Goal: Information Seeking & Learning: Learn about a topic

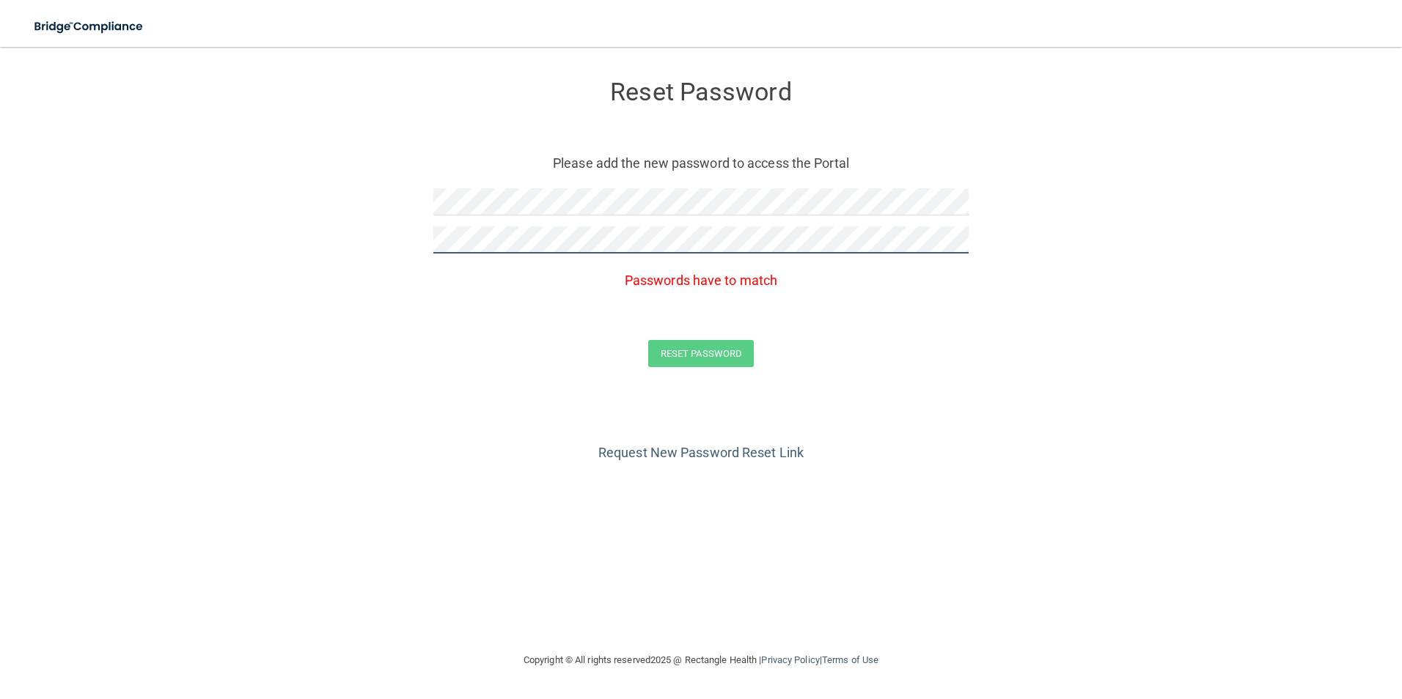
click at [281, 273] on form "Reset Password Please add the new password to access the Portal Passwords have …" at bounding box center [700, 227] width 1343 height 331
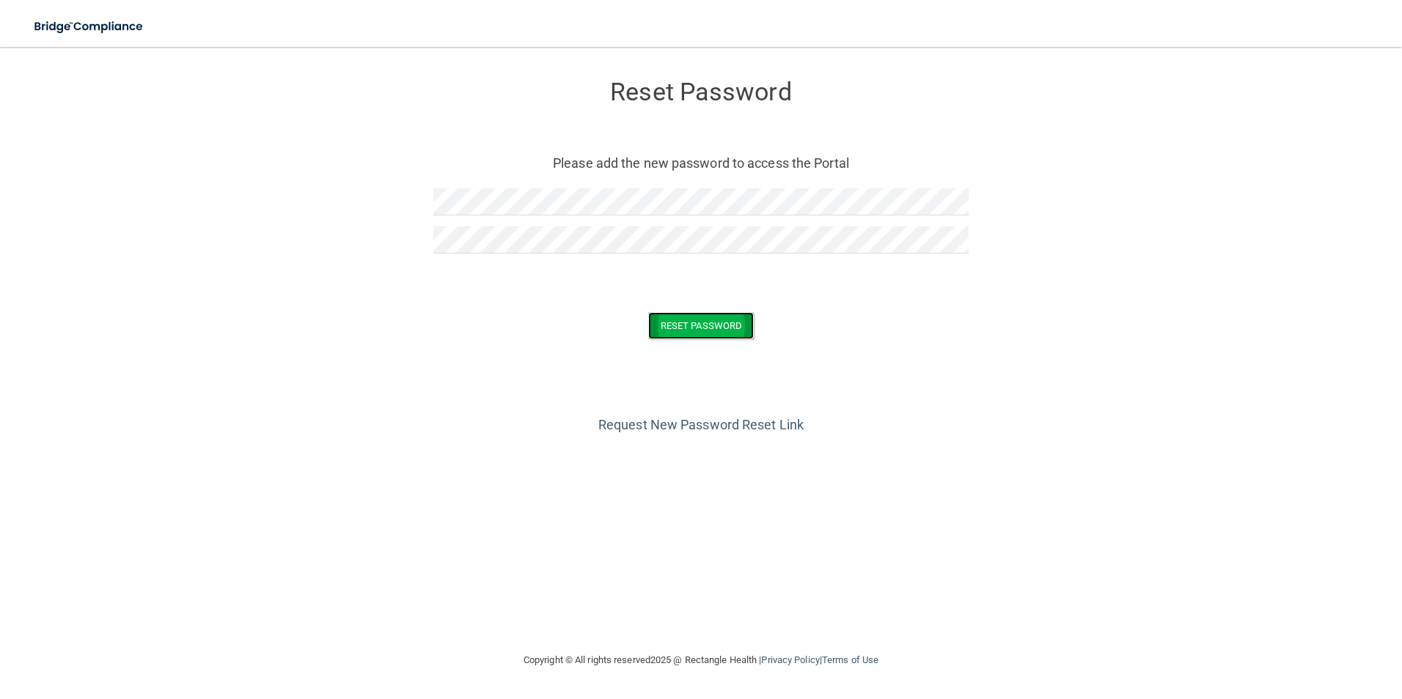
click at [678, 339] on button "Reset Password" at bounding box center [701, 325] width 106 height 27
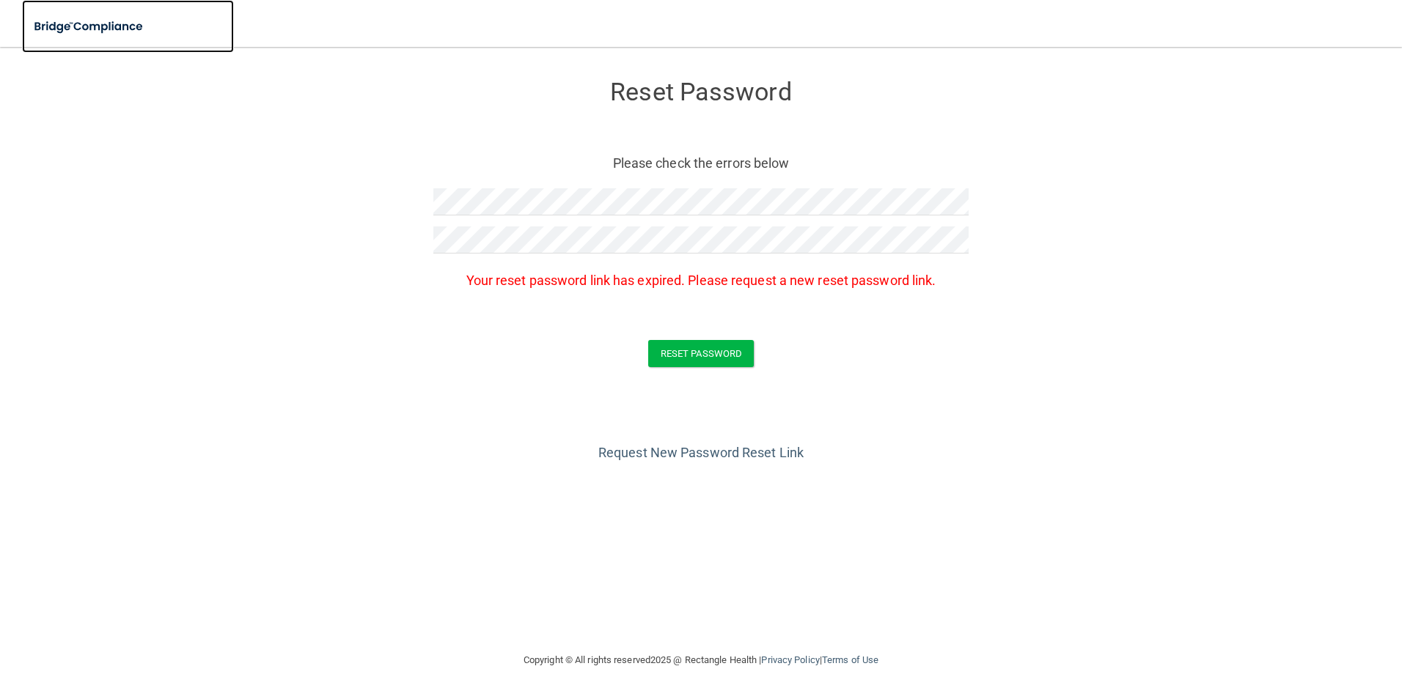
click at [118, 24] on img at bounding box center [89, 27] width 135 height 30
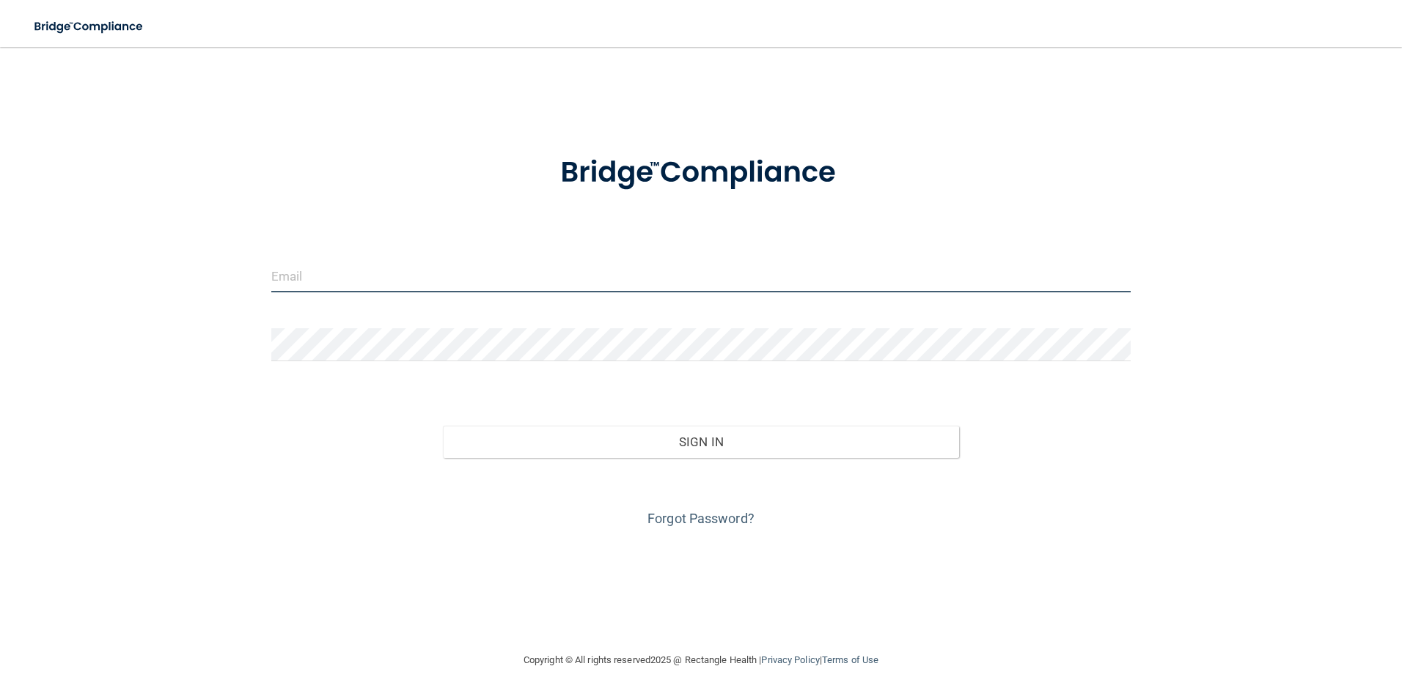
type input "[EMAIL_ADDRESS][DOMAIN_NAME]"
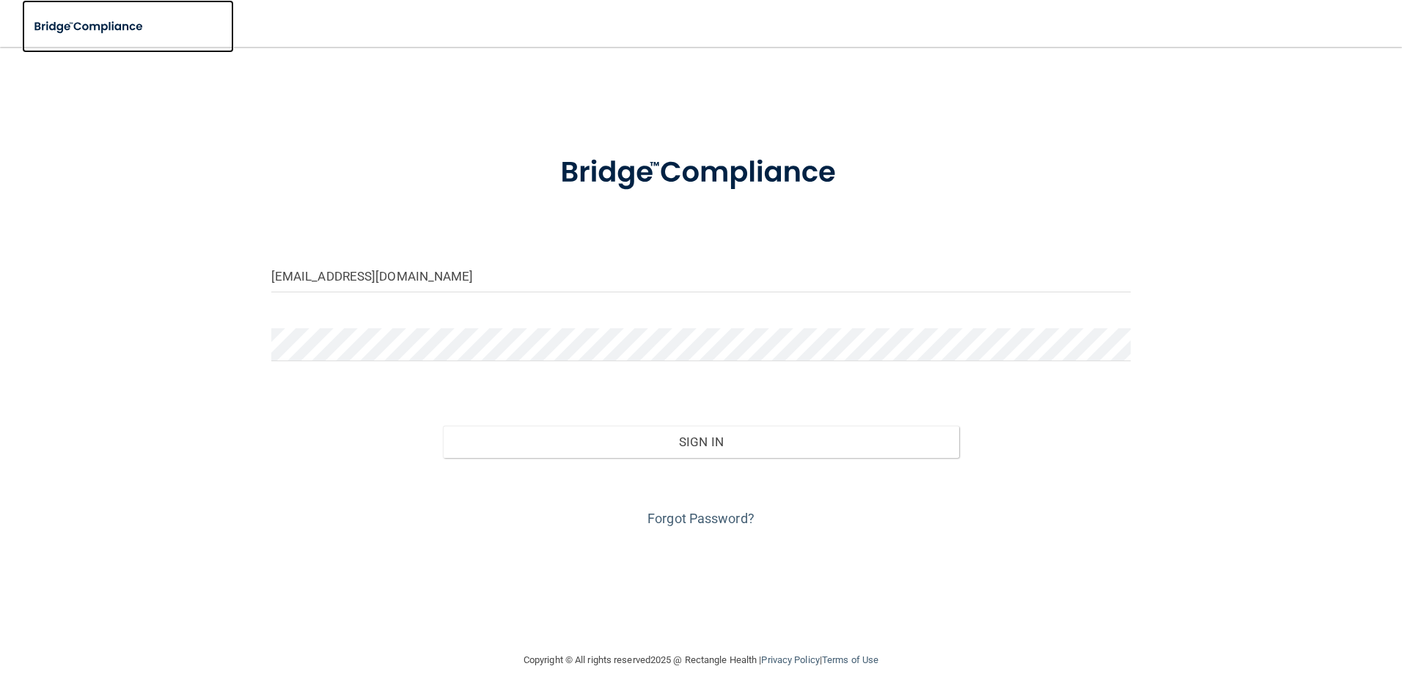
click at [133, 30] on img at bounding box center [89, 27] width 135 height 30
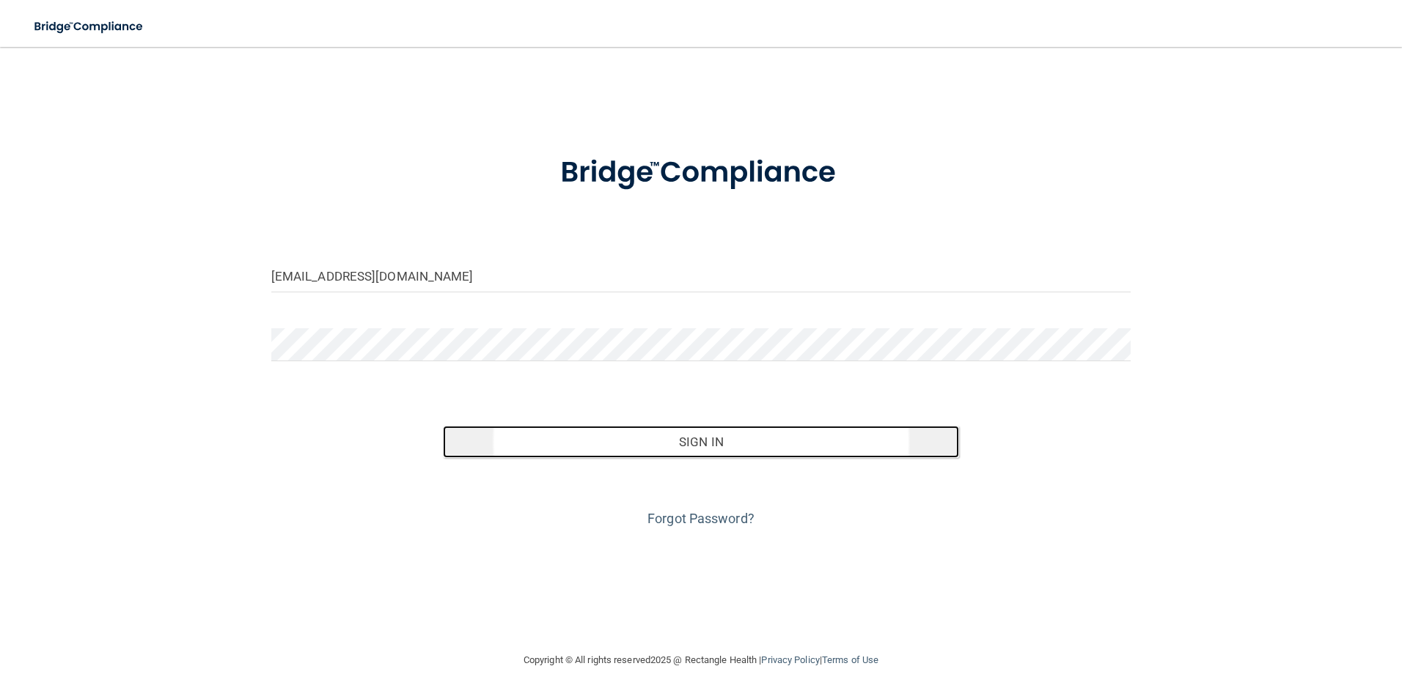
click at [686, 458] on button "Sign In" at bounding box center [701, 442] width 516 height 32
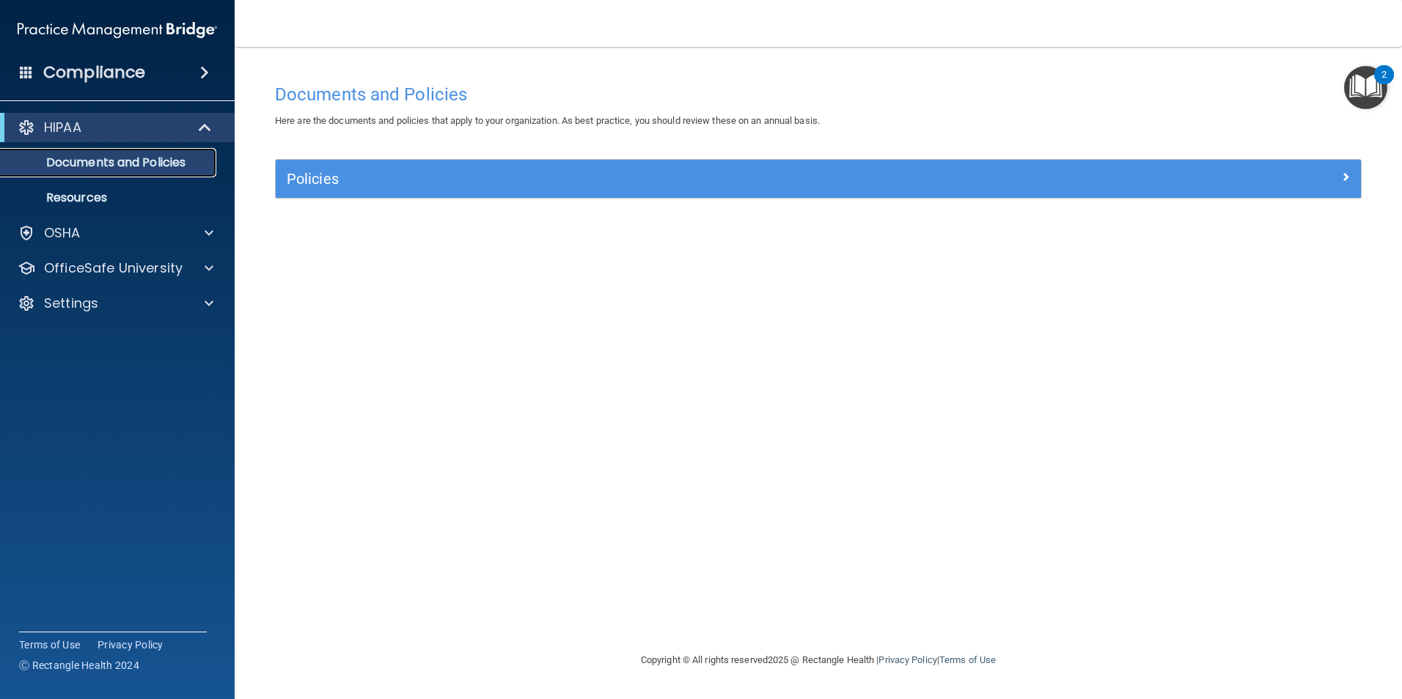
click at [122, 163] on p "Documents and Policies" at bounding box center [110, 162] width 200 height 15
click at [200, 126] on span at bounding box center [206, 128] width 12 height 18
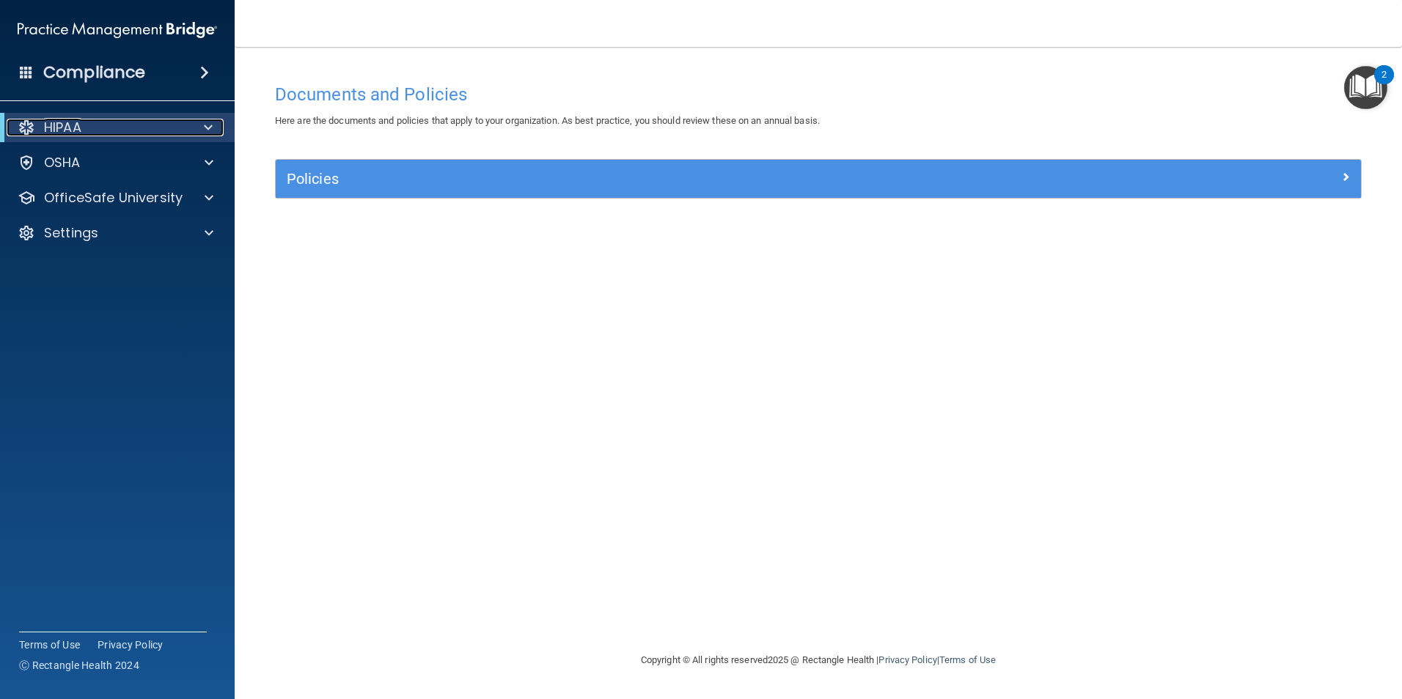
click at [199, 126] on div at bounding box center [206, 128] width 36 height 18
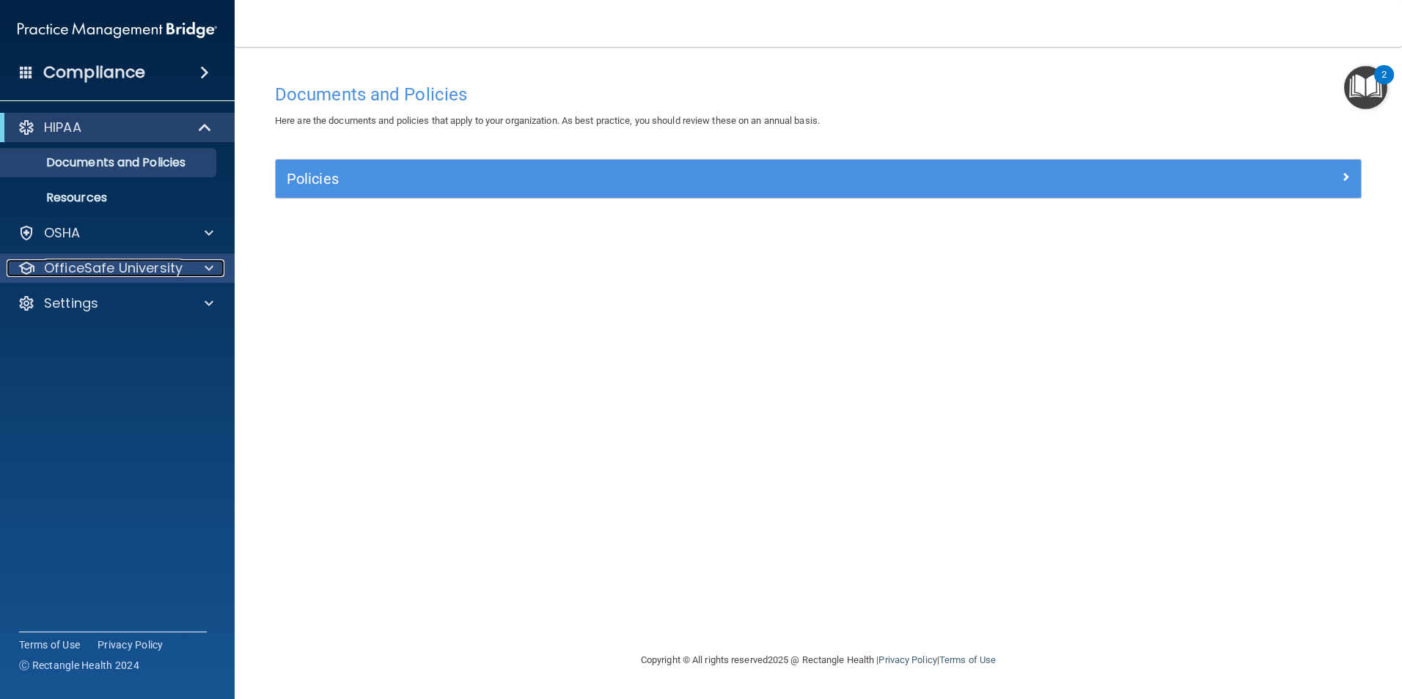
click at [212, 266] on span at bounding box center [209, 268] width 9 height 18
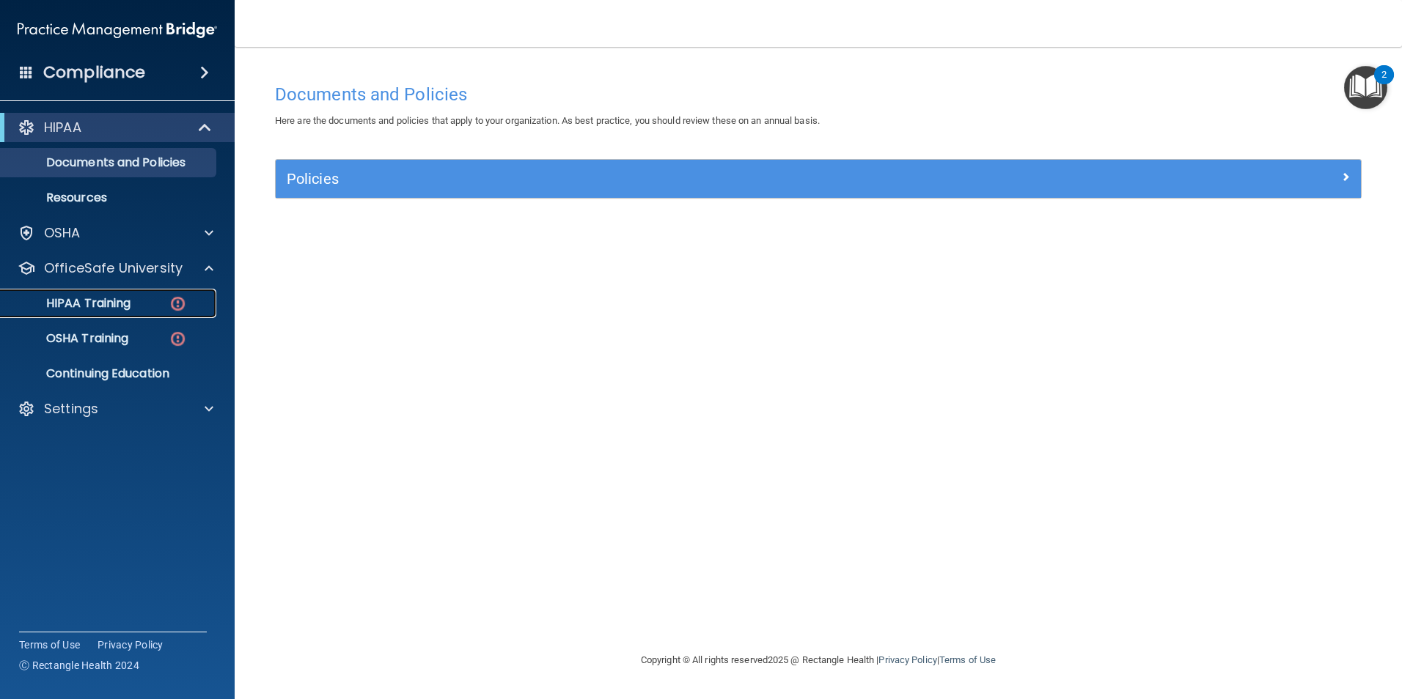
click at [177, 298] on img at bounding box center [178, 304] width 18 height 18
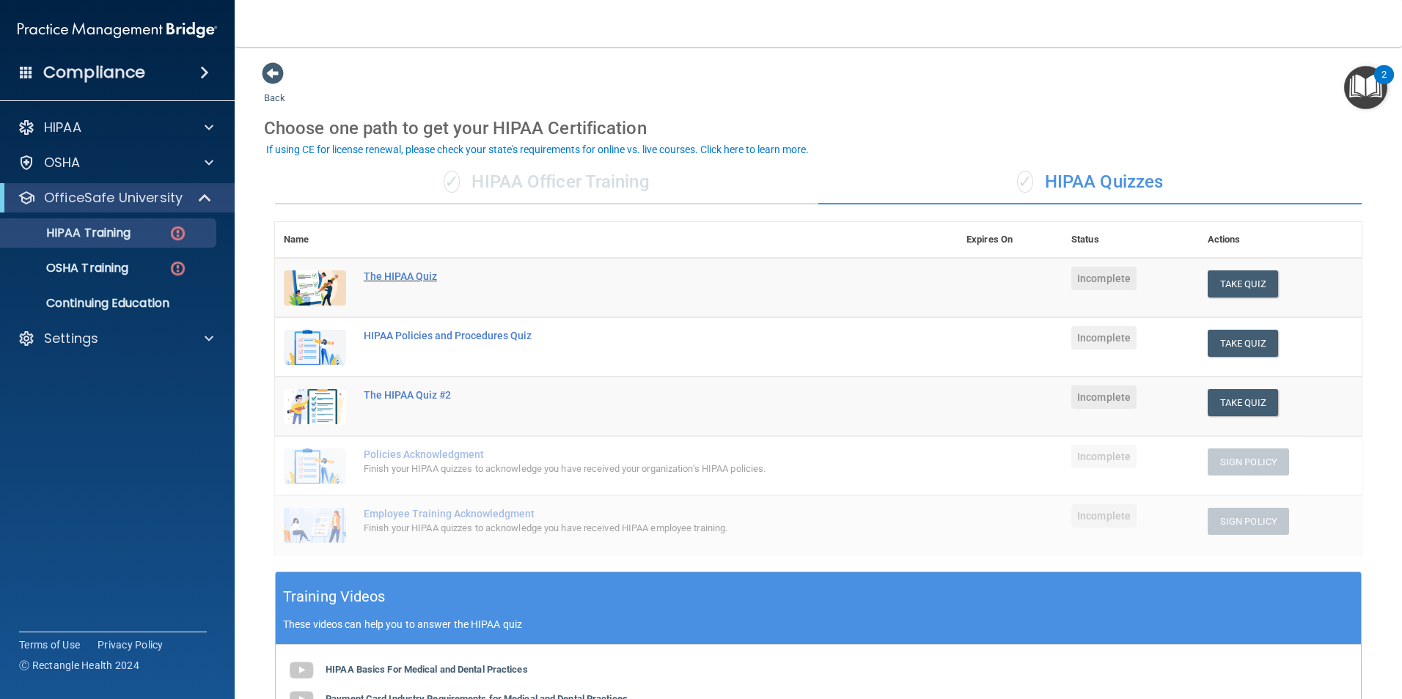
click at [400, 278] on div "The HIPAA Quiz" at bounding box center [624, 276] width 520 height 12
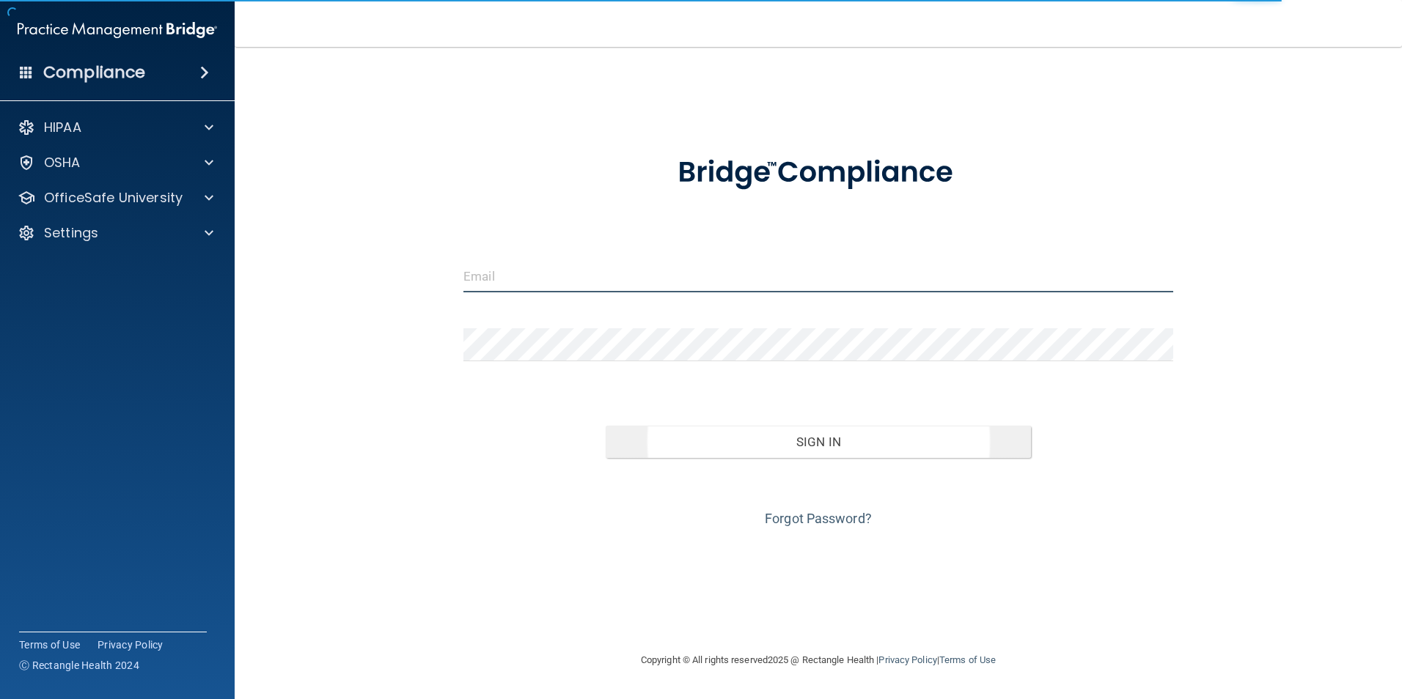
type input "[EMAIL_ADDRESS][DOMAIN_NAME]"
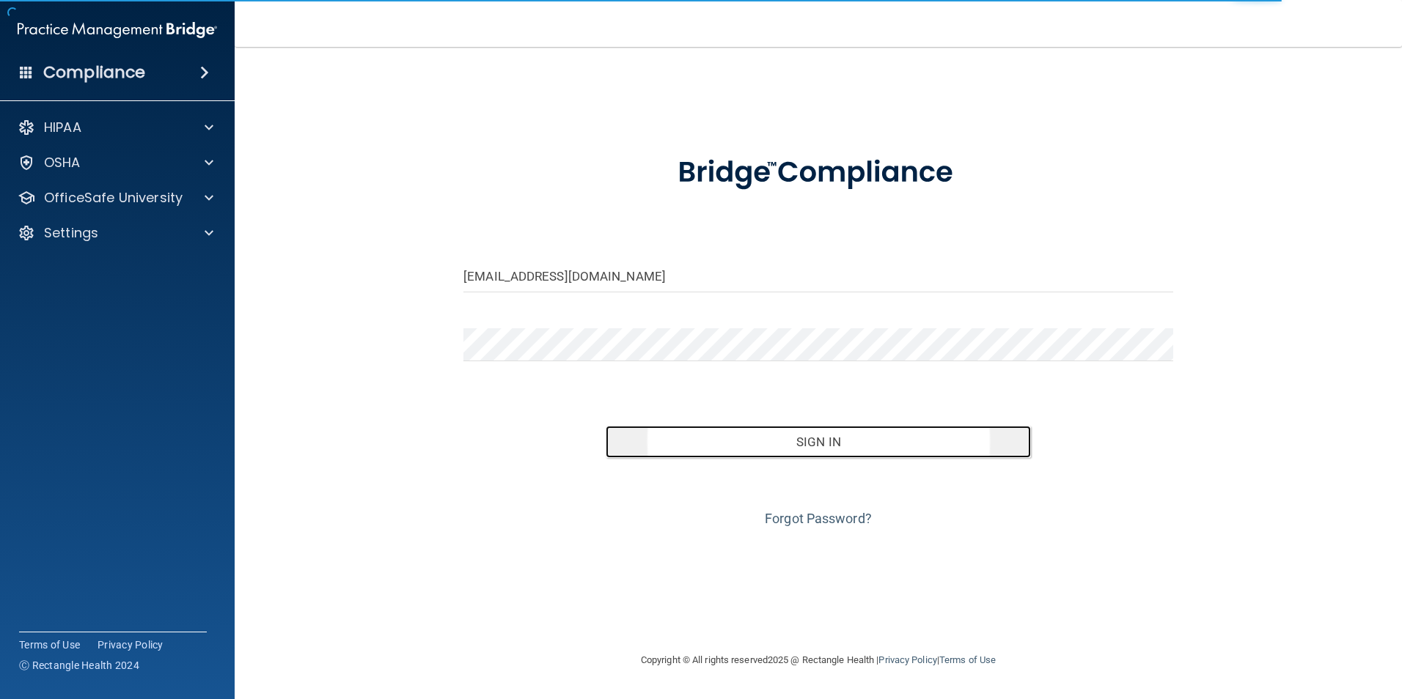
click at [823, 458] on button "Sign In" at bounding box center [818, 442] width 426 height 32
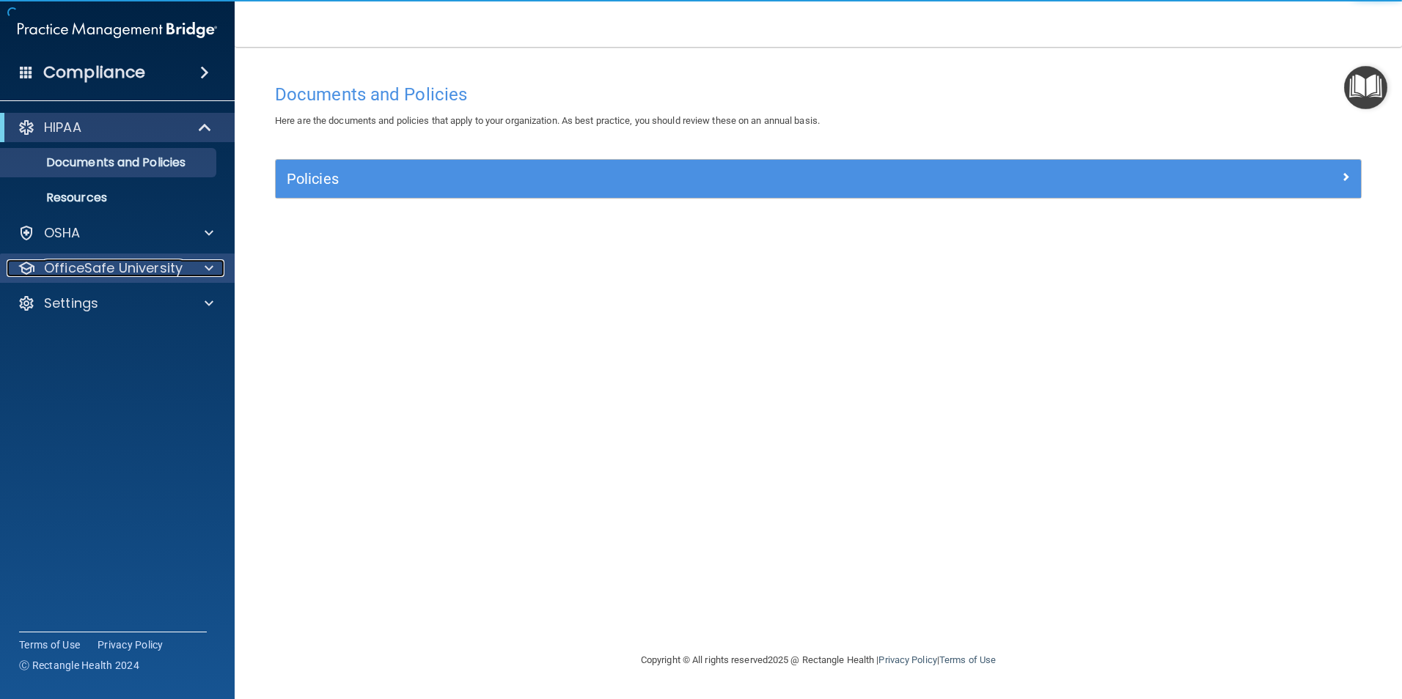
click at [207, 268] on span at bounding box center [209, 268] width 9 height 18
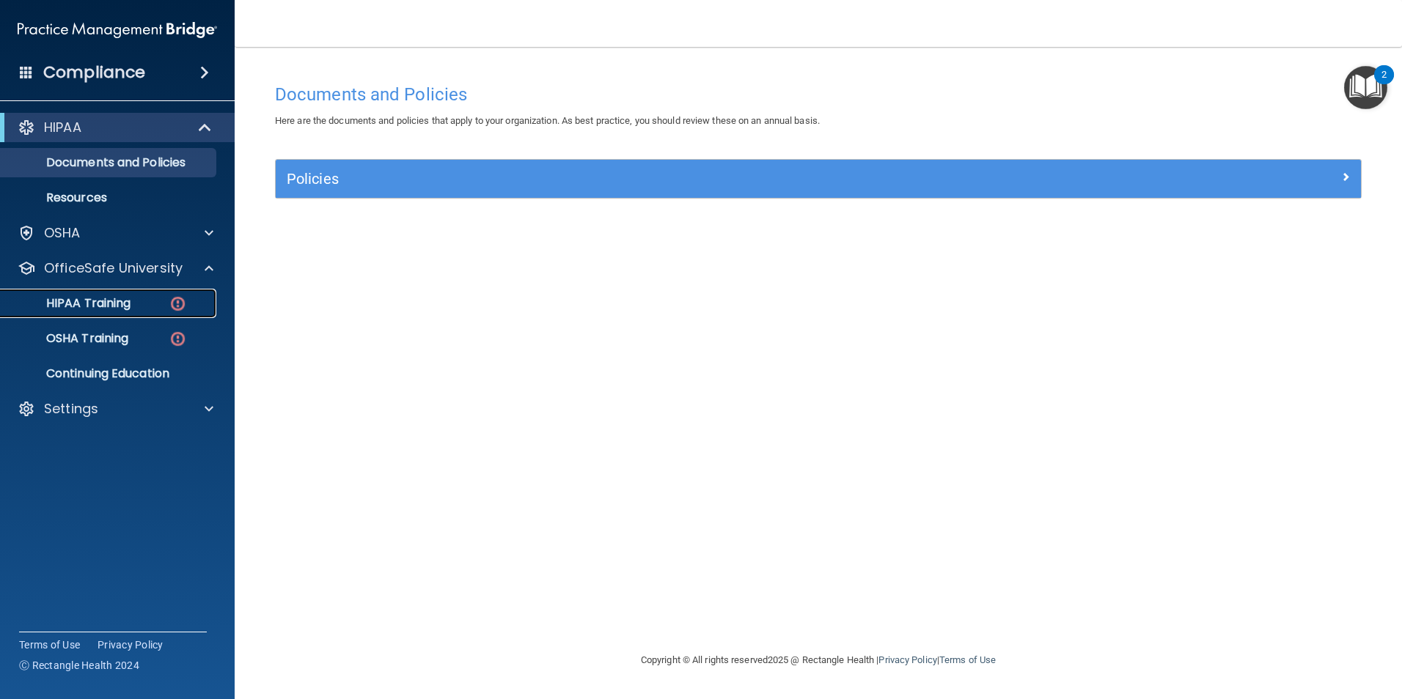
click at [176, 307] on img at bounding box center [178, 304] width 18 height 18
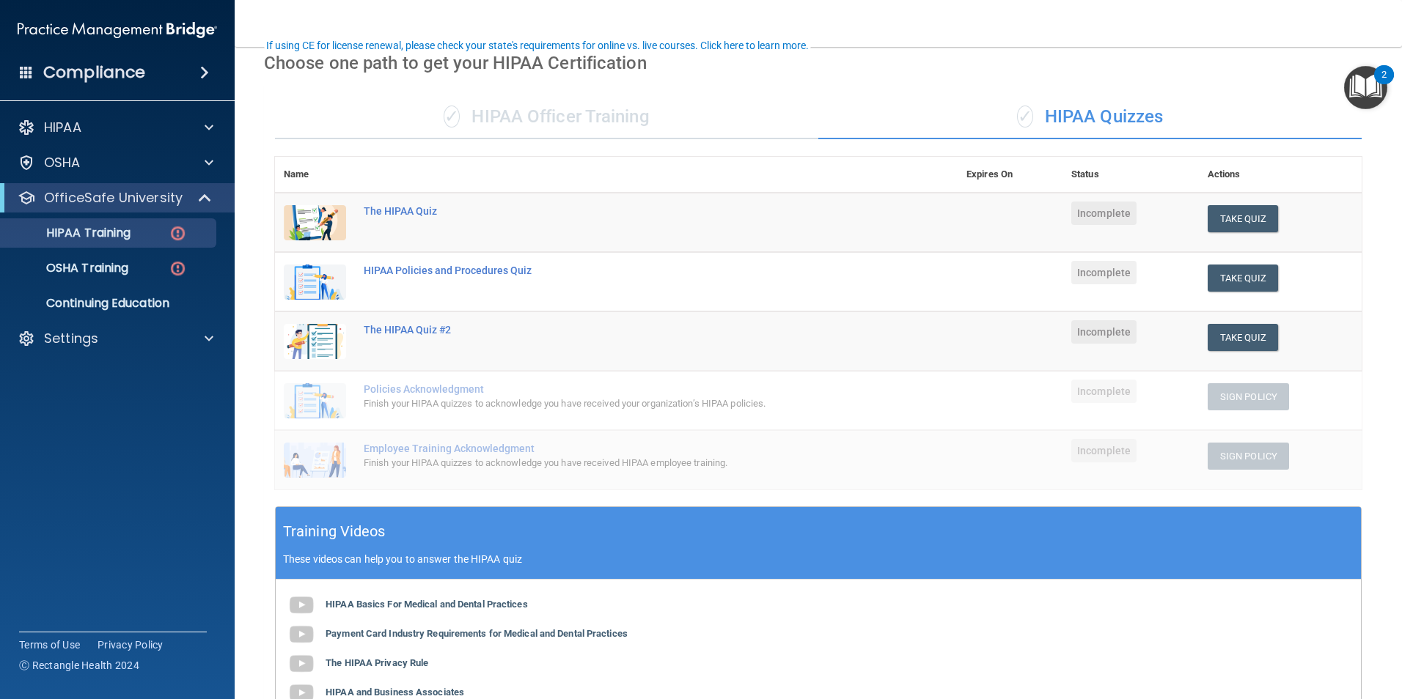
scroll to position [147, 0]
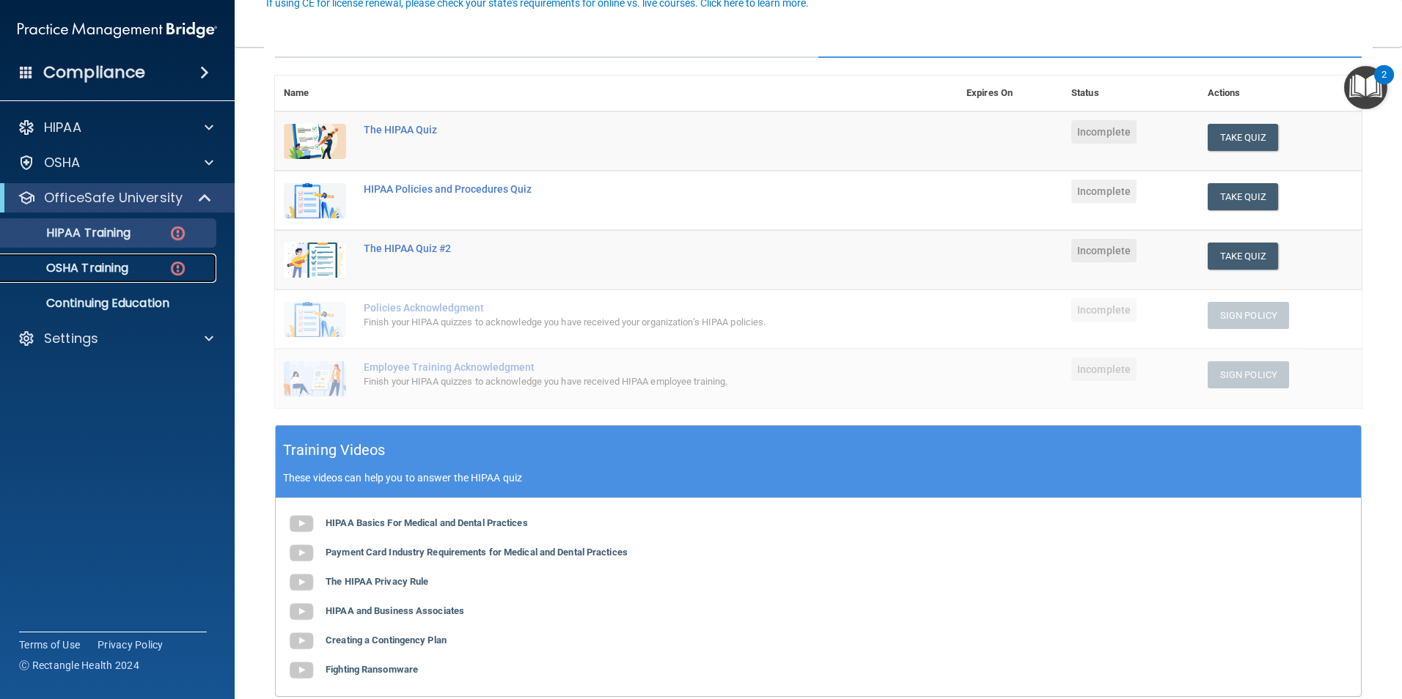
click at [174, 267] on img at bounding box center [178, 268] width 18 height 18
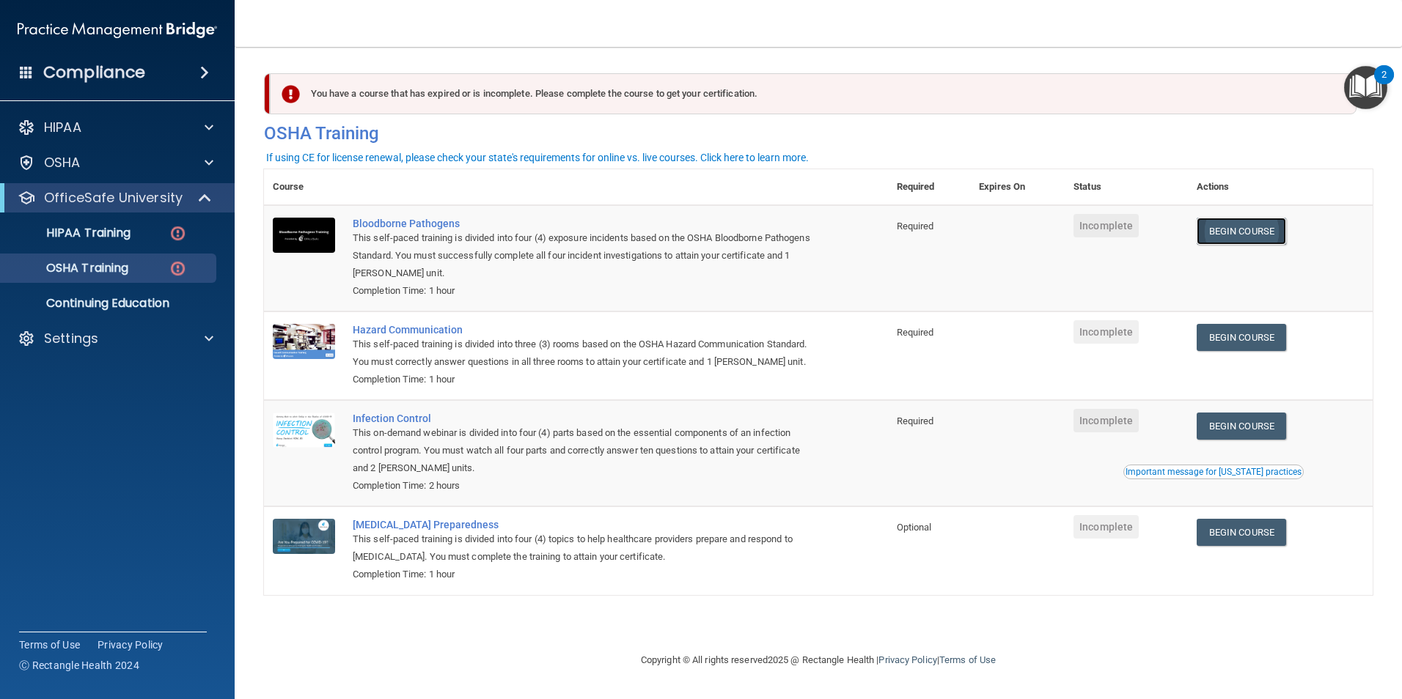
click at [1241, 235] on link "Begin Course" at bounding box center [1240, 231] width 89 height 27
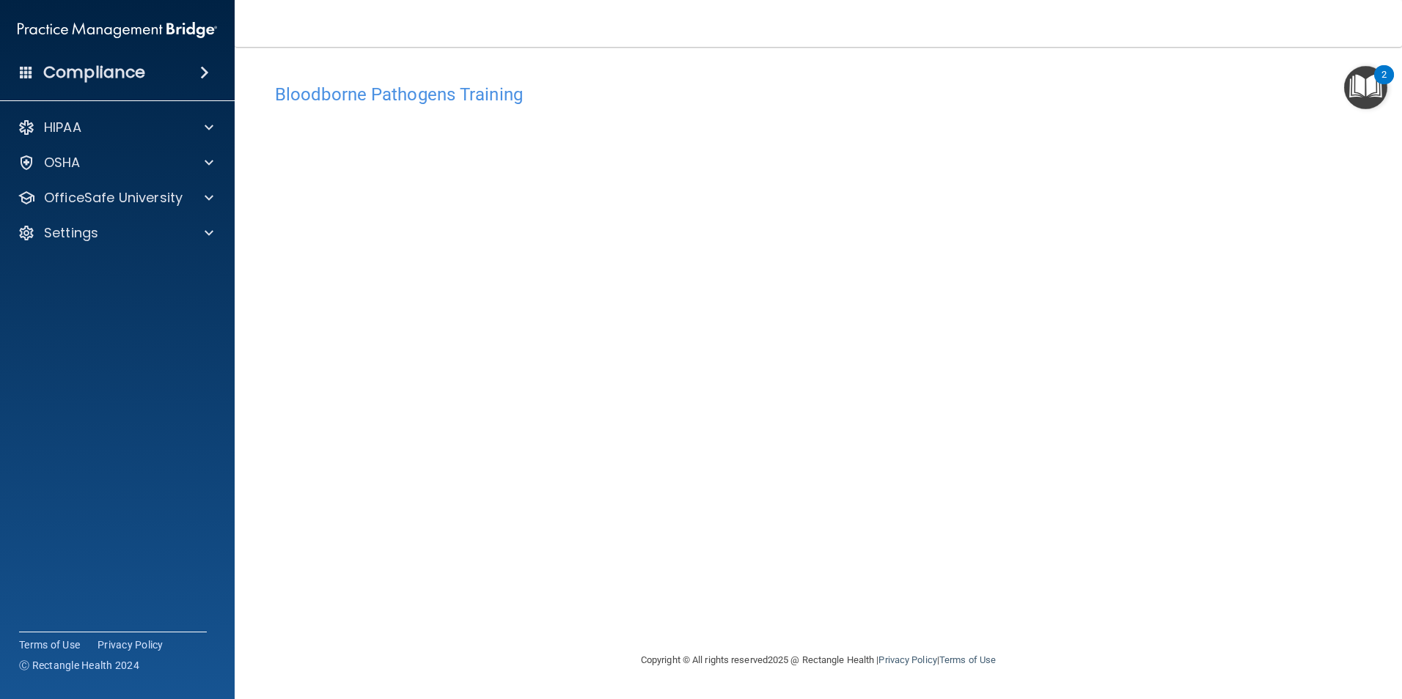
click at [1358, 86] on img "Open Resource Center, 2 new notifications" at bounding box center [1365, 87] width 43 height 43
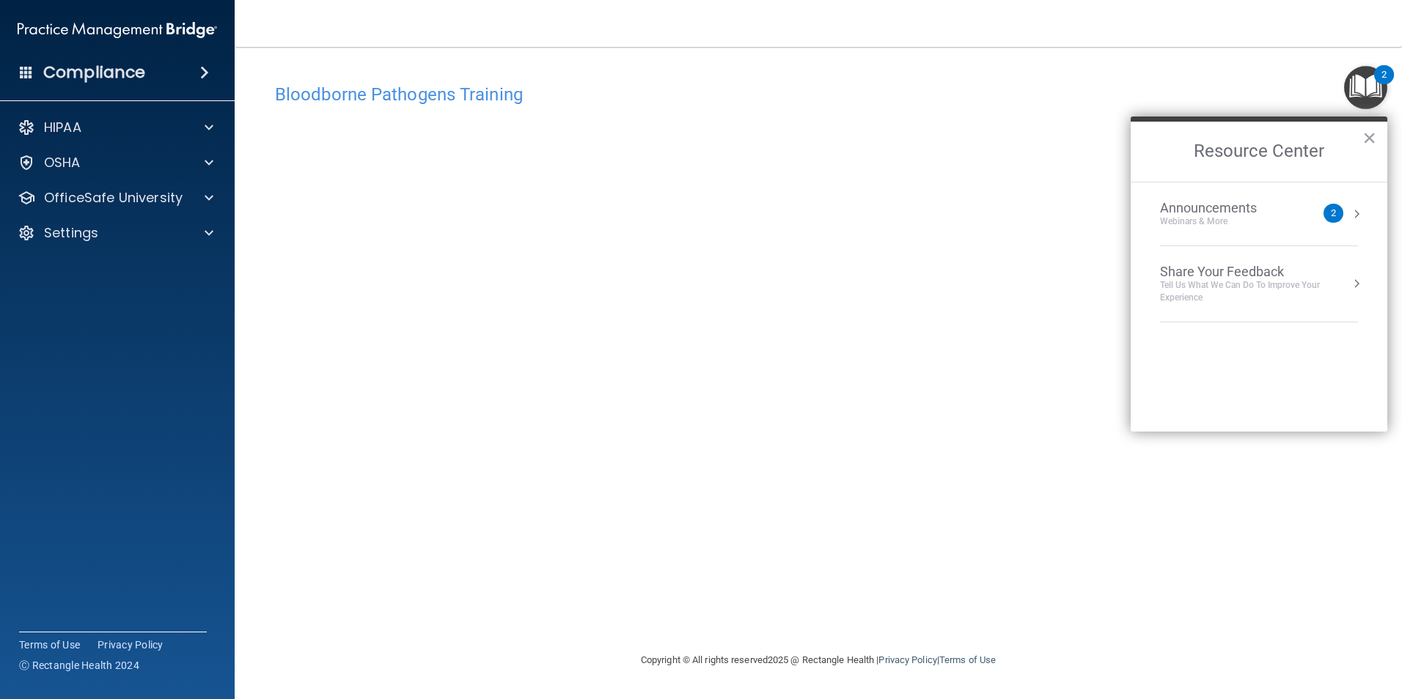
click at [1344, 210] on div "Announcements Webinars & More 2" at bounding box center [1259, 214] width 198 height 28
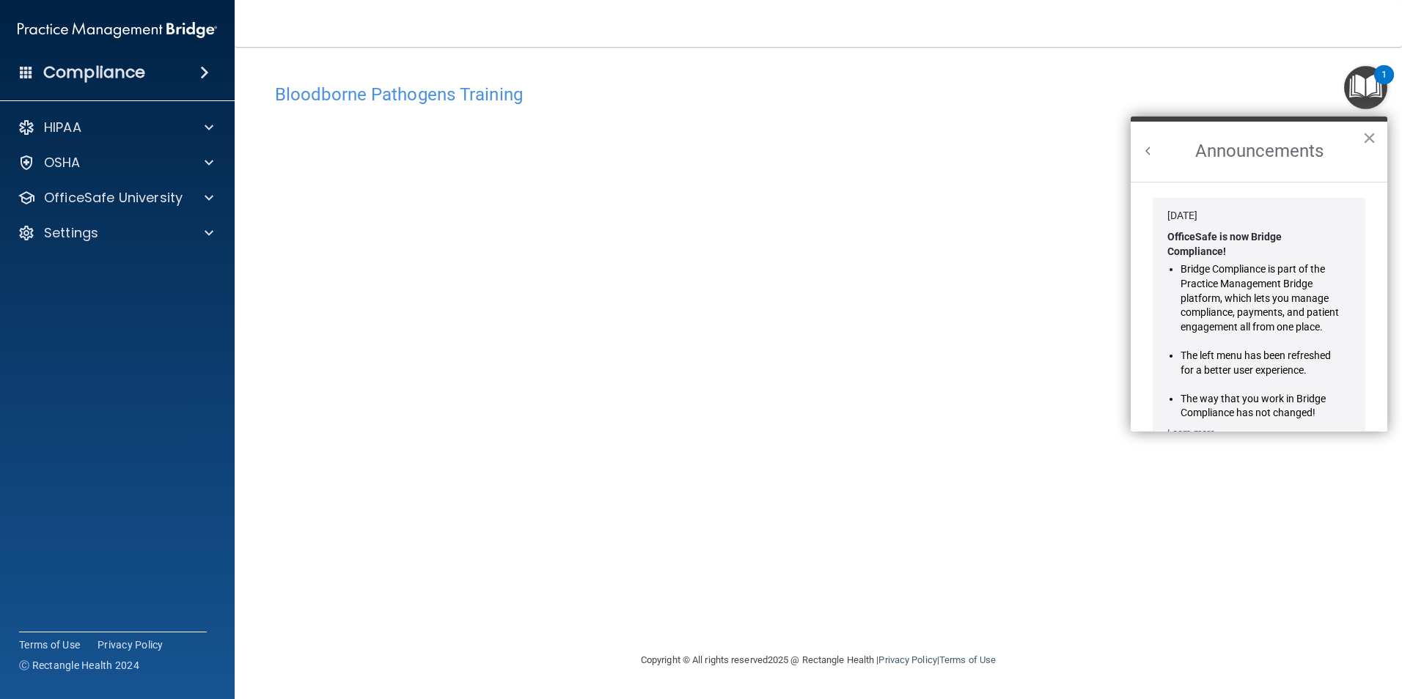
click at [1367, 141] on button "×" at bounding box center [1369, 137] width 14 height 23
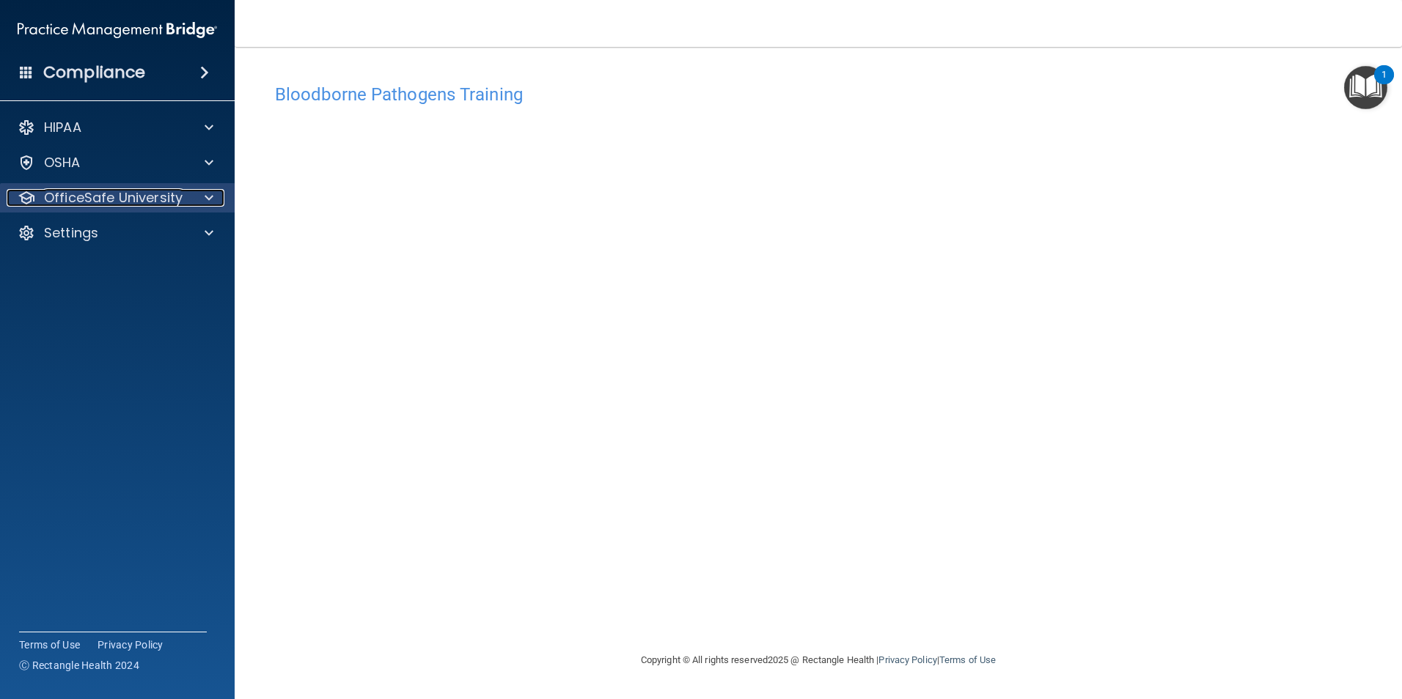
click at [212, 191] on span at bounding box center [209, 198] width 9 height 18
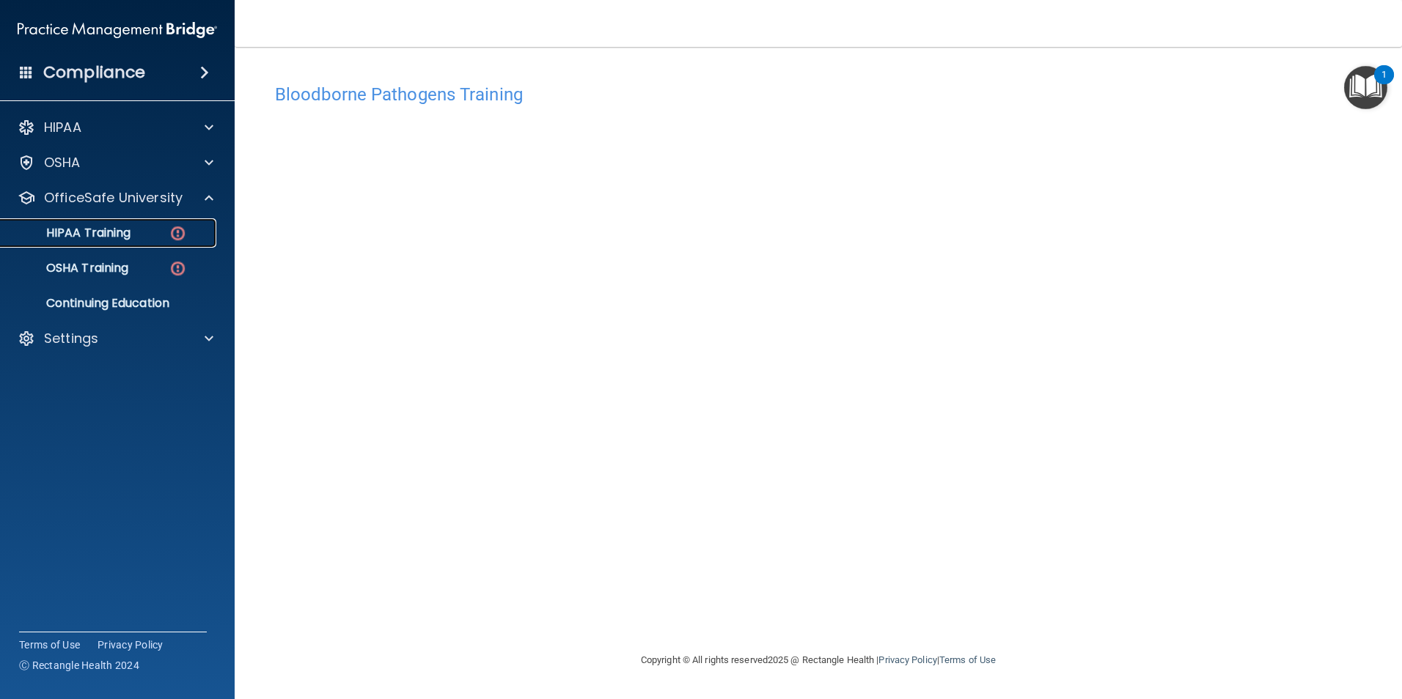
click at [172, 235] on img at bounding box center [178, 233] width 18 height 18
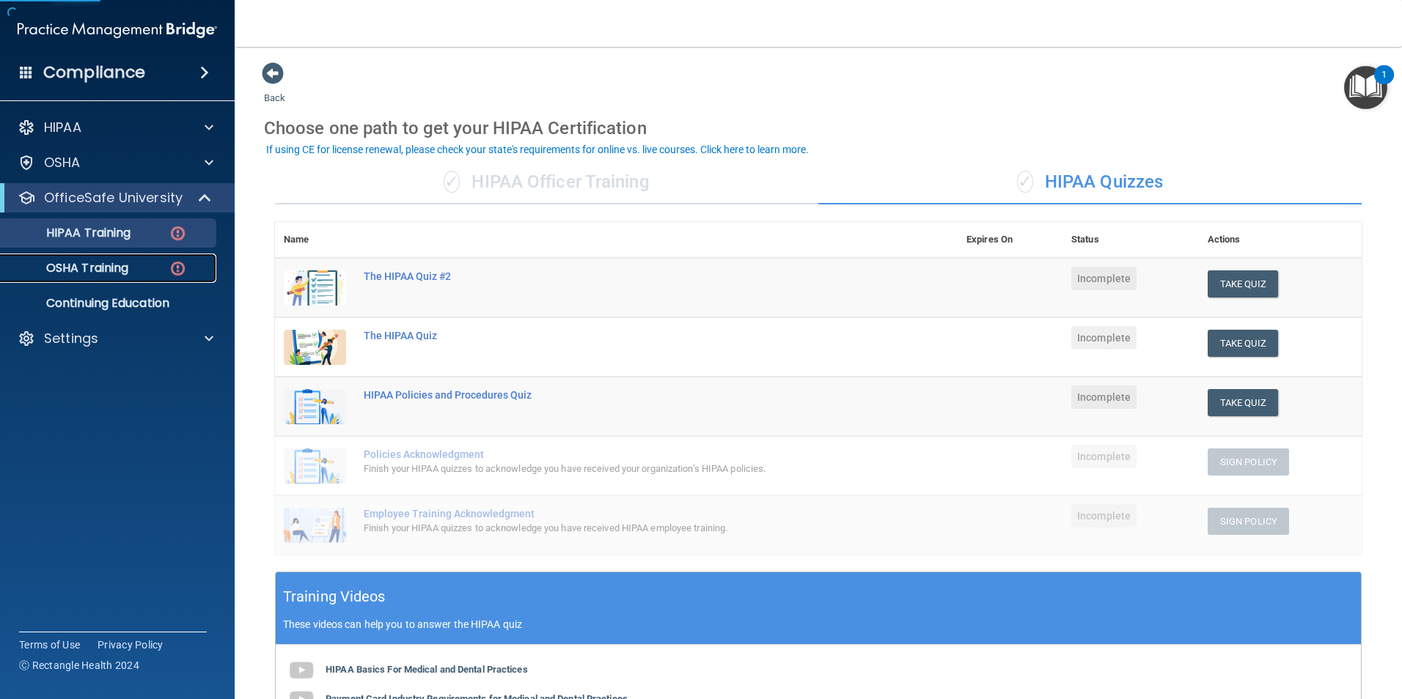
click at [169, 263] on img at bounding box center [178, 268] width 18 height 18
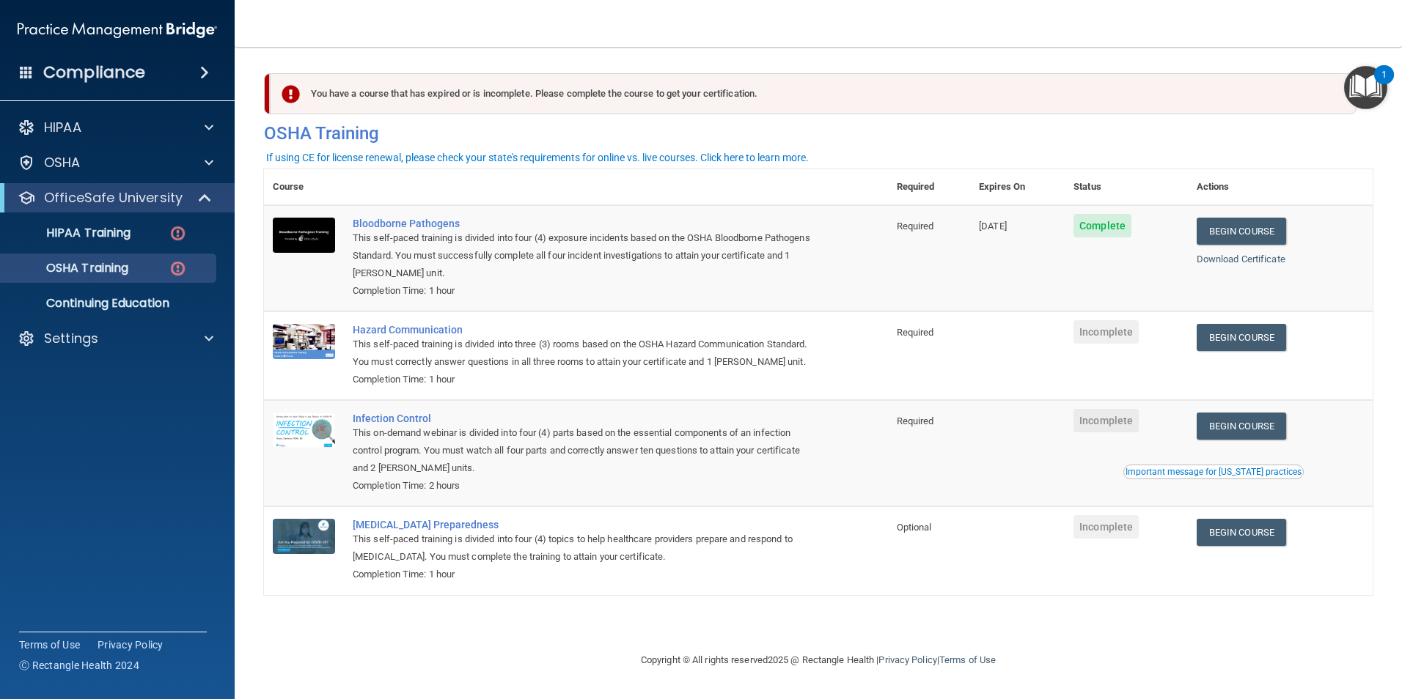
click at [351, 95] on div "You have a course that has expired or is incomplete. Please complete the course…" at bounding box center [813, 93] width 1086 height 41
click at [181, 228] on img at bounding box center [178, 233] width 18 height 18
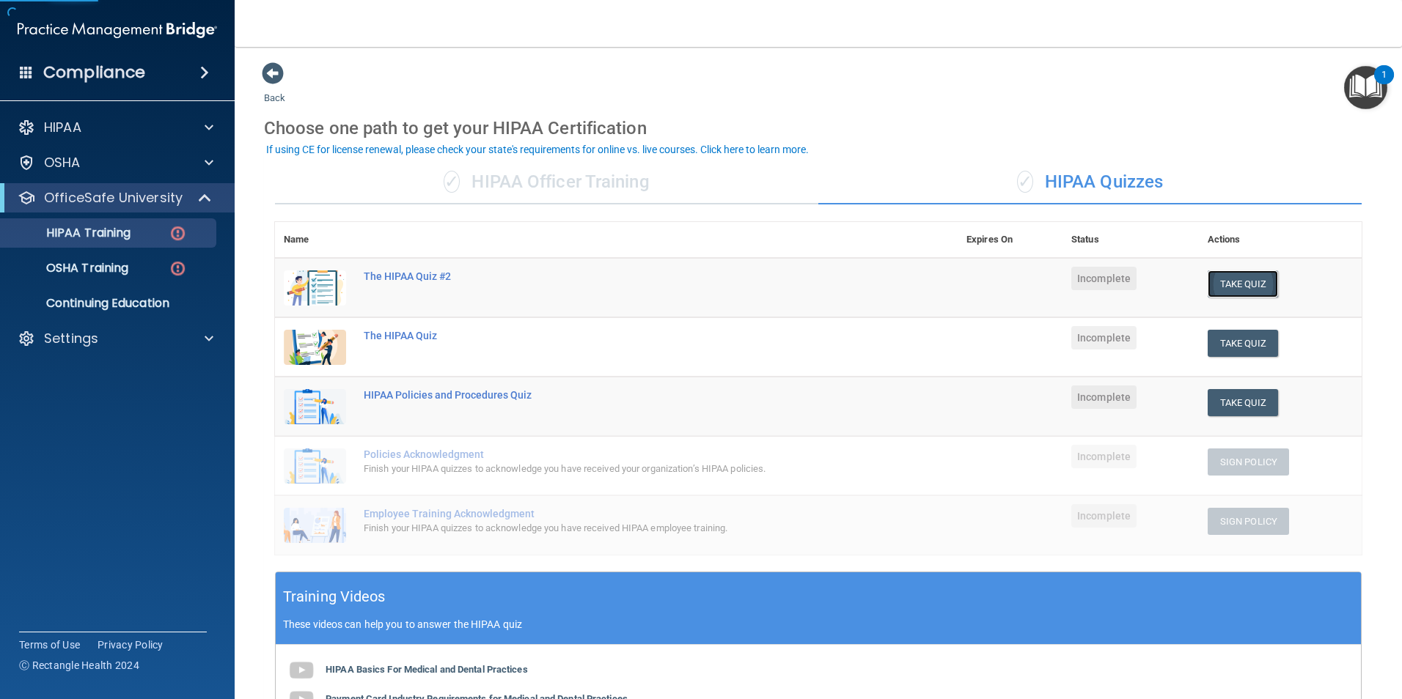
click at [1244, 284] on button "Take Quiz" at bounding box center [1242, 283] width 70 height 27
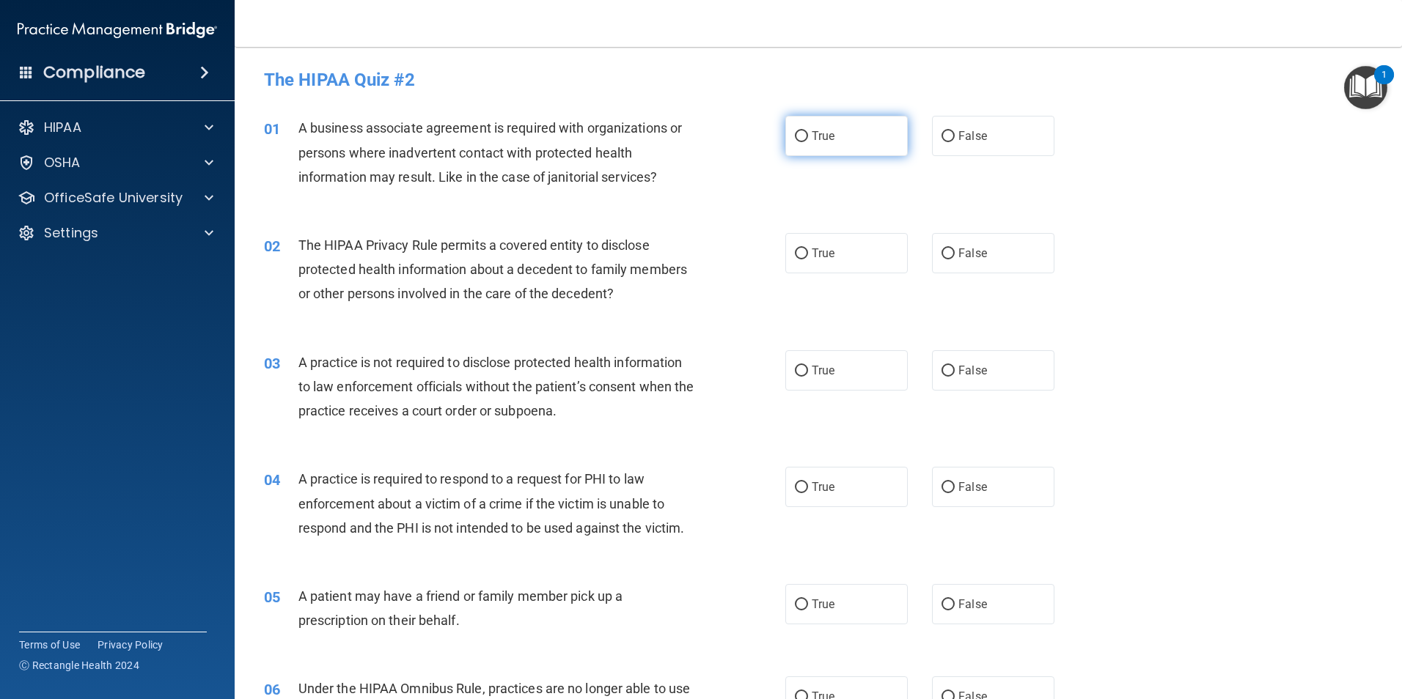
click at [855, 141] on label "True" at bounding box center [846, 136] width 122 height 40
click at [808, 141] on input "True" at bounding box center [801, 136] width 13 height 11
radio input "true"
click at [941, 139] on input "False" at bounding box center [947, 136] width 13 height 11
radio input "true"
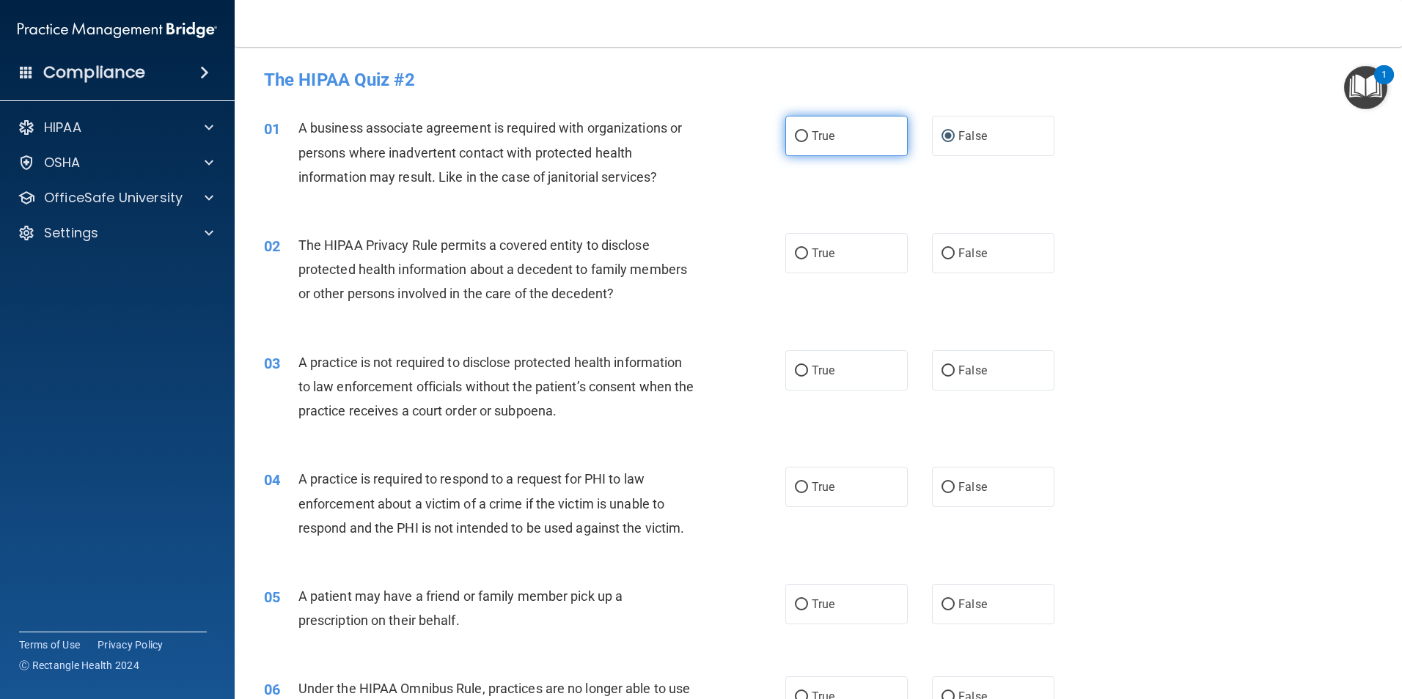
click at [849, 147] on label "True" at bounding box center [846, 136] width 122 height 40
click at [808, 142] on input "True" at bounding box center [801, 136] width 13 height 11
radio input "true"
radio input "false"
click at [207, 157] on span at bounding box center [209, 163] width 9 height 18
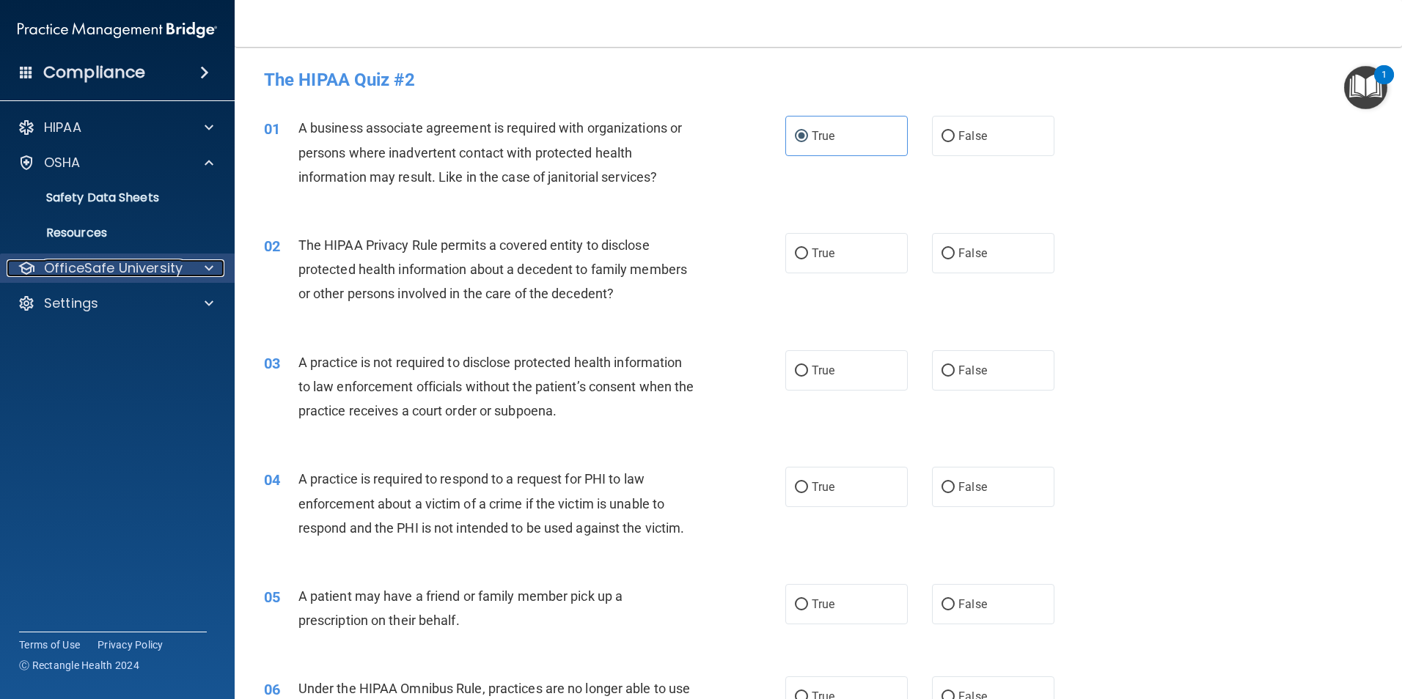
click at [191, 272] on div at bounding box center [206, 268] width 37 height 18
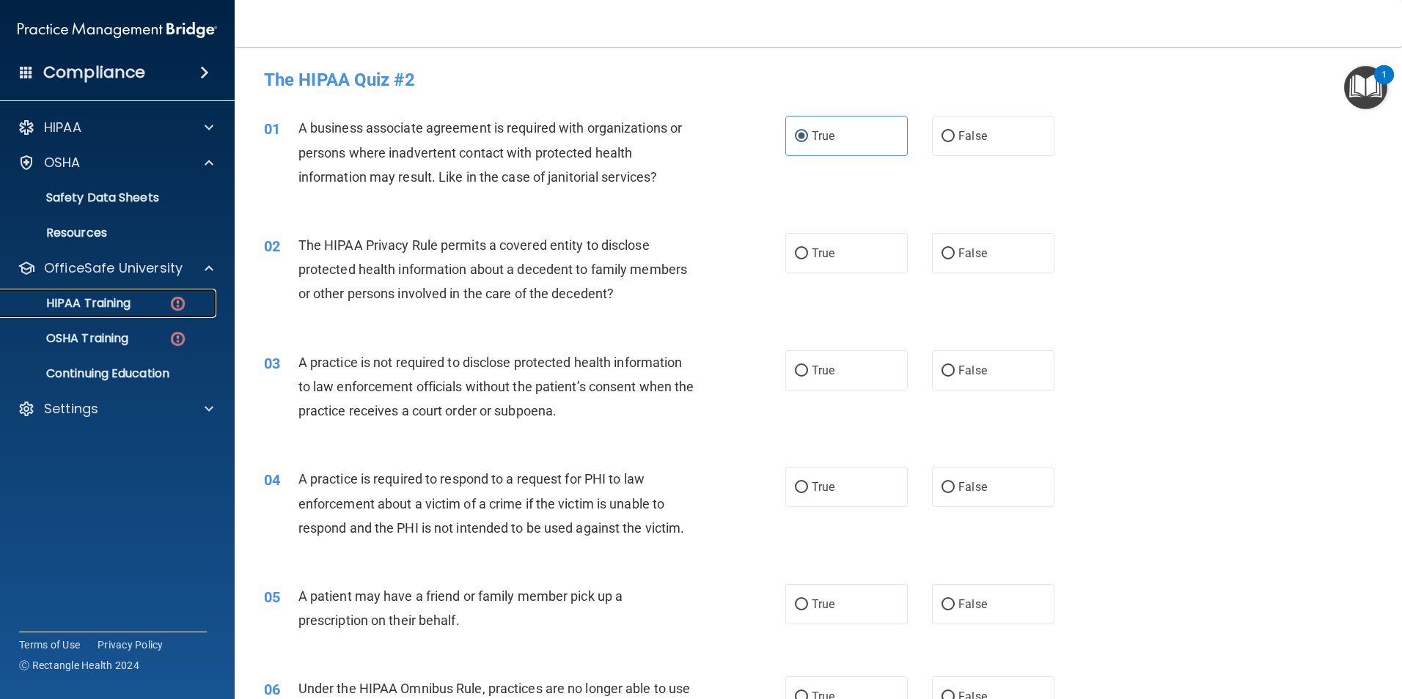
click at [182, 305] on img at bounding box center [178, 304] width 18 height 18
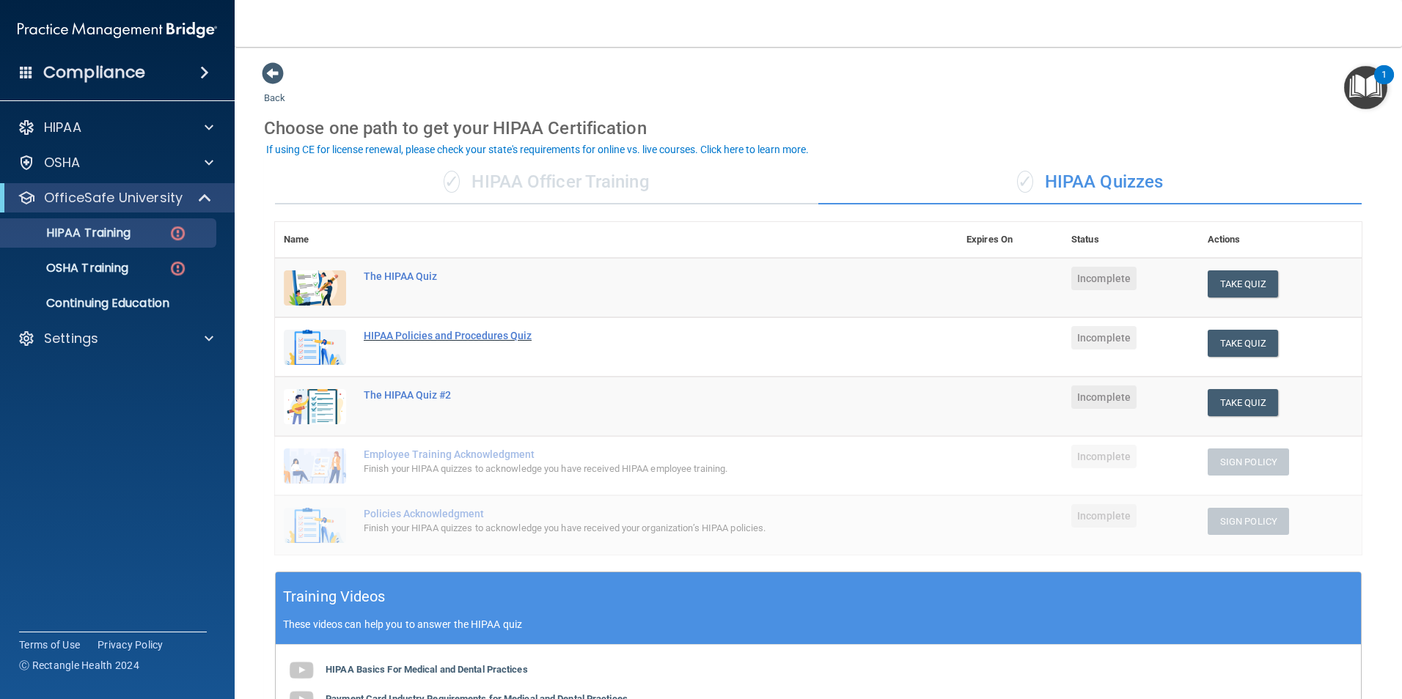
click at [436, 336] on div "HIPAA Policies and Procedures Quiz" at bounding box center [624, 336] width 520 height 12
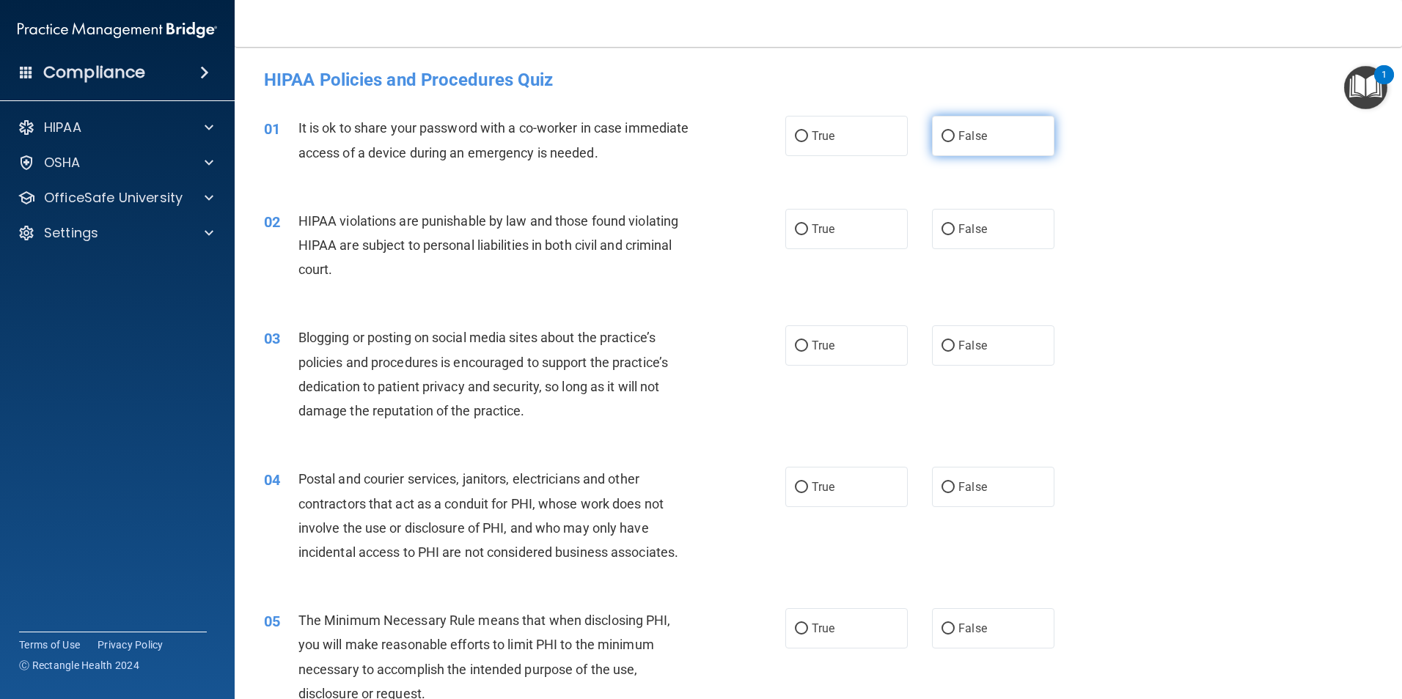
click at [994, 136] on label "False" at bounding box center [993, 136] width 122 height 40
click at [954, 136] on input "False" at bounding box center [947, 136] width 13 height 11
radio input "true"
click at [859, 228] on label "True" at bounding box center [846, 229] width 122 height 40
click at [808, 228] on input "True" at bounding box center [801, 229] width 13 height 11
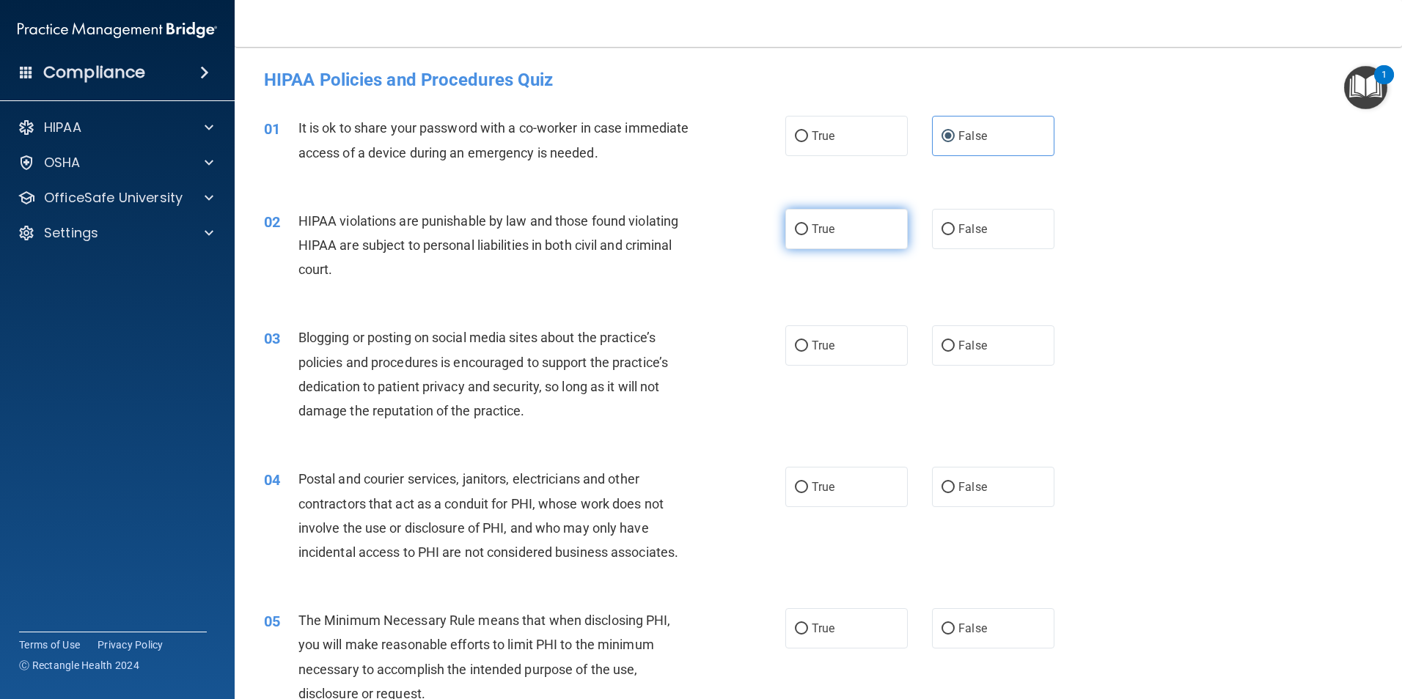
radio input "true"
click at [962, 348] on span "False" at bounding box center [972, 346] width 29 height 14
click at [954, 348] on input "False" at bounding box center [947, 346] width 13 height 11
radio input "true"
click at [798, 496] on label "True" at bounding box center [846, 487] width 122 height 40
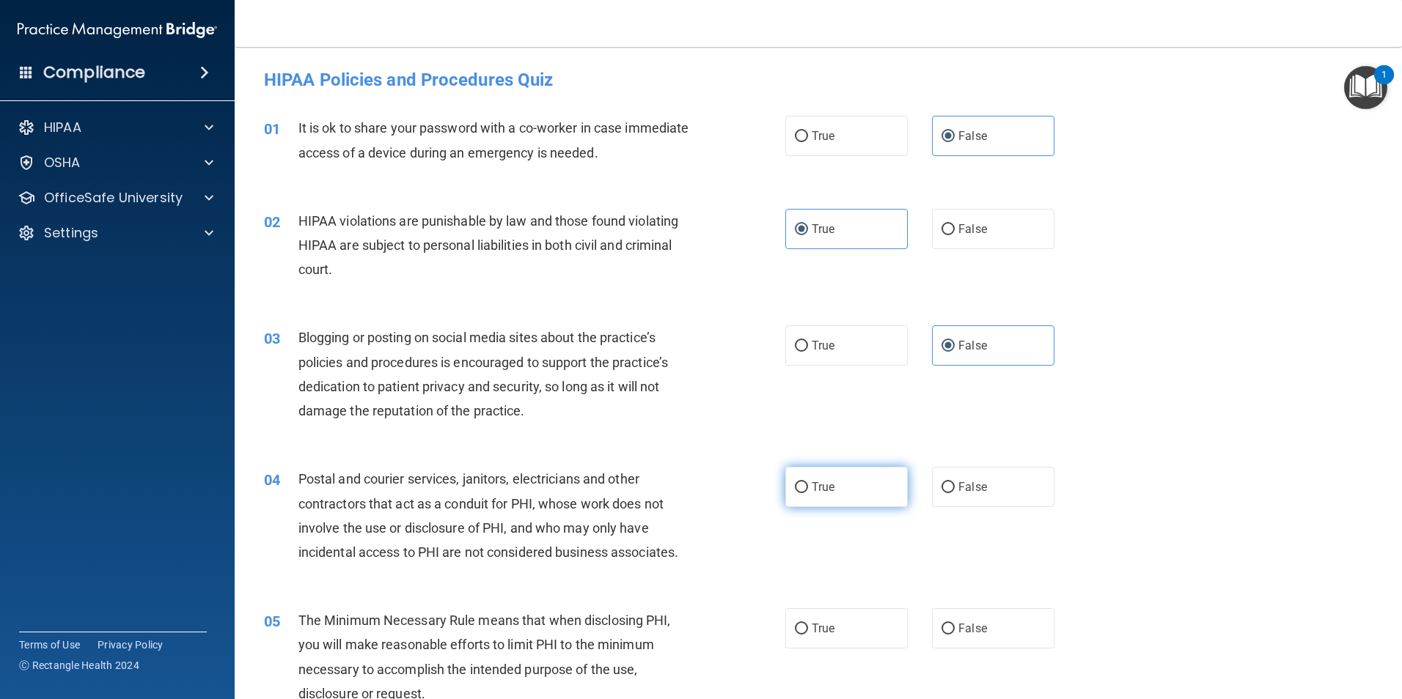
click at [798, 493] on input "True" at bounding box center [801, 487] width 13 height 11
radio input "true"
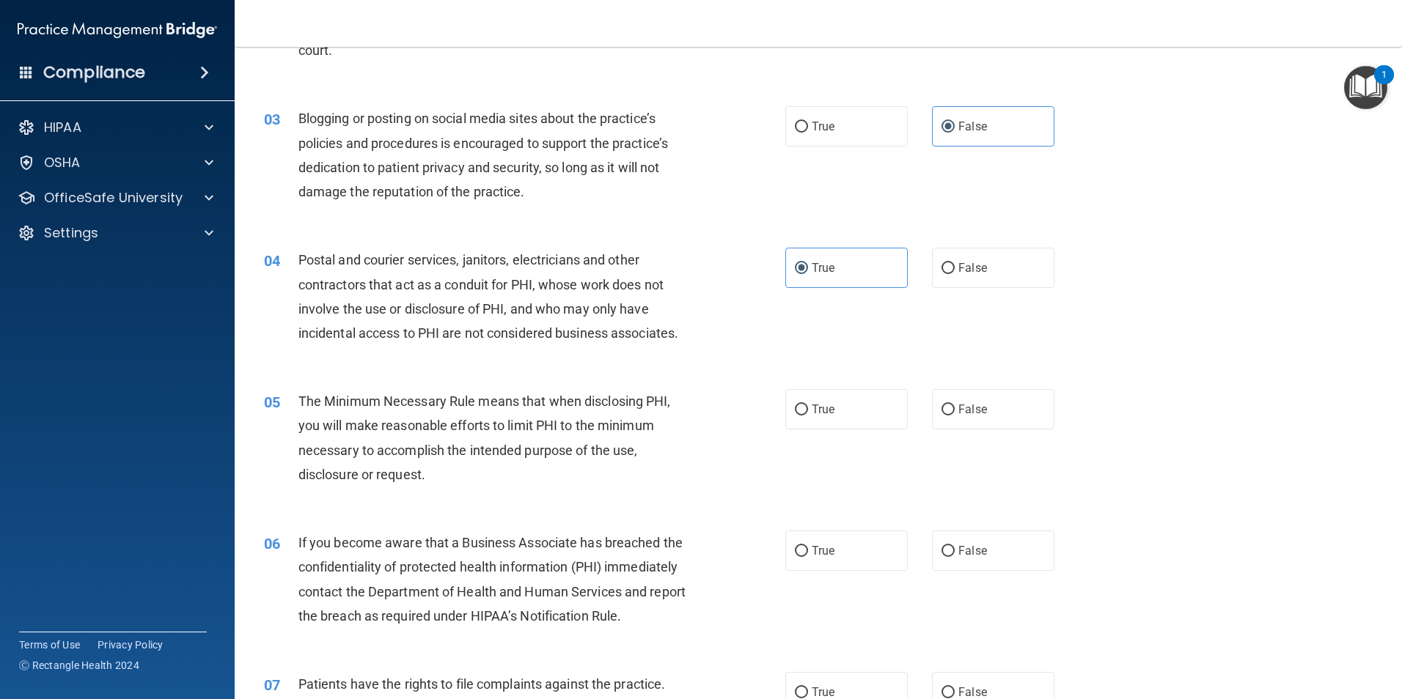
scroll to position [220, 0]
click at [811, 411] on span "True" at bounding box center [822, 409] width 23 height 14
click at [808, 411] on input "True" at bounding box center [801, 409] width 13 height 11
radio input "true"
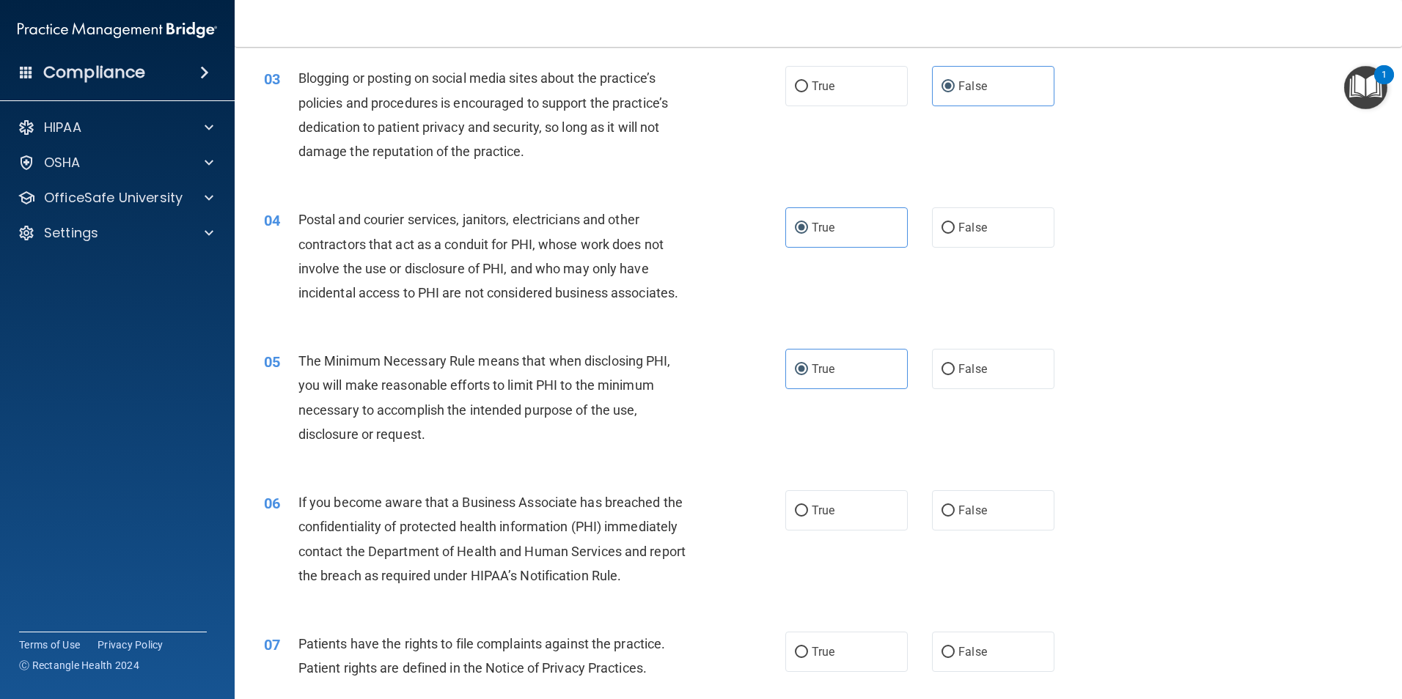
scroll to position [293, 0]
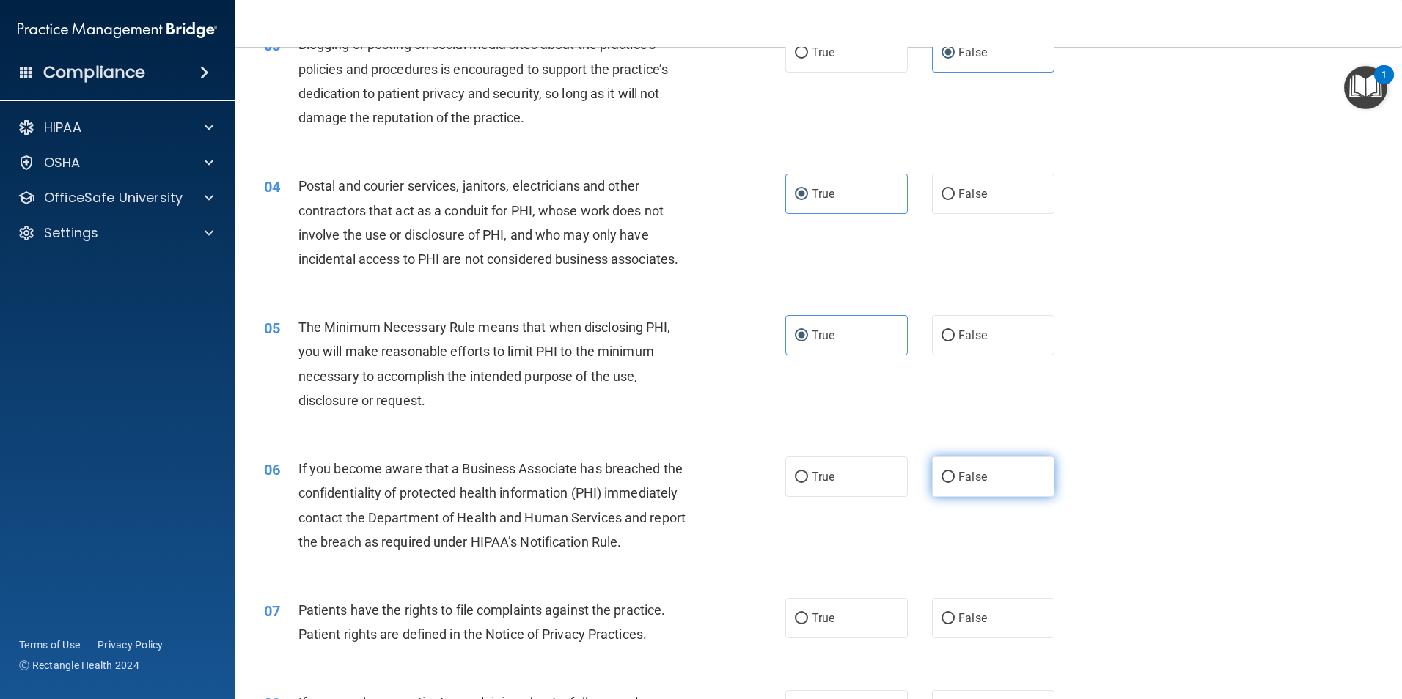
click at [990, 461] on label "False" at bounding box center [993, 477] width 122 height 40
click at [954, 472] on input "False" at bounding box center [947, 477] width 13 height 11
radio input "true"
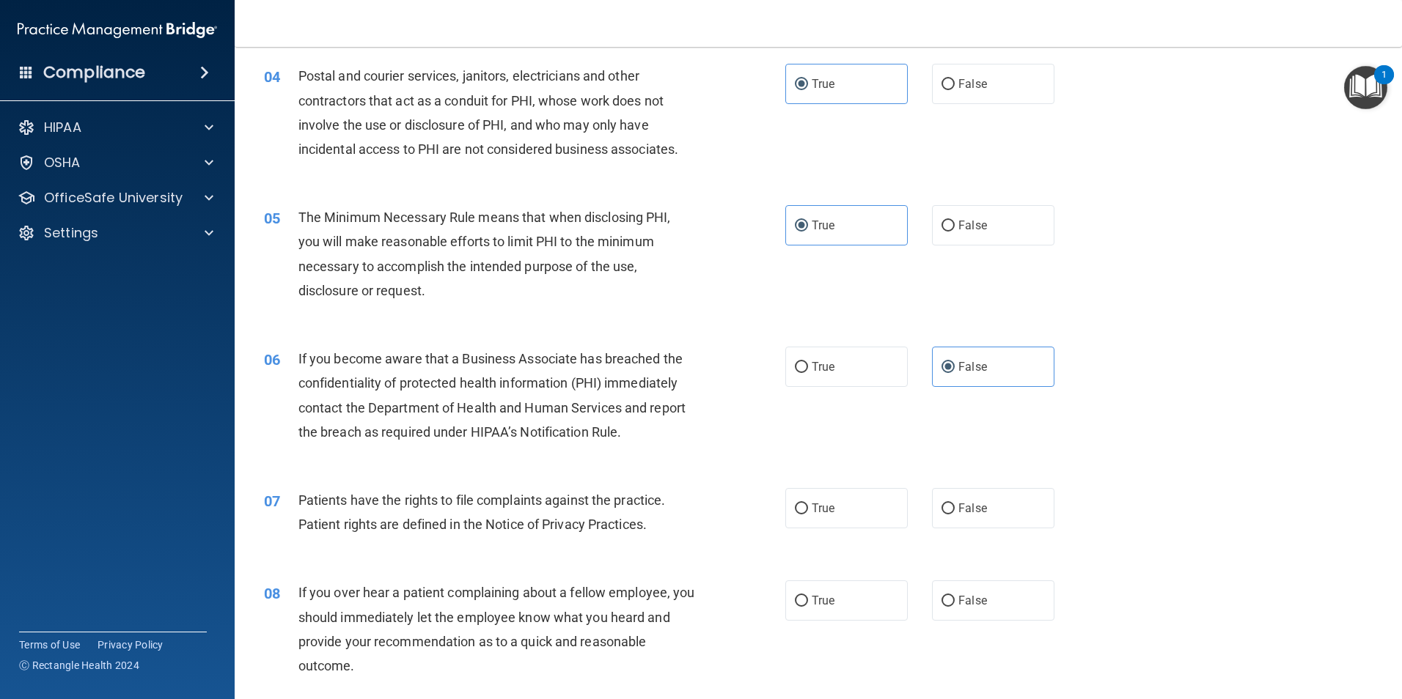
scroll to position [513, 0]
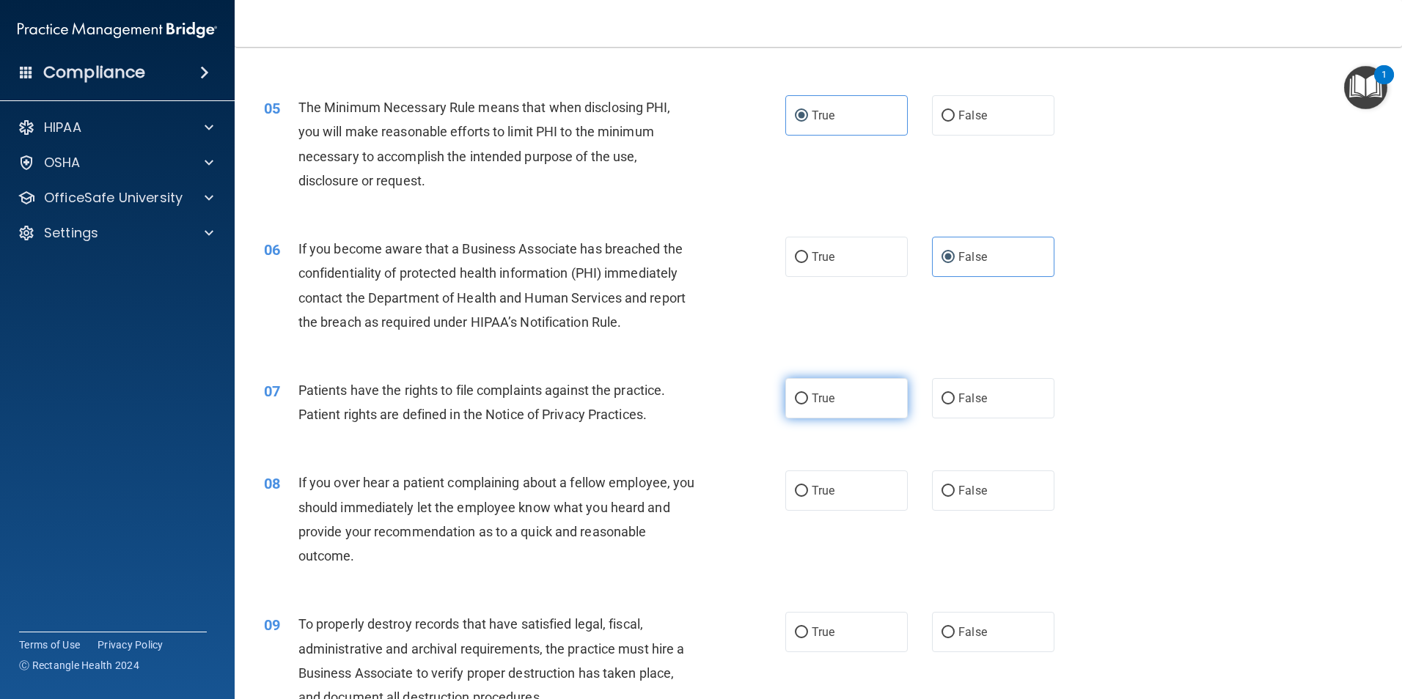
click at [823, 394] on span "True" at bounding box center [822, 398] width 23 height 14
click at [808, 394] on input "True" at bounding box center [801, 399] width 13 height 11
radio input "true"
click at [960, 489] on span "False" at bounding box center [972, 491] width 29 height 14
click at [954, 489] on input "False" at bounding box center [947, 491] width 13 height 11
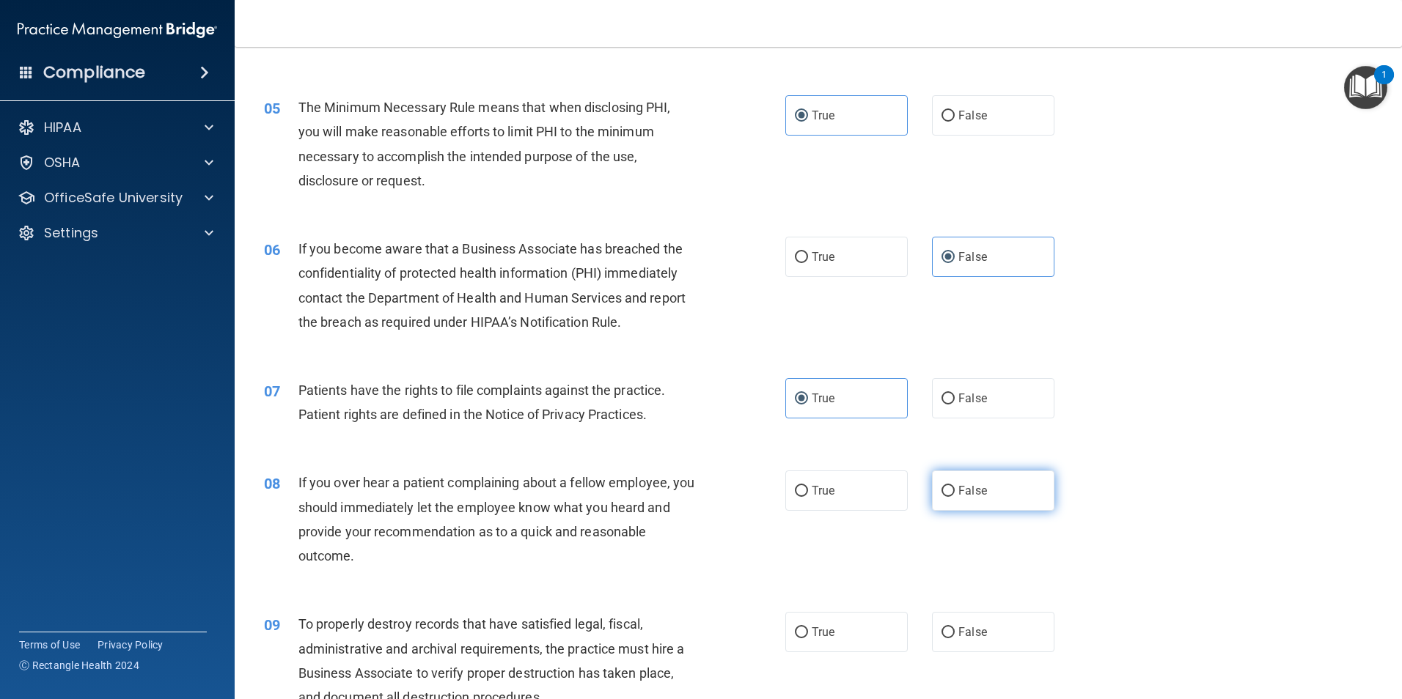
radio input "true"
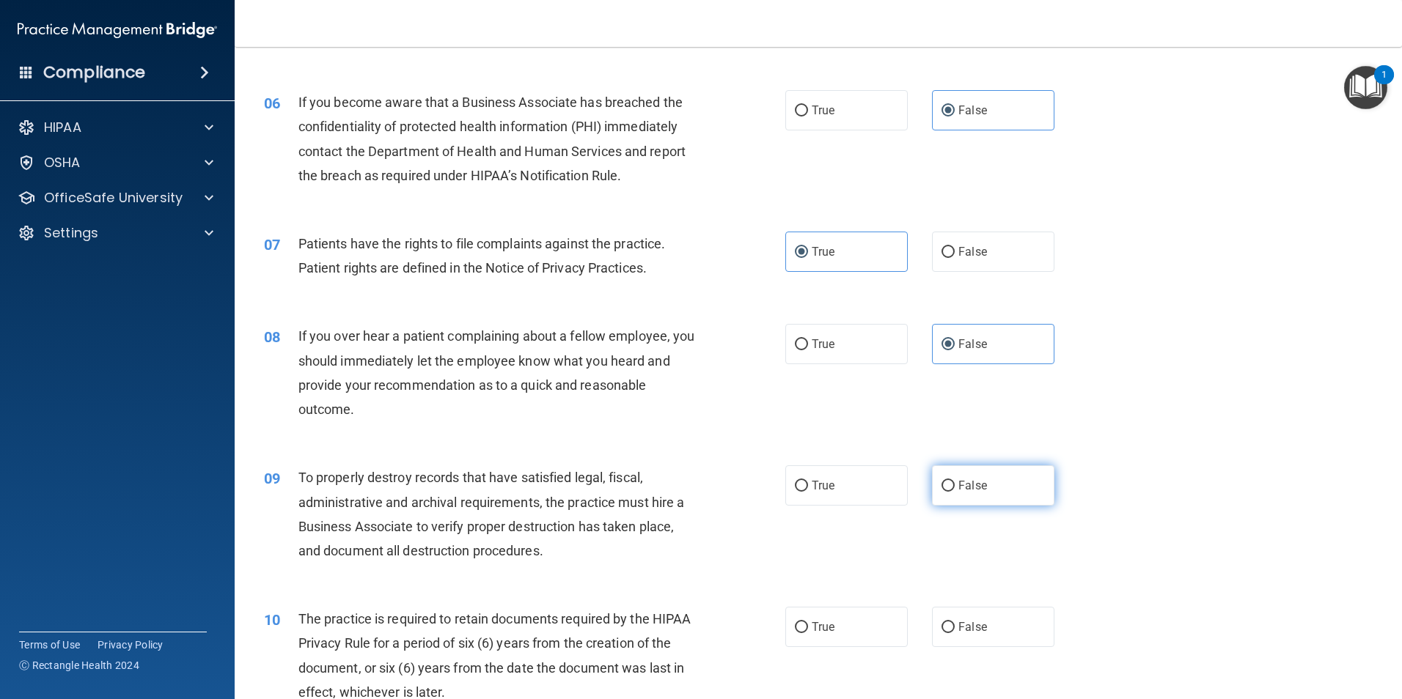
click at [960, 488] on span "False" at bounding box center [972, 486] width 29 height 14
click at [954, 488] on input "False" at bounding box center [947, 486] width 13 height 11
radio input "true"
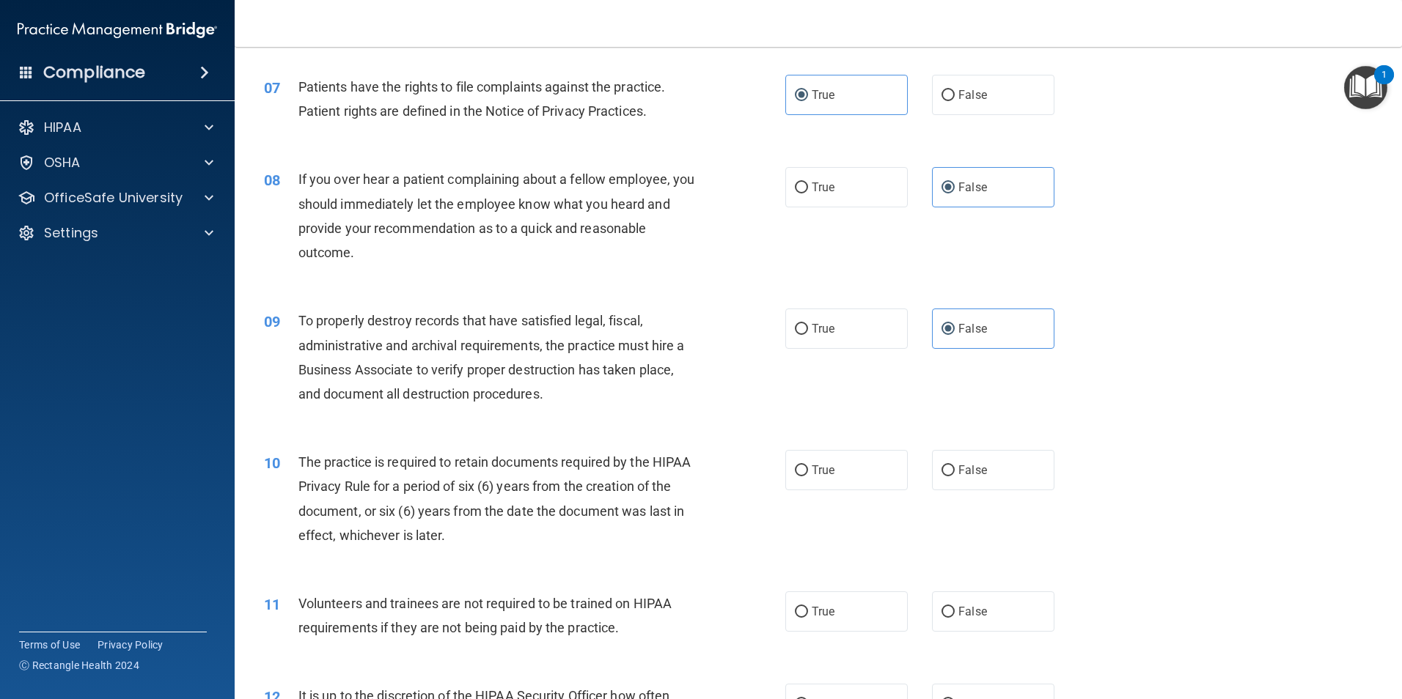
scroll to position [880, 0]
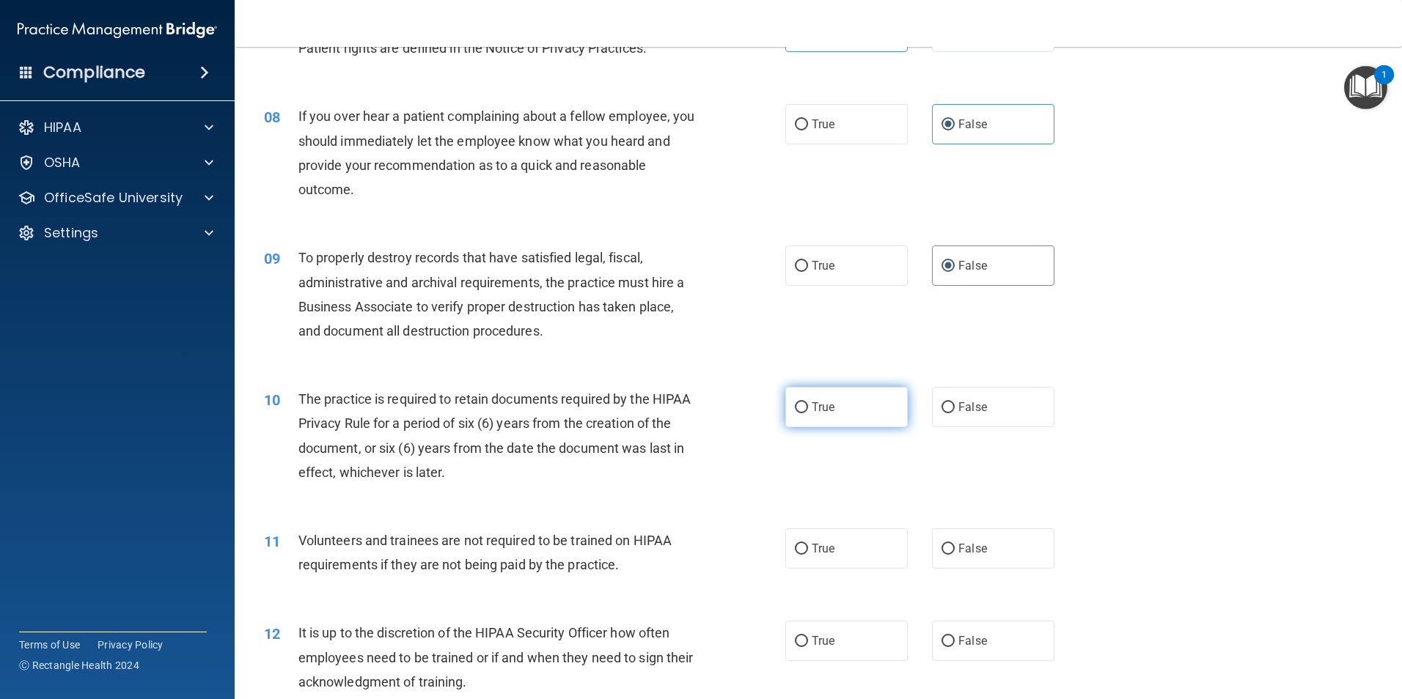
click at [844, 421] on label "True" at bounding box center [846, 407] width 122 height 40
click at [808, 413] on input "True" at bounding box center [801, 407] width 13 height 11
radio input "true"
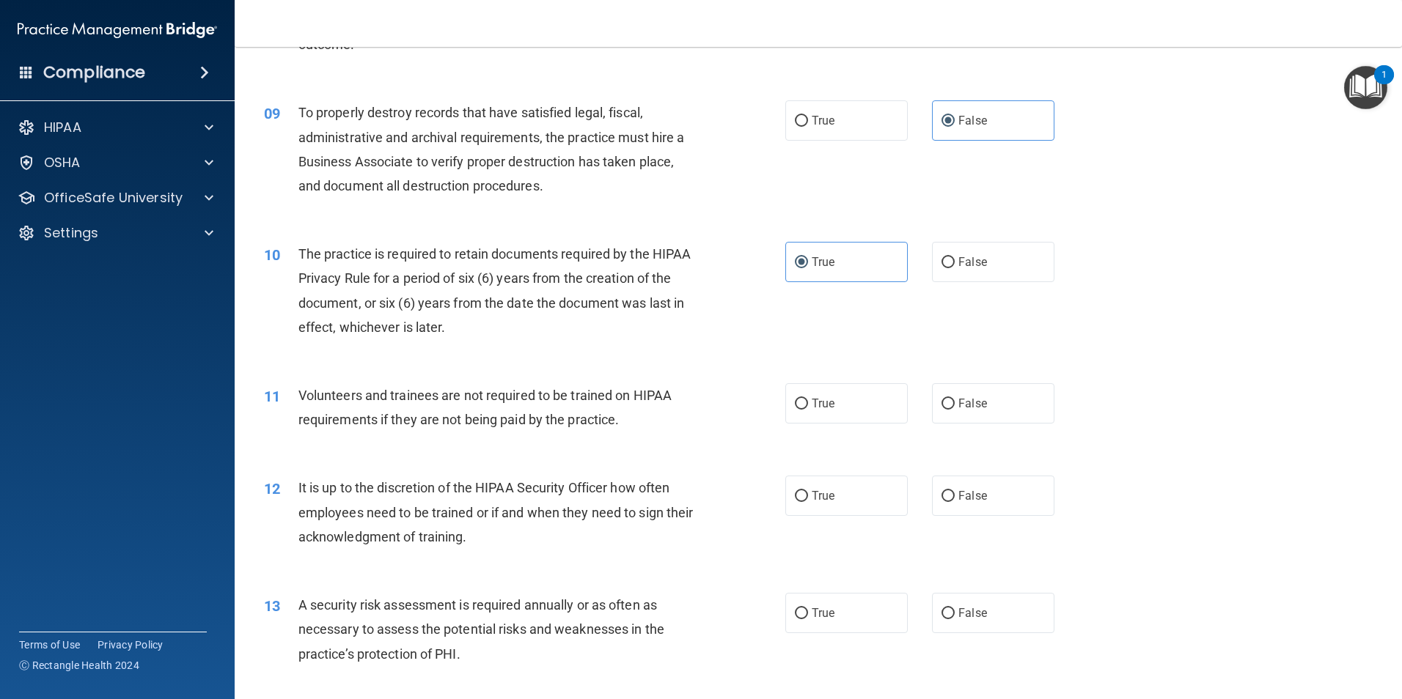
scroll to position [1026, 0]
click at [960, 429] on div "11 Volunteers and trainees are not required to be trained on HIPAA requirements…" at bounding box center [818, 410] width 1130 height 92
click at [957, 412] on label "False" at bounding box center [993, 402] width 122 height 40
click at [954, 408] on input "False" at bounding box center [947, 402] width 13 height 11
radio input "true"
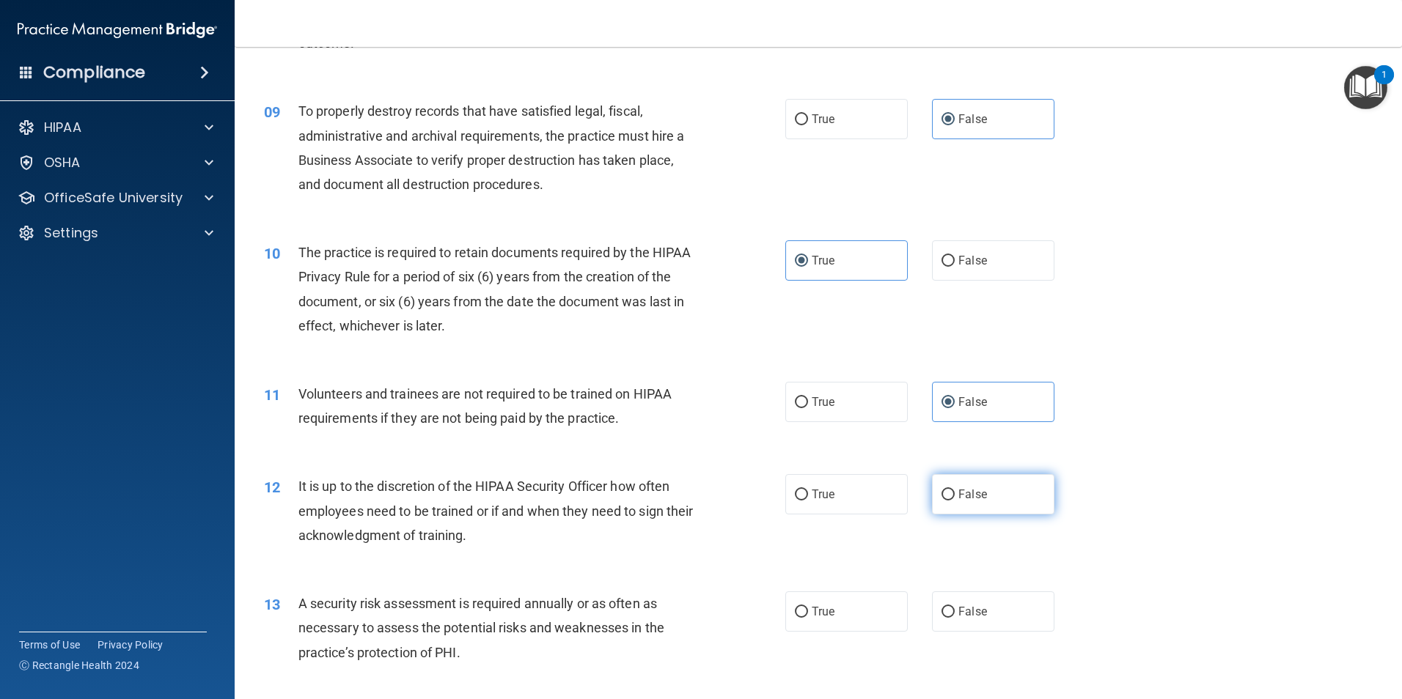
click at [959, 495] on span "False" at bounding box center [972, 494] width 29 height 14
click at [954, 495] on input "False" at bounding box center [947, 495] width 13 height 11
radio input "true"
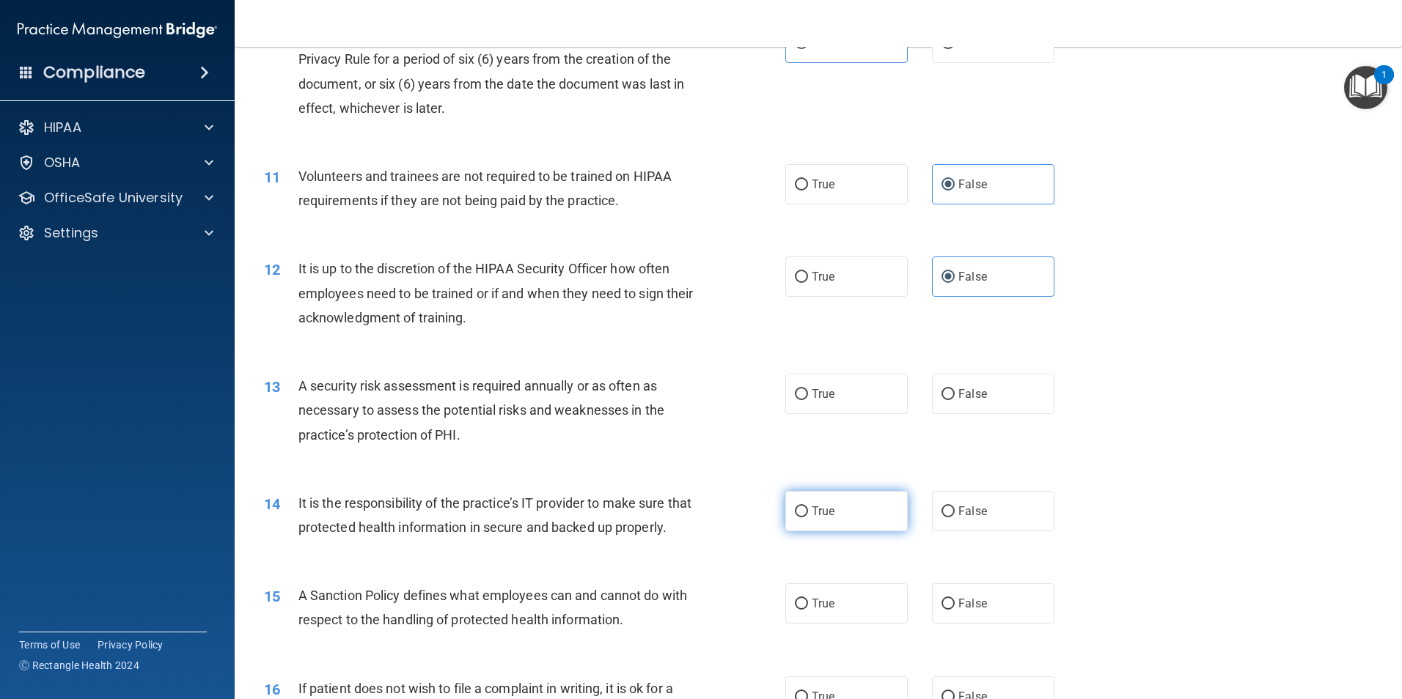
scroll to position [1319, 0]
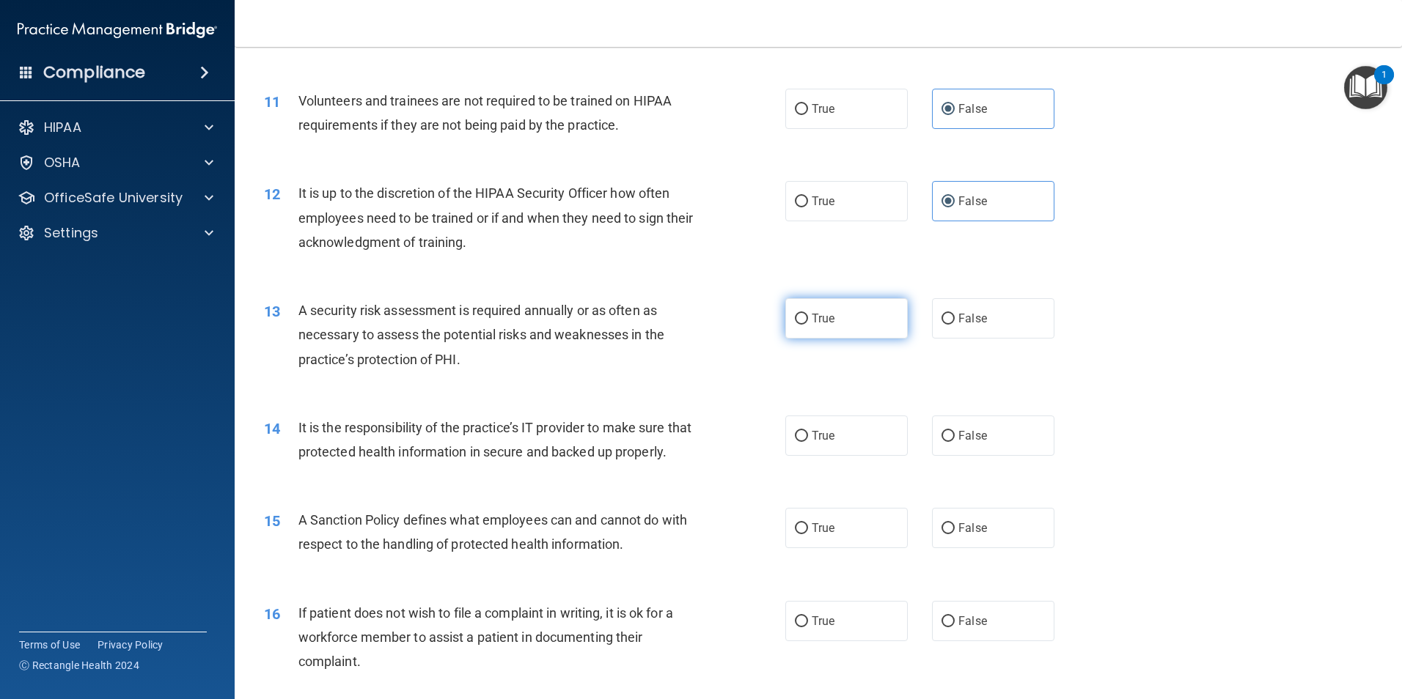
click at [823, 326] on label "True" at bounding box center [846, 318] width 122 height 40
click at [808, 325] on input "True" at bounding box center [801, 319] width 13 height 11
radio input "true"
click at [975, 444] on label "False" at bounding box center [993, 436] width 122 height 40
click at [954, 442] on input "False" at bounding box center [947, 436] width 13 height 11
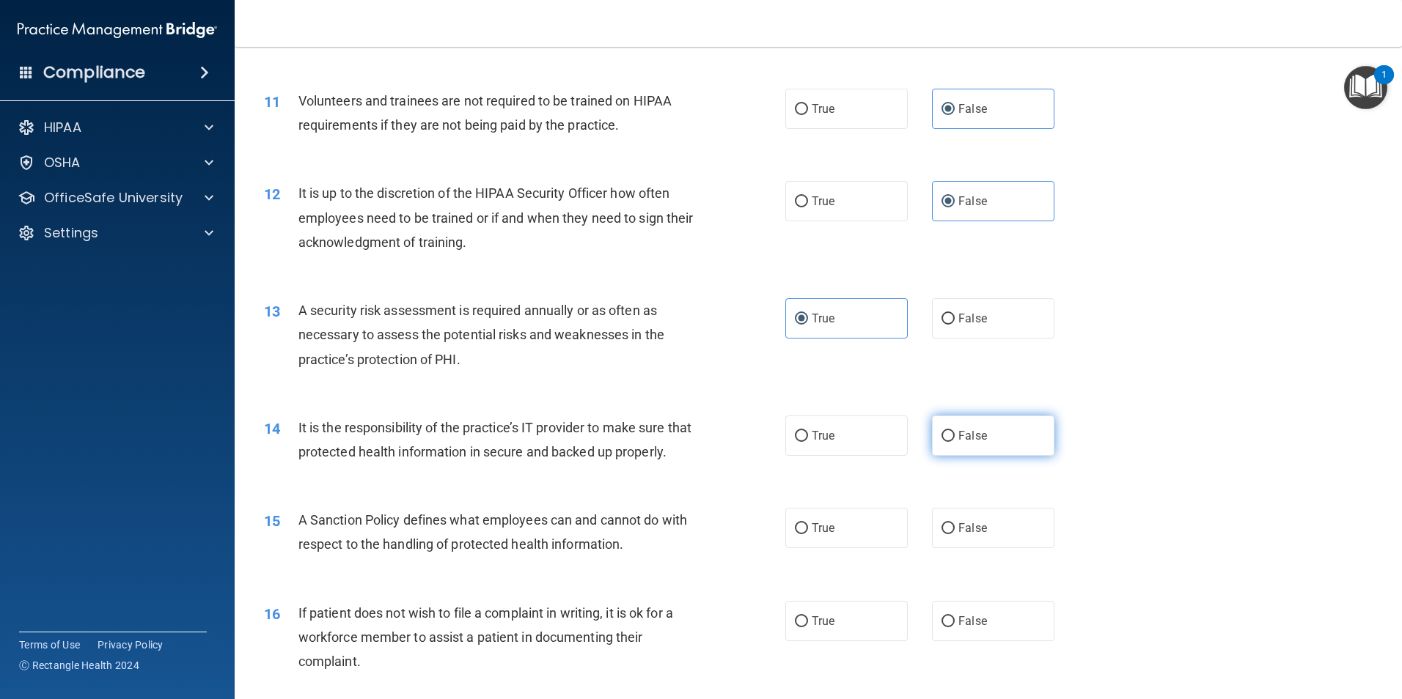
radio input "true"
click at [979, 547] on label "False" at bounding box center [993, 528] width 122 height 40
click at [954, 534] on input "False" at bounding box center [947, 528] width 13 height 11
radio input "true"
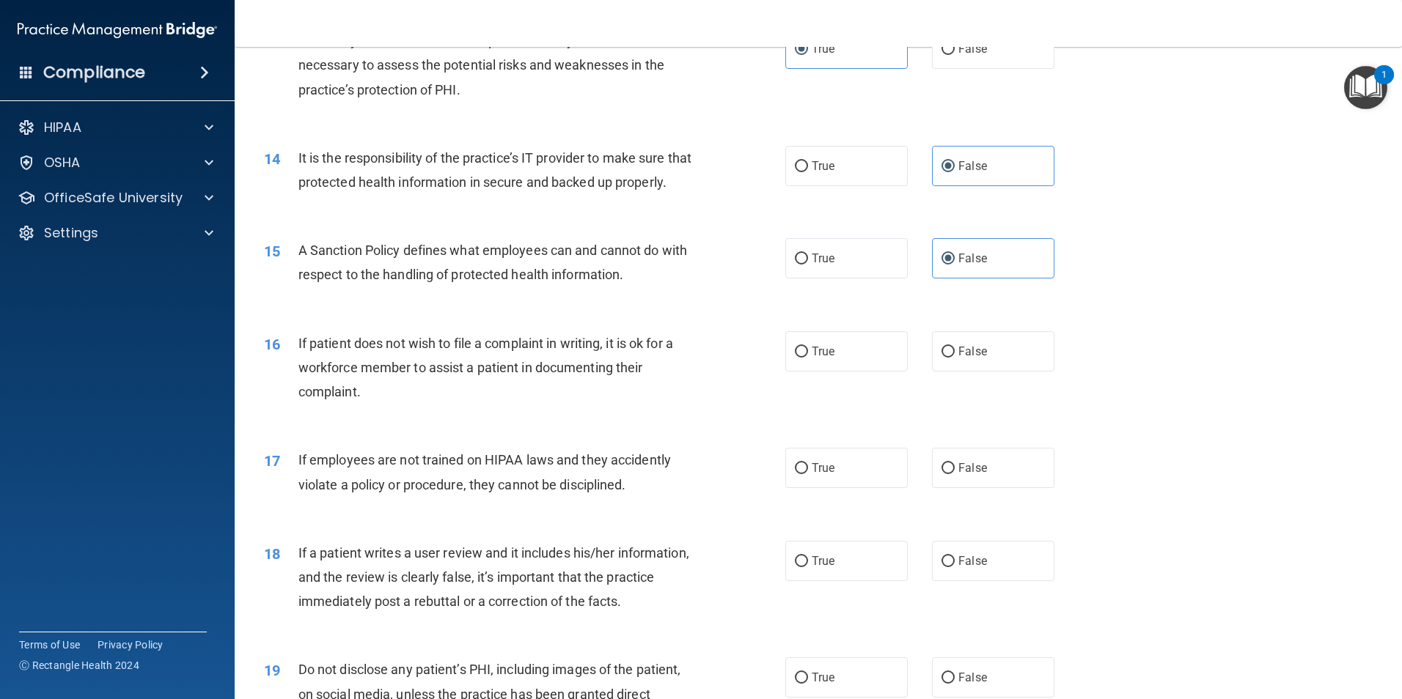
scroll to position [1613, 0]
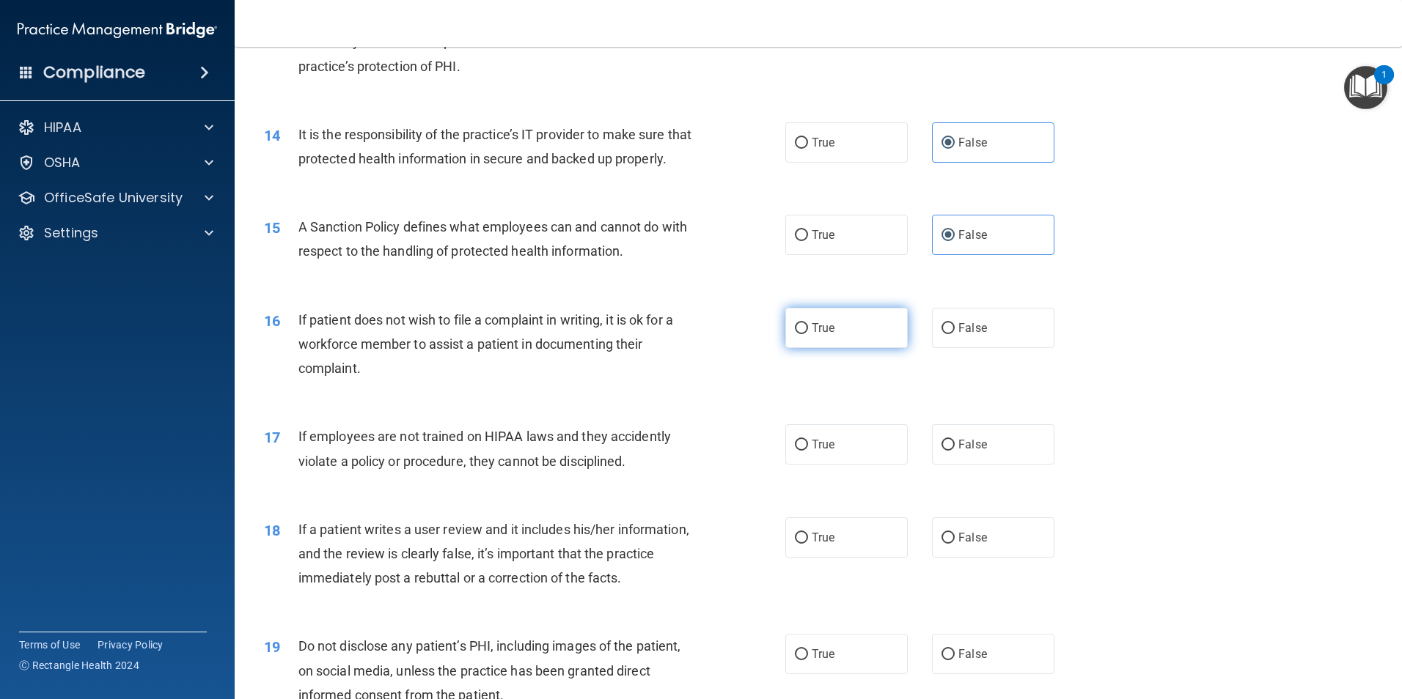
click at [819, 345] on label "True" at bounding box center [846, 328] width 122 height 40
click at [808, 334] on input "True" at bounding box center [801, 328] width 13 height 11
radio input "true"
click at [972, 452] on span "False" at bounding box center [972, 445] width 29 height 14
click at [954, 451] on input "False" at bounding box center [947, 445] width 13 height 11
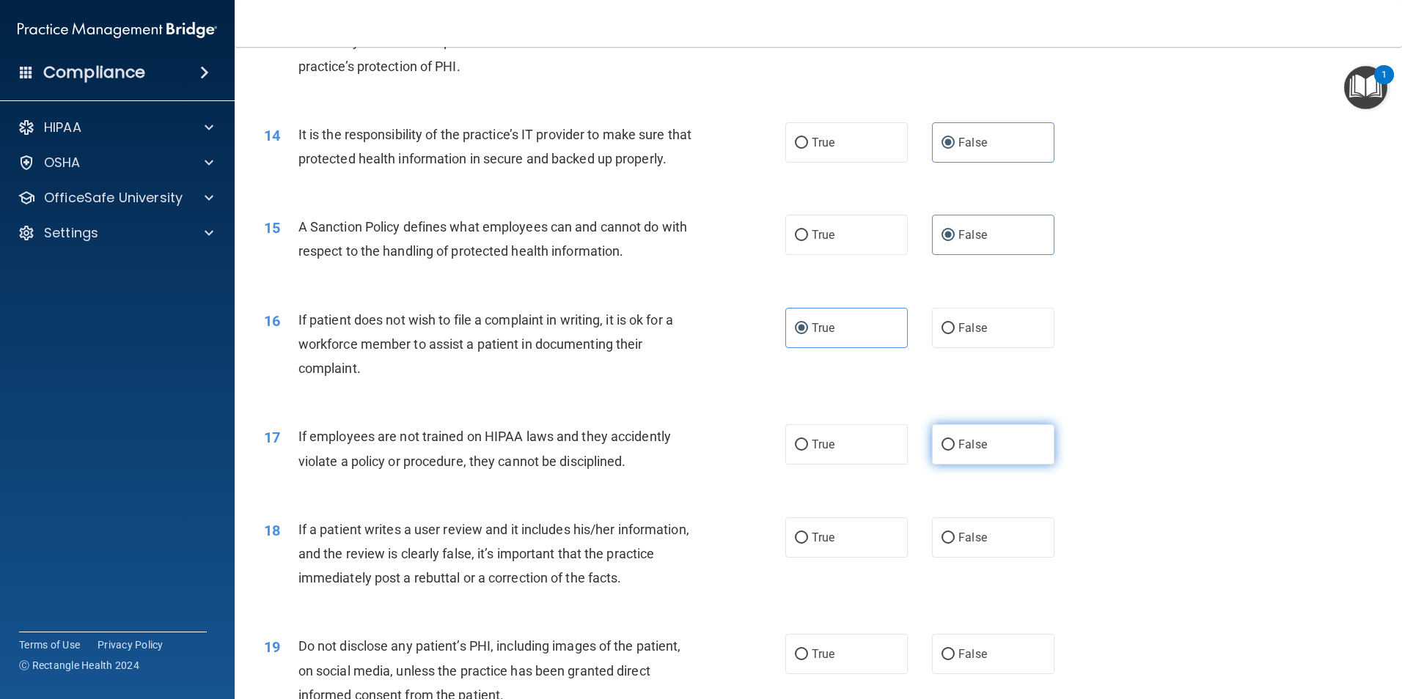
radio input "true"
click at [955, 553] on label "False" at bounding box center [993, 538] width 122 height 40
click at [954, 544] on input "False" at bounding box center [947, 538] width 13 height 11
radio input "true"
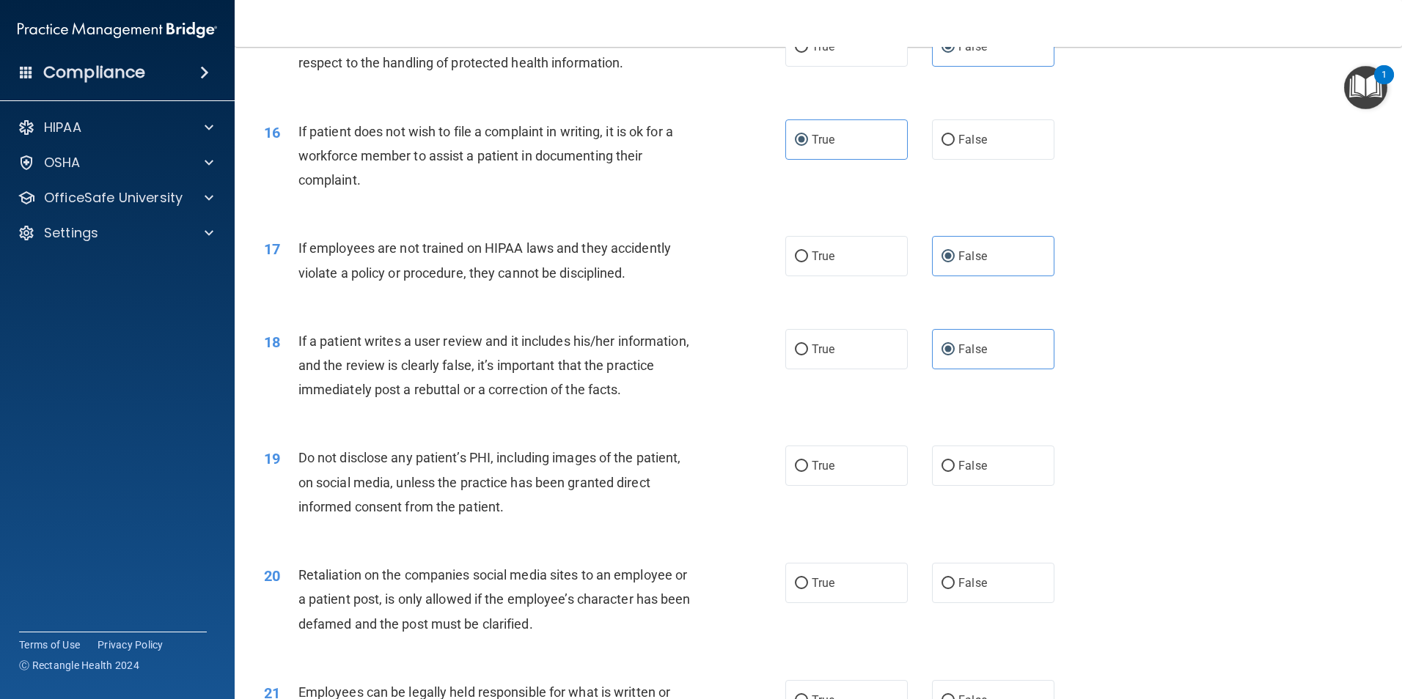
scroll to position [1833, 0]
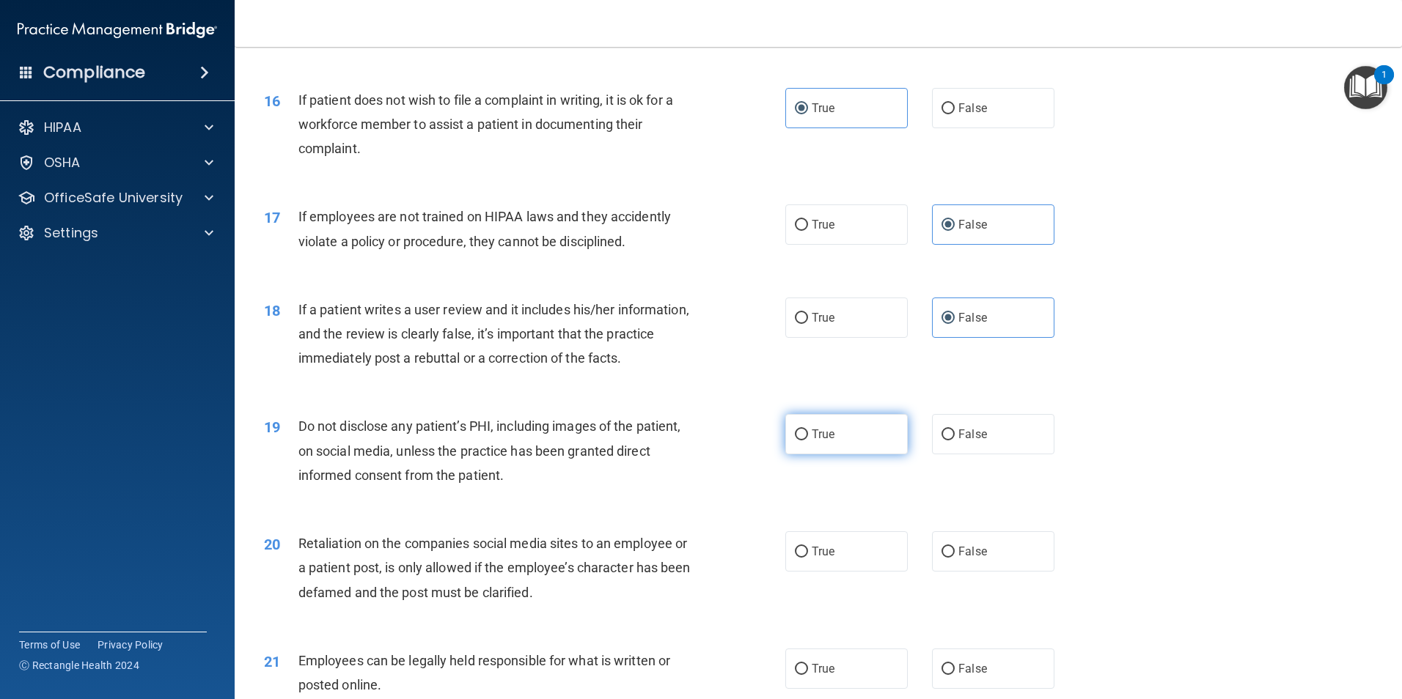
click at [843, 454] on label "True" at bounding box center [846, 434] width 122 height 40
click at [808, 441] on input "True" at bounding box center [801, 435] width 13 height 11
radio input "true"
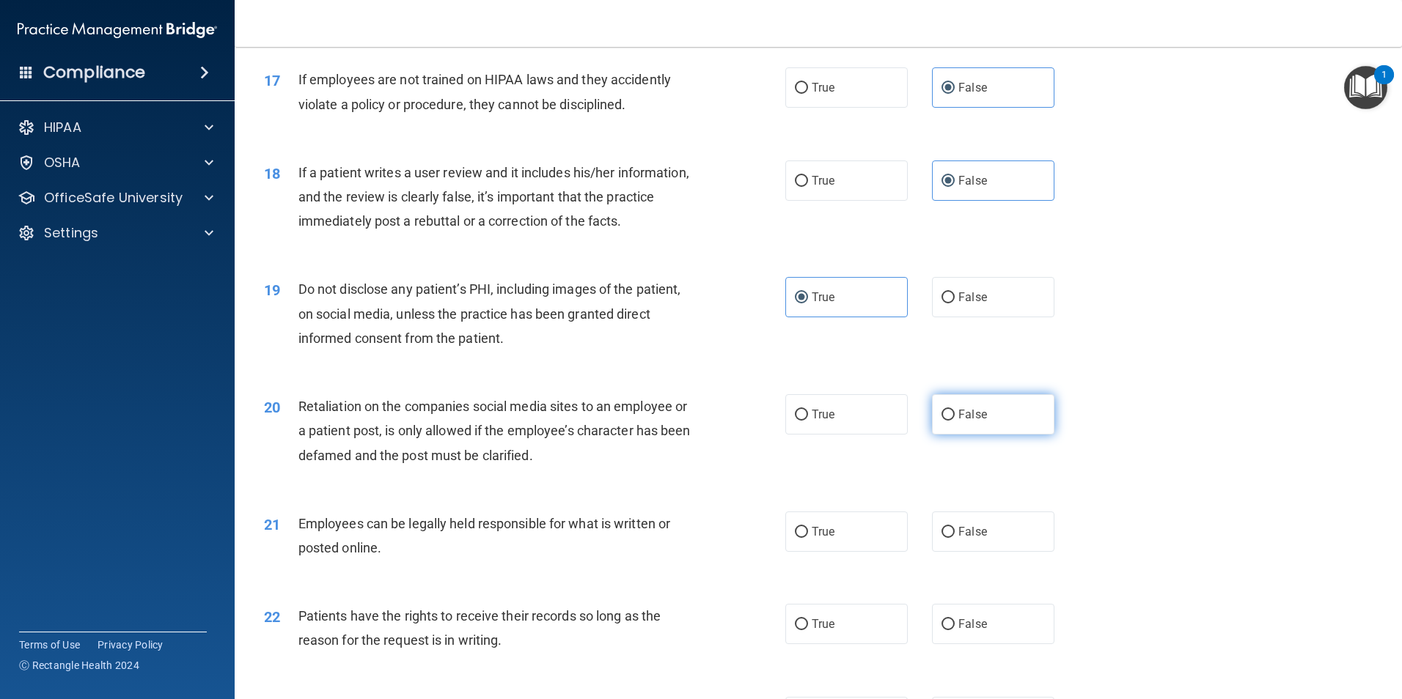
scroll to position [1979, 0]
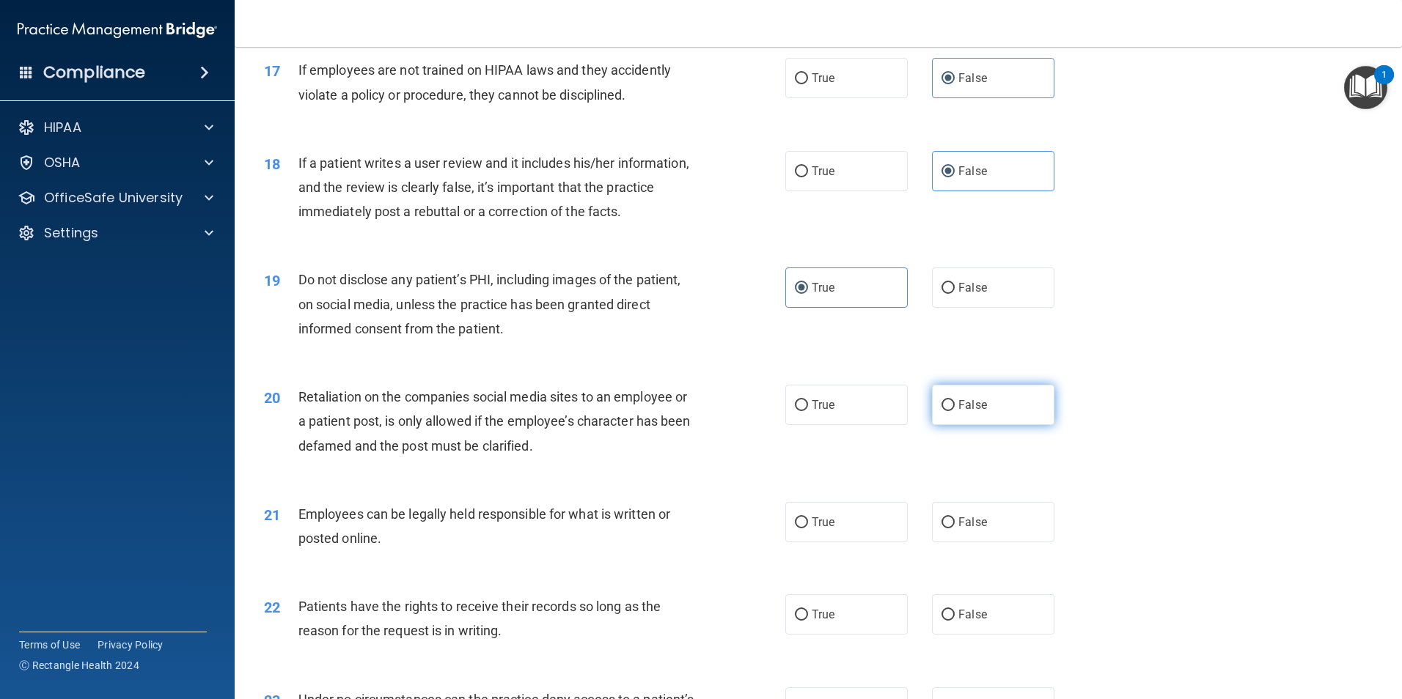
click at [958, 412] on span "False" at bounding box center [972, 405] width 29 height 14
click at [954, 411] on input "False" at bounding box center [947, 405] width 13 height 11
radio input "true"
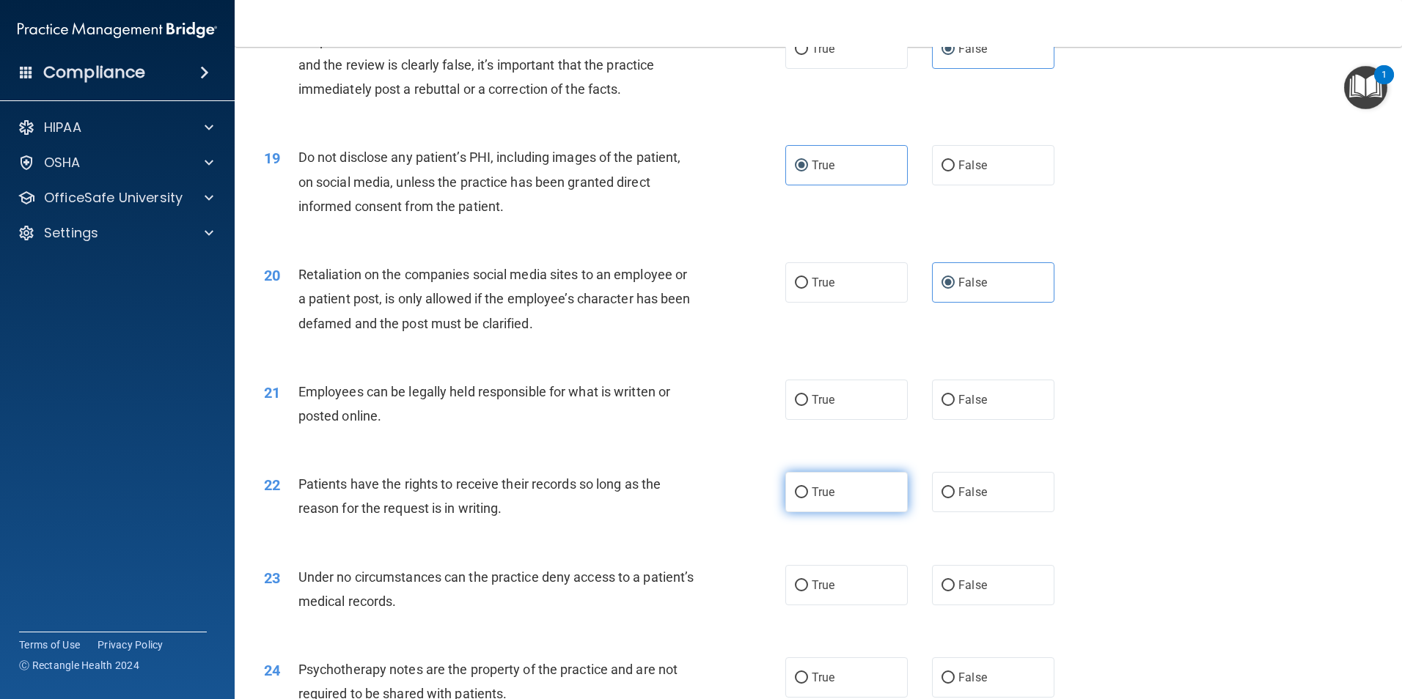
scroll to position [2199, 0]
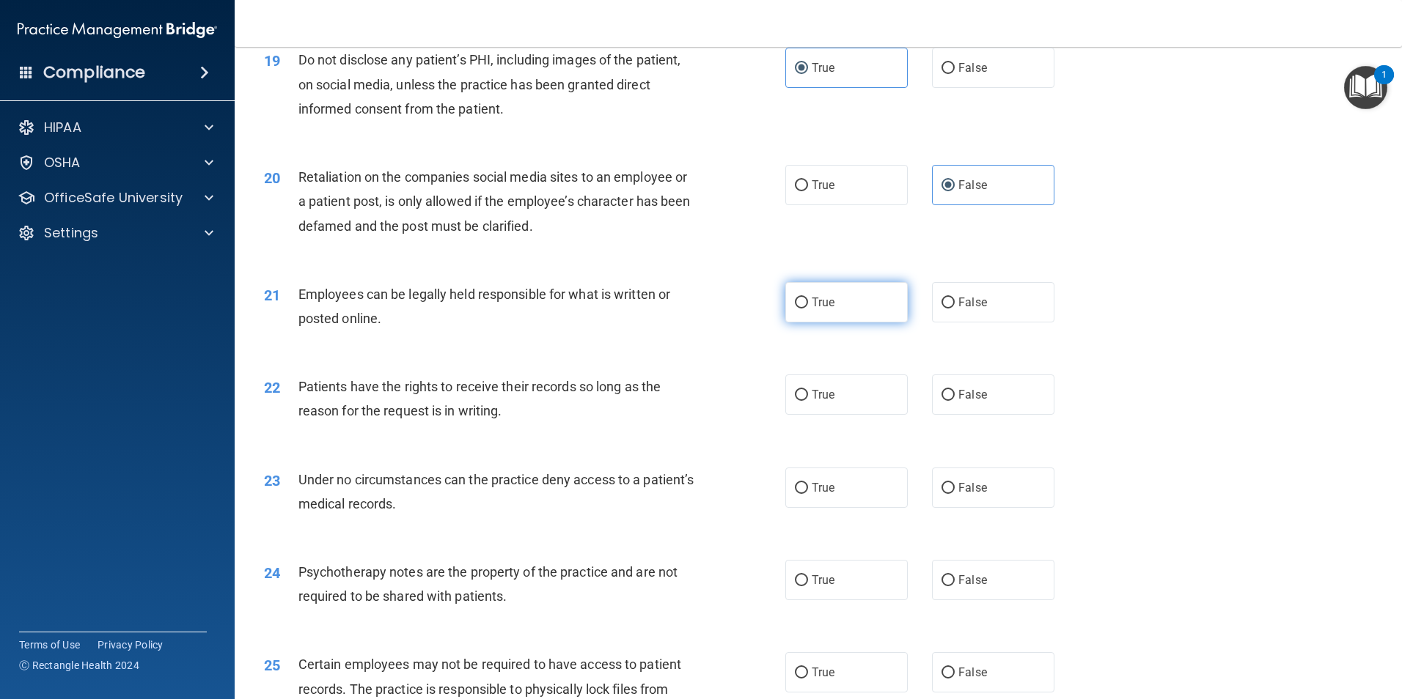
click at [821, 309] on span "True" at bounding box center [822, 302] width 23 height 14
click at [808, 309] on input "True" at bounding box center [801, 303] width 13 height 11
radio input "true"
click at [945, 415] on label "False" at bounding box center [993, 395] width 122 height 40
click at [945, 401] on input "False" at bounding box center [947, 395] width 13 height 11
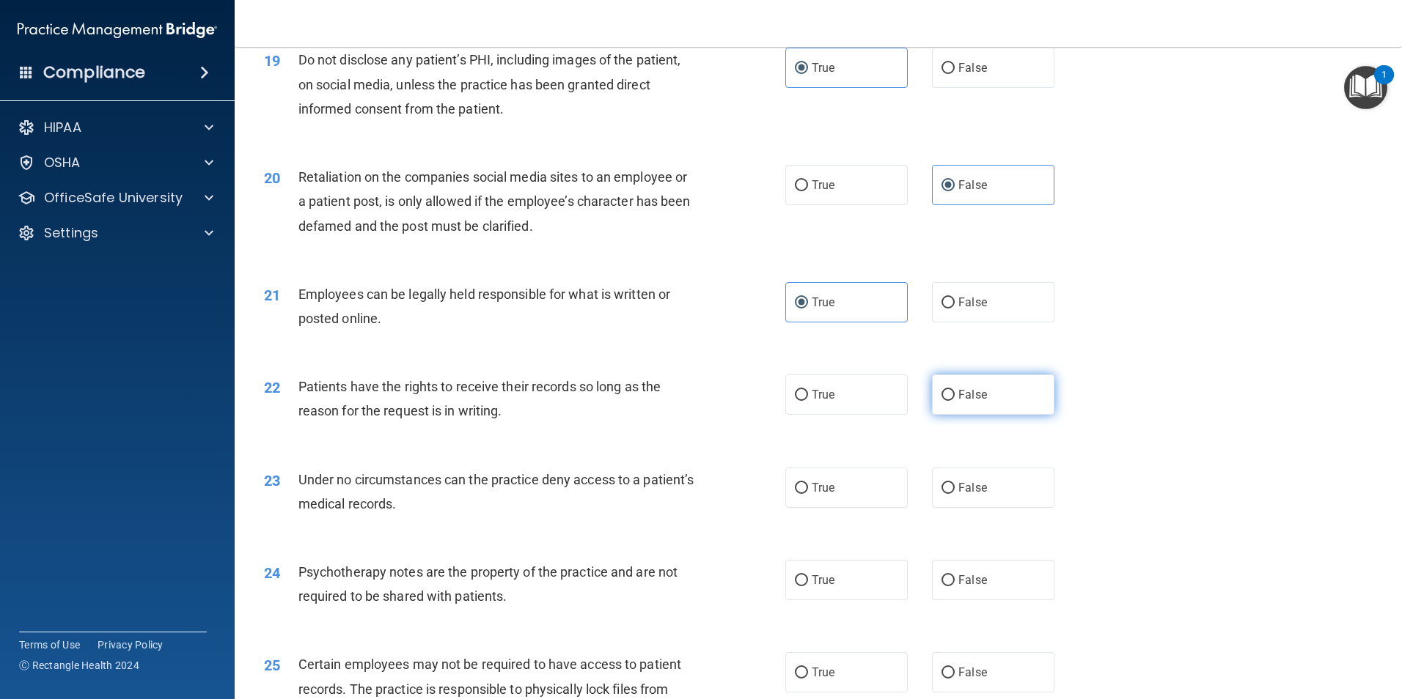
radio input "true"
click at [968, 508] on label "False" at bounding box center [993, 488] width 122 height 40
click at [954, 494] on input "False" at bounding box center [947, 488] width 13 height 11
radio input "true"
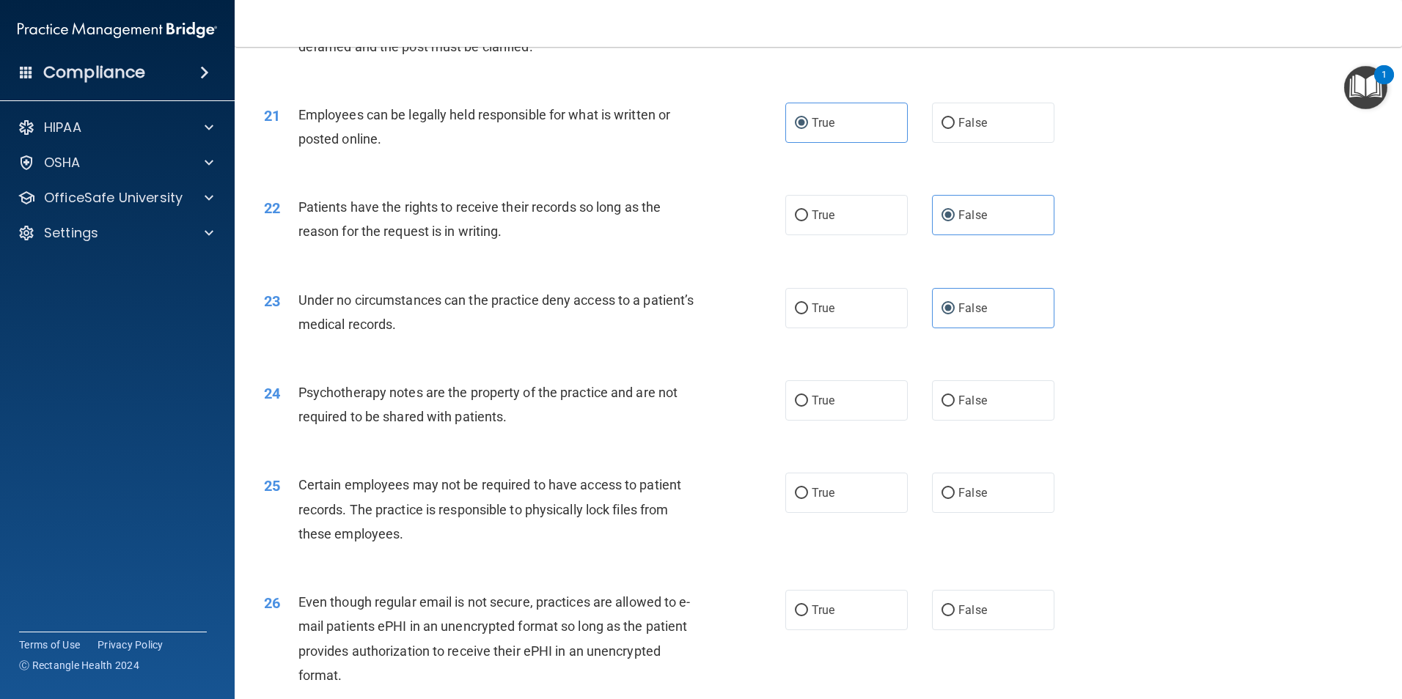
scroll to position [2419, 0]
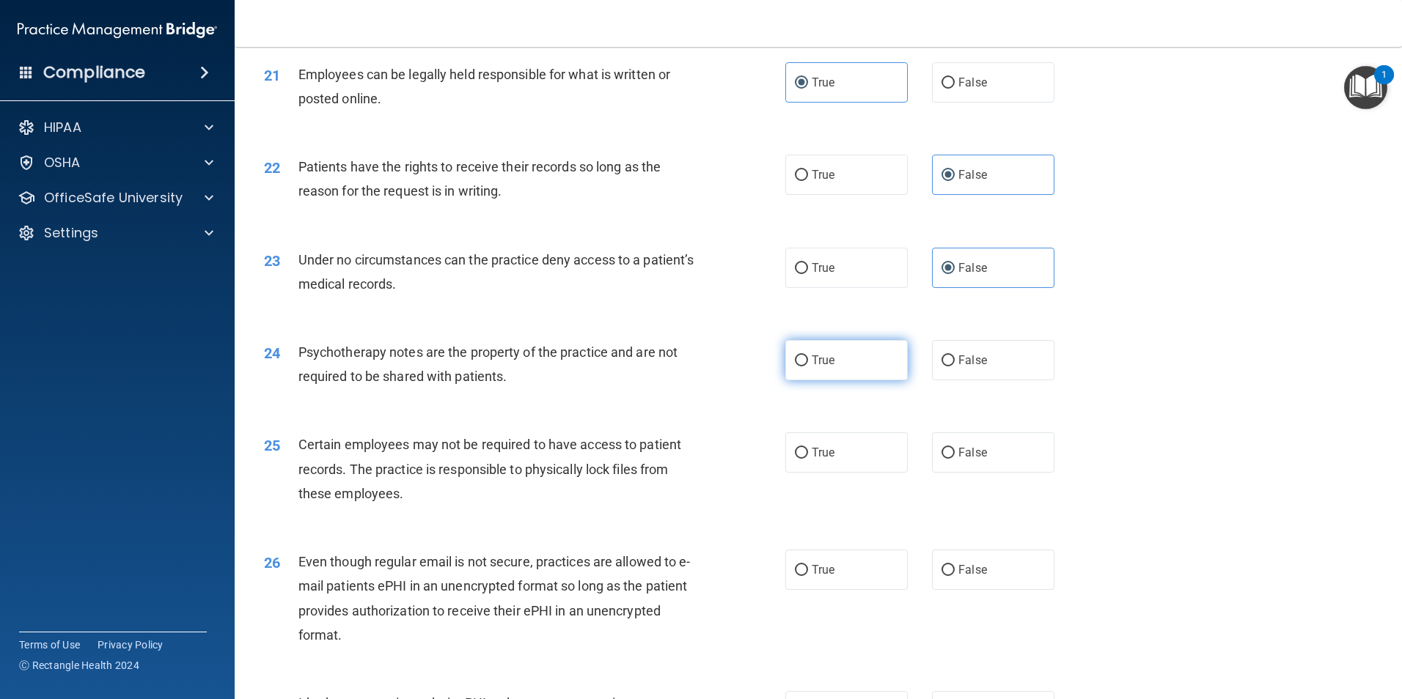
click at [855, 380] on label "True" at bounding box center [846, 360] width 122 height 40
click at [808, 367] on input "True" at bounding box center [801, 361] width 13 height 11
radio input "true"
click at [867, 473] on label "True" at bounding box center [846, 452] width 122 height 40
click at [808, 459] on input "True" at bounding box center [801, 453] width 13 height 11
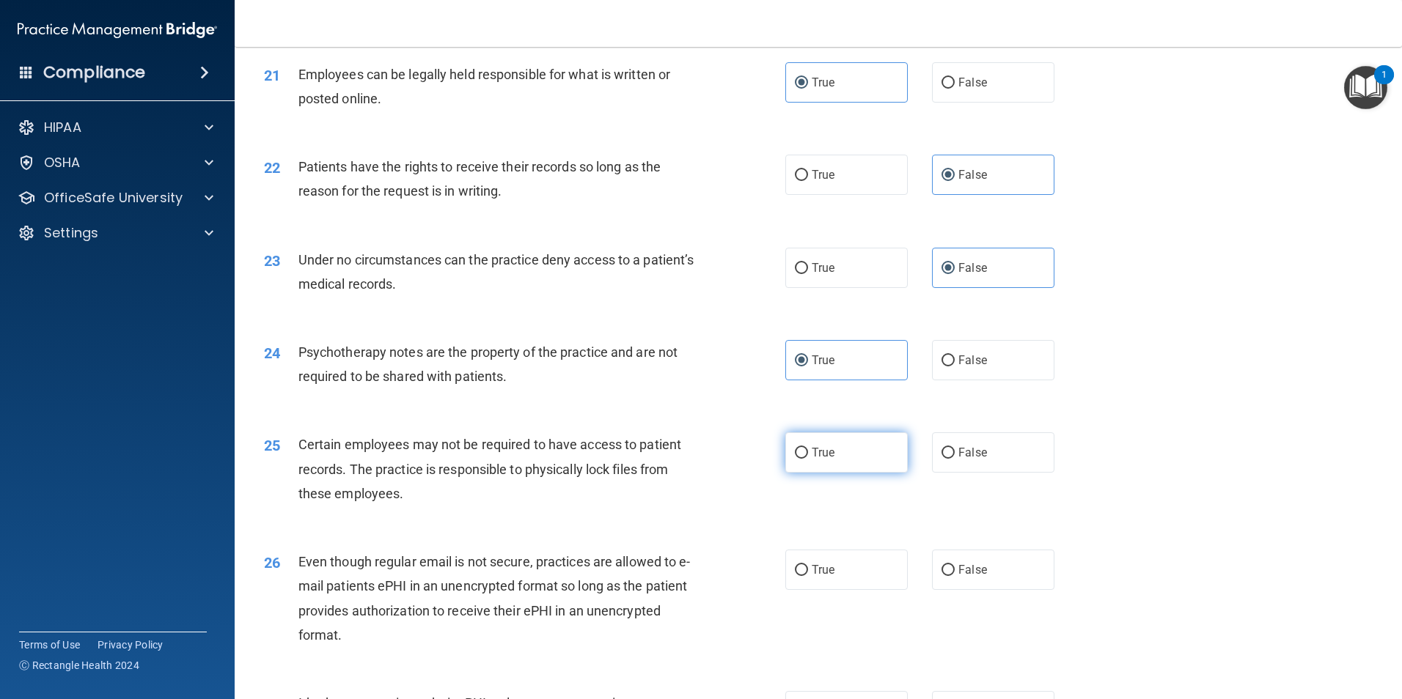
radio input "true"
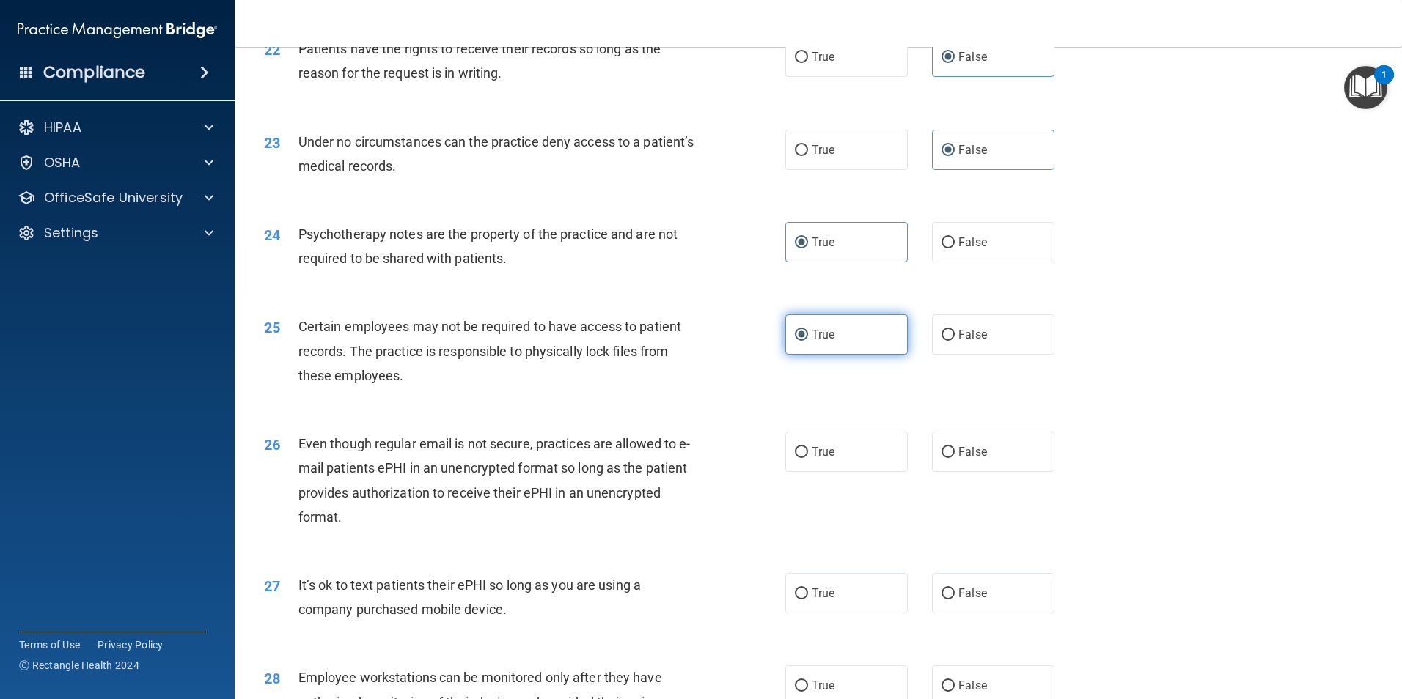
scroll to position [2639, 0]
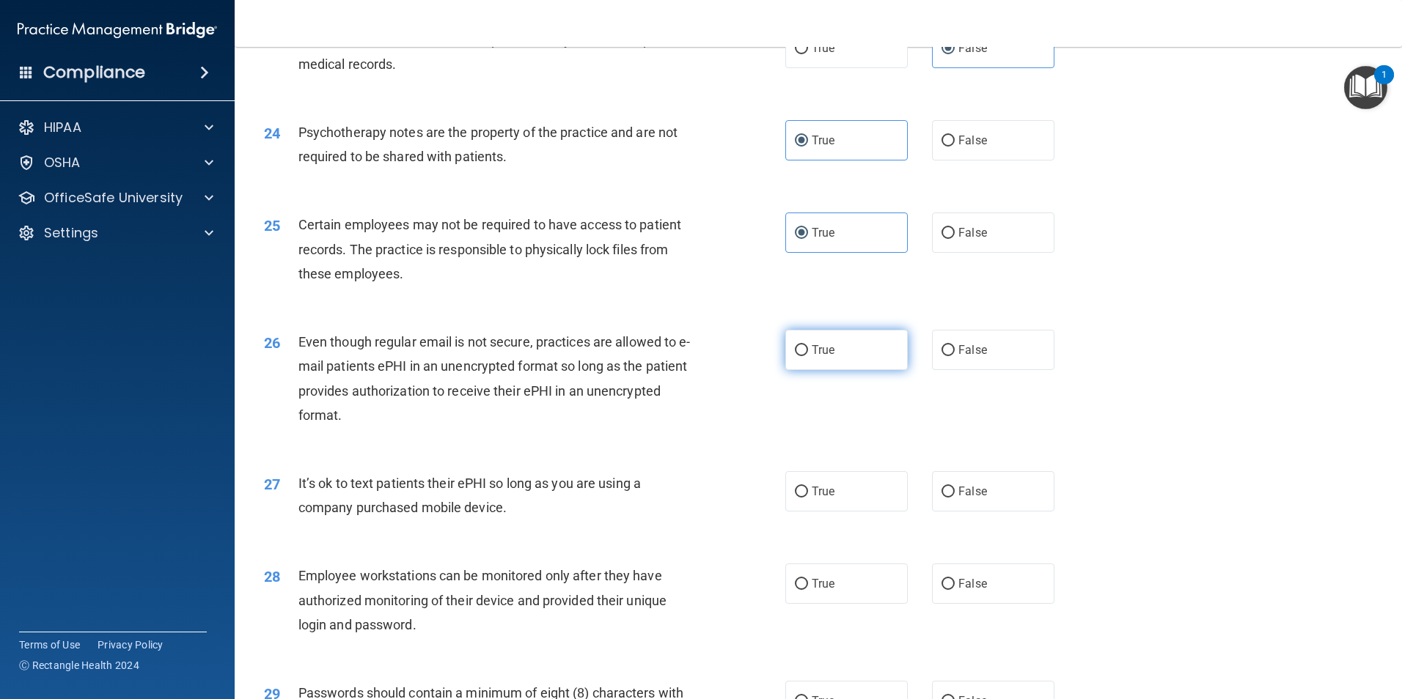
click at [836, 370] on label "True" at bounding box center [846, 350] width 122 height 40
click at [808, 356] on input "True" at bounding box center [801, 350] width 13 height 11
radio input "true"
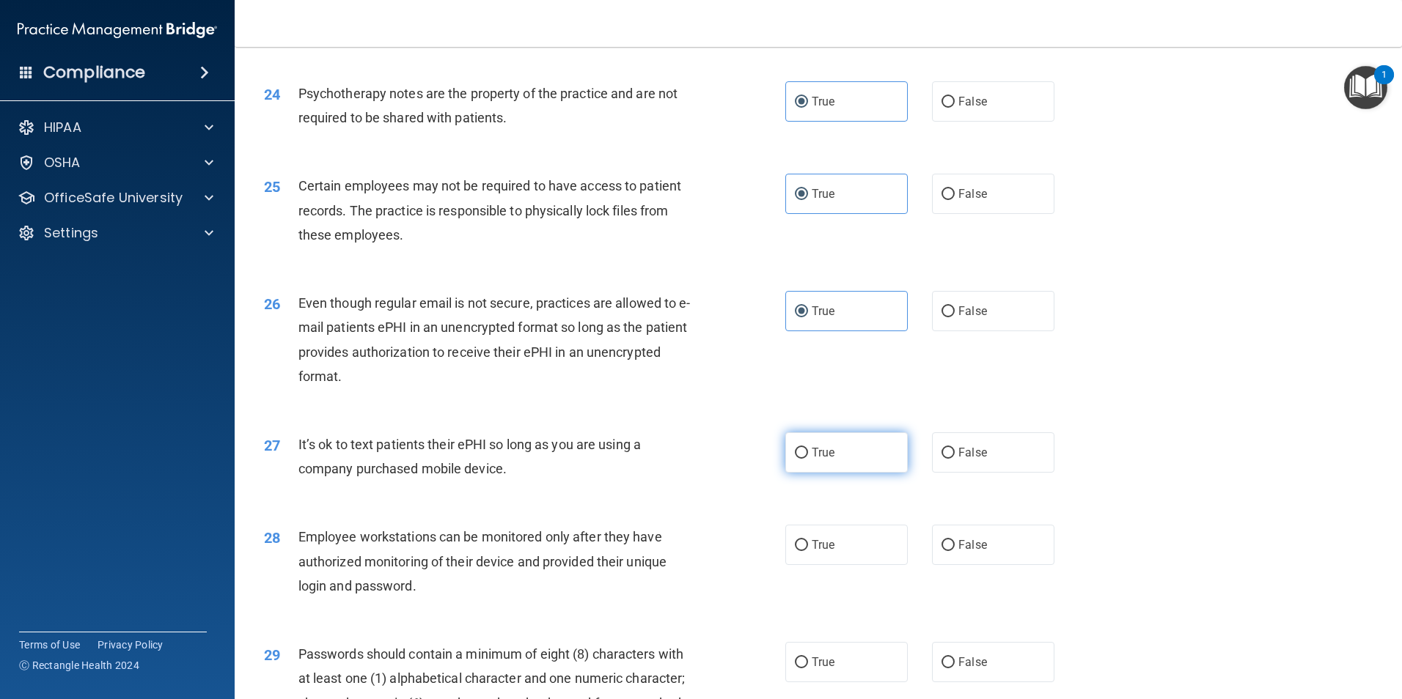
scroll to position [2712, 0]
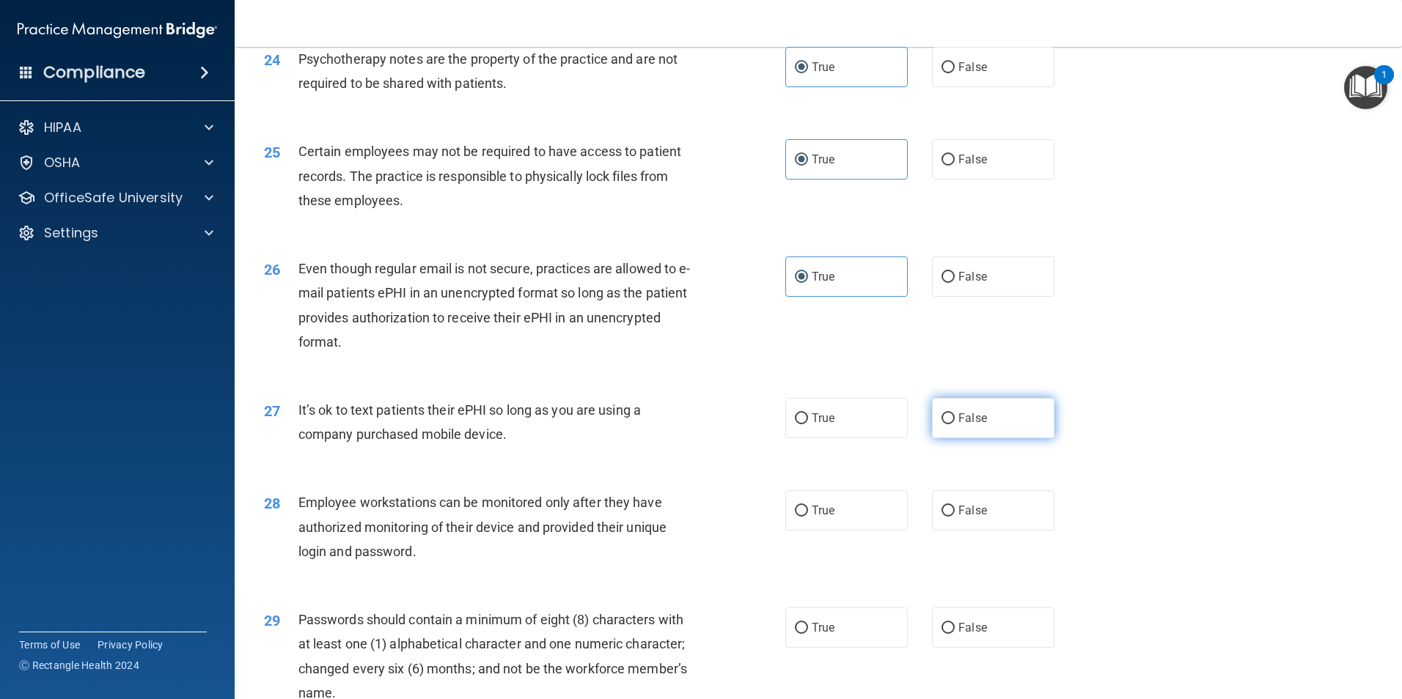
click at [949, 438] on label "False" at bounding box center [993, 418] width 122 height 40
click at [949, 424] on input "False" at bounding box center [947, 418] width 13 height 11
radio input "true"
click at [963, 518] on span "False" at bounding box center [972, 511] width 29 height 14
click at [954, 517] on input "False" at bounding box center [947, 511] width 13 height 11
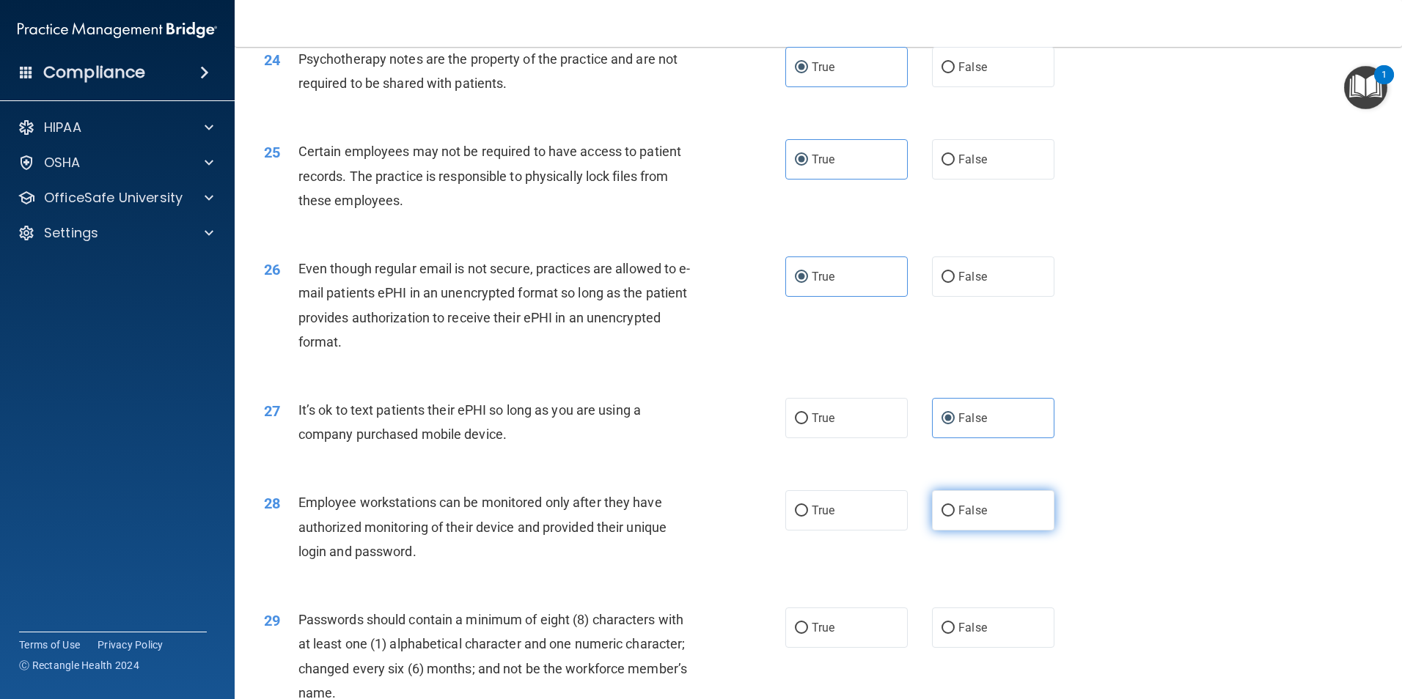
radio input "true"
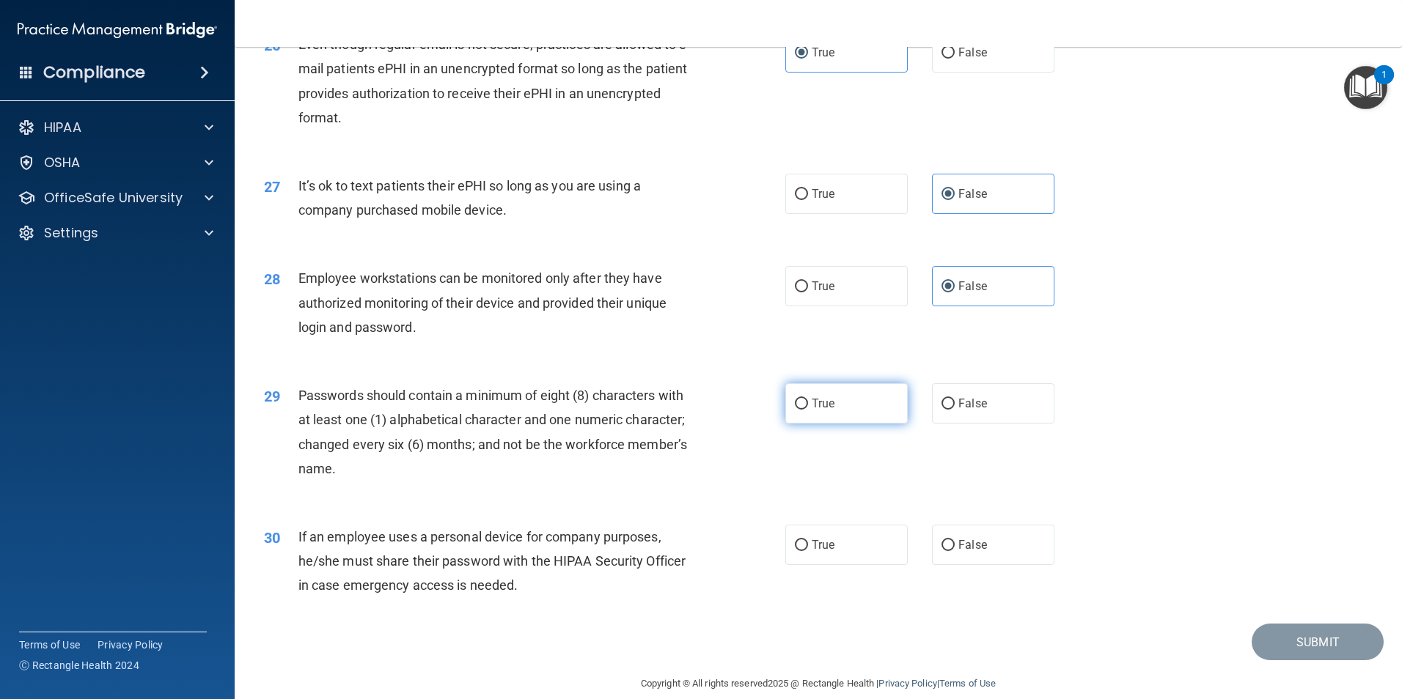
scroll to position [2981, 0]
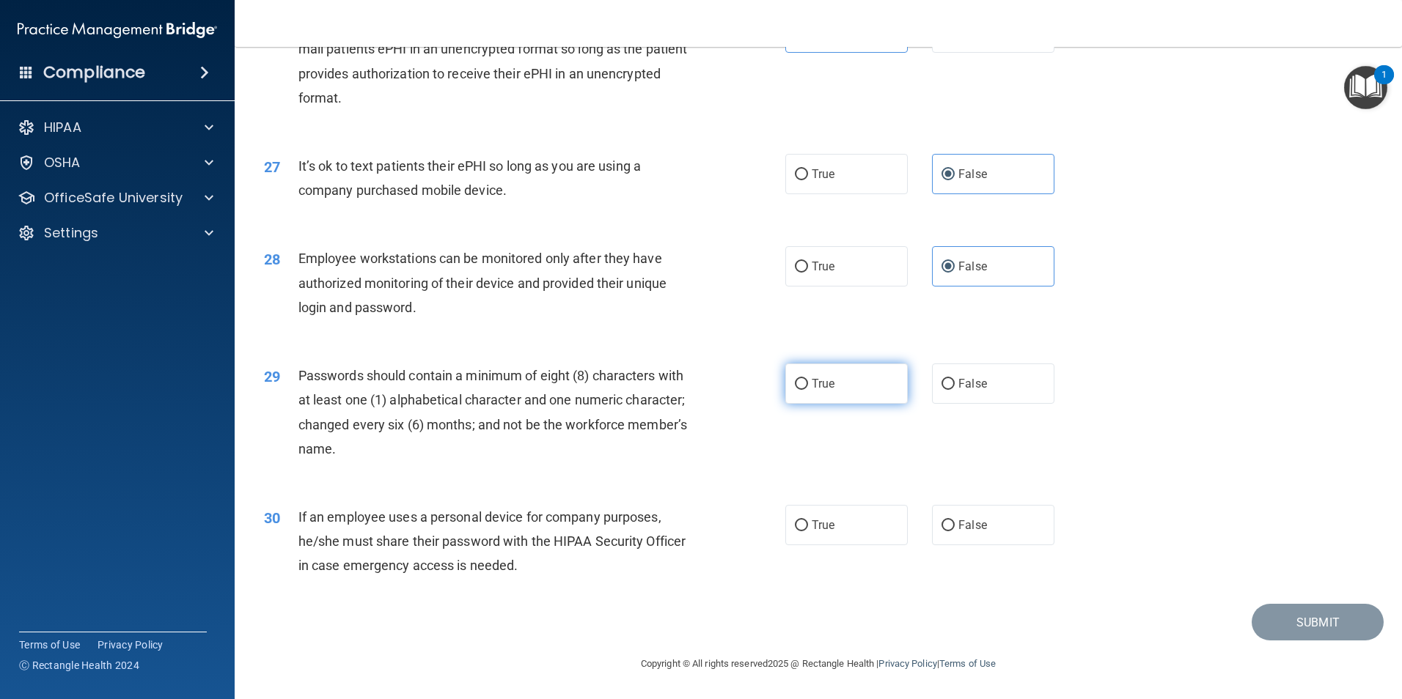
click at [818, 385] on span "True" at bounding box center [822, 384] width 23 height 14
click at [808, 385] on input "True" at bounding box center [801, 384] width 13 height 11
radio input "true"
click at [995, 510] on label "False" at bounding box center [993, 525] width 122 height 40
click at [954, 520] on input "False" at bounding box center [947, 525] width 13 height 11
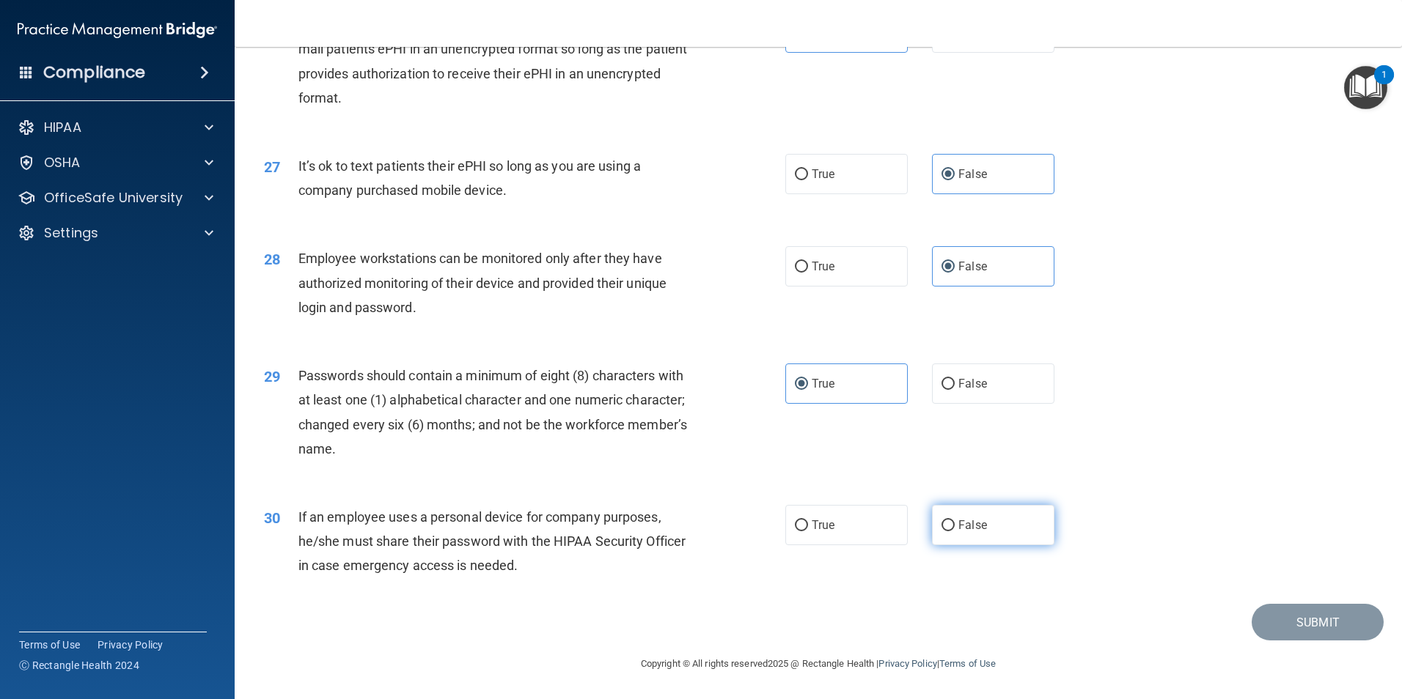
radio input "true"
click at [1328, 628] on button "Submit" at bounding box center [1317, 622] width 132 height 37
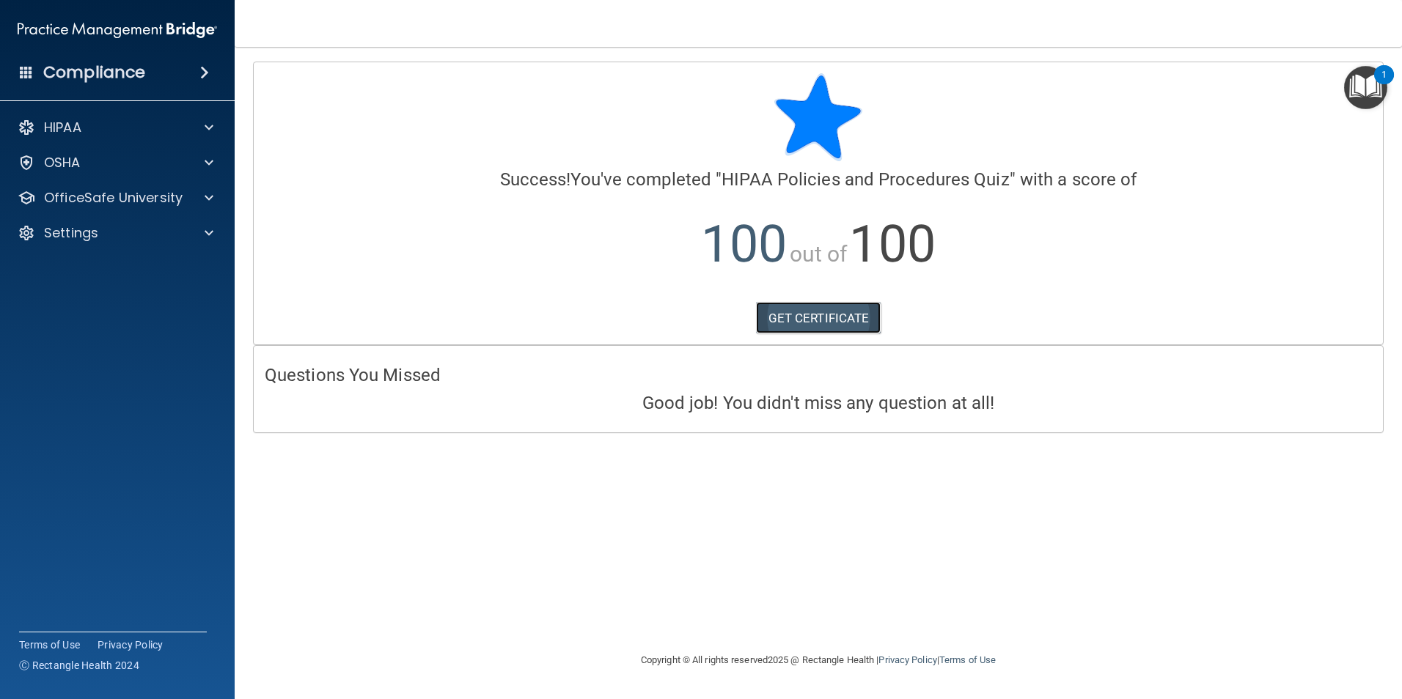
click at [792, 326] on link "GET CERTIFICATE" at bounding box center [818, 318] width 125 height 32
click at [188, 199] on div at bounding box center [206, 198] width 37 height 18
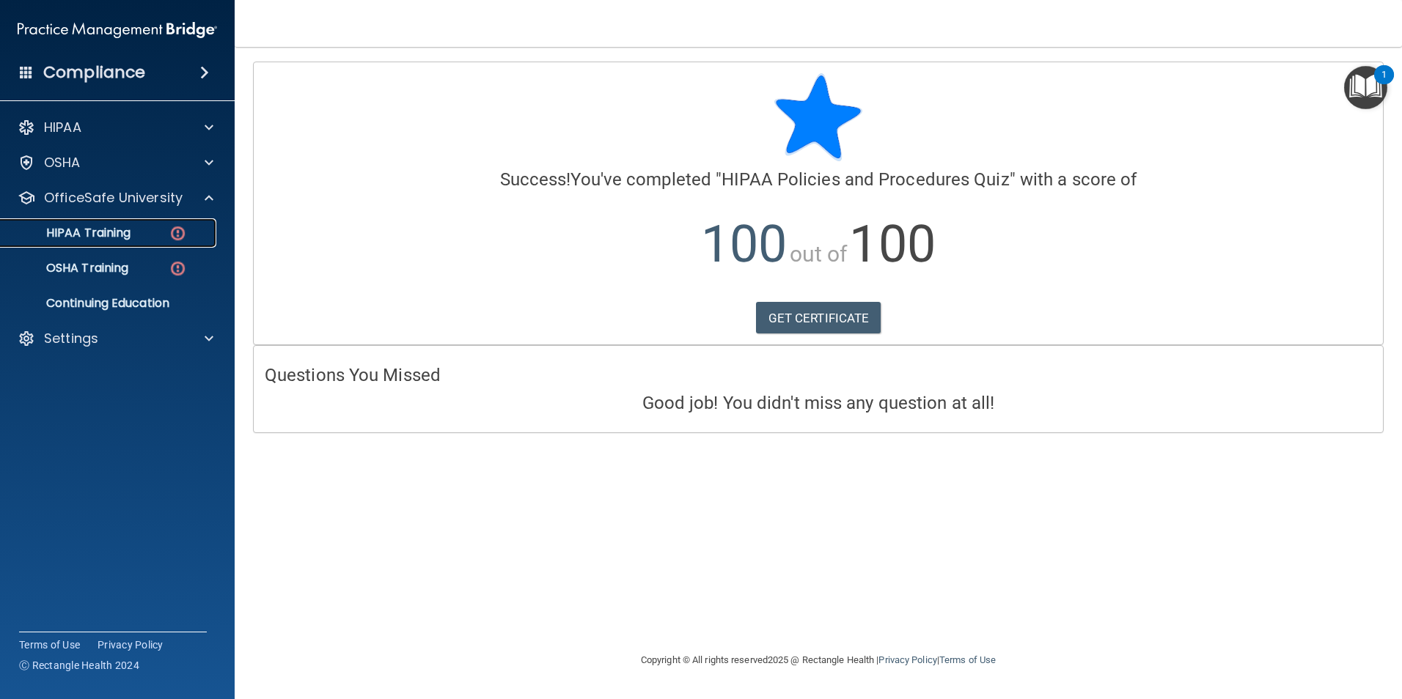
click at [180, 235] on img at bounding box center [178, 233] width 18 height 18
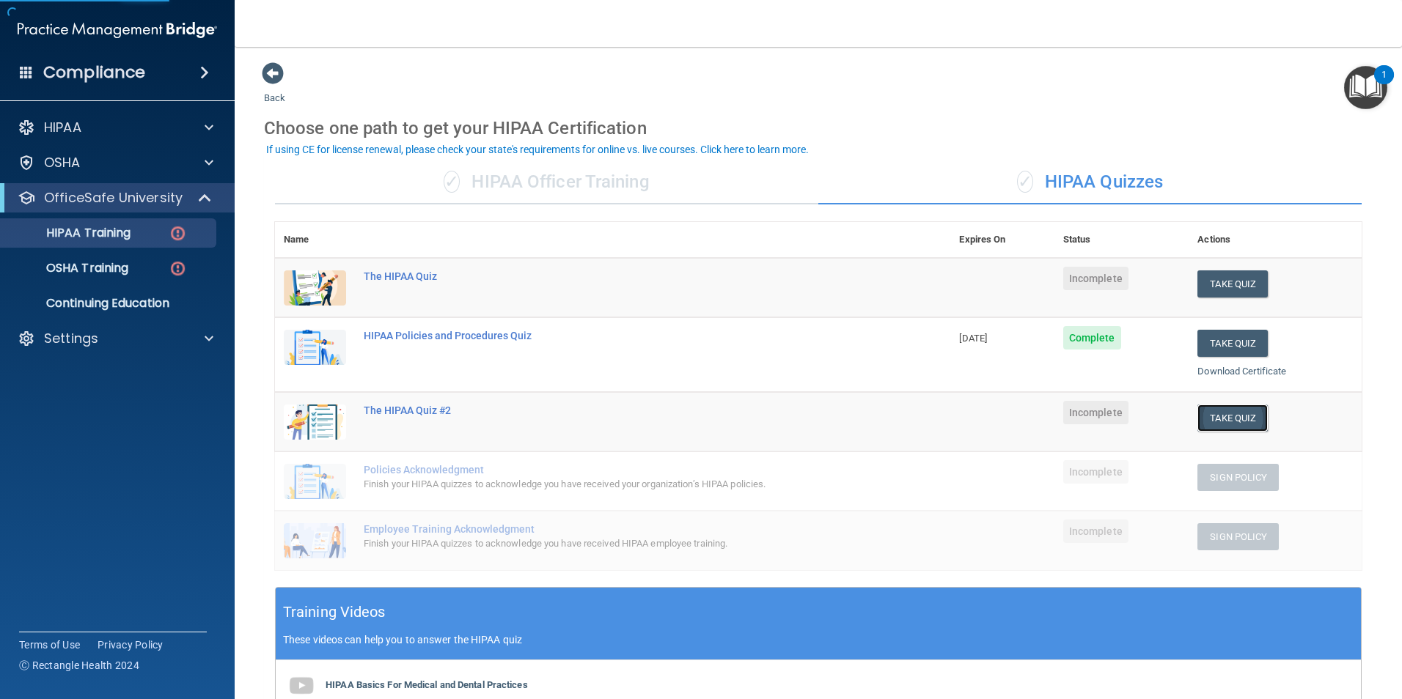
click at [1213, 420] on button "Take Quiz" at bounding box center [1232, 418] width 70 height 27
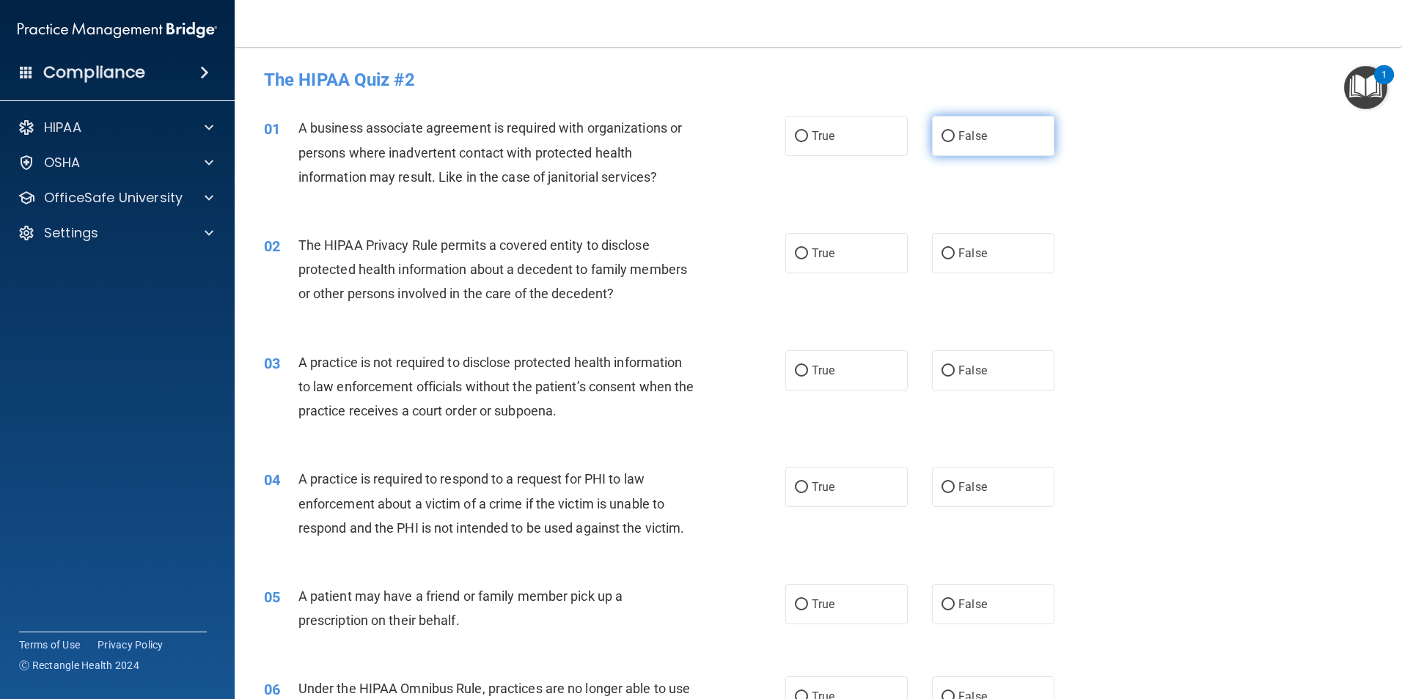
click at [968, 149] on label "False" at bounding box center [993, 136] width 122 height 40
click at [954, 142] on input "False" at bounding box center [947, 136] width 13 height 11
radio input "true"
click at [852, 251] on label "True" at bounding box center [846, 253] width 122 height 40
click at [808, 251] on input "True" at bounding box center [801, 253] width 13 height 11
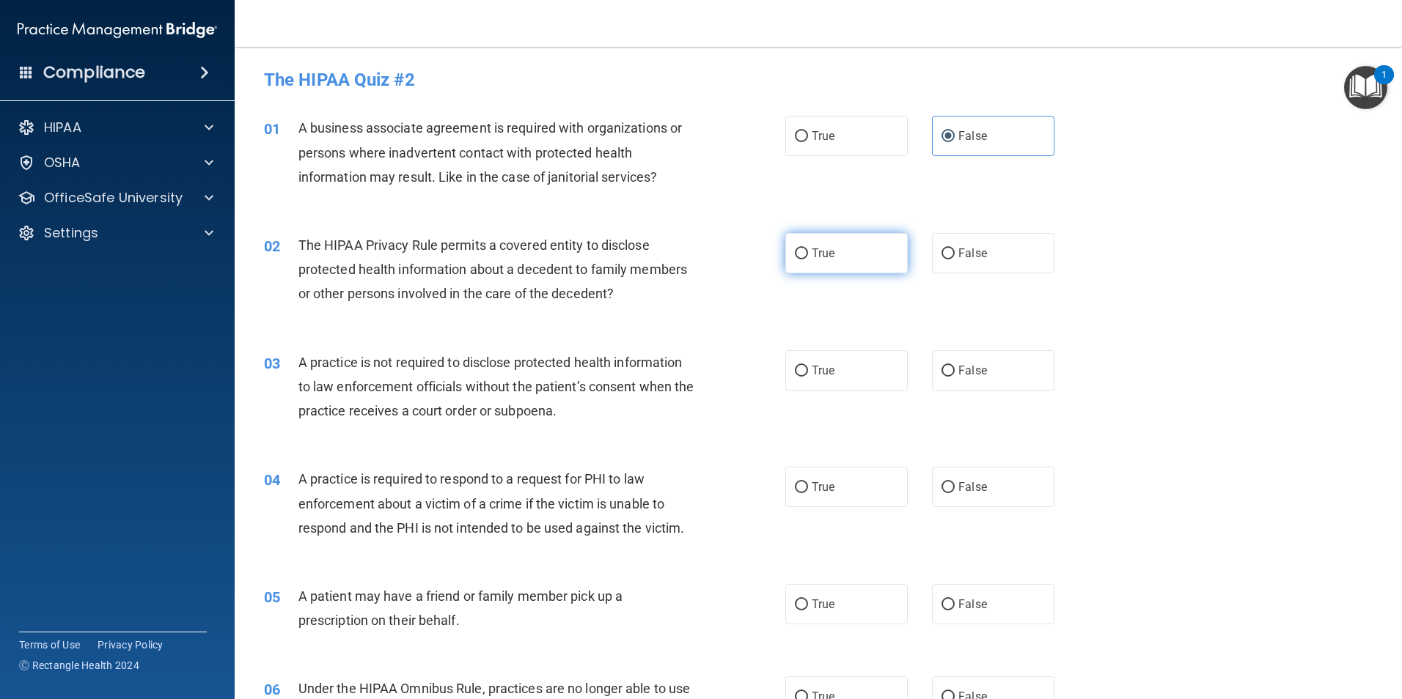
radio input "true"
click at [845, 363] on label "True" at bounding box center [846, 370] width 122 height 40
click at [808, 366] on input "True" at bounding box center [801, 371] width 13 height 11
radio input "true"
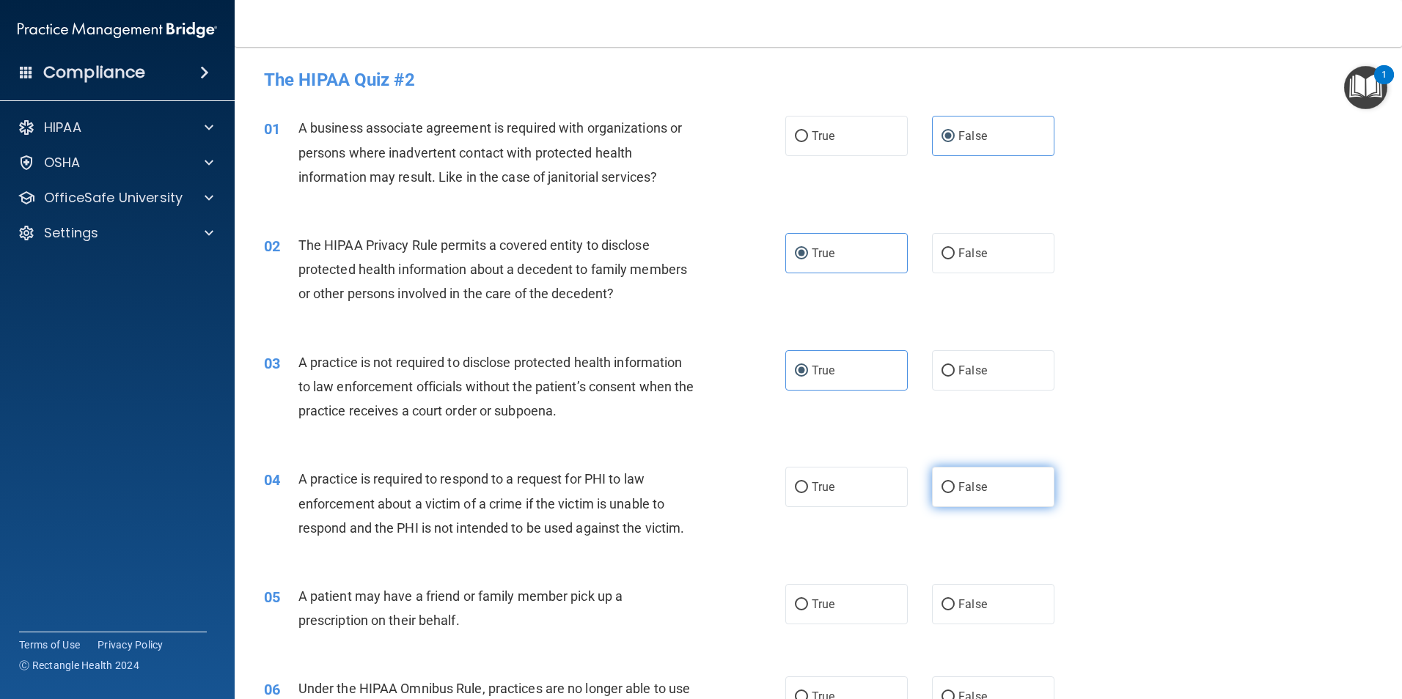
click at [978, 500] on label "False" at bounding box center [993, 487] width 122 height 40
click at [954, 493] on input "False" at bounding box center [947, 487] width 13 height 11
radio input "true"
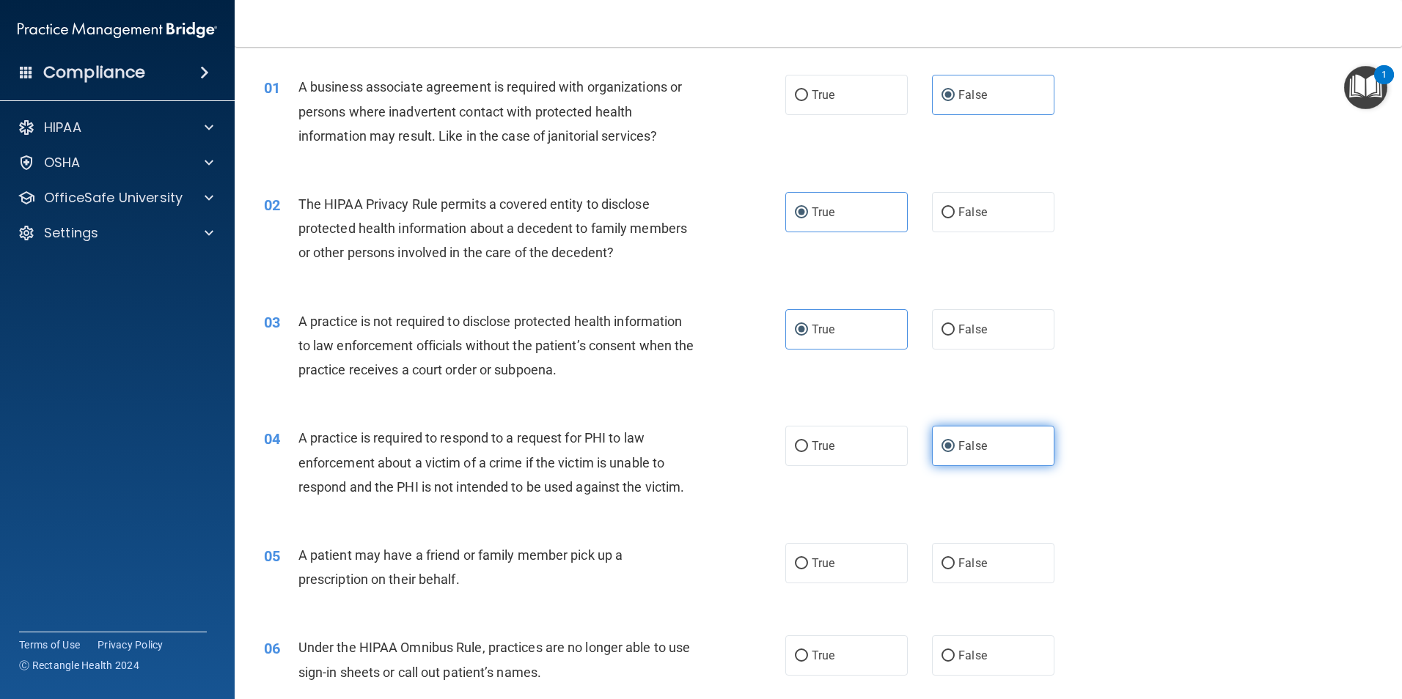
scroll to position [73, 0]
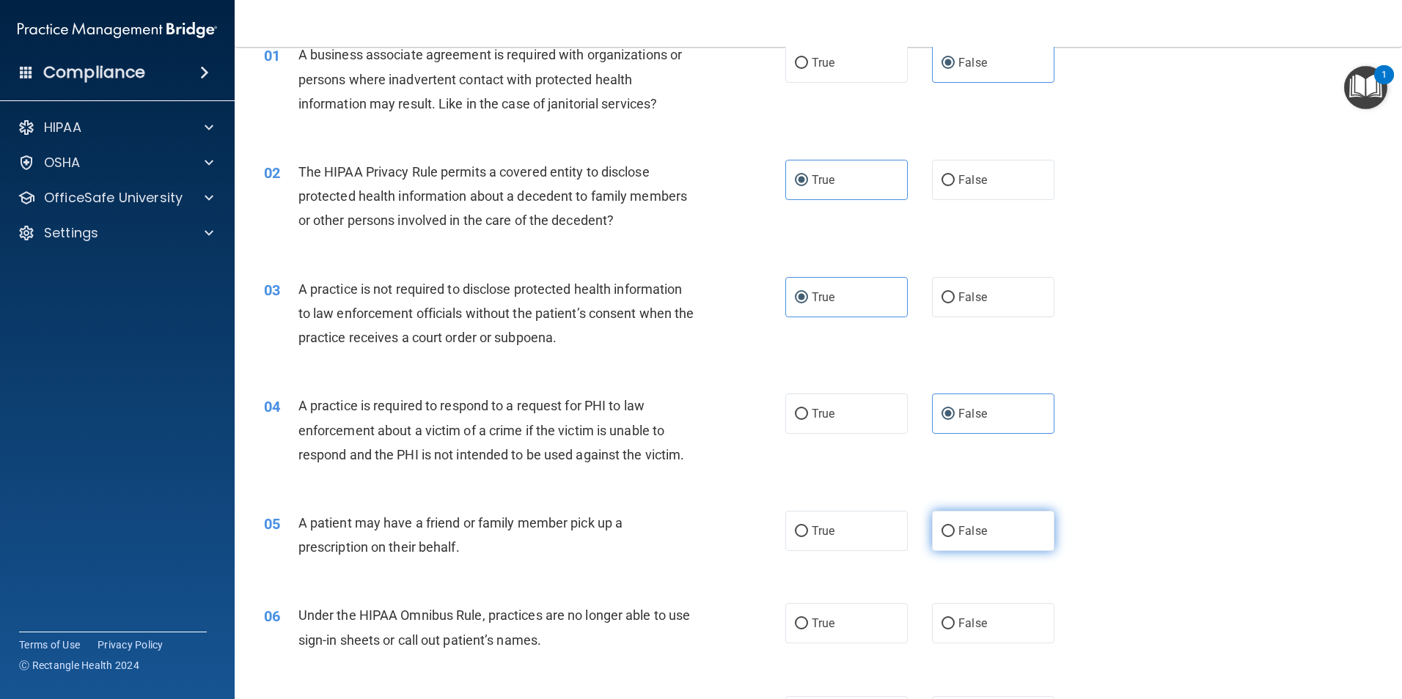
click at [973, 530] on span "False" at bounding box center [972, 531] width 29 height 14
click at [954, 530] on input "False" at bounding box center [947, 531] width 13 height 11
radio input "true"
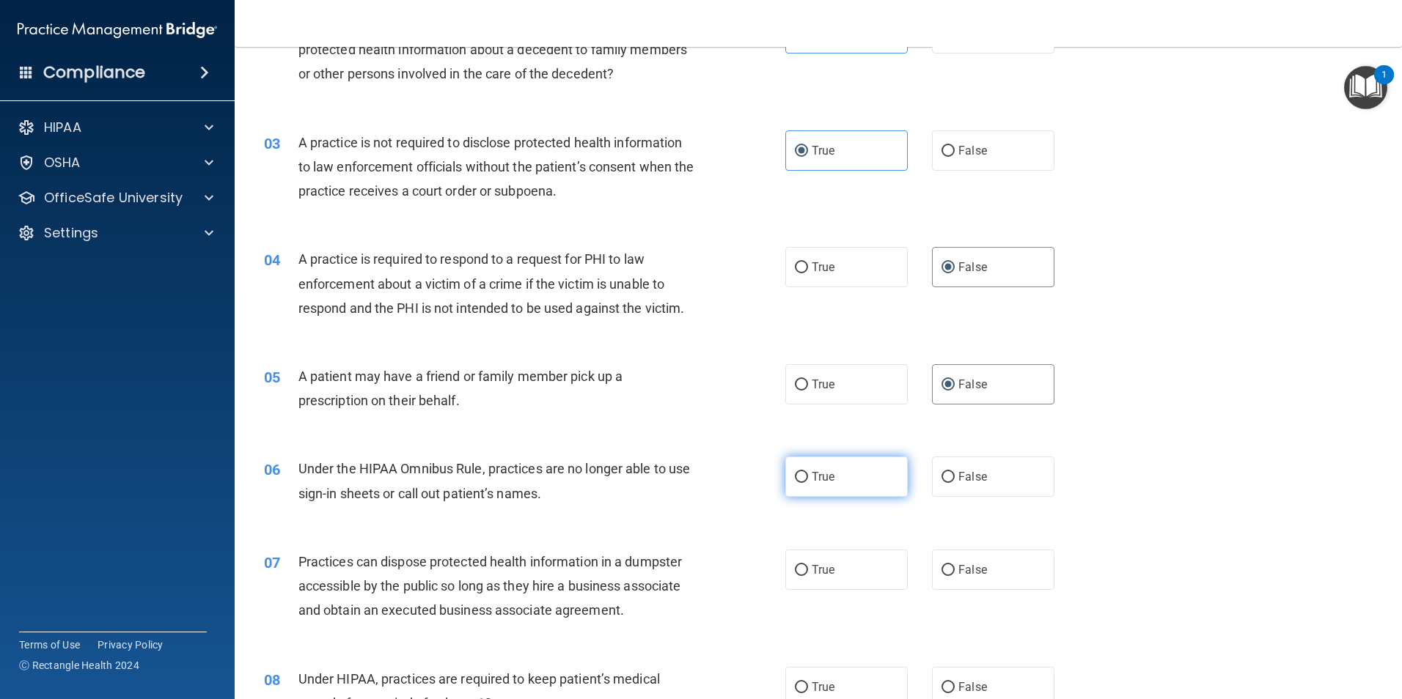
click at [880, 468] on label "True" at bounding box center [846, 477] width 122 height 40
click at [808, 472] on input "True" at bounding box center [801, 477] width 13 height 11
radio input "true"
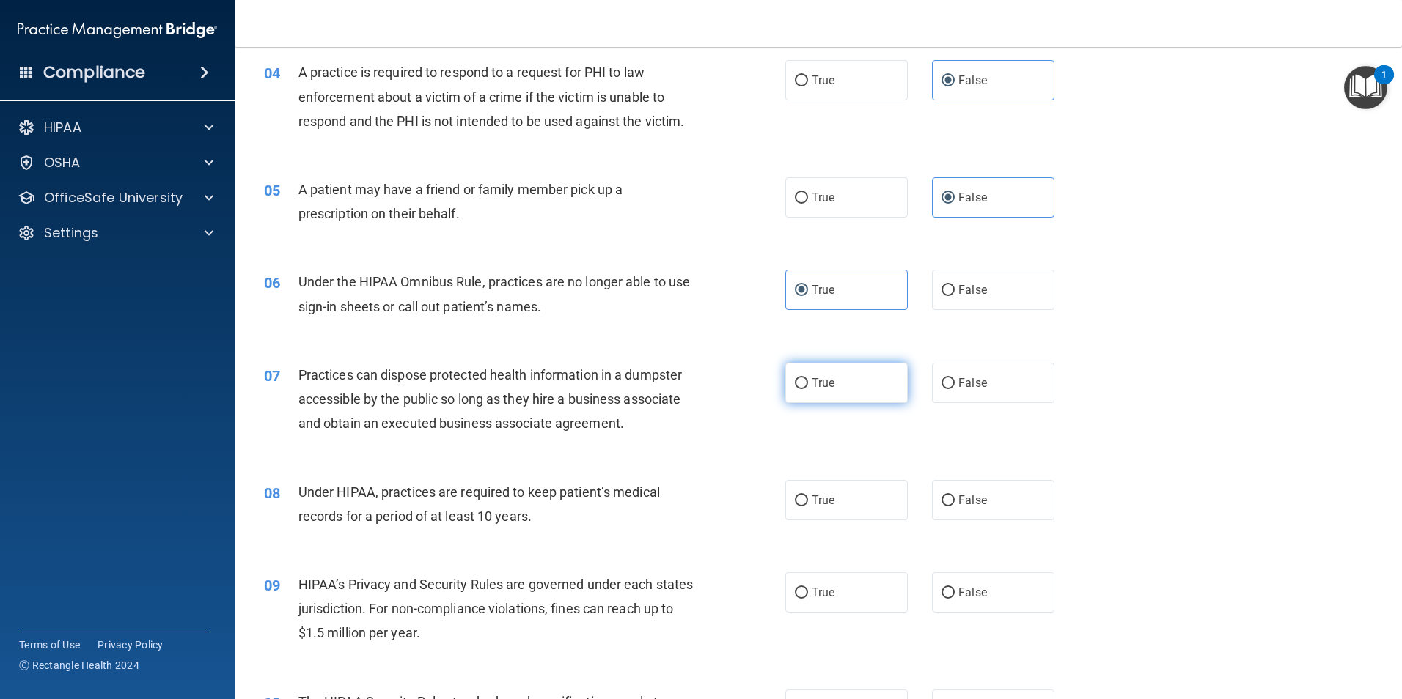
scroll to position [440, 0]
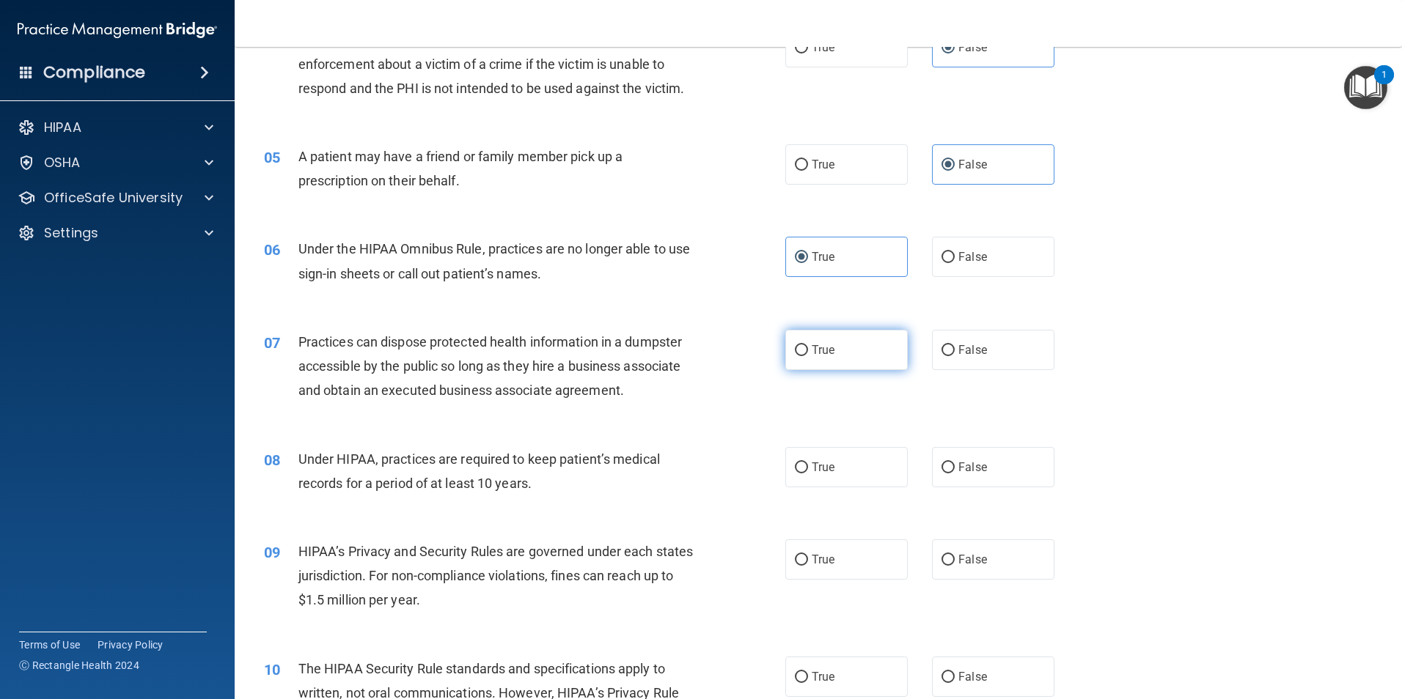
click at [845, 365] on label "True" at bounding box center [846, 350] width 122 height 40
click at [808, 356] on input "True" at bounding box center [801, 350] width 13 height 11
radio input "true"
click at [962, 469] on span "False" at bounding box center [972, 467] width 29 height 14
click at [954, 469] on input "False" at bounding box center [947, 468] width 13 height 11
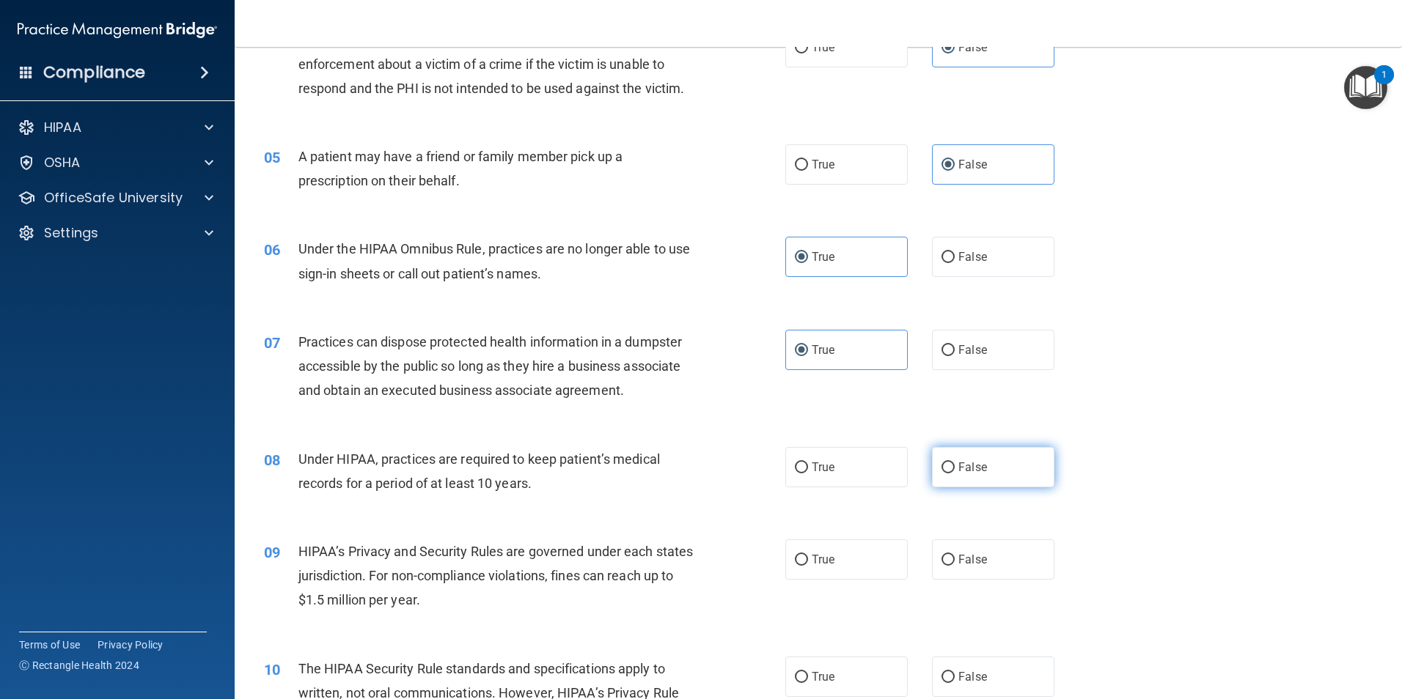
radio input "true"
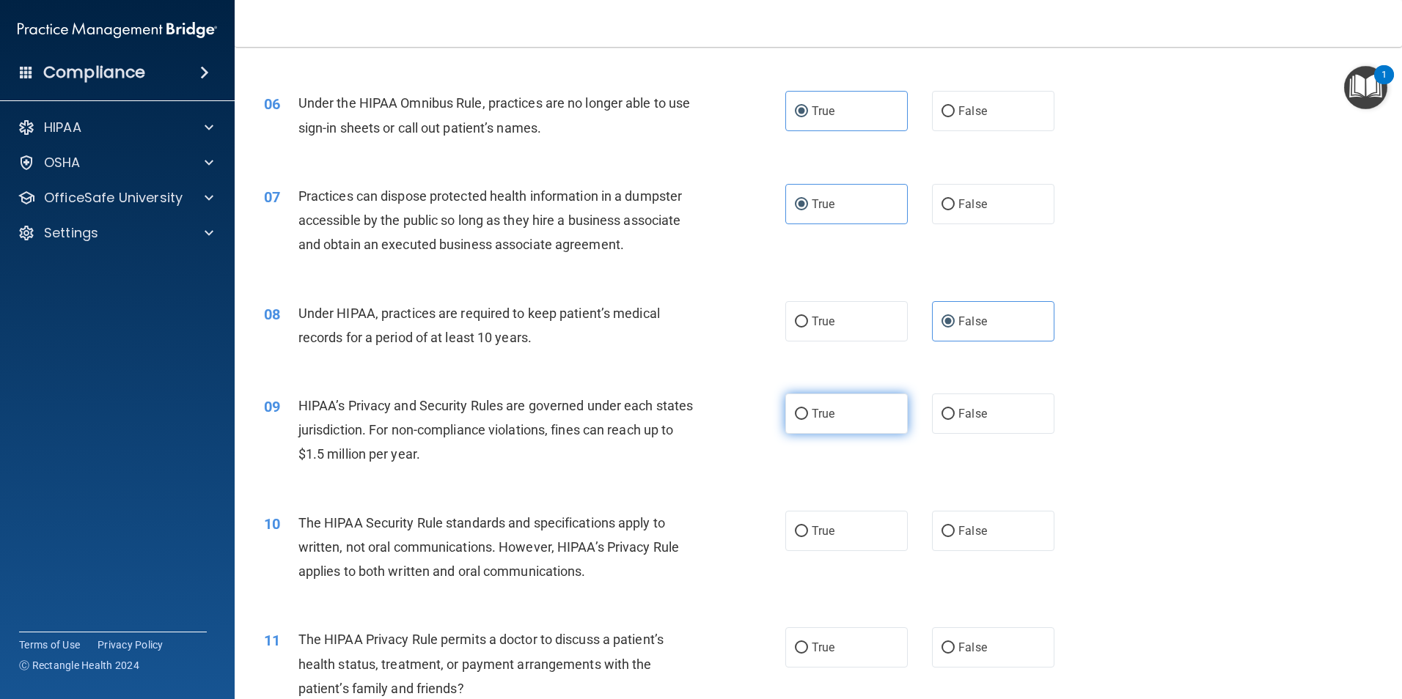
scroll to position [586, 0]
click at [873, 413] on label "True" at bounding box center [846, 413] width 122 height 40
click at [808, 413] on input "True" at bounding box center [801, 413] width 13 height 11
radio input "true"
click at [861, 518] on label "True" at bounding box center [846, 530] width 122 height 40
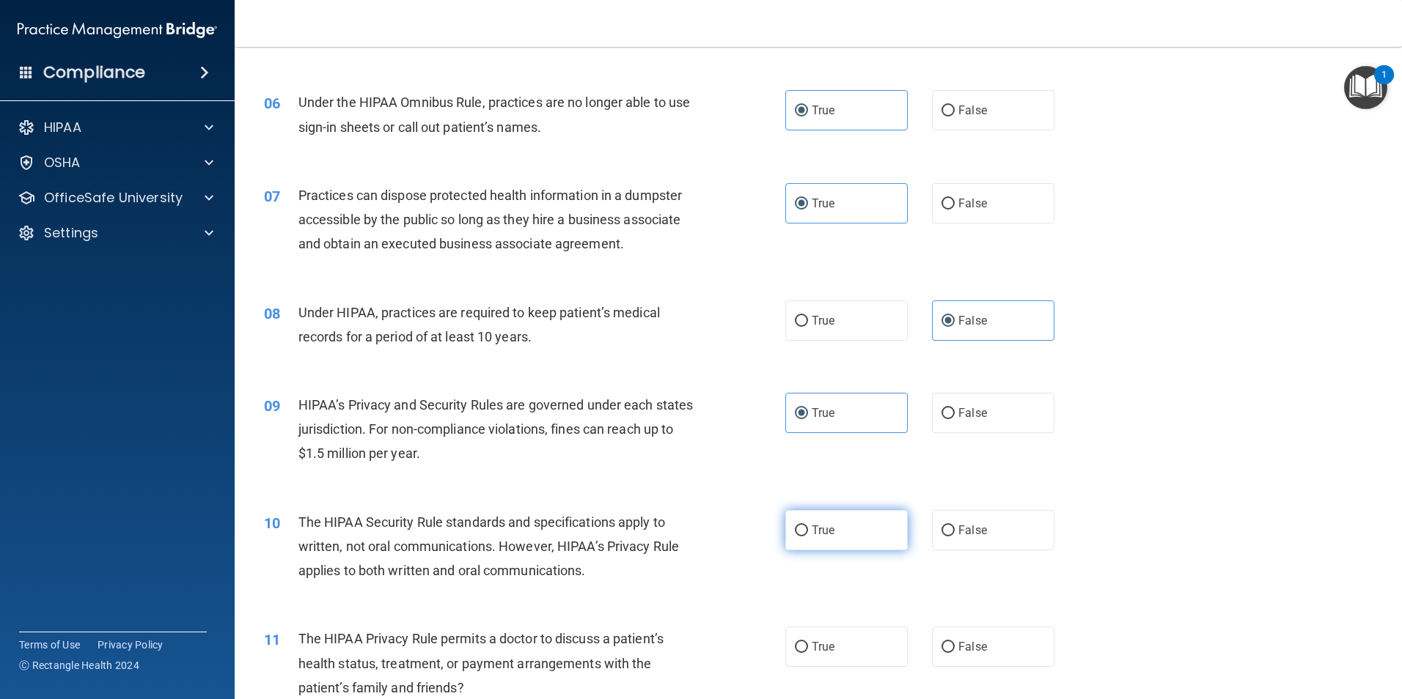
click at [808, 526] on input "True" at bounding box center [801, 531] width 13 height 11
radio input "true"
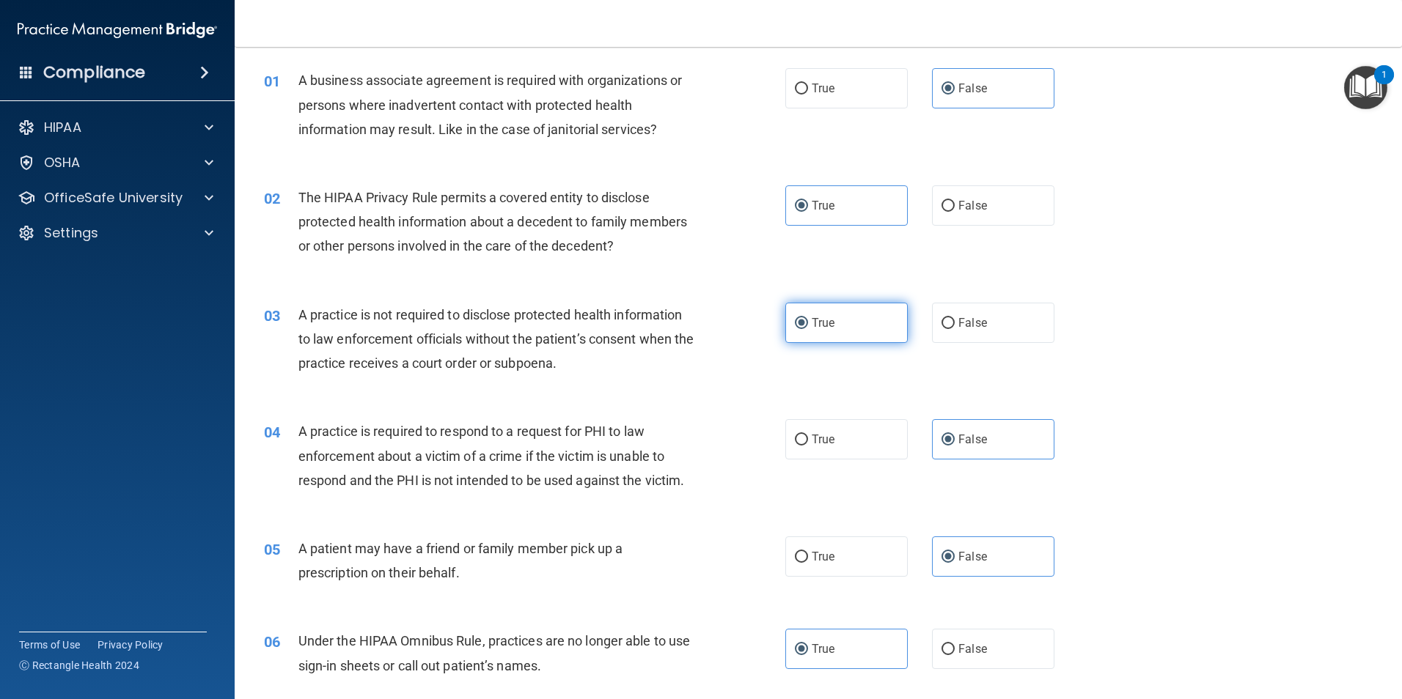
scroll to position [73, 0]
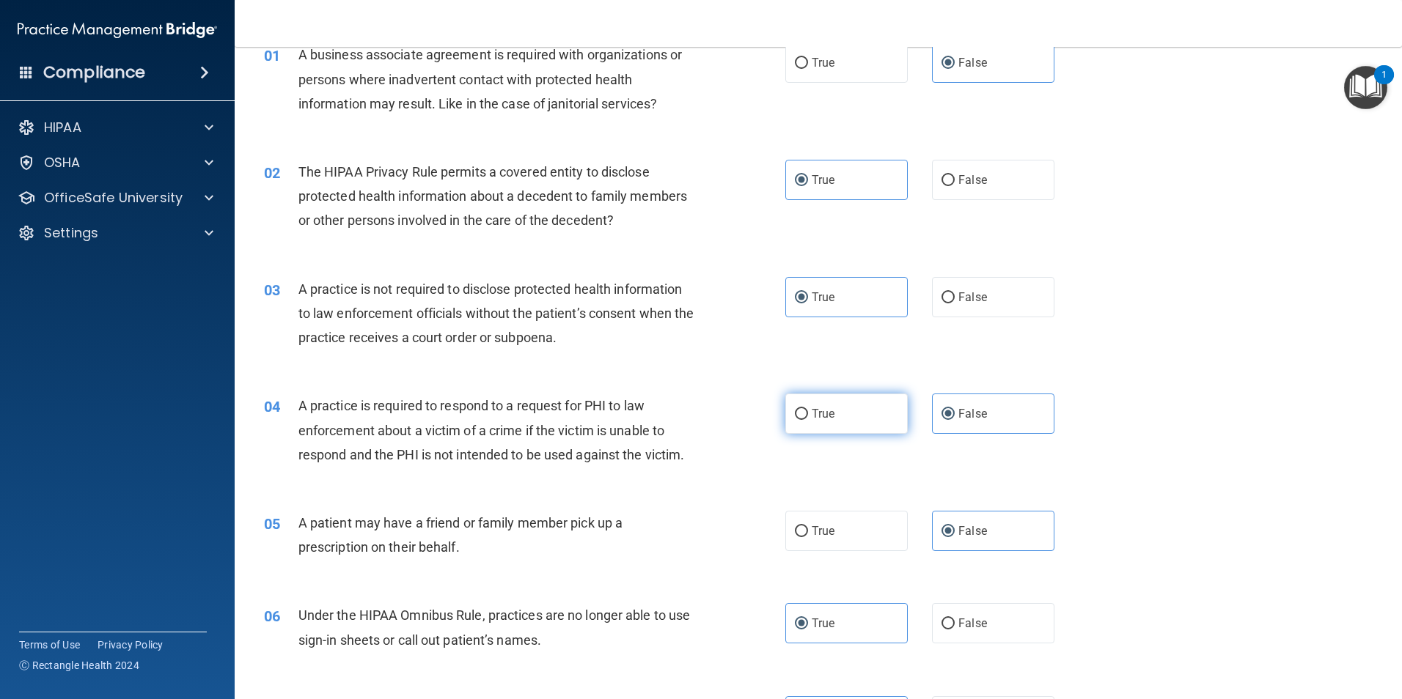
click at [856, 408] on label "True" at bounding box center [846, 414] width 122 height 40
click at [808, 409] on input "True" at bounding box center [801, 414] width 13 height 11
radio input "true"
radio input "false"
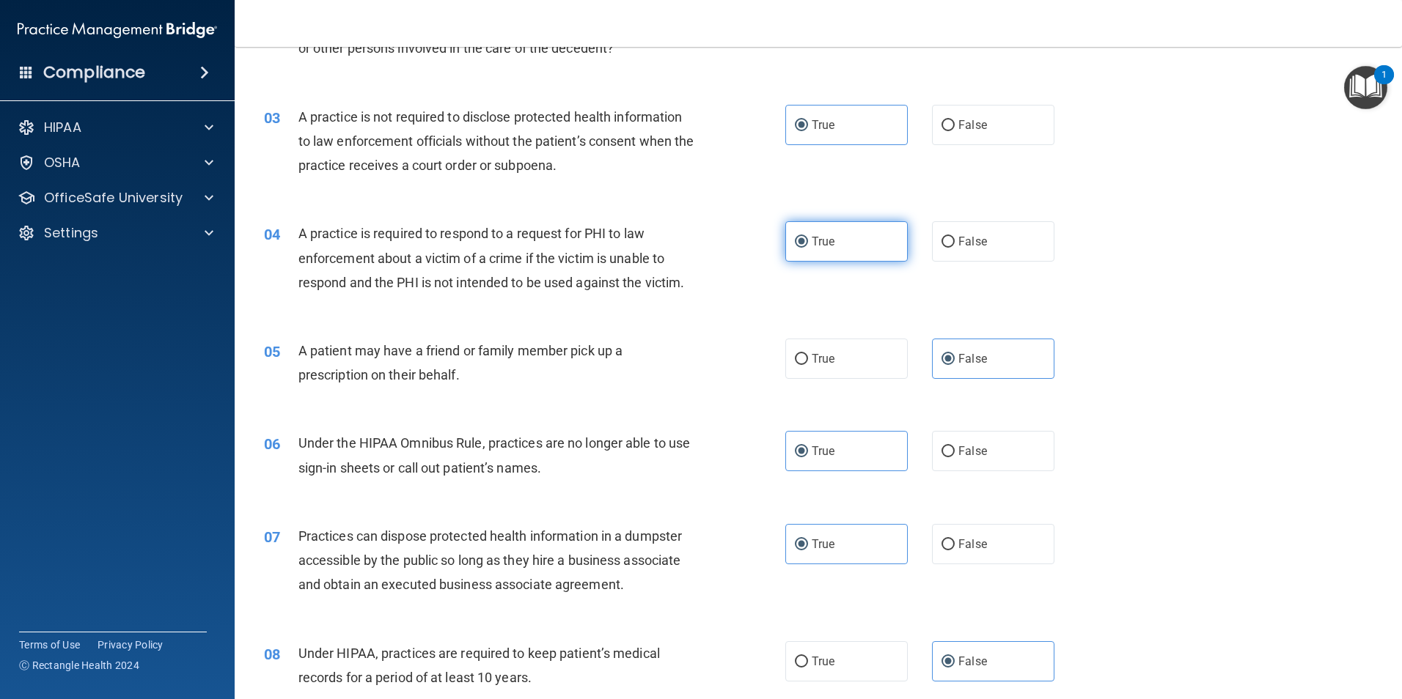
scroll to position [293, 0]
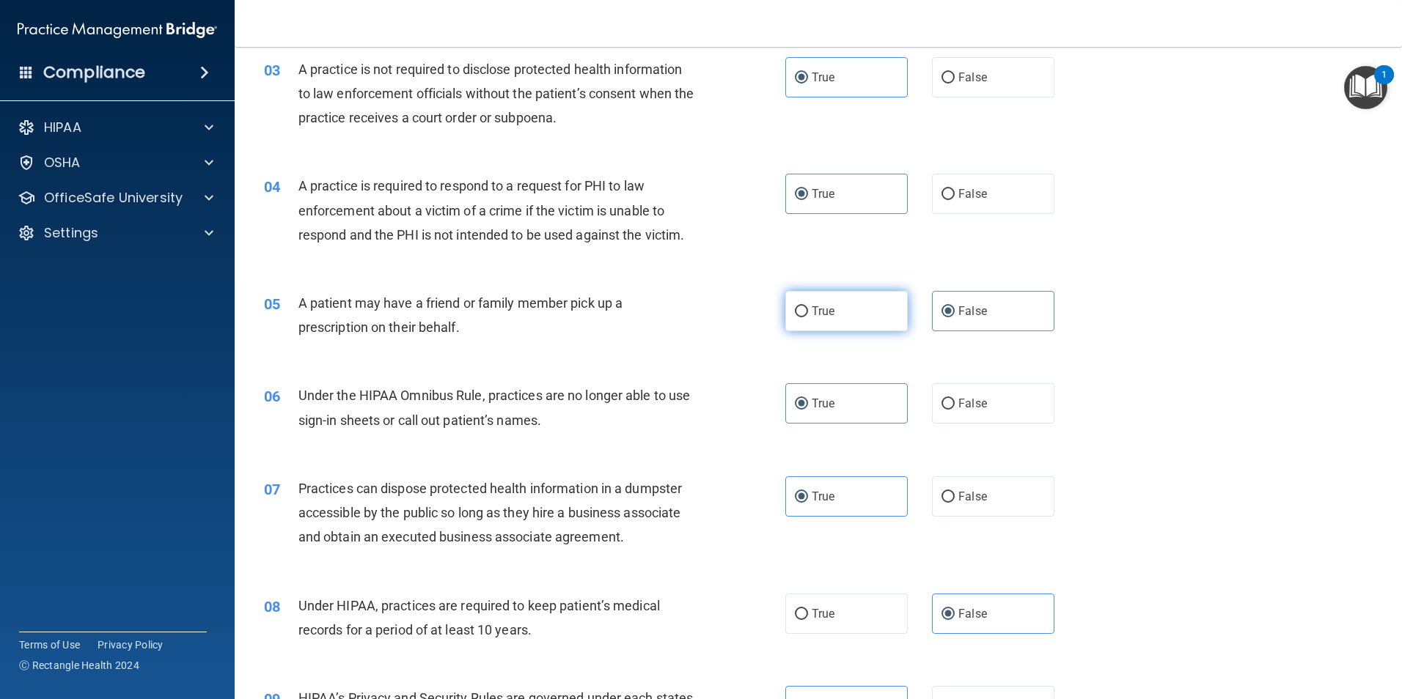
click at [860, 319] on label "True" at bounding box center [846, 311] width 122 height 40
click at [808, 317] on input "True" at bounding box center [801, 311] width 13 height 11
radio input "true"
radio input "false"
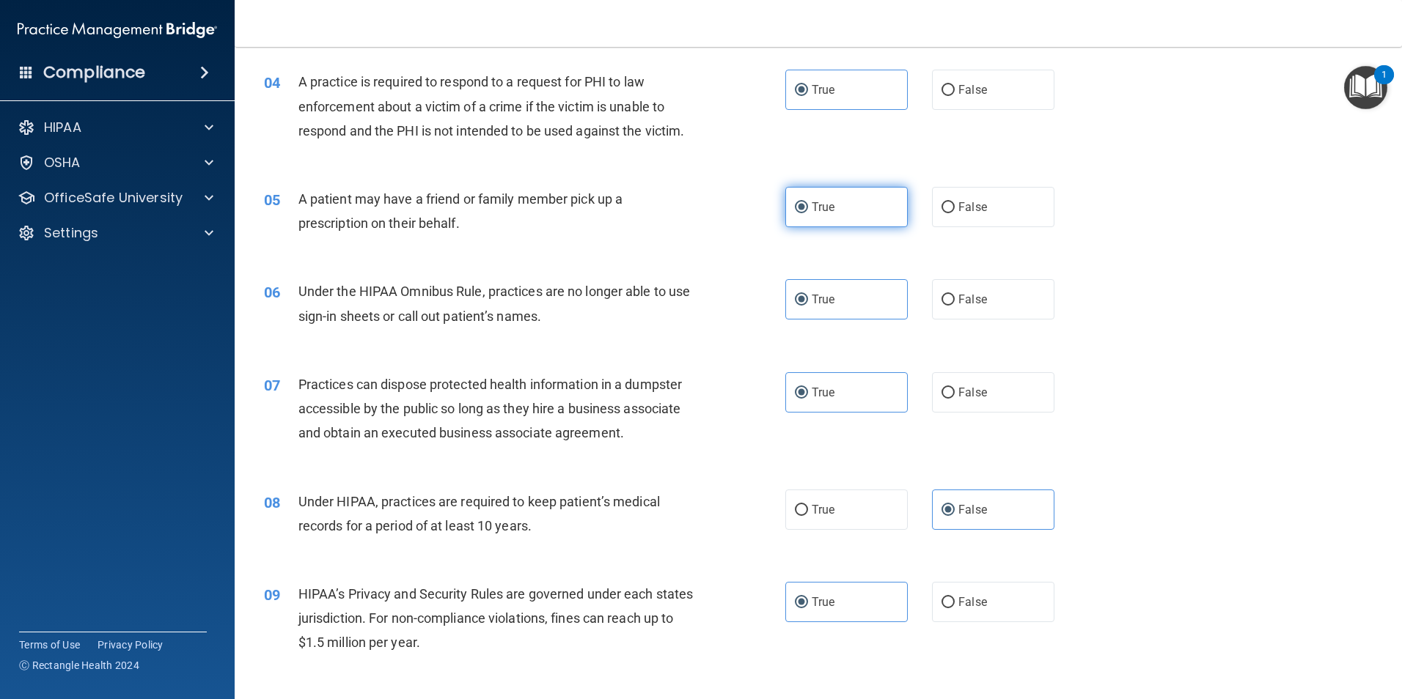
scroll to position [440, 0]
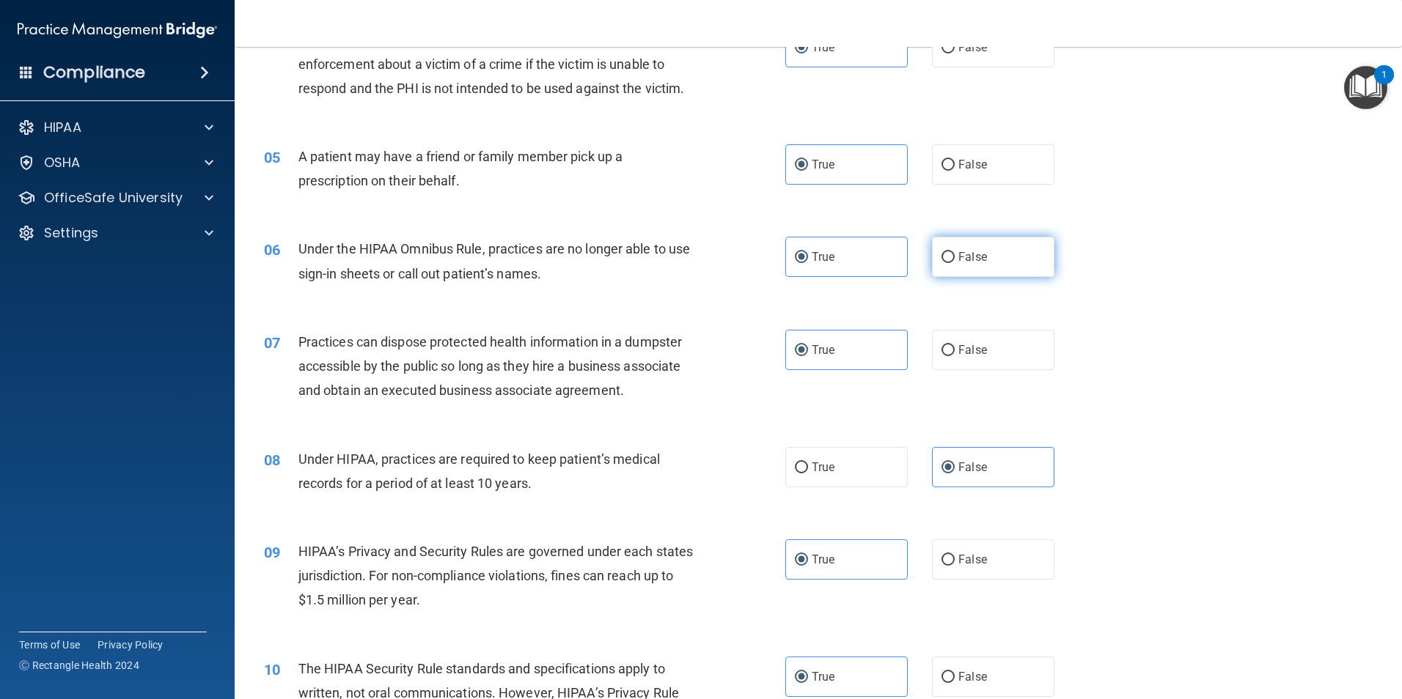
click at [950, 257] on label "False" at bounding box center [993, 257] width 122 height 40
click at [950, 257] on input "False" at bounding box center [947, 257] width 13 height 11
radio input "true"
radio input "false"
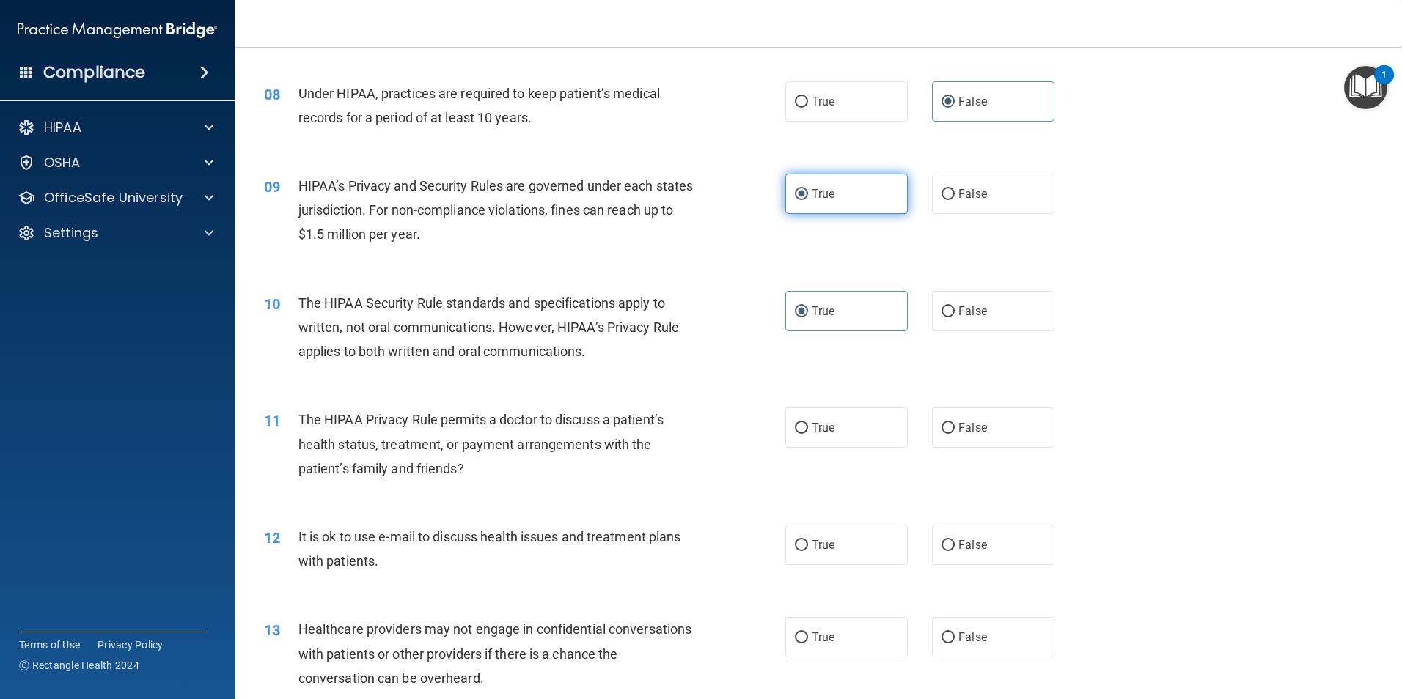
scroll to position [806, 0]
click at [812, 423] on span "True" at bounding box center [822, 427] width 23 height 14
click at [808, 423] on input "True" at bounding box center [801, 427] width 13 height 11
radio input "true"
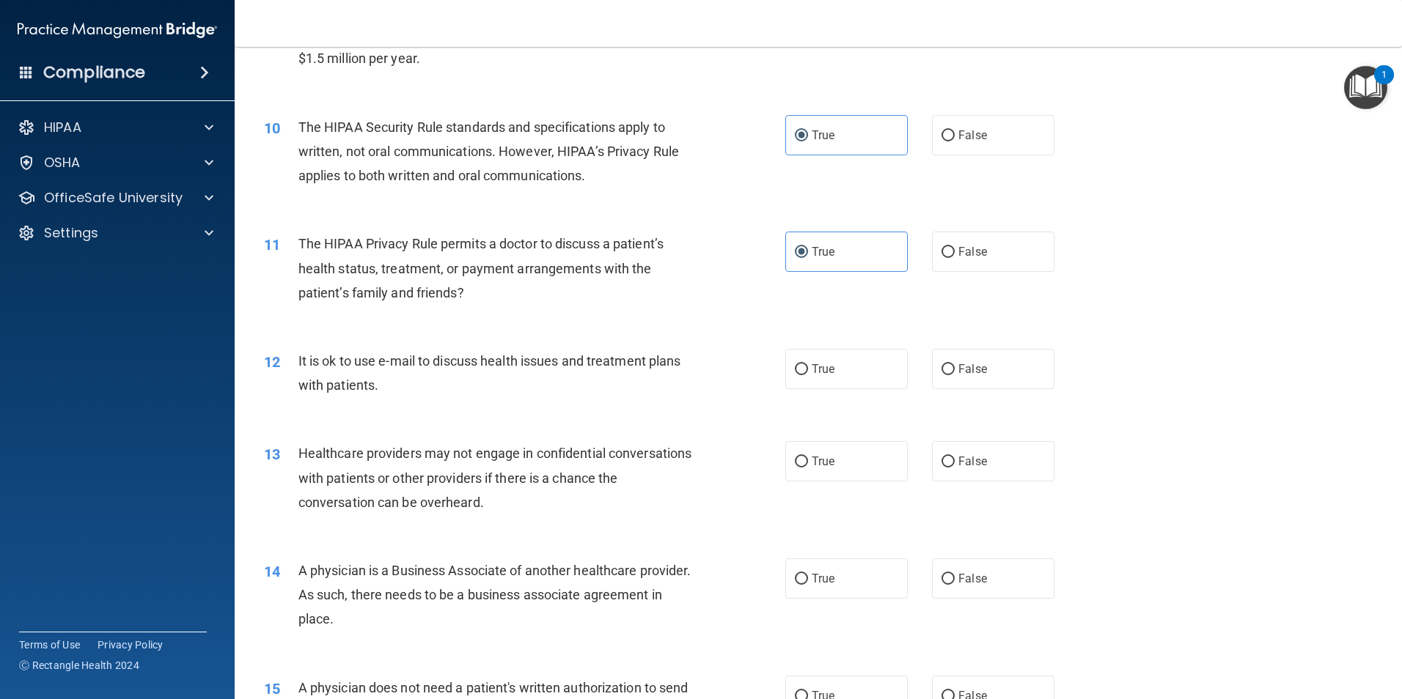
scroll to position [1026, 0]
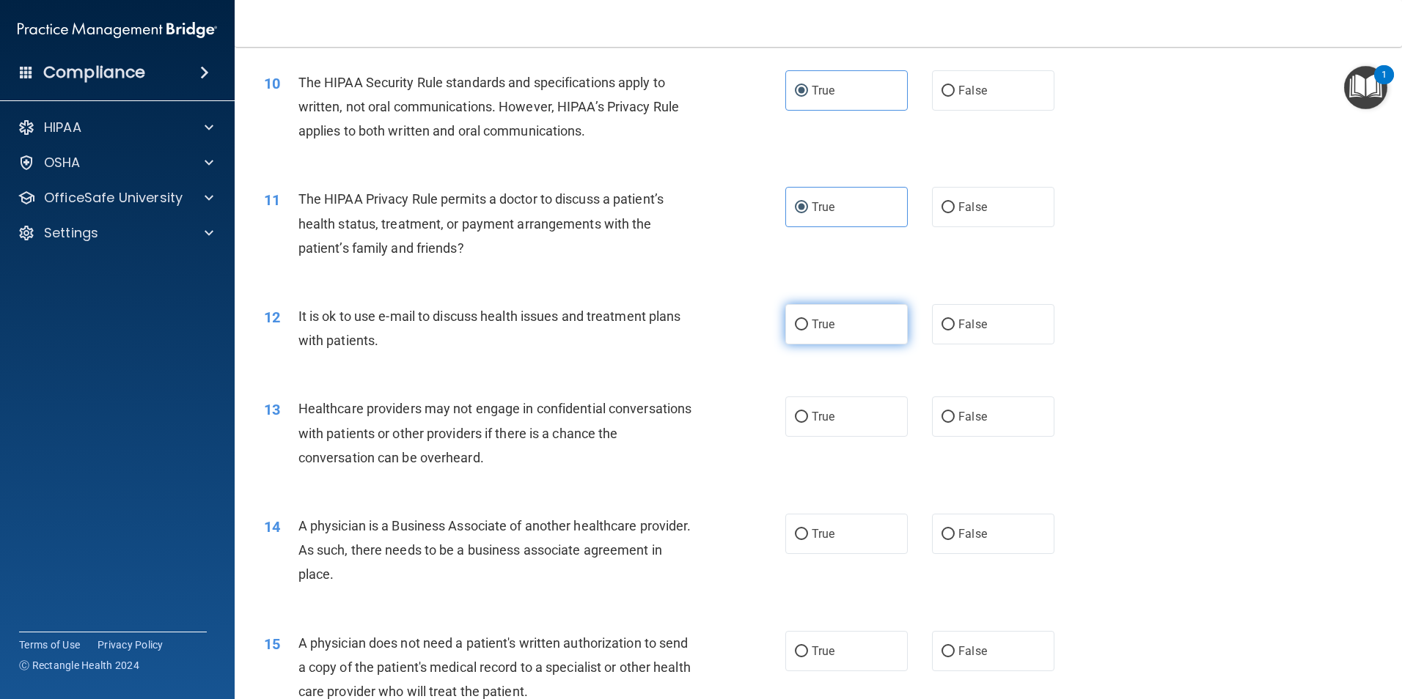
click at [834, 342] on label "True" at bounding box center [846, 324] width 122 height 40
click at [808, 331] on input "True" at bounding box center [801, 325] width 13 height 11
radio input "true"
click at [948, 415] on label "False" at bounding box center [993, 417] width 122 height 40
click at [948, 415] on input "False" at bounding box center [947, 417] width 13 height 11
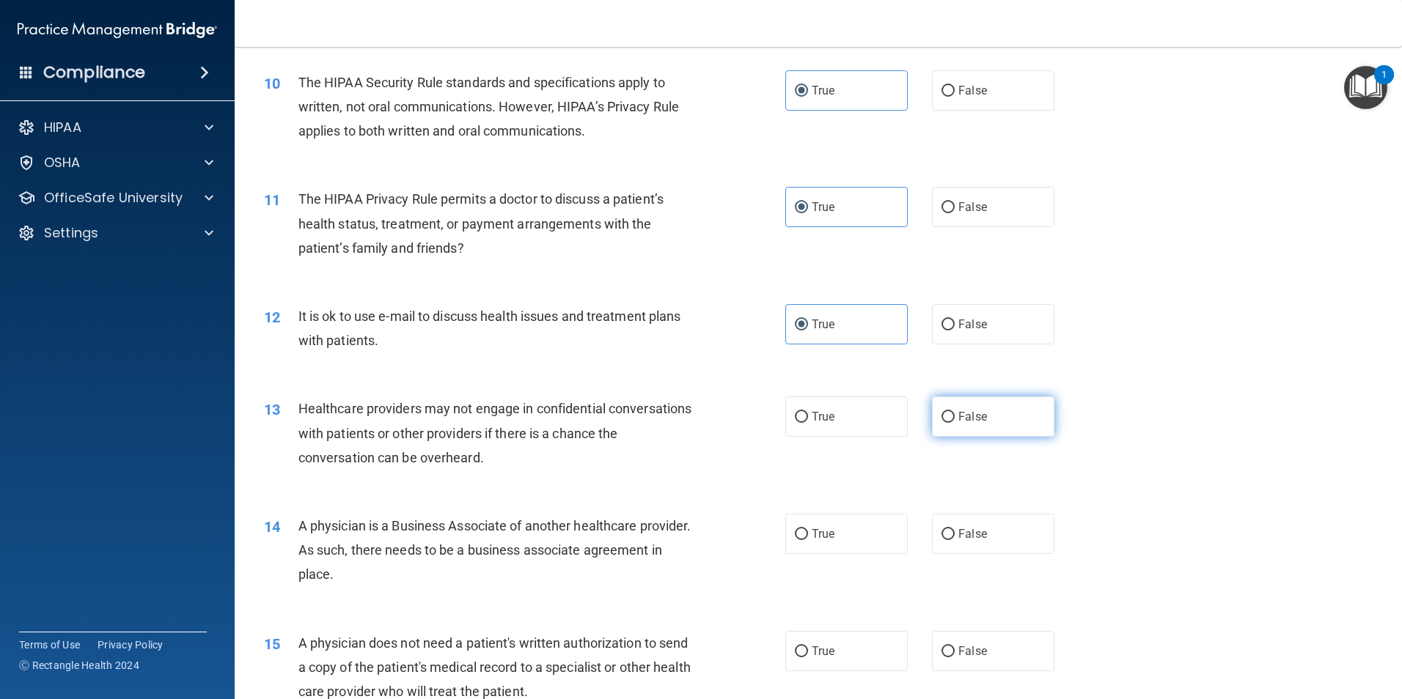
radio input "true"
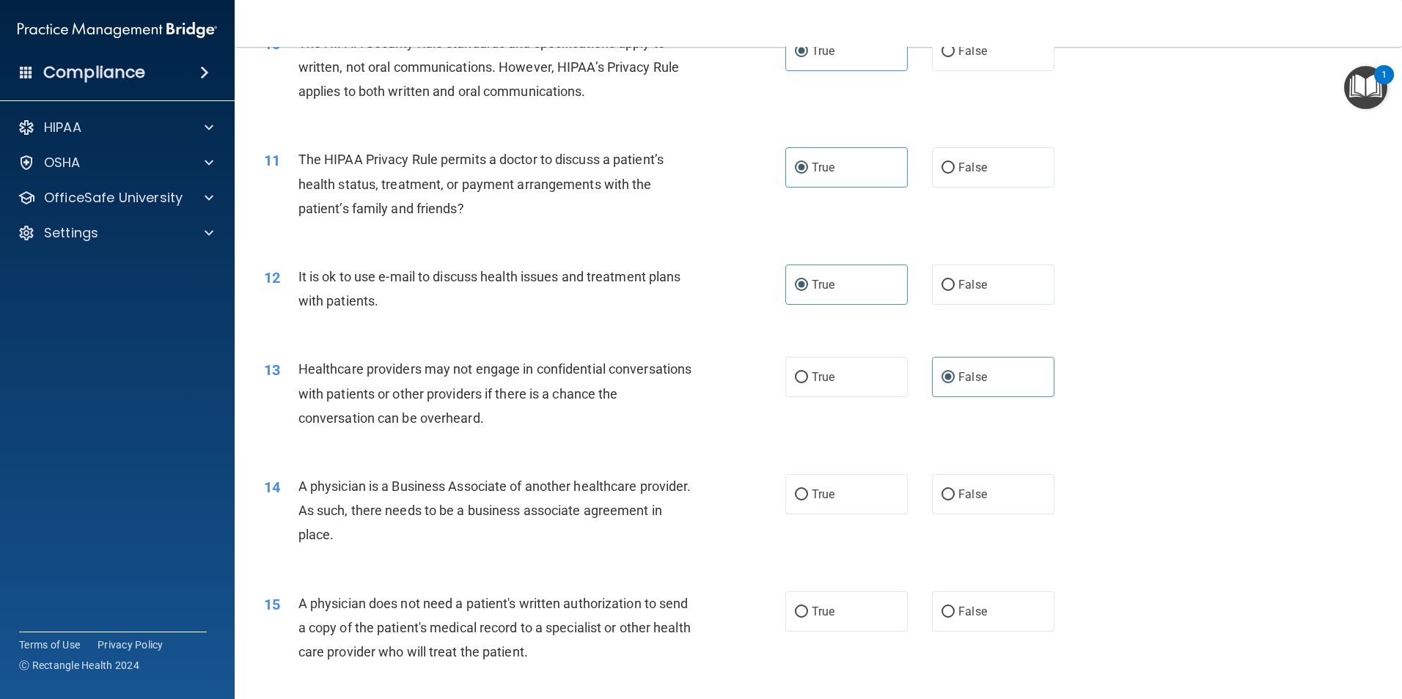
scroll to position [1173, 0]
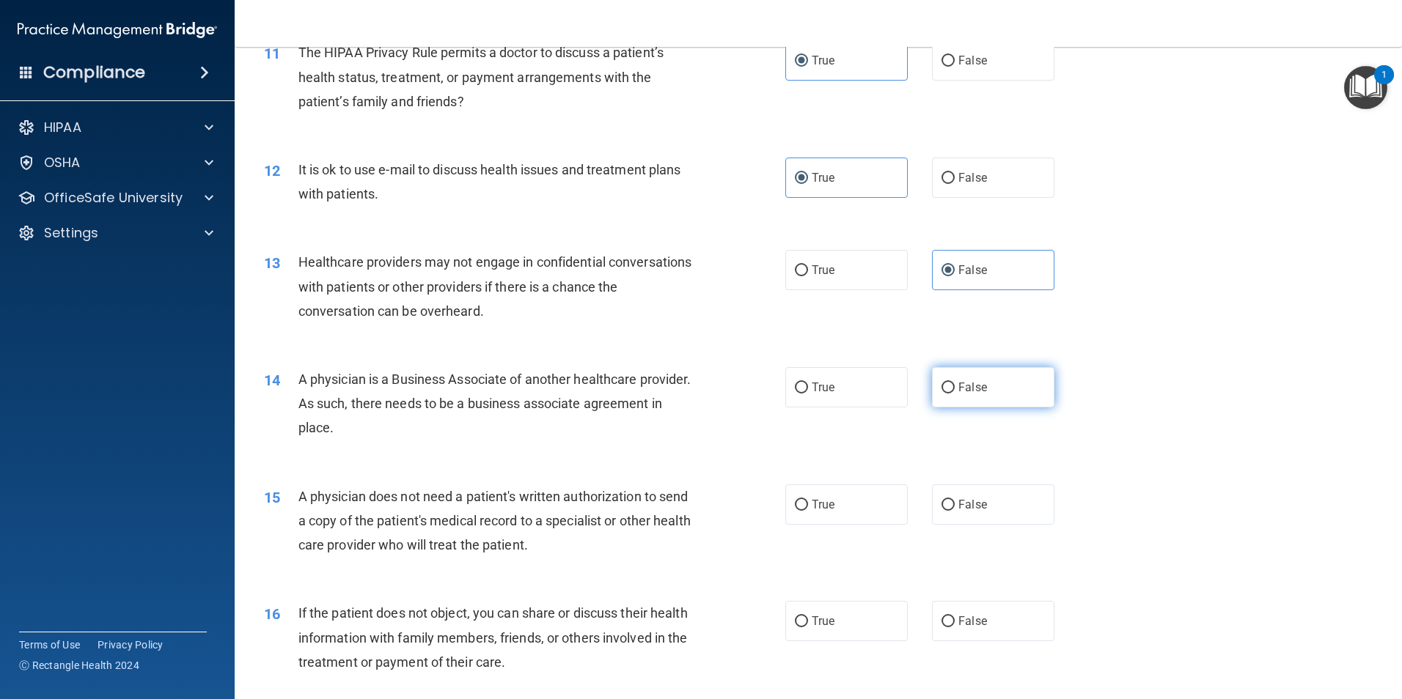
click at [966, 379] on label "False" at bounding box center [993, 387] width 122 height 40
click at [954, 383] on input "False" at bounding box center [947, 388] width 13 height 11
radio input "true"
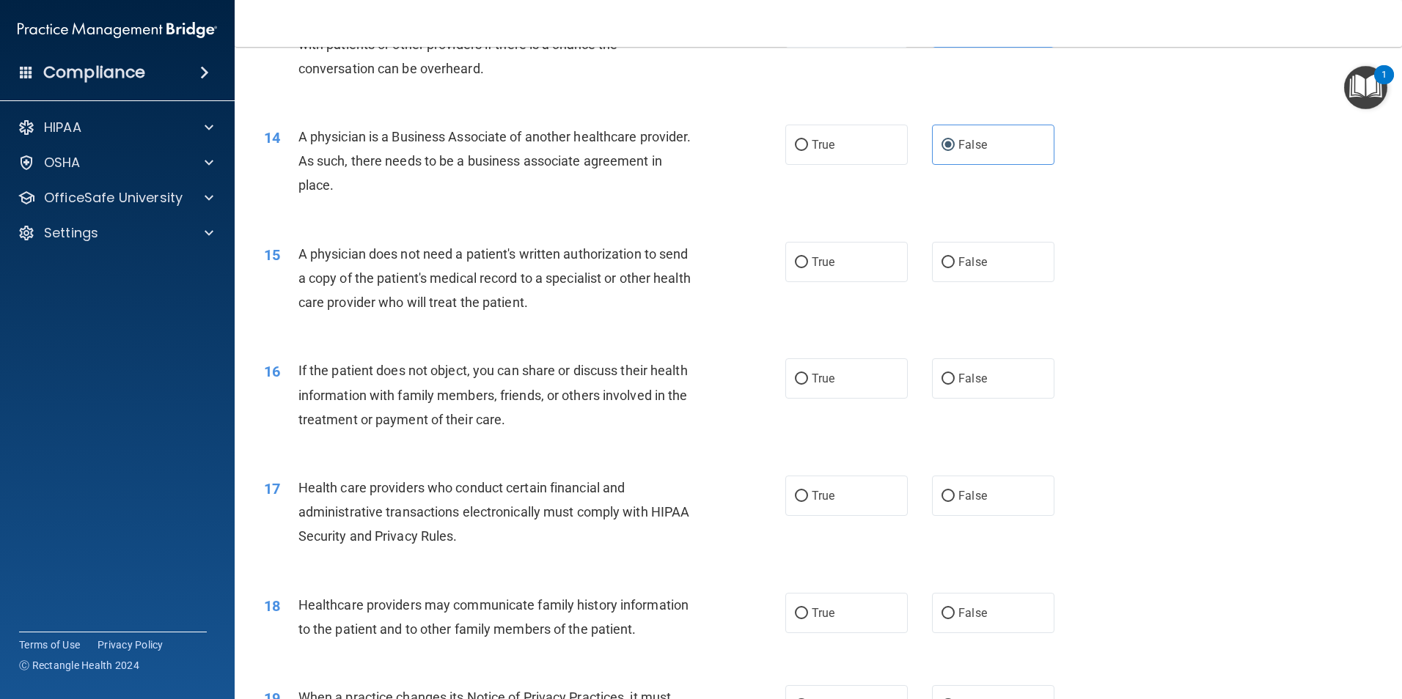
scroll to position [1466, 0]
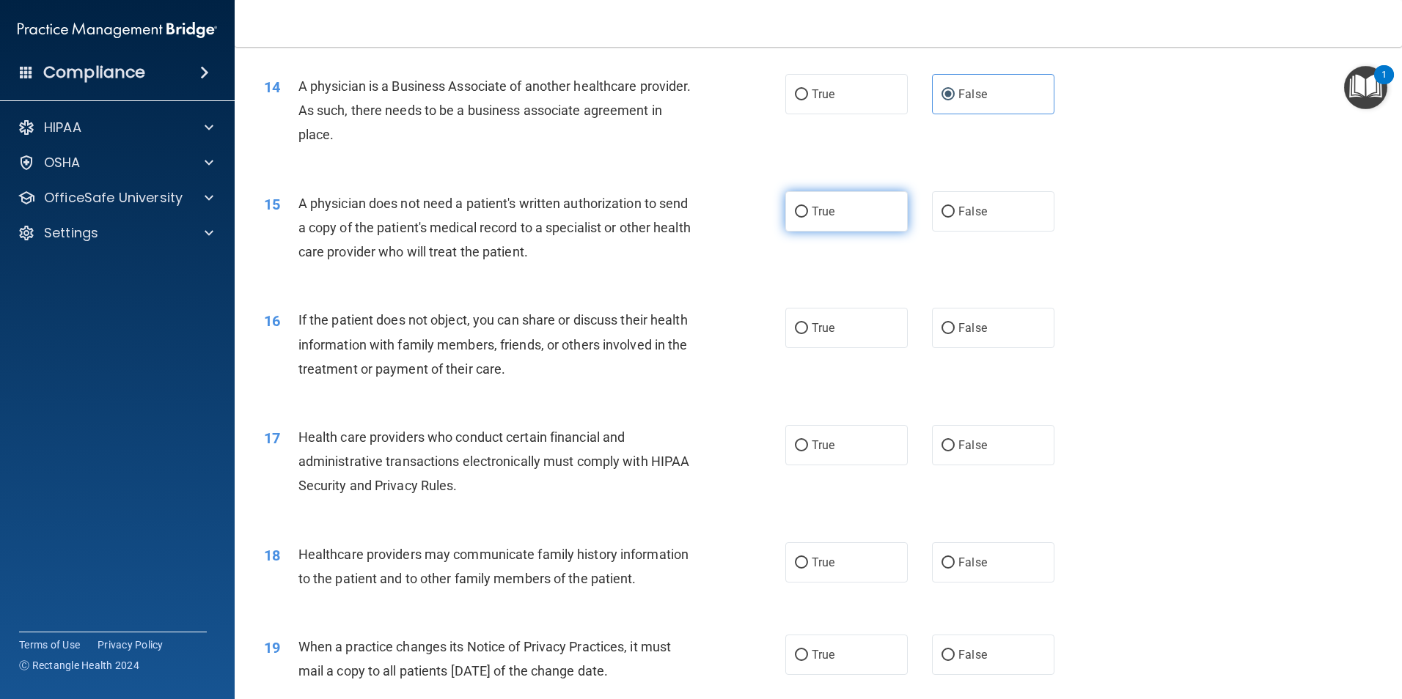
click at [832, 216] on label "True" at bounding box center [846, 211] width 122 height 40
click at [808, 216] on input "True" at bounding box center [801, 212] width 13 height 11
radio input "true"
click at [847, 333] on label "True" at bounding box center [846, 328] width 122 height 40
click at [808, 333] on input "True" at bounding box center [801, 328] width 13 height 11
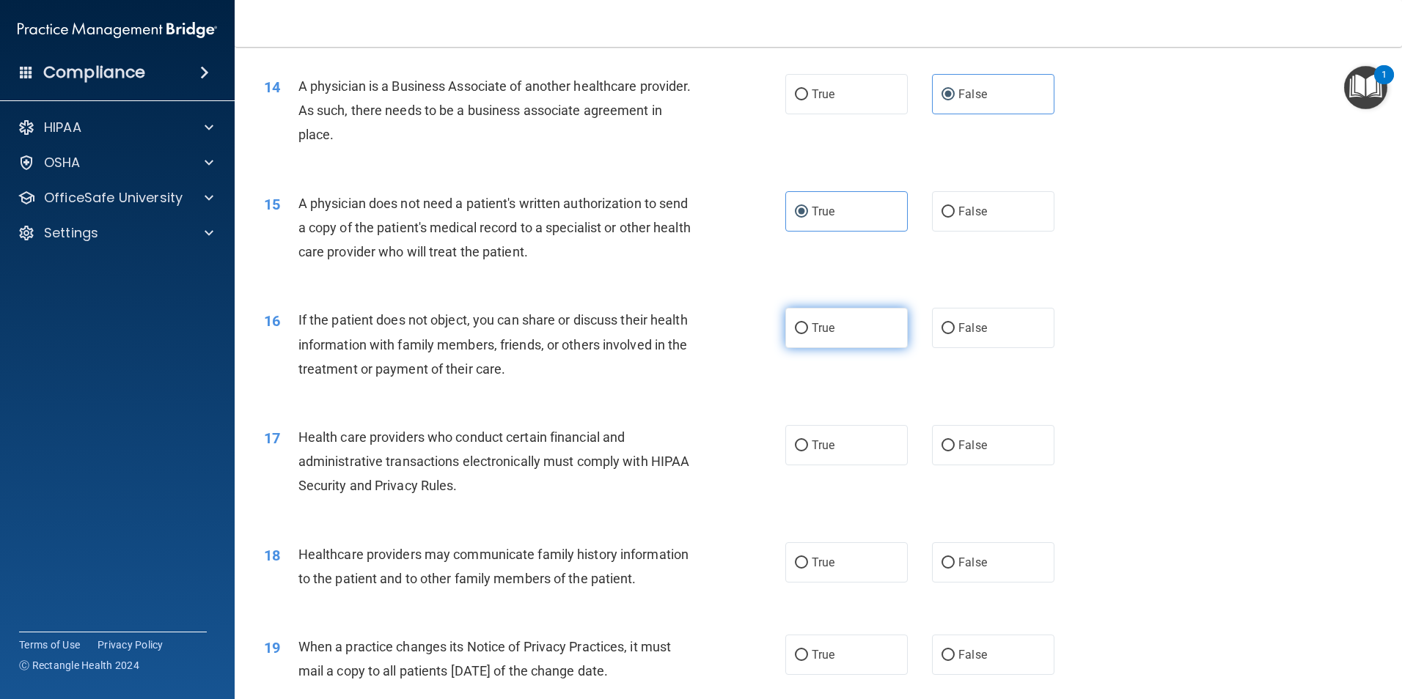
radio input "true"
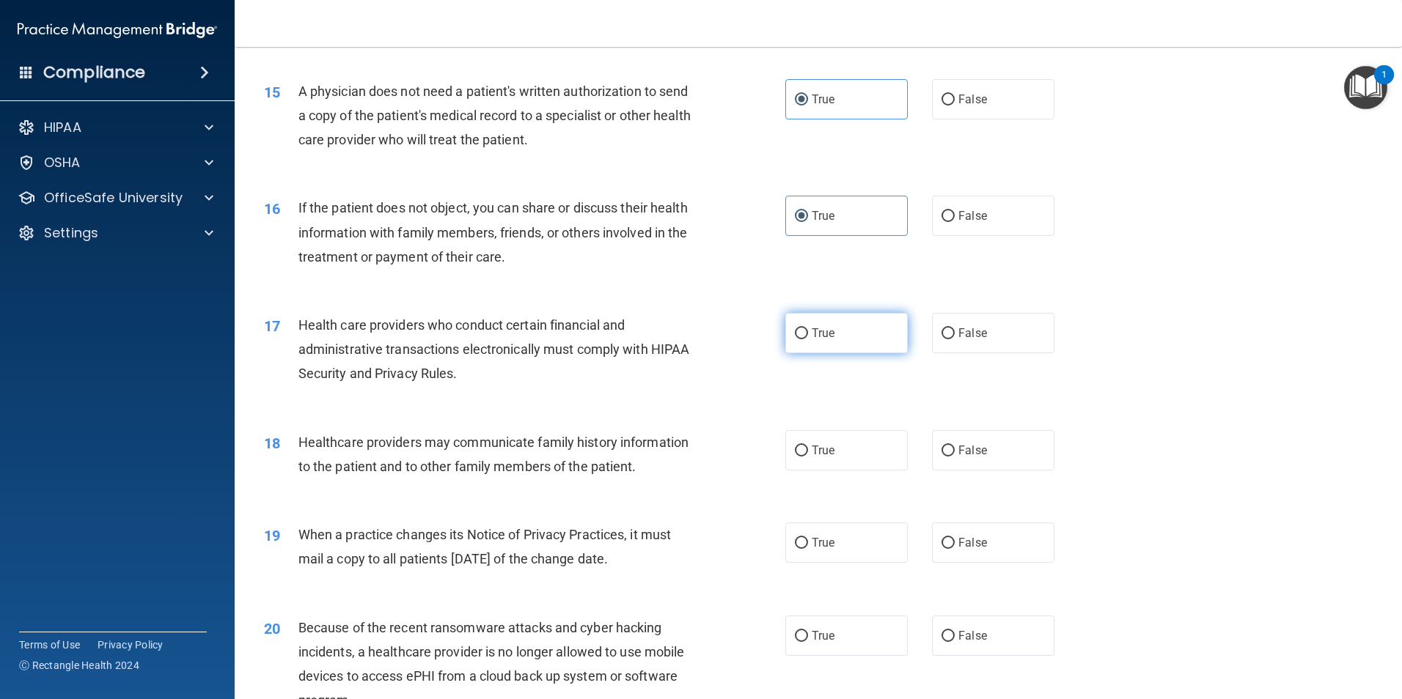
scroll to position [1613, 0]
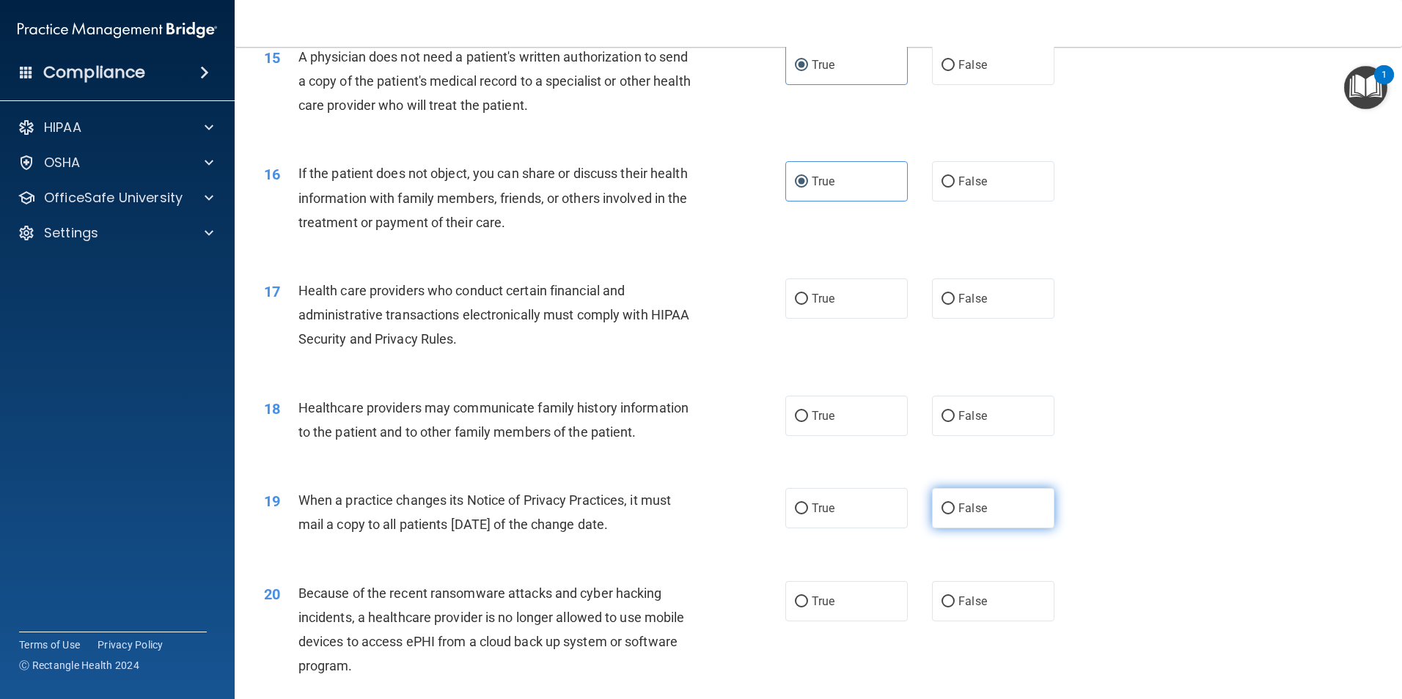
click at [949, 507] on label "False" at bounding box center [993, 508] width 122 height 40
click at [949, 507] on input "False" at bounding box center [947, 509] width 13 height 11
radio input "true"
click at [872, 421] on label "True" at bounding box center [846, 416] width 122 height 40
click at [808, 421] on input "True" at bounding box center [801, 416] width 13 height 11
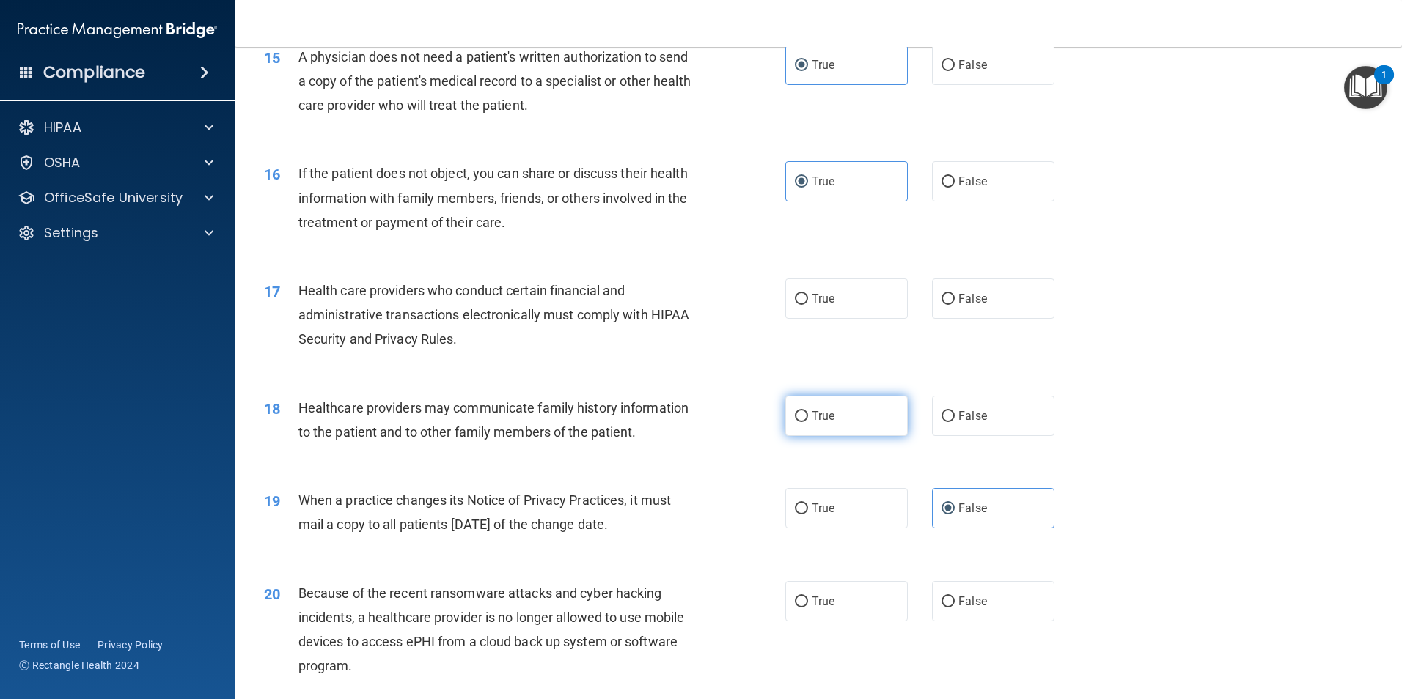
radio input "true"
click at [890, 302] on label "True" at bounding box center [846, 299] width 122 height 40
click at [808, 302] on input "True" at bounding box center [801, 299] width 13 height 11
radio input "true"
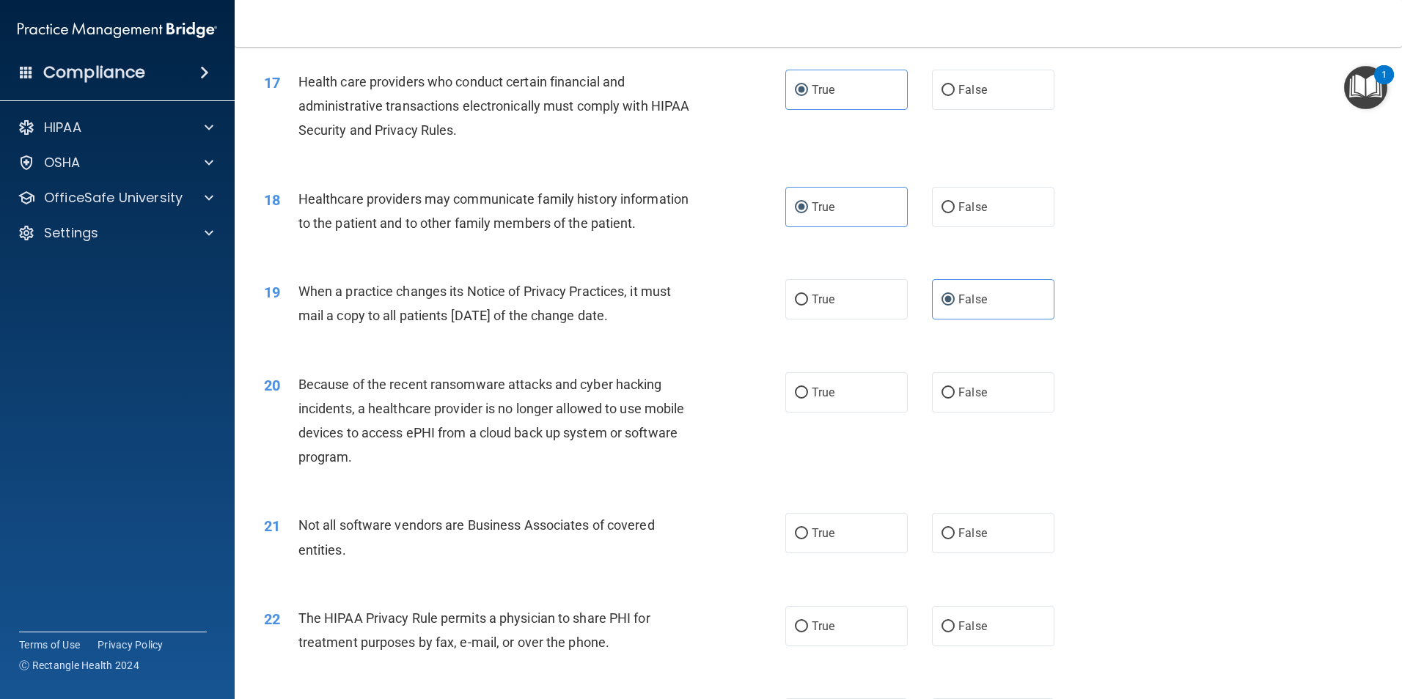
scroll to position [1906, 0]
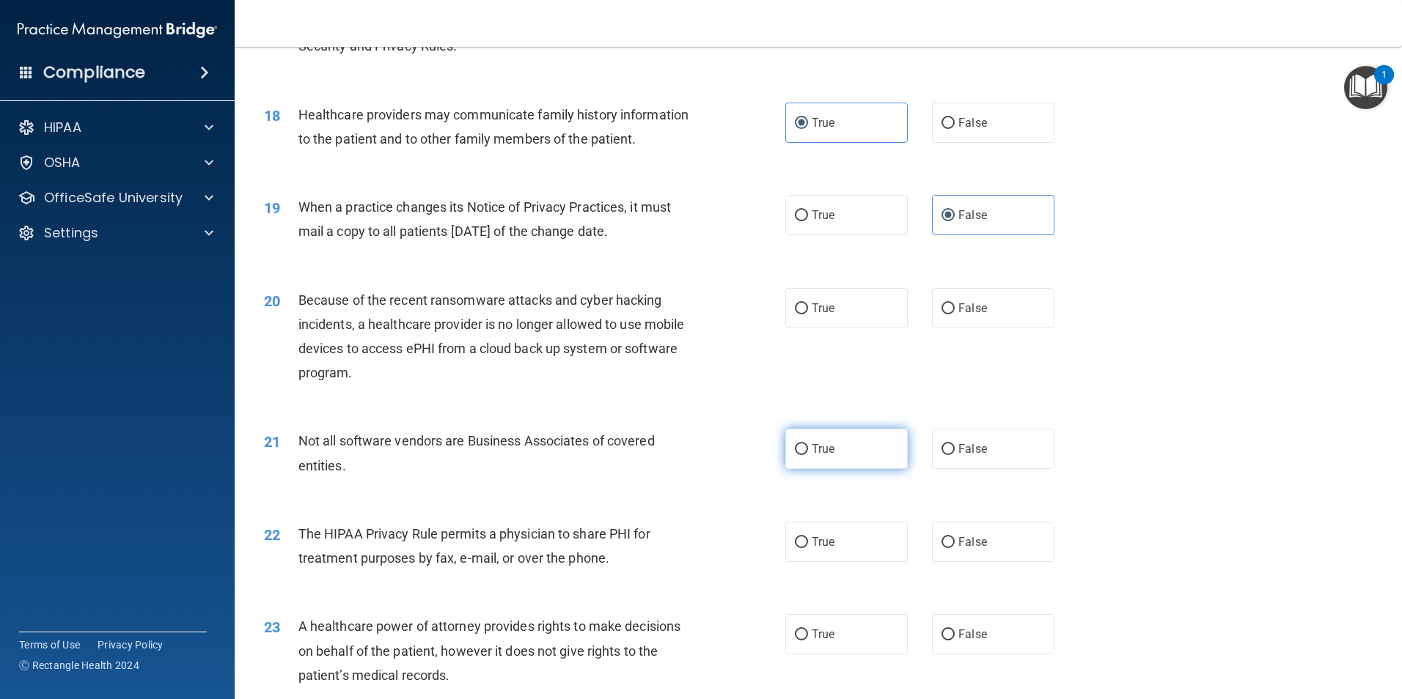
click at [817, 455] on span "True" at bounding box center [822, 449] width 23 height 14
click at [808, 455] on input "True" at bounding box center [801, 449] width 13 height 11
radio input "true"
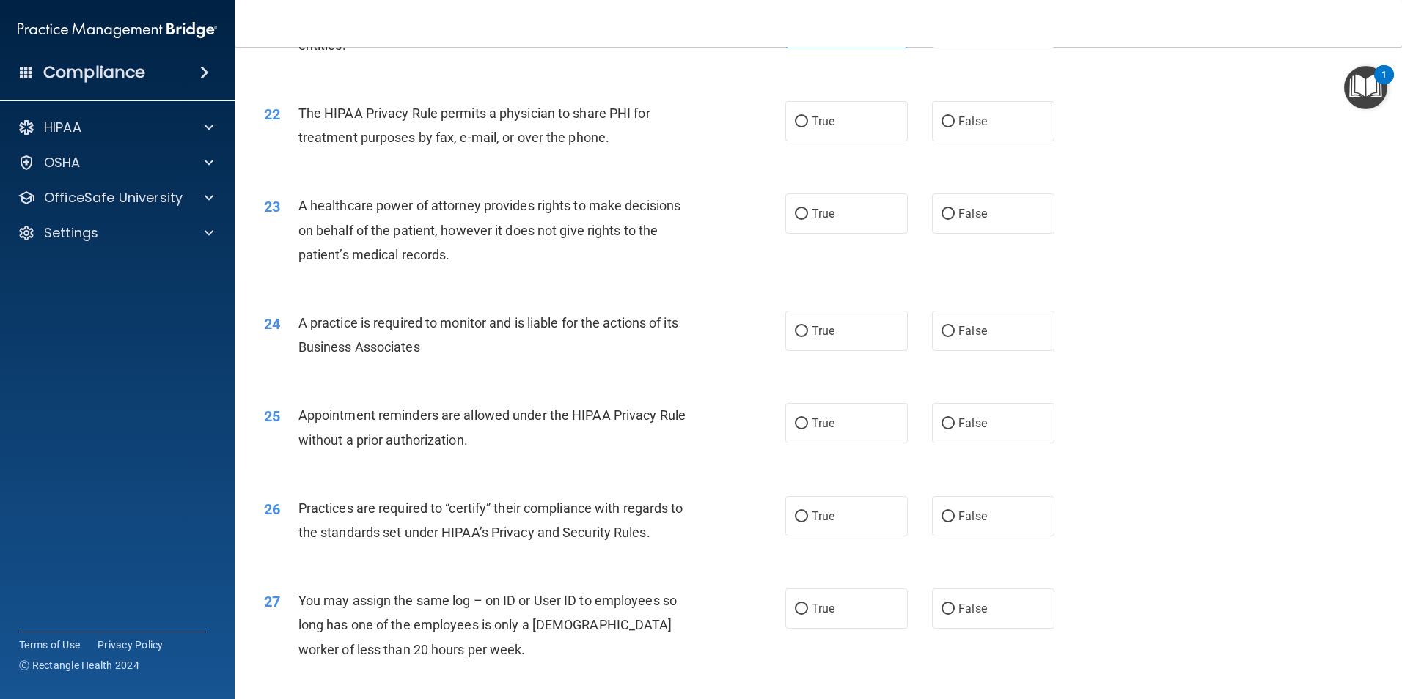
scroll to position [2346, 0]
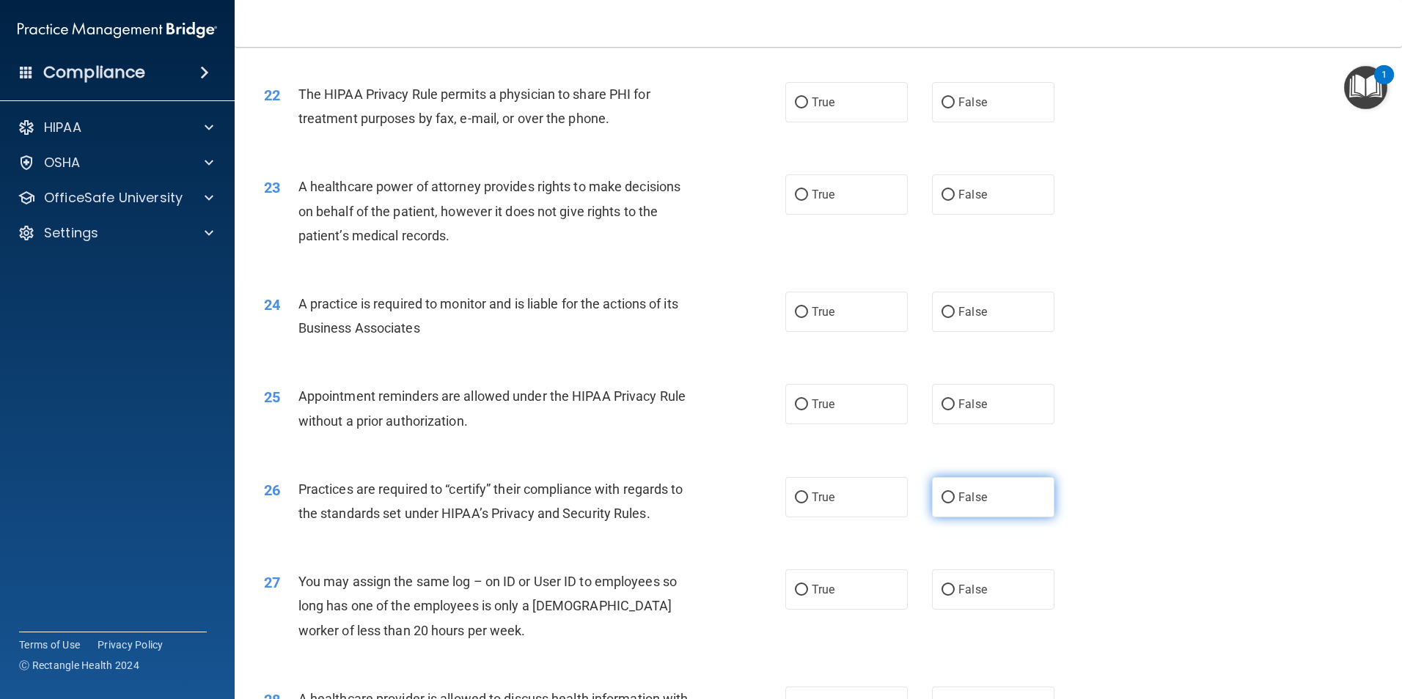
click at [958, 492] on span "False" at bounding box center [972, 497] width 29 height 14
click at [951, 493] on input "False" at bounding box center [947, 498] width 13 height 11
radio input "true"
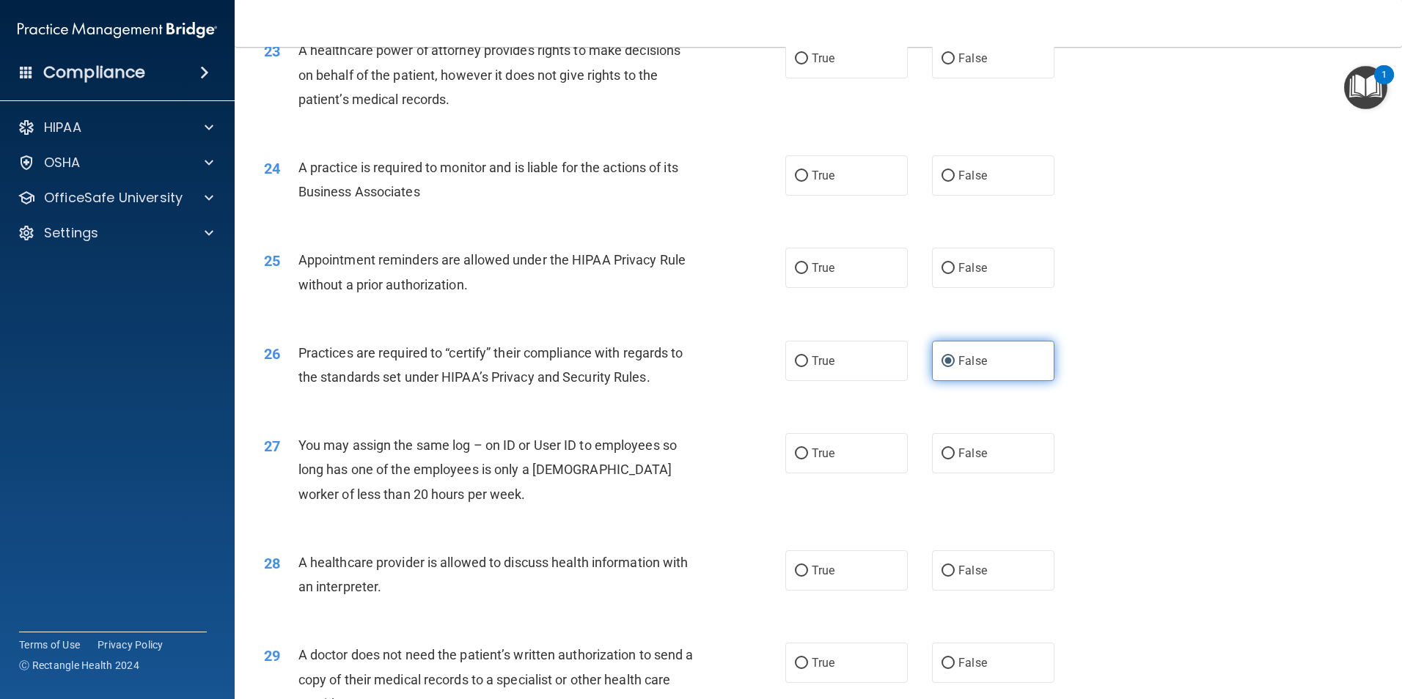
scroll to position [2566, 0]
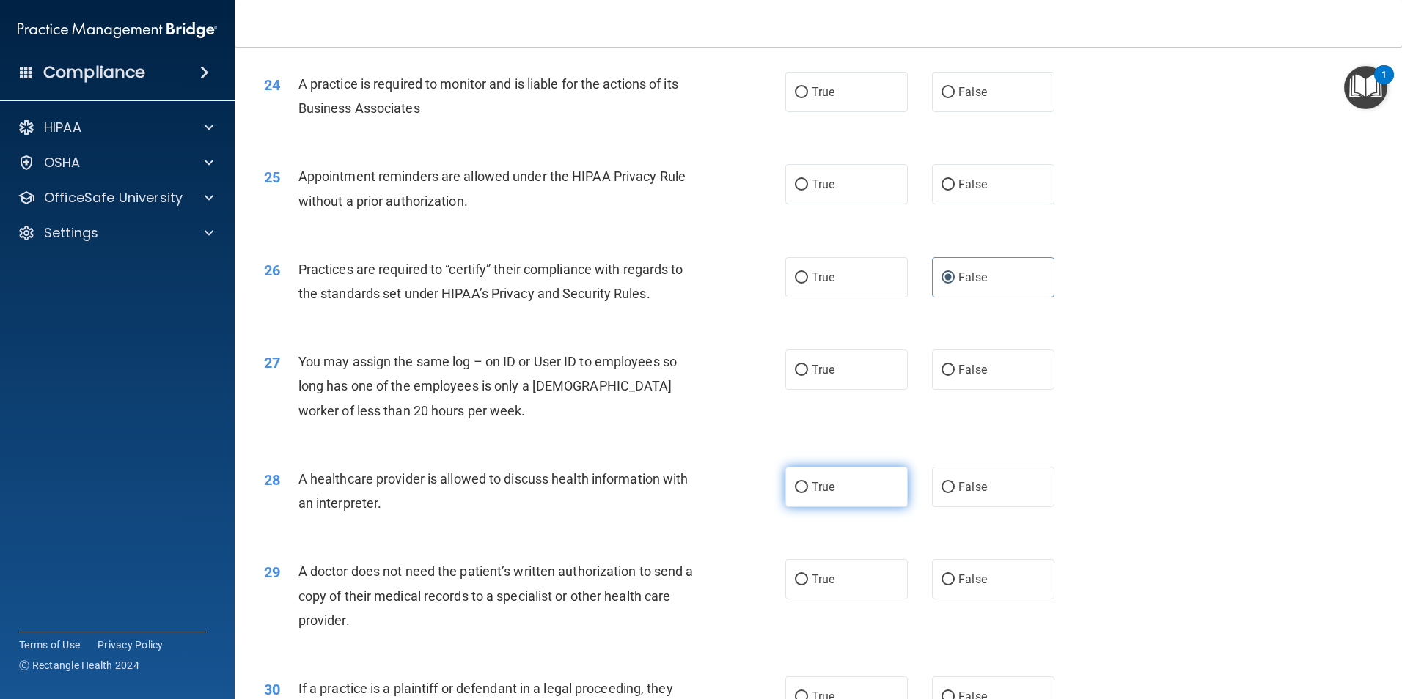
click at [841, 495] on label "True" at bounding box center [846, 487] width 122 height 40
click at [808, 493] on input "True" at bounding box center [801, 487] width 13 height 11
radio input "true"
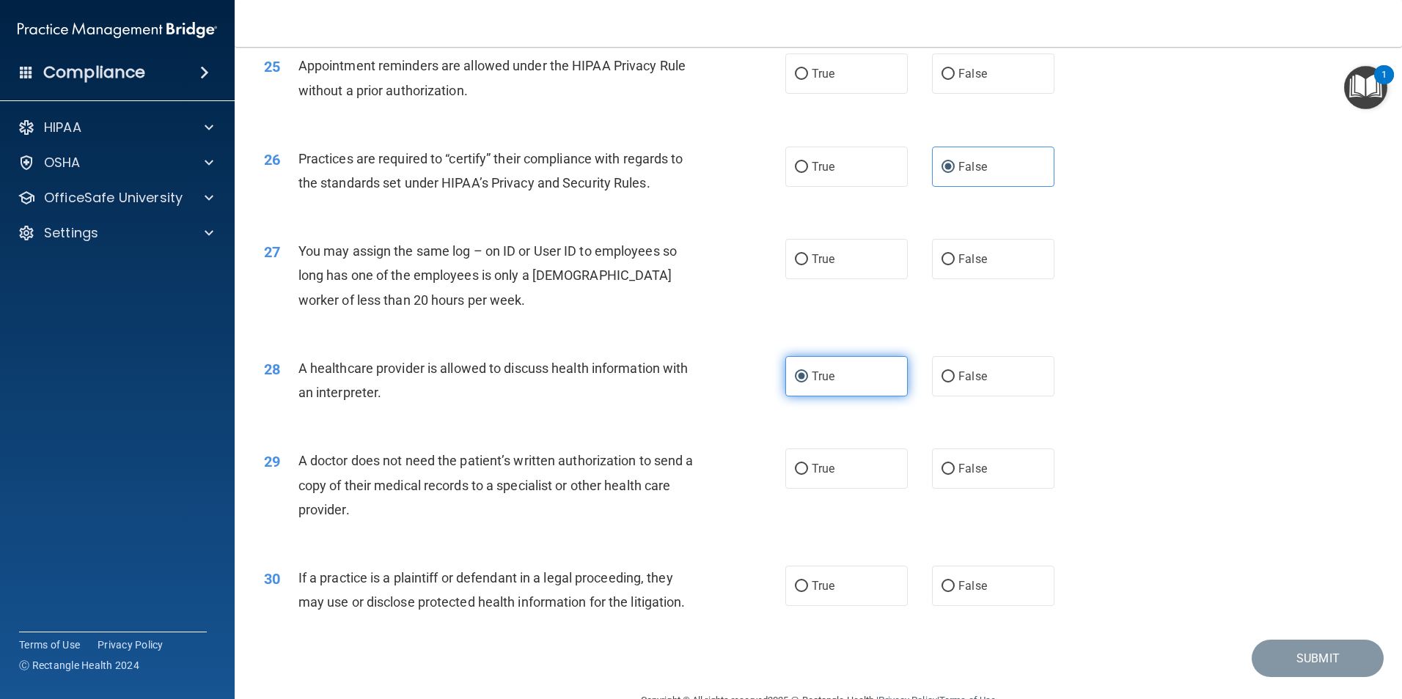
scroll to position [2712, 0]
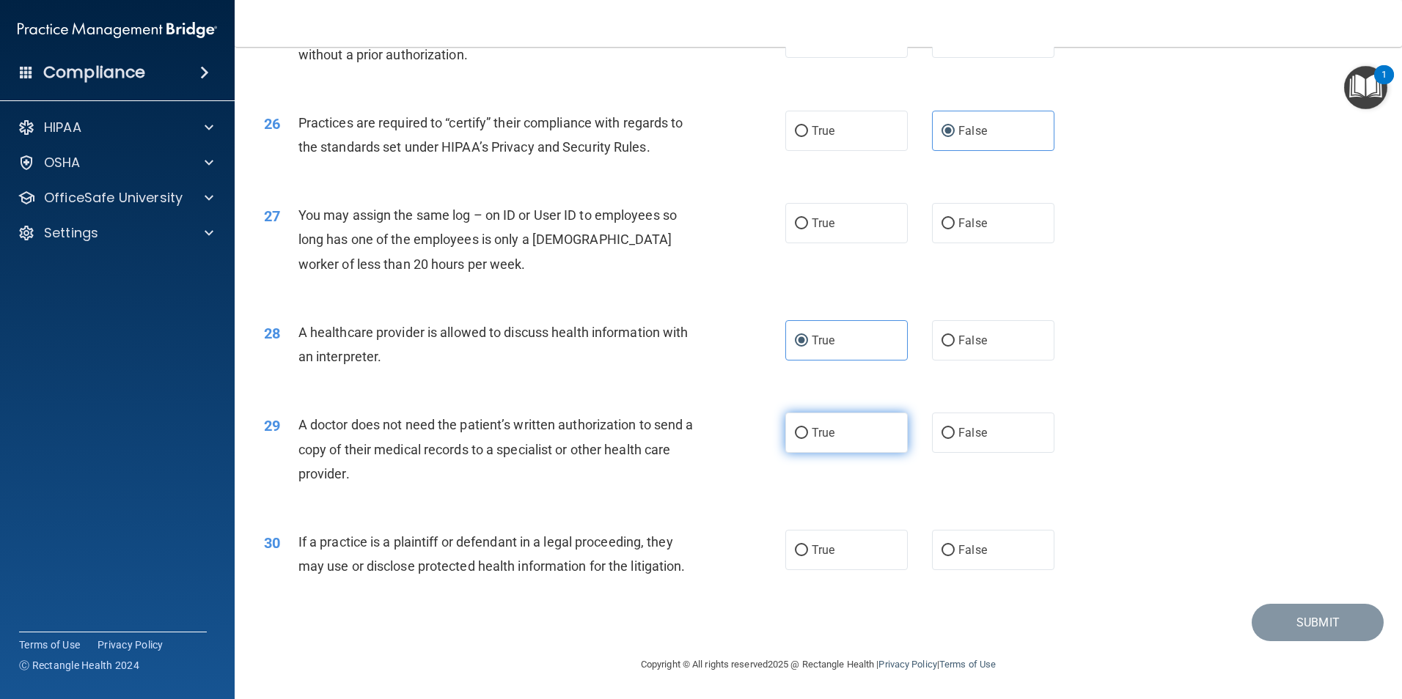
click at [826, 443] on label "True" at bounding box center [846, 433] width 122 height 40
click at [808, 439] on input "True" at bounding box center [801, 433] width 13 height 11
radio input "true"
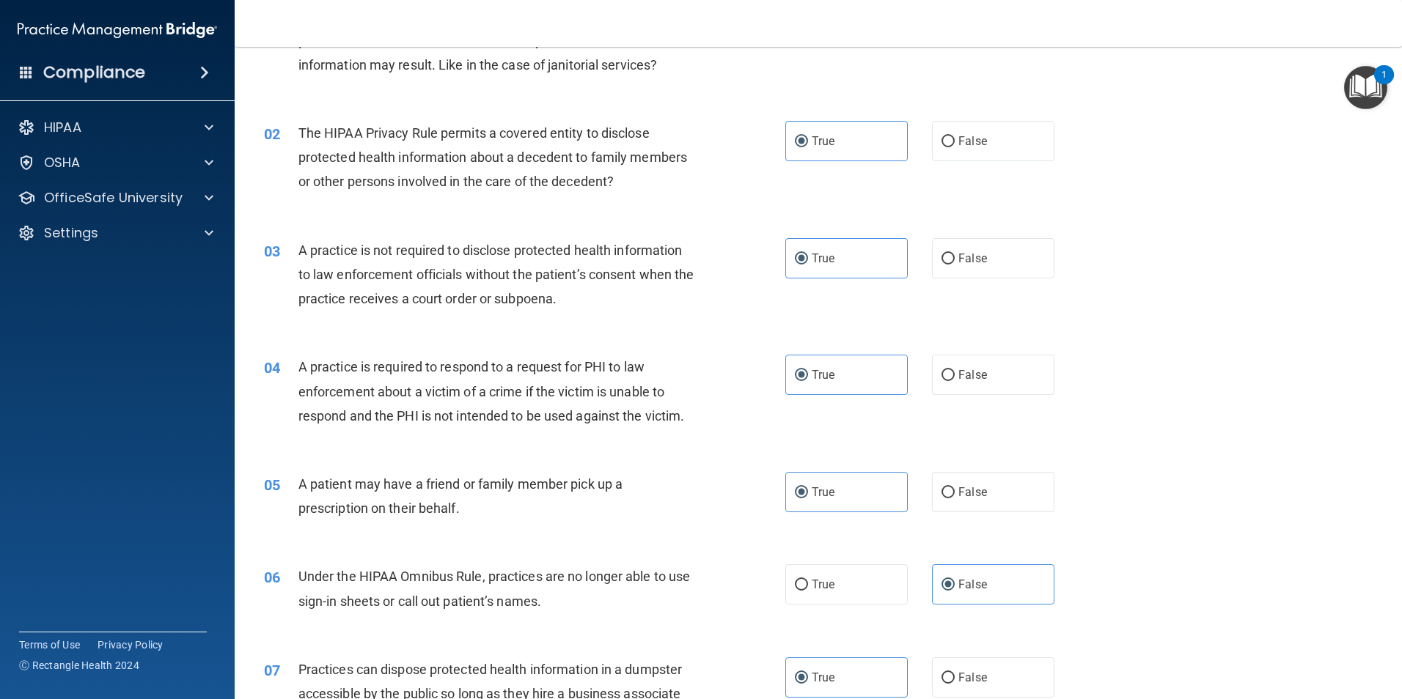
scroll to position [0, 0]
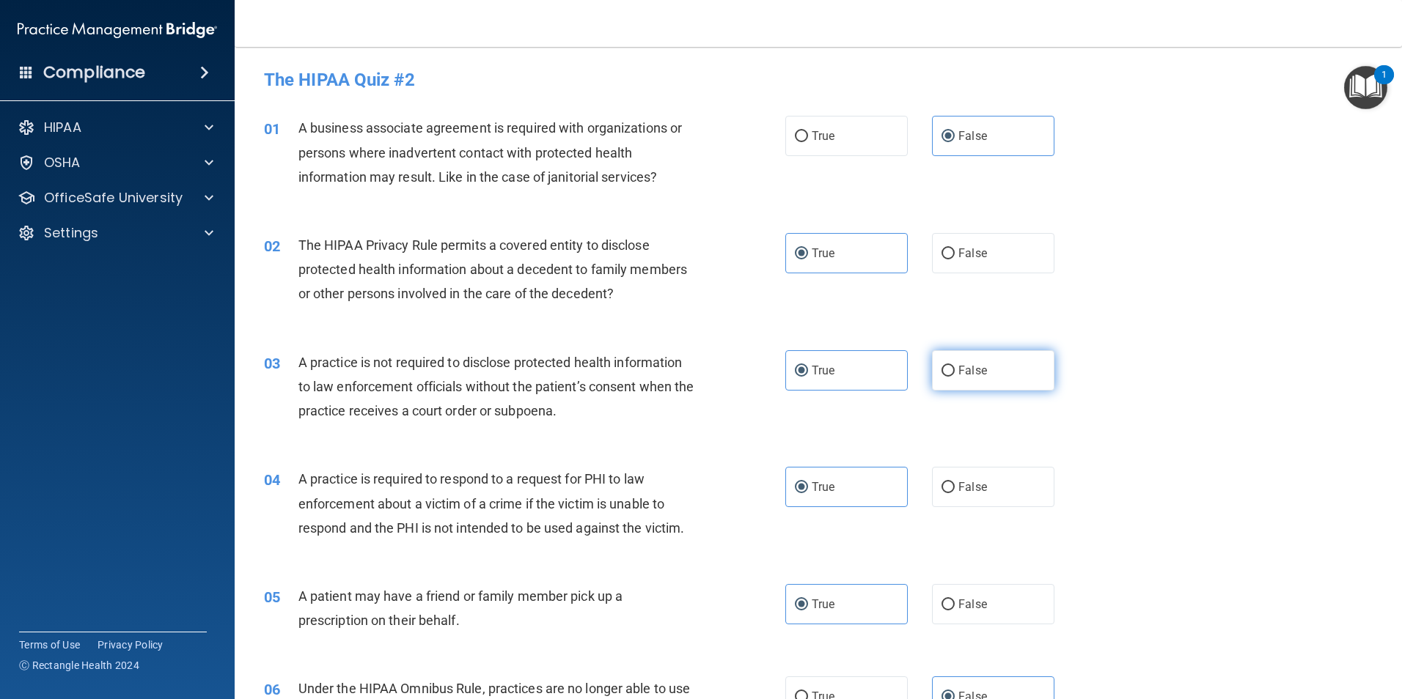
click at [954, 378] on label "False" at bounding box center [993, 370] width 122 height 40
click at [954, 377] on input "False" at bounding box center [947, 371] width 13 height 11
radio input "true"
radio input "false"
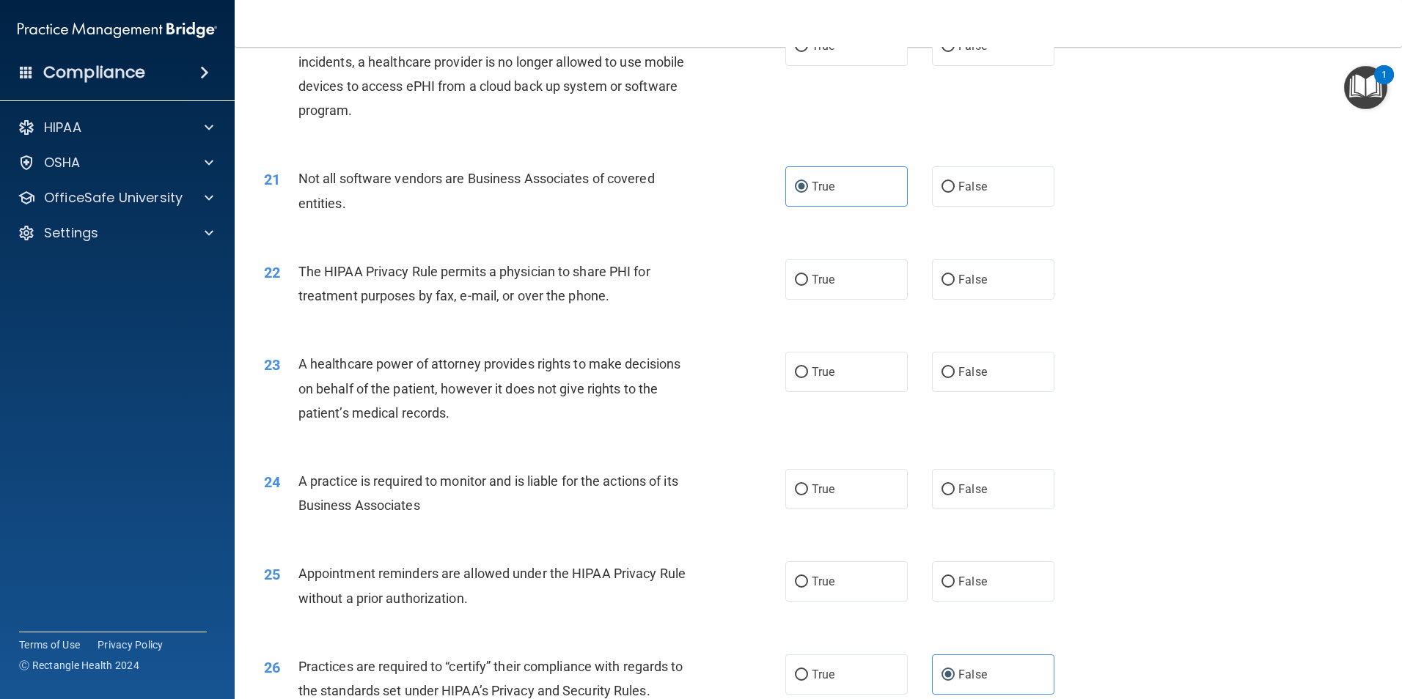
scroll to position [2199, 0]
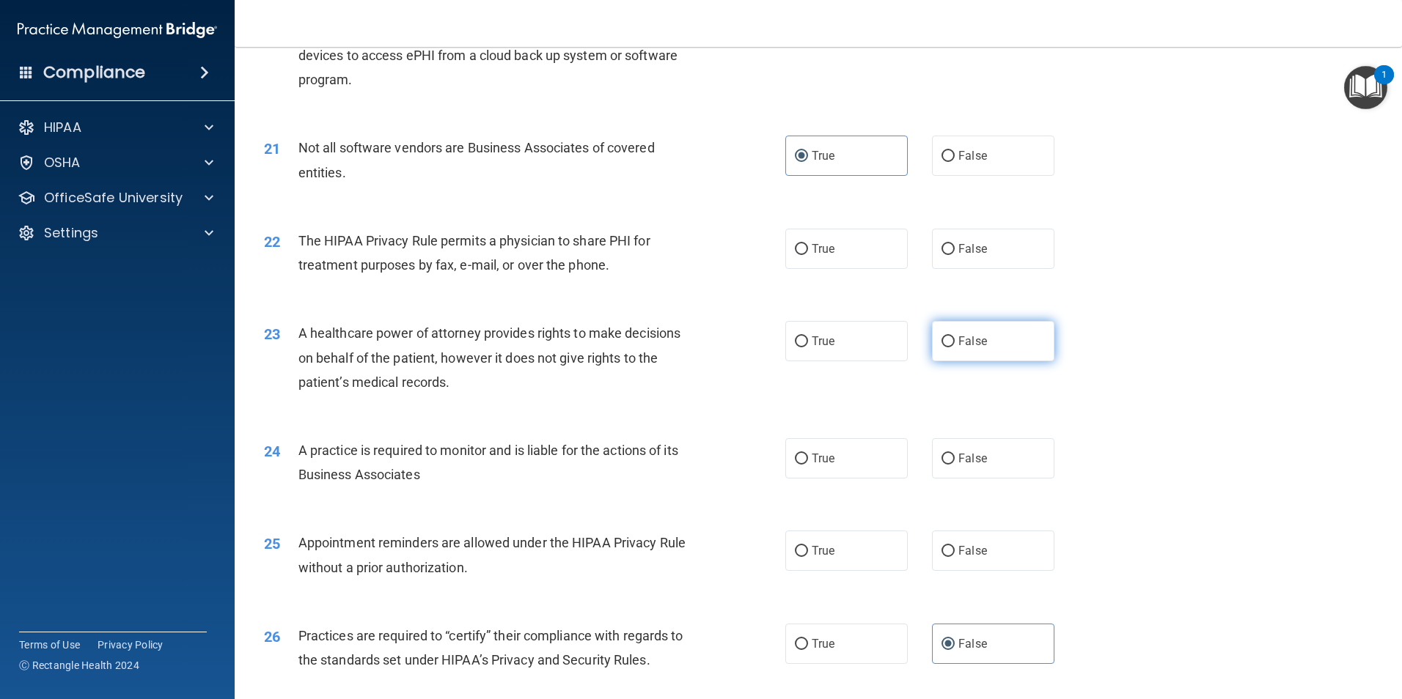
click at [949, 353] on label "False" at bounding box center [993, 341] width 122 height 40
click at [949, 347] on input "False" at bounding box center [947, 341] width 13 height 11
radio input "true"
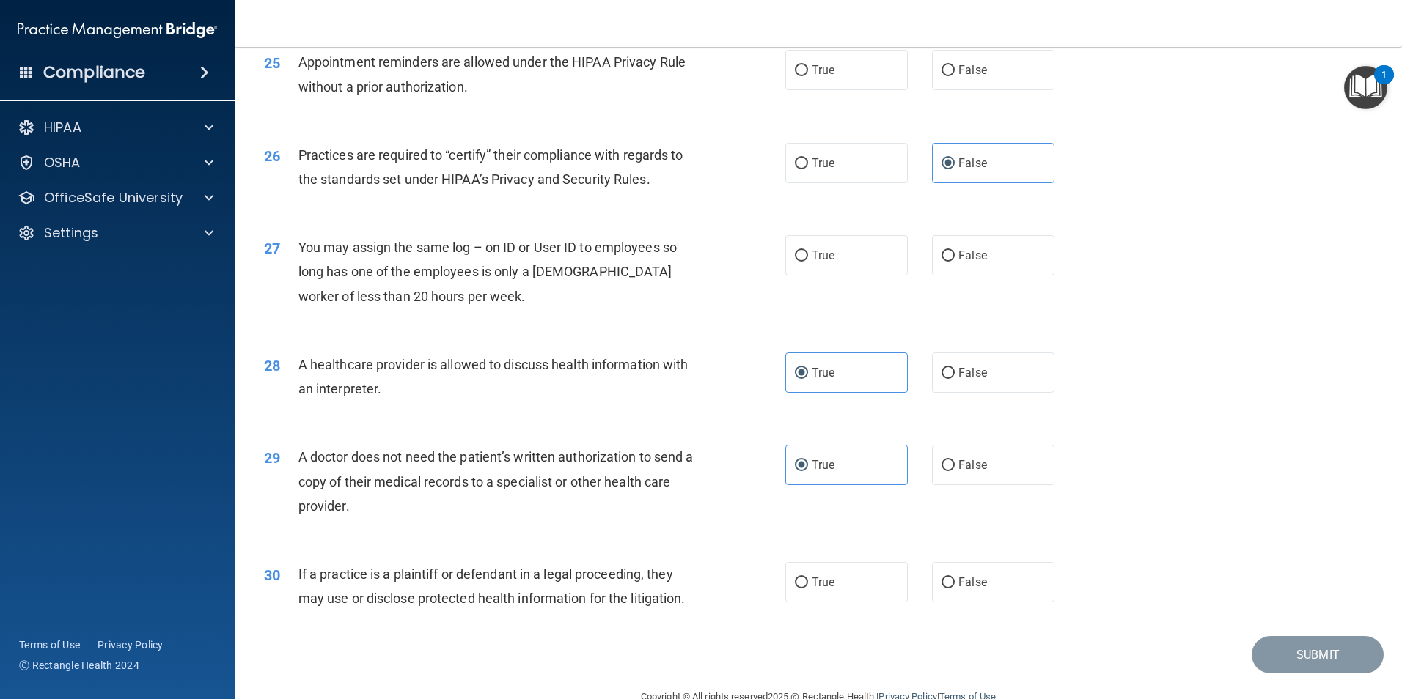
scroll to position [2713, 0]
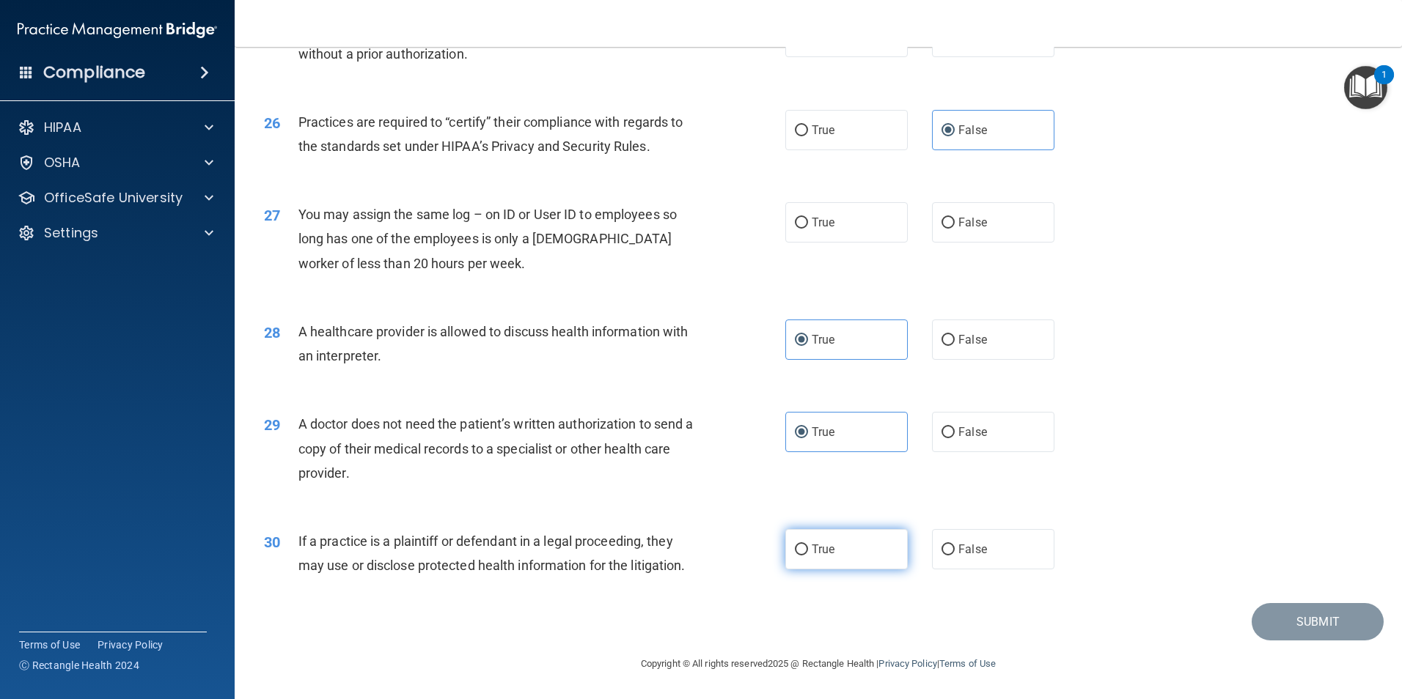
click at [837, 553] on label "True" at bounding box center [846, 549] width 122 height 40
click at [808, 553] on input "True" at bounding box center [801, 550] width 13 height 11
radio input "true"
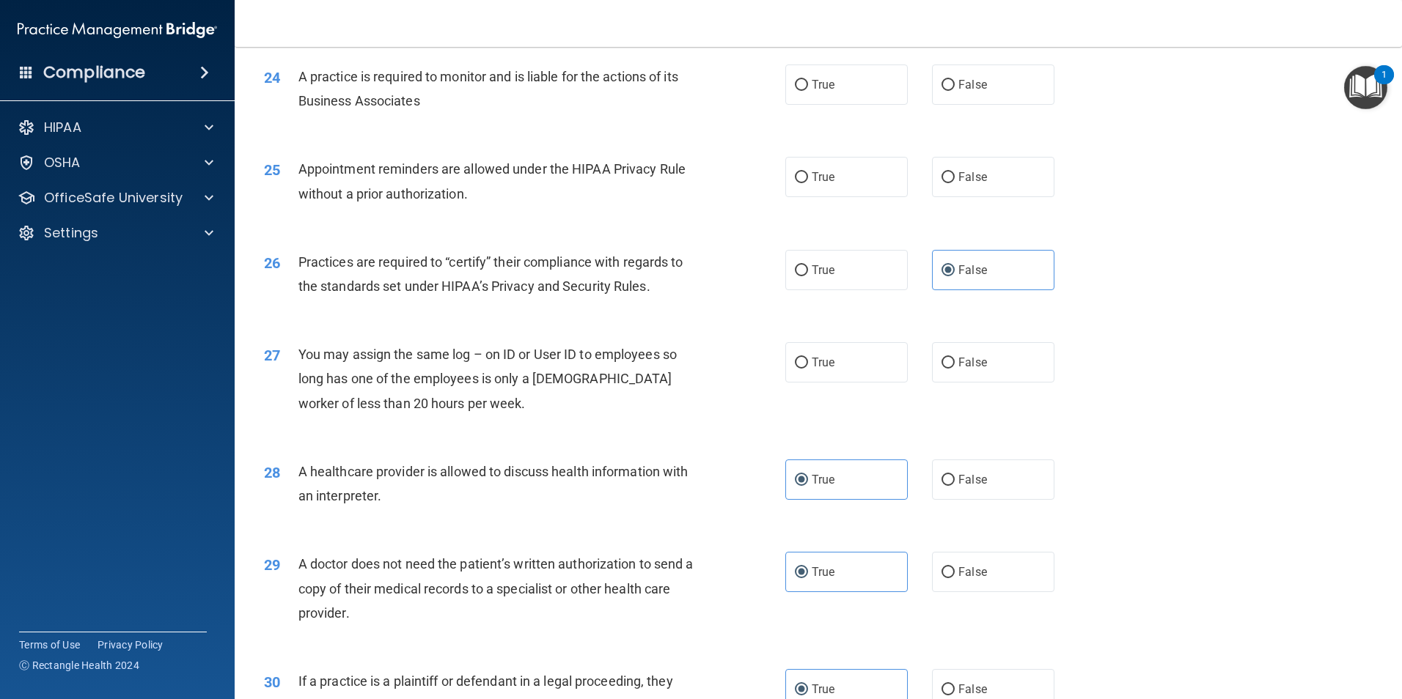
scroll to position [2566, 0]
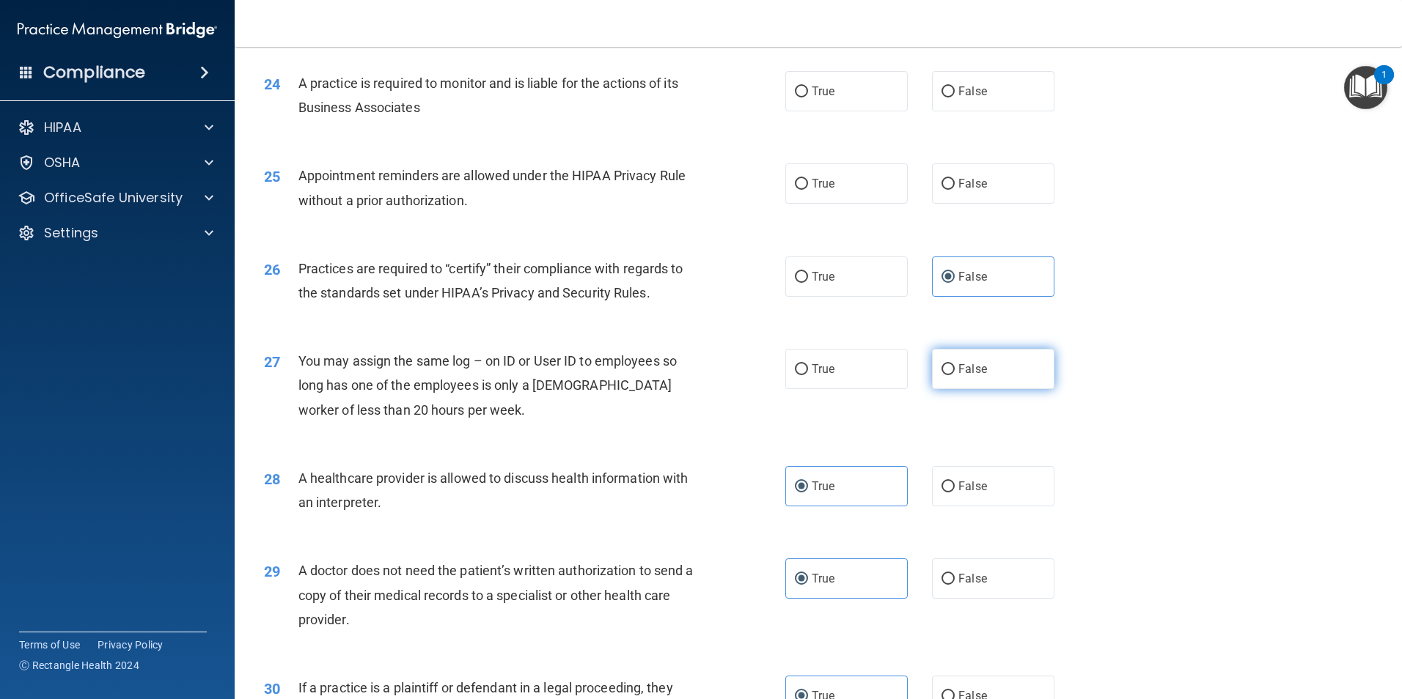
click at [941, 373] on input "False" at bounding box center [947, 369] width 13 height 11
radio input "true"
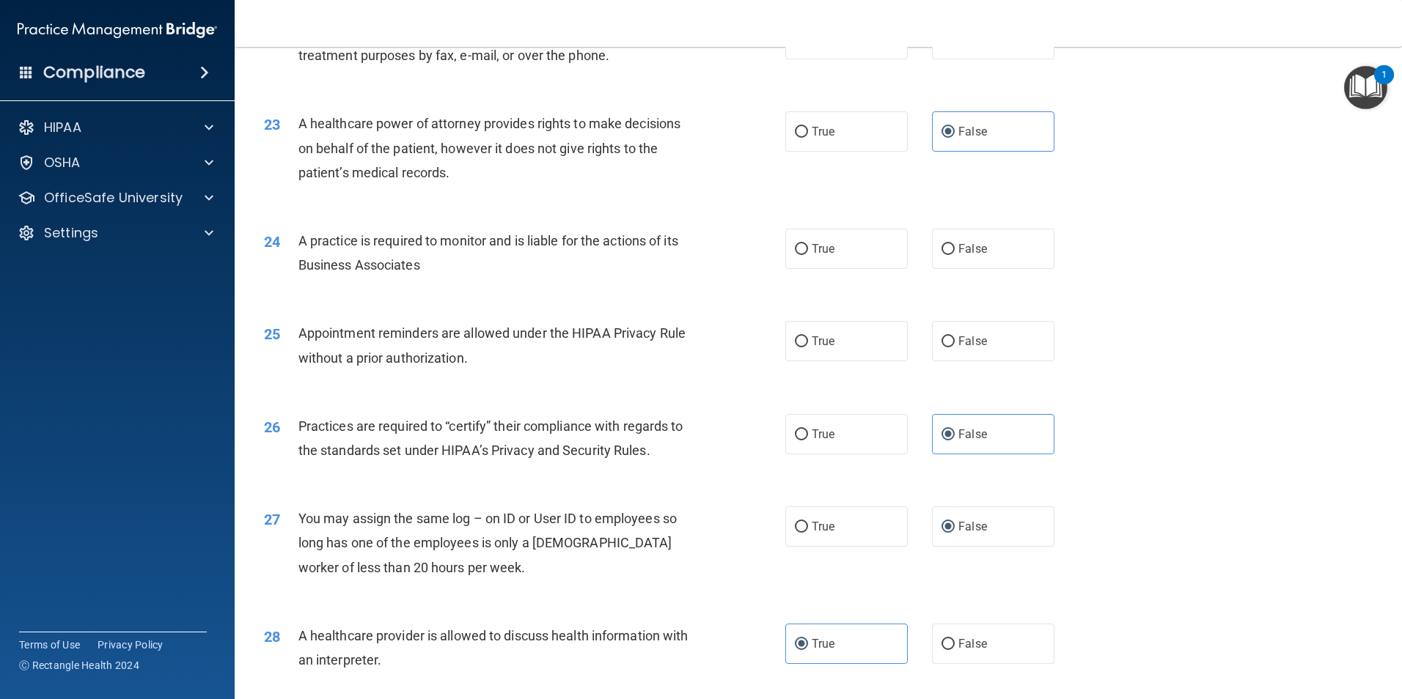
scroll to position [2346, 0]
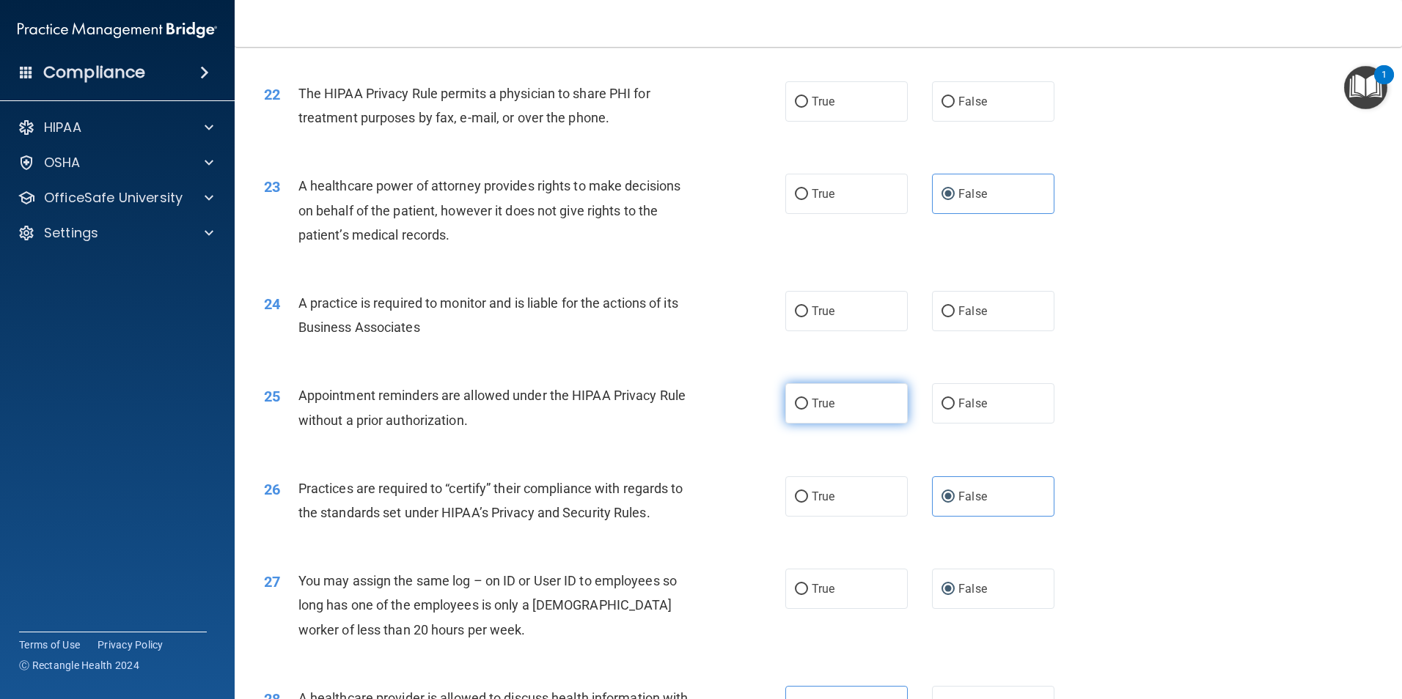
click at [827, 415] on label "True" at bounding box center [846, 403] width 122 height 40
click at [808, 410] on input "True" at bounding box center [801, 404] width 13 height 11
radio input "true"
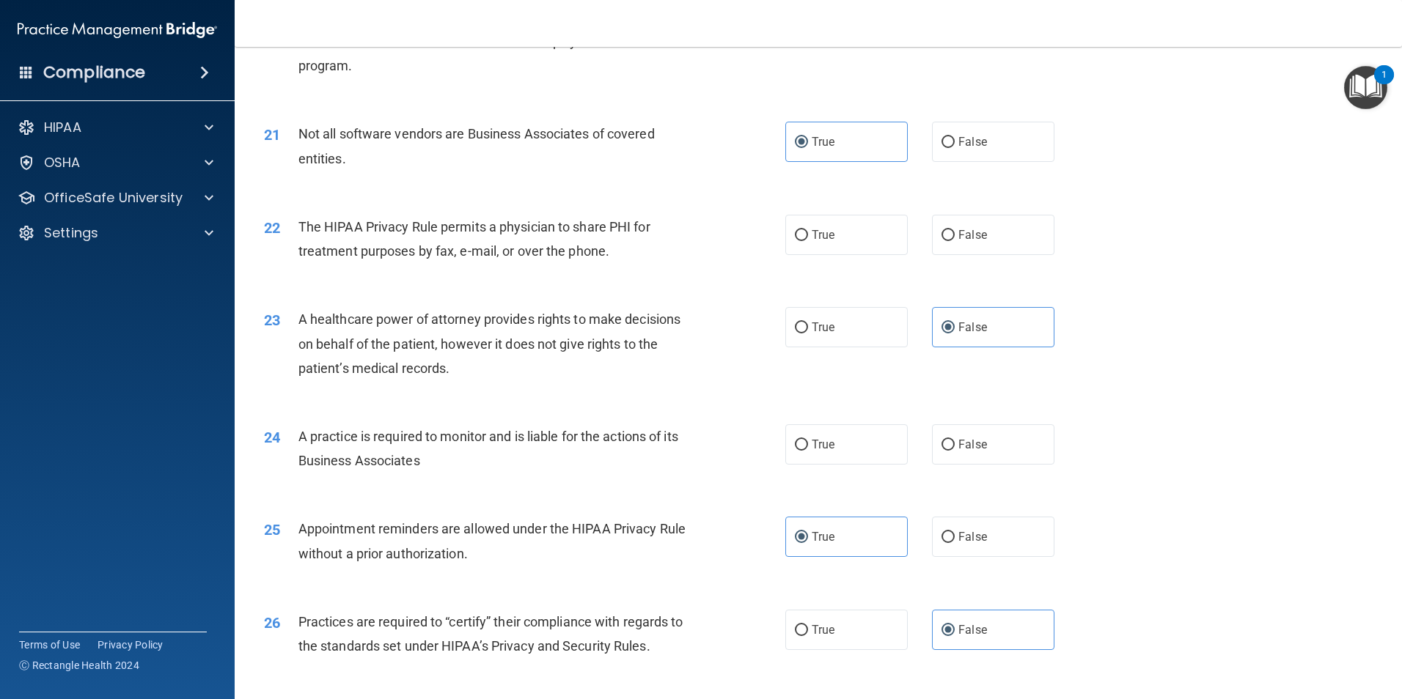
scroll to position [2200, 0]
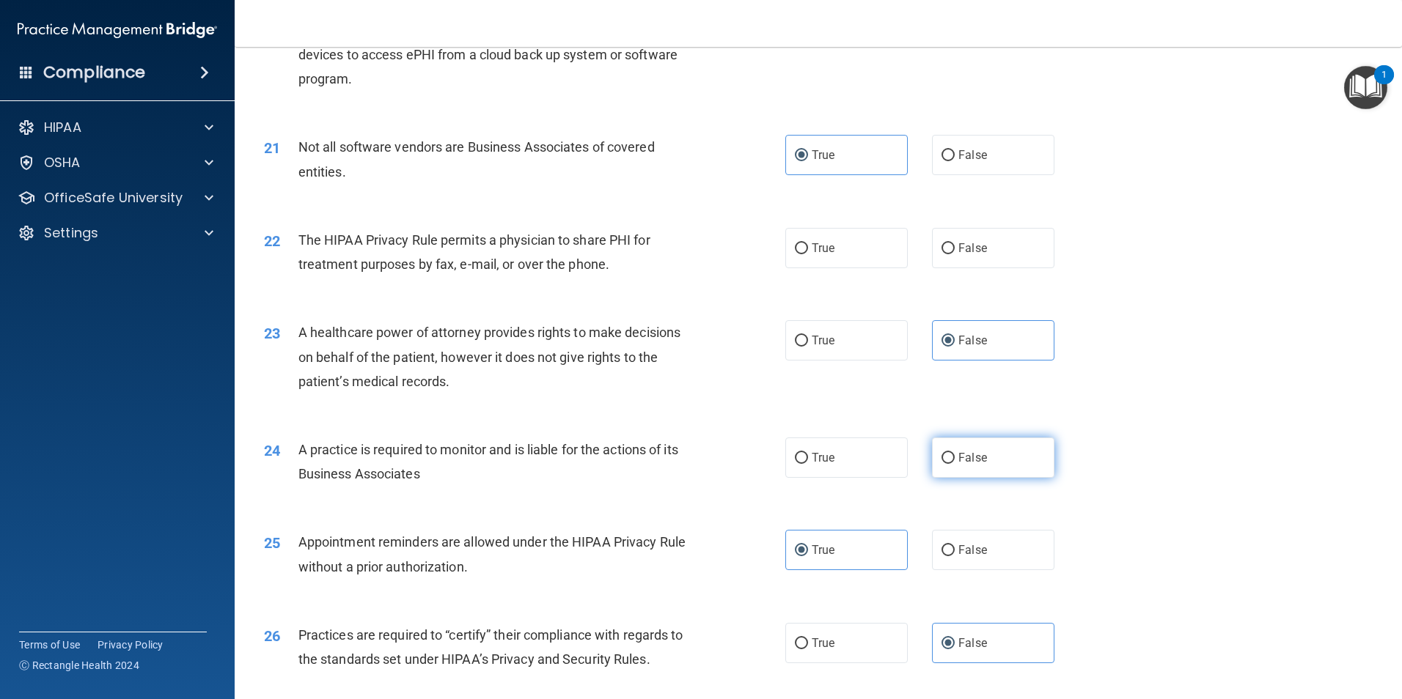
click at [950, 457] on label "False" at bounding box center [993, 458] width 122 height 40
click at [950, 457] on input "False" at bounding box center [947, 458] width 13 height 11
radio input "true"
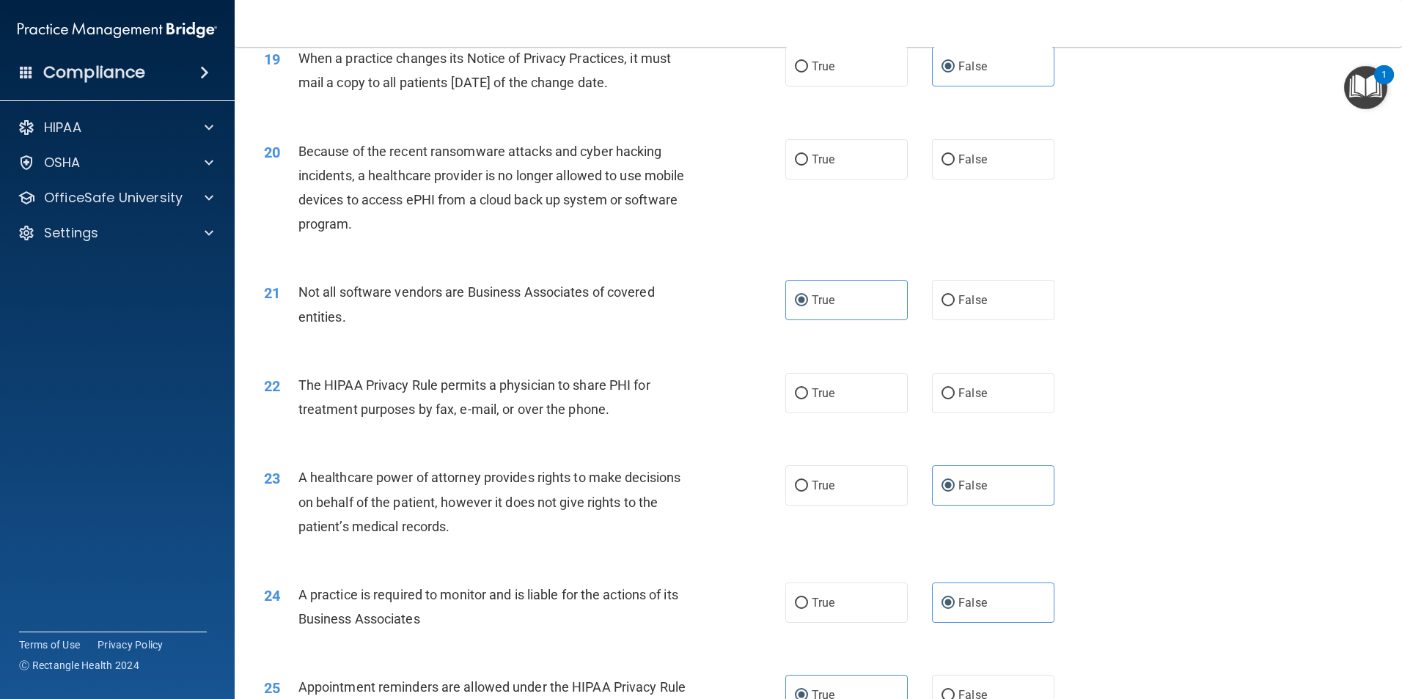
scroll to position [2053, 0]
click at [948, 390] on label "False" at bounding box center [993, 395] width 122 height 40
click at [948, 390] on input "False" at bounding box center [947, 395] width 13 height 11
radio input "true"
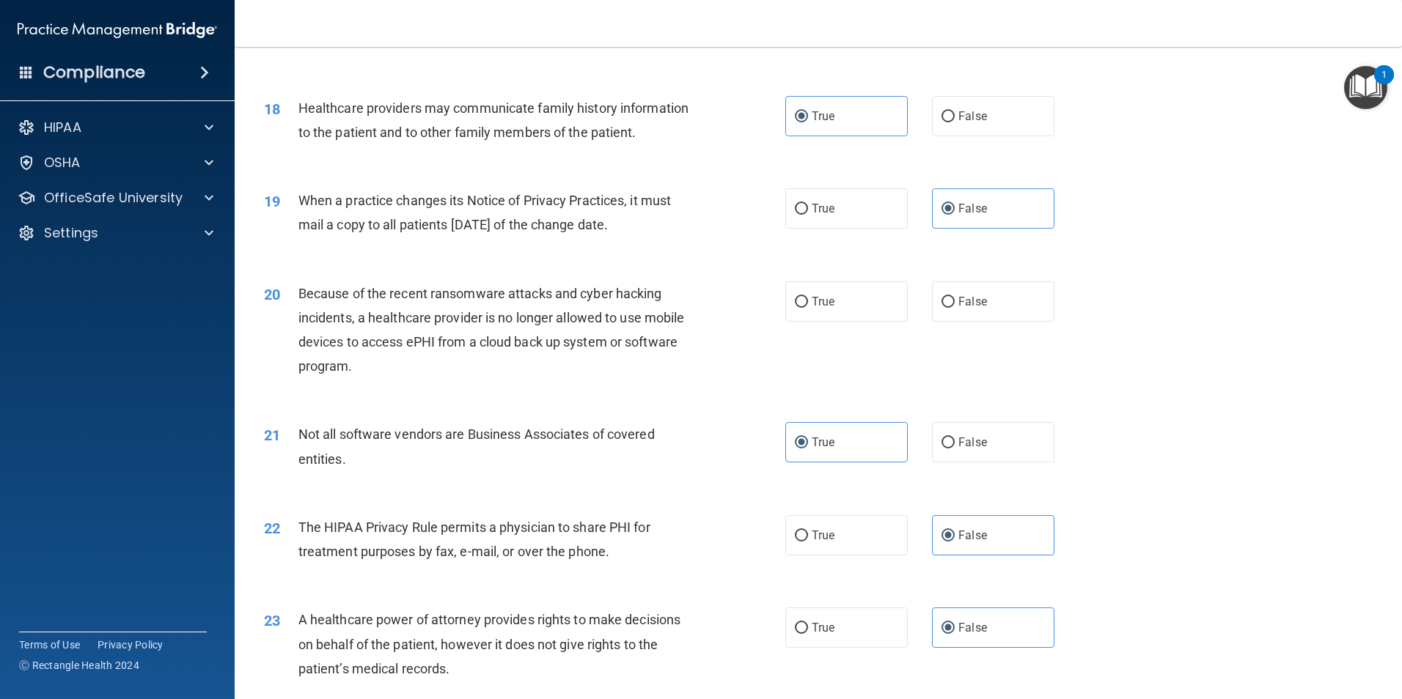
scroll to position [1907, 0]
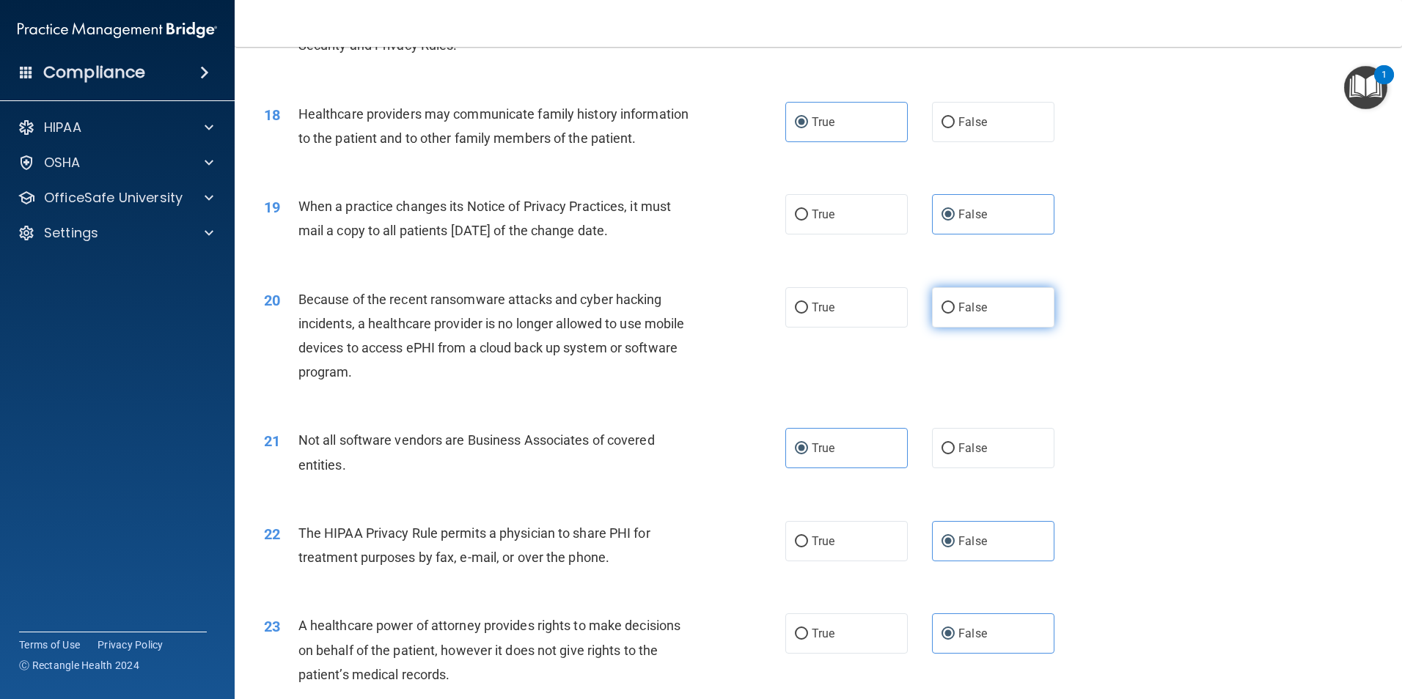
click at [965, 297] on label "False" at bounding box center [993, 307] width 122 height 40
click at [954, 303] on input "False" at bounding box center [947, 308] width 13 height 11
radio input "true"
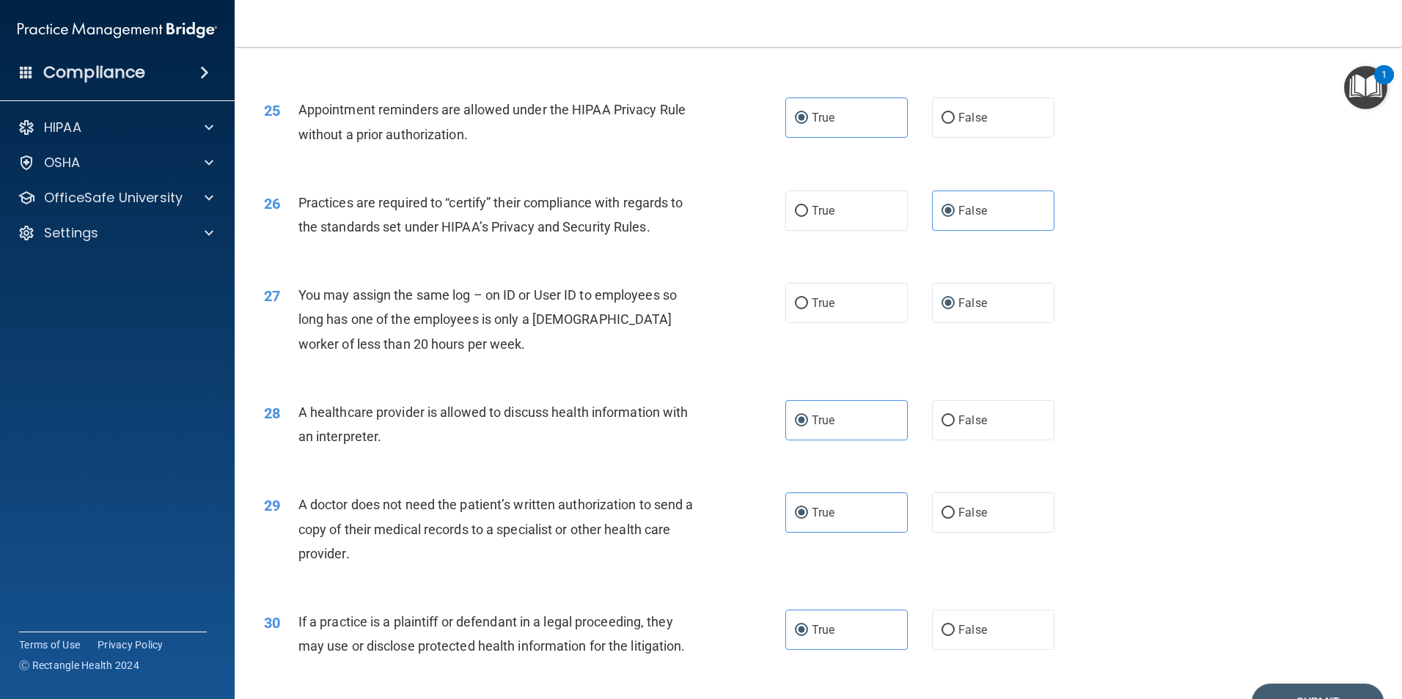
scroll to position [2713, 0]
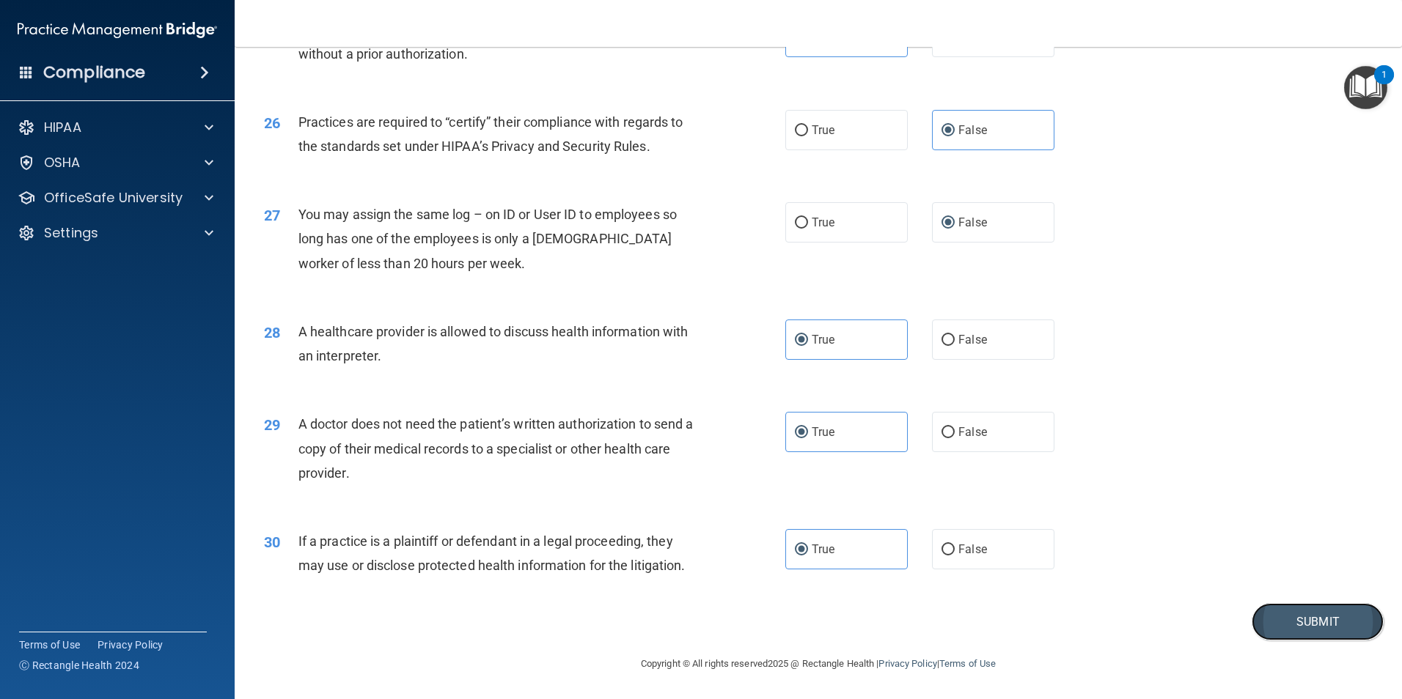
click at [1270, 633] on button "Submit" at bounding box center [1317, 621] width 132 height 37
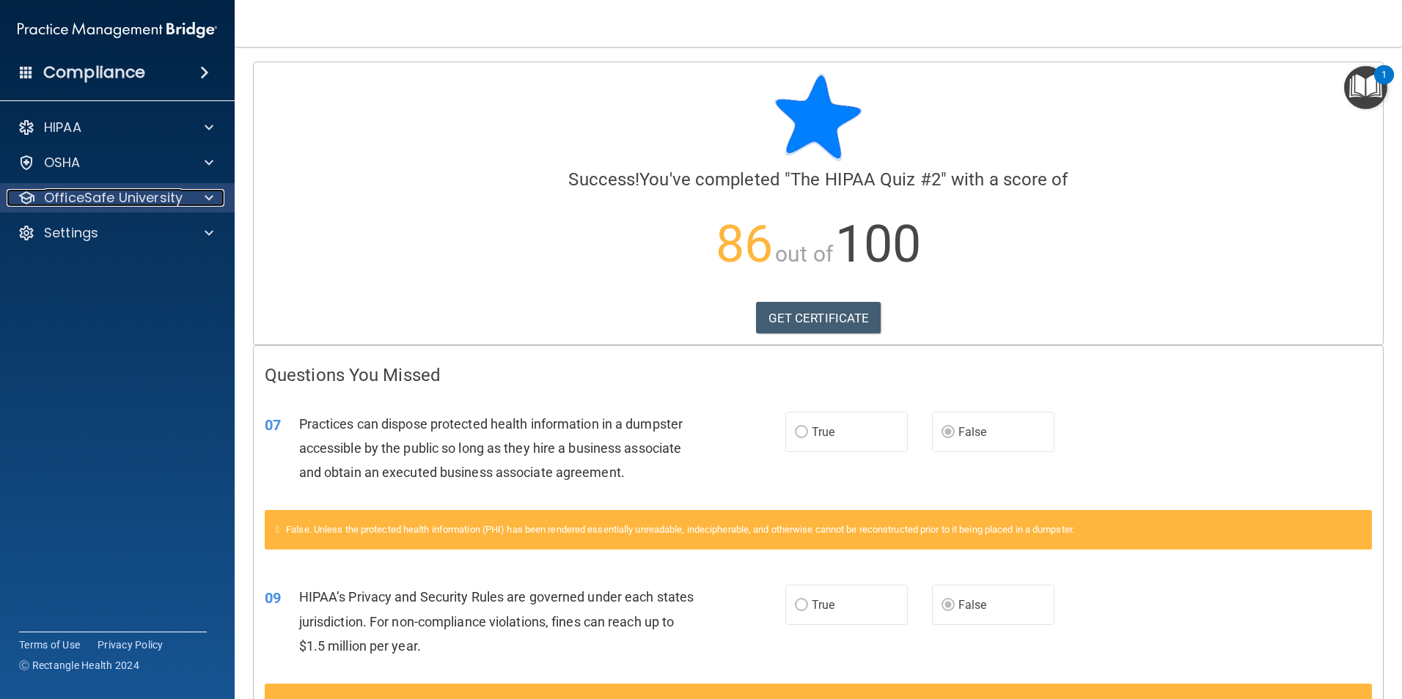
click at [213, 201] on span at bounding box center [209, 198] width 9 height 18
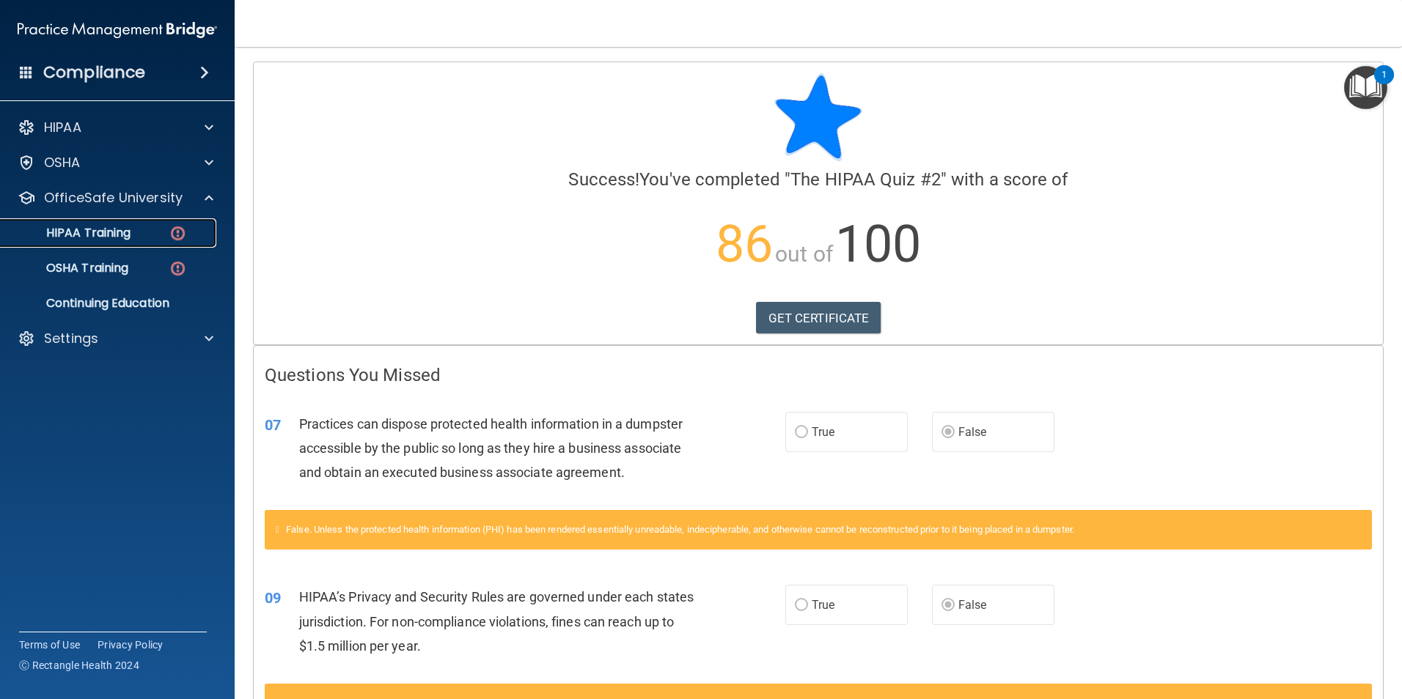
click at [177, 235] on img at bounding box center [178, 233] width 18 height 18
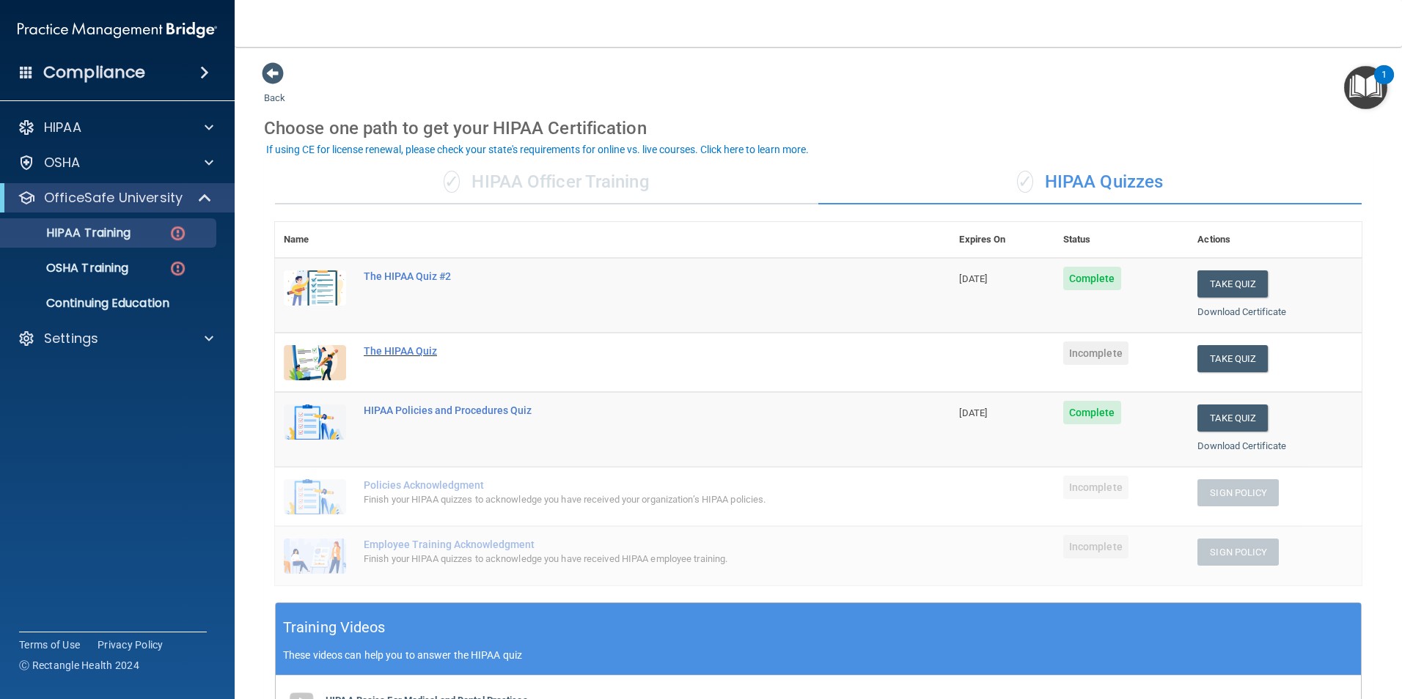
click at [417, 353] on div "The HIPAA Quiz" at bounding box center [620, 351] width 513 height 12
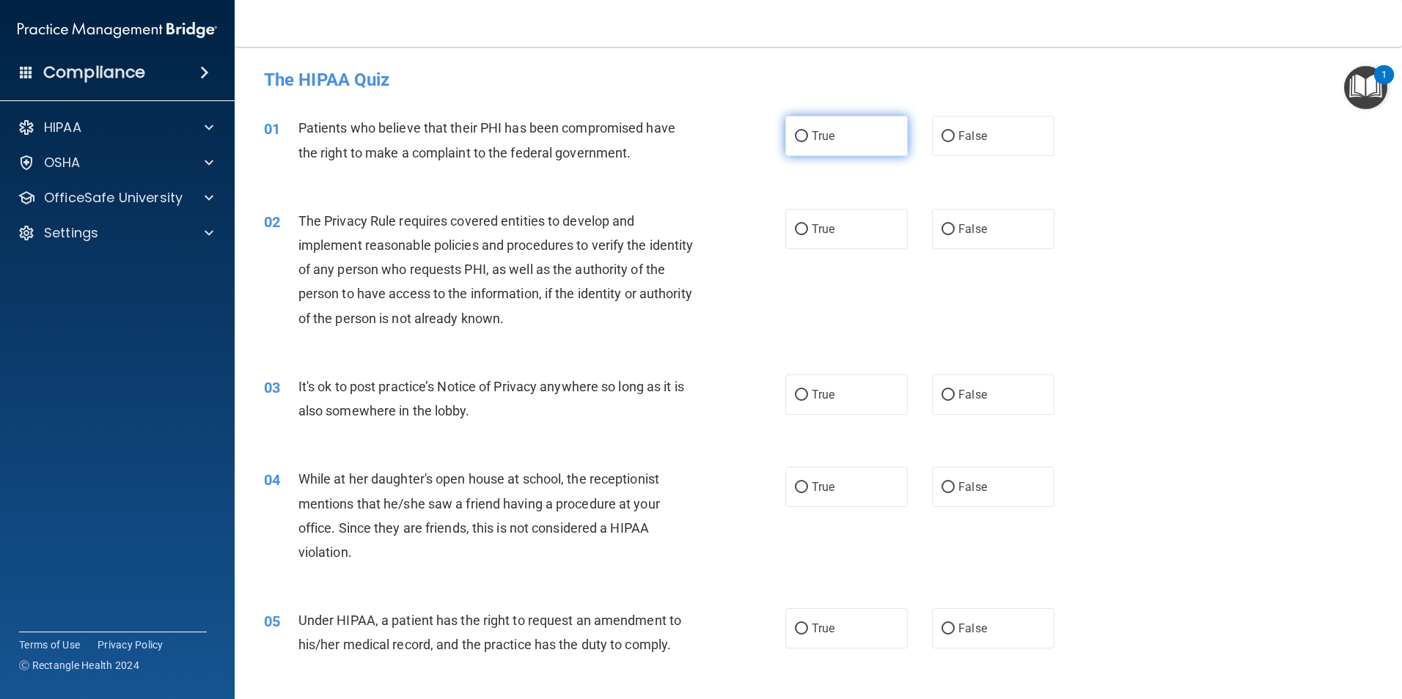
click at [838, 129] on label "True" at bounding box center [846, 136] width 122 height 40
click at [808, 131] on input "True" at bounding box center [801, 136] width 13 height 11
radio input "true"
click at [825, 235] on span "True" at bounding box center [822, 229] width 23 height 14
click at [808, 235] on input "True" at bounding box center [801, 229] width 13 height 11
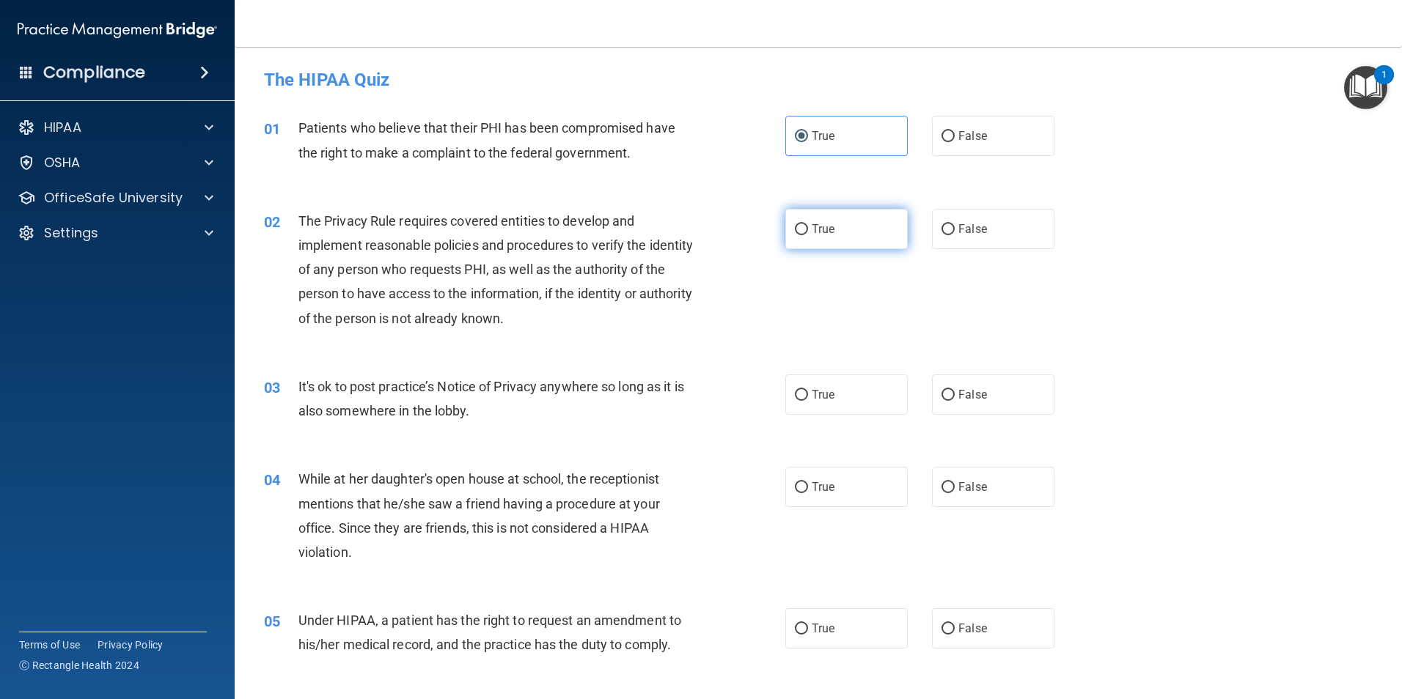
radio input "true"
click at [948, 403] on label "False" at bounding box center [993, 395] width 122 height 40
click at [948, 401] on input "False" at bounding box center [947, 395] width 13 height 11
radio input "true"
click at [966, 492] on span "False" at bounding box center [972, 487] width 29 height 14
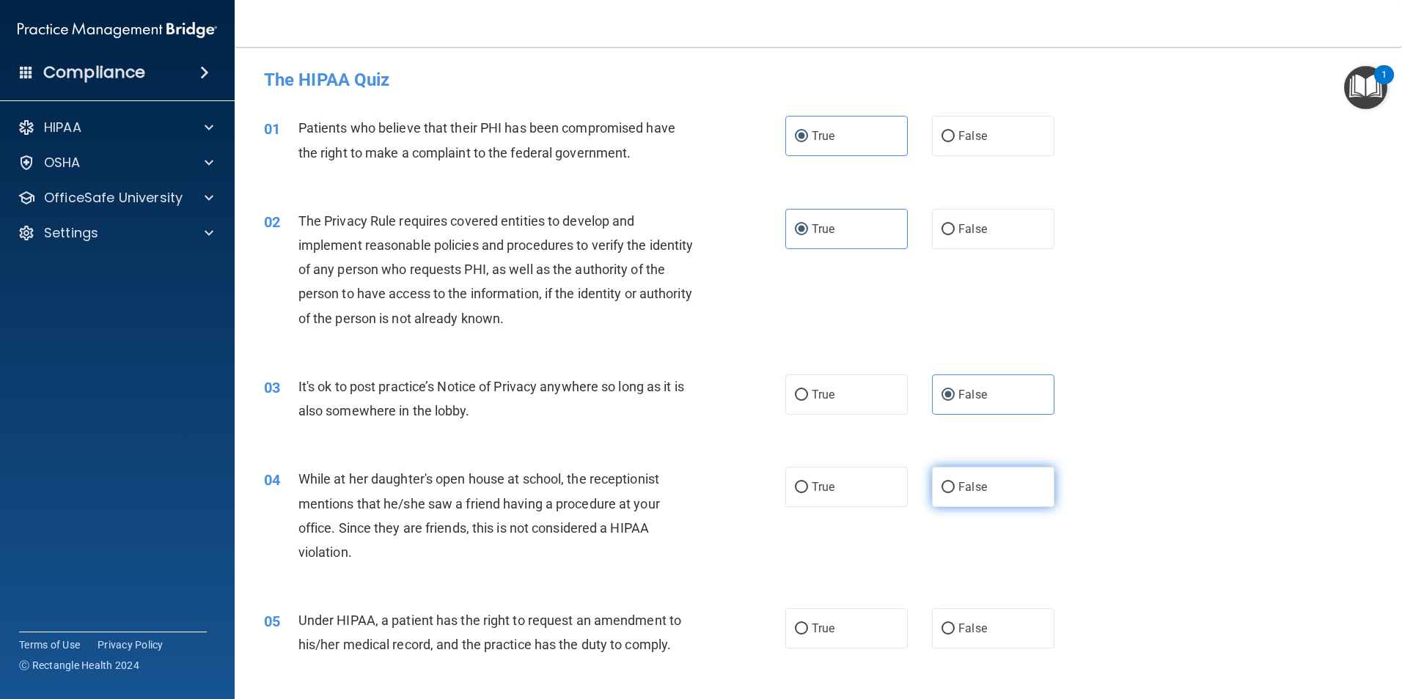
click at [954, 492] on input "False" at bounding box center [947, 487] width 13 height 11
radio input "true"
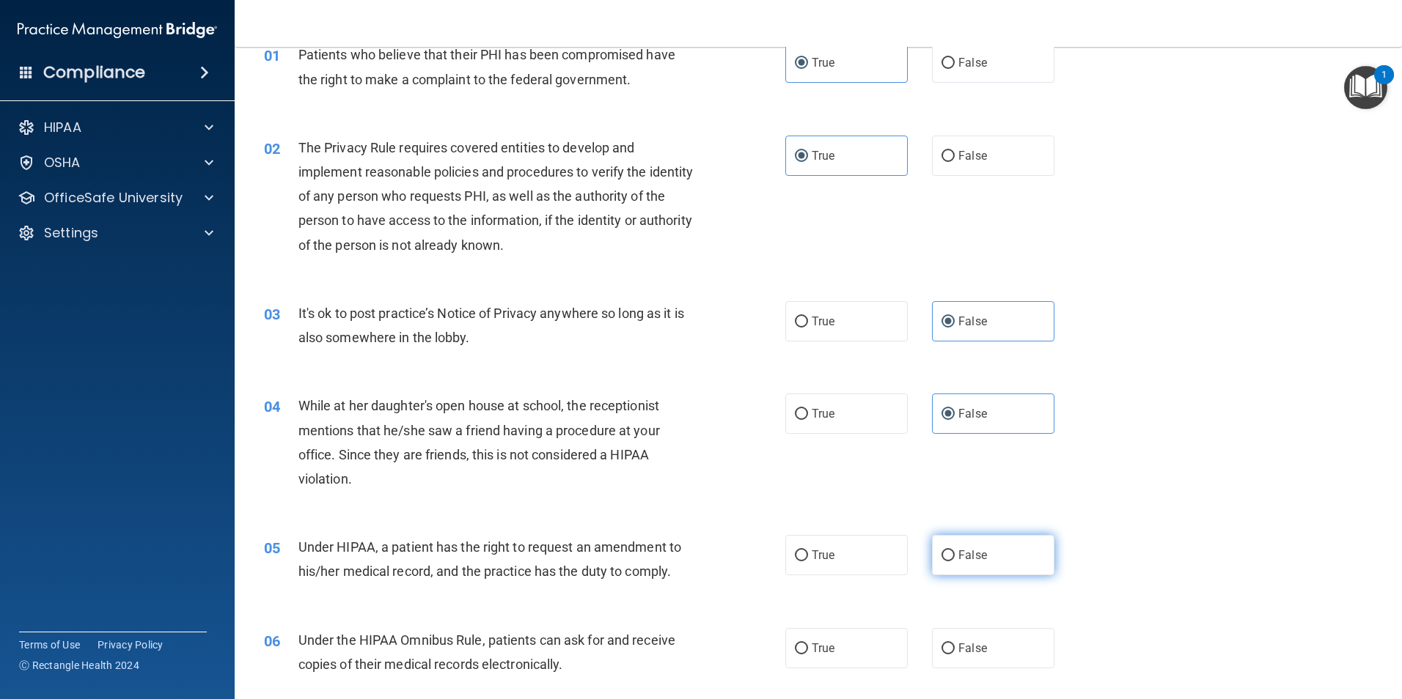
click at [958, 551] on span "False" at bounding box center [972, 555] width 29 height 14
click at [952, 551] on input "False" at bounding box center [947, 556] width 13 height 11
radio input "true"
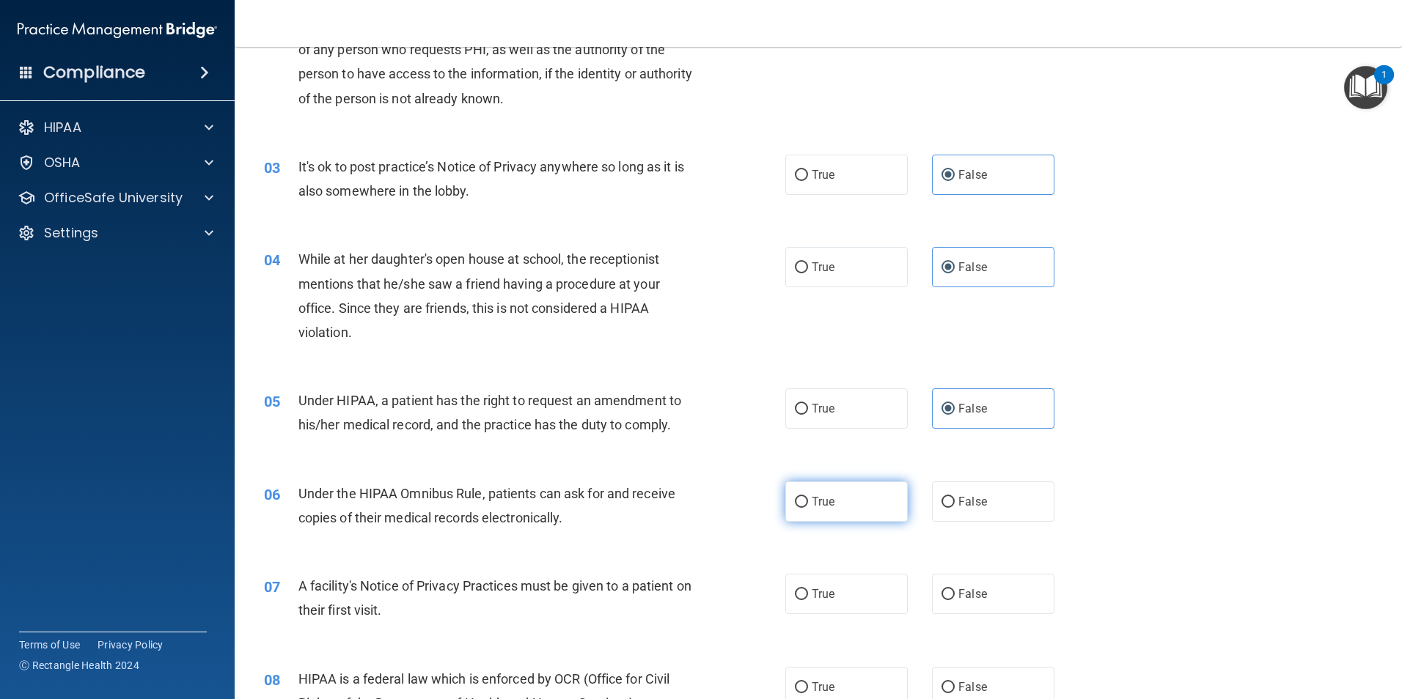
click at [846, 490] on label "True" at bounding box center [846, 502] width 122 height 40
click at [808, 497] on input "True" at bounding box center [801, 502] width 13 height 11
radio input "true"
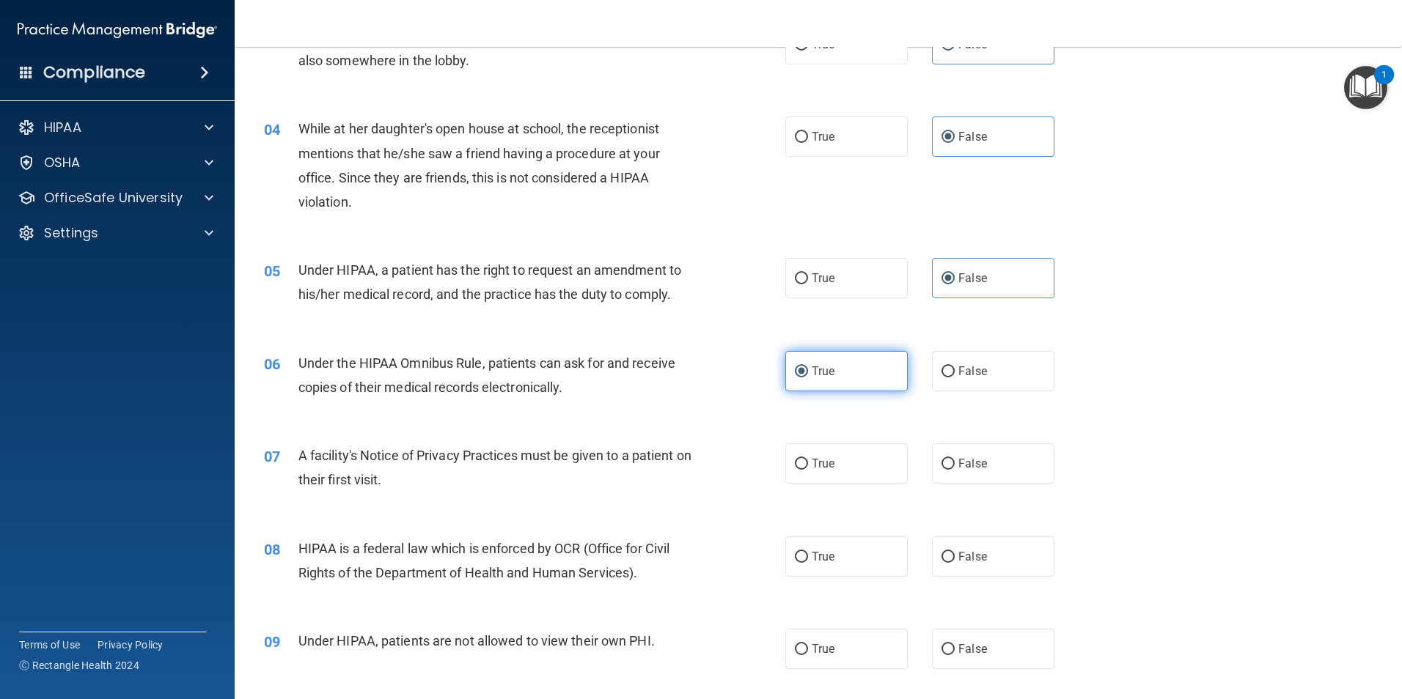
scroll to position [367, 0]
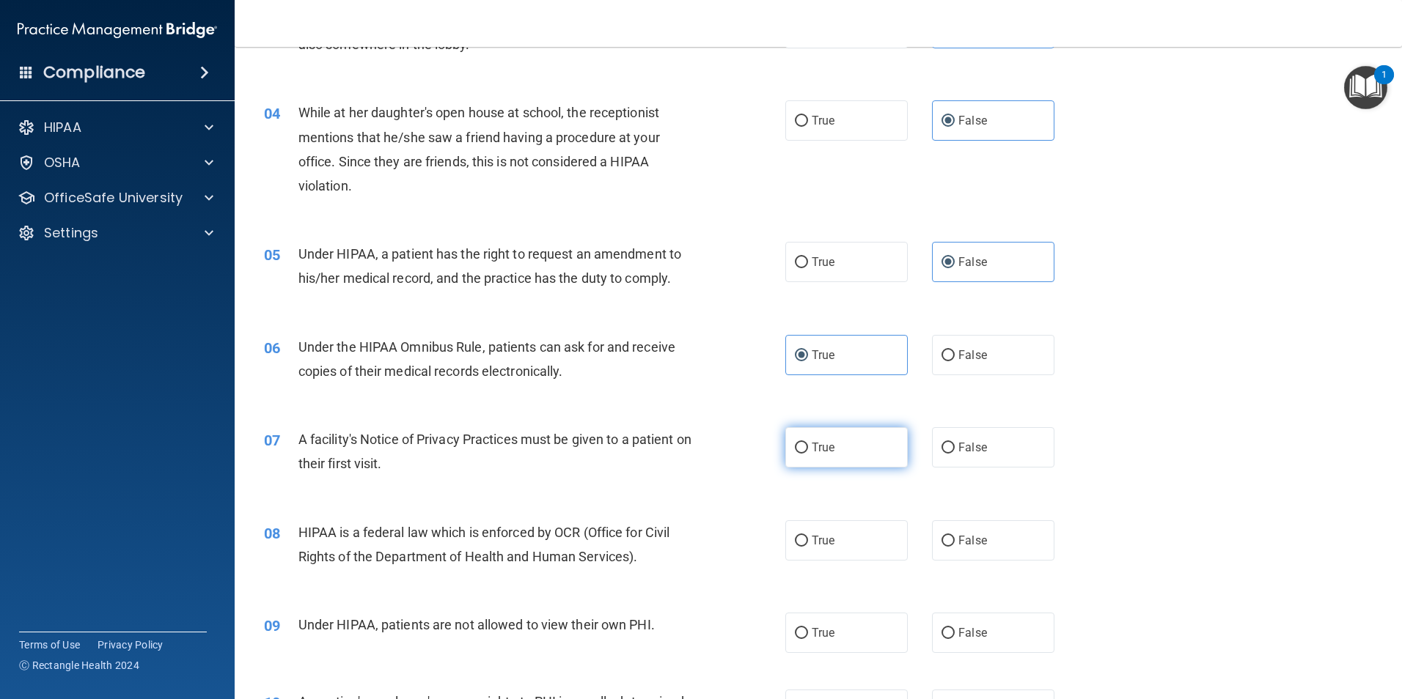
click at [809, 460] on label "True" at bounding box center [846, 447] width 122 height 40
click at [808, 454] on input "True" at bounding box center [801, 448] width 13 height 11
radio input "true"
click at [825, 549] on label "True" at bounding box center [846, 540] width 122 height 40
click at [808, 547] on input "True" at bounding box center [801, 541] width 13 height 11
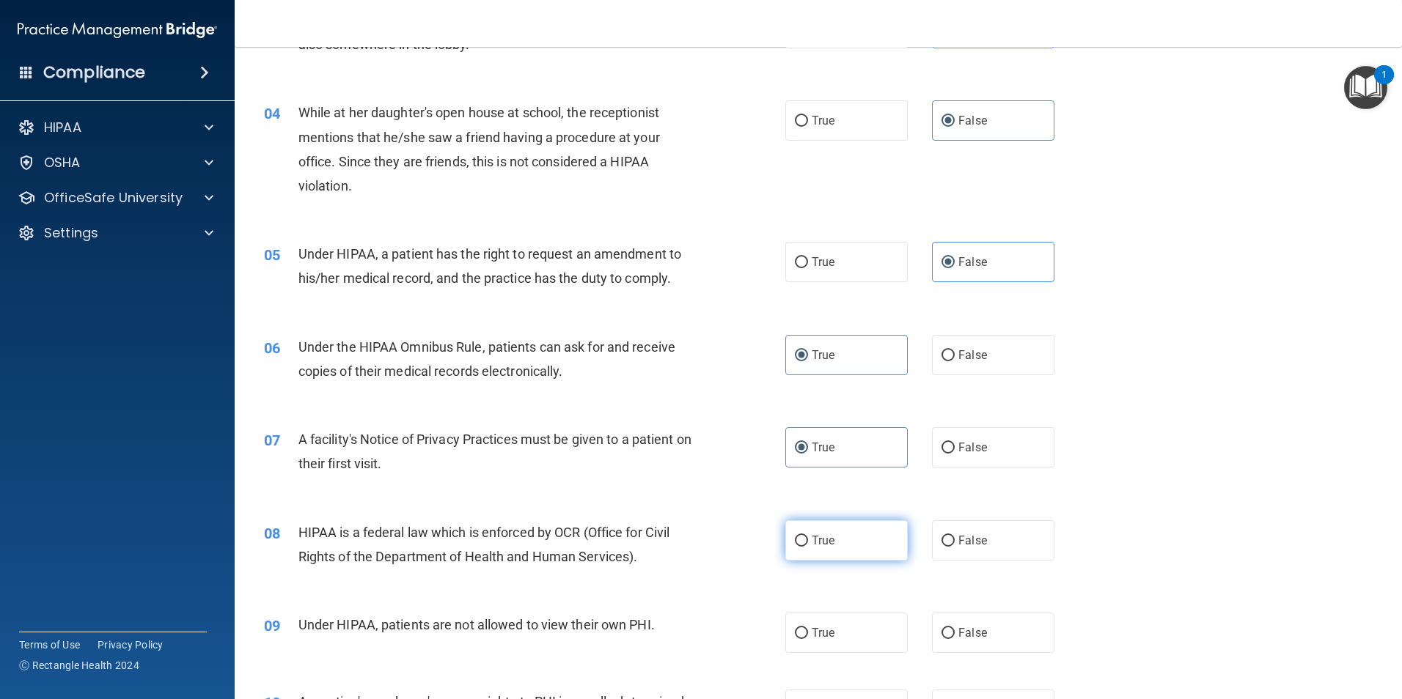
radio input "true"
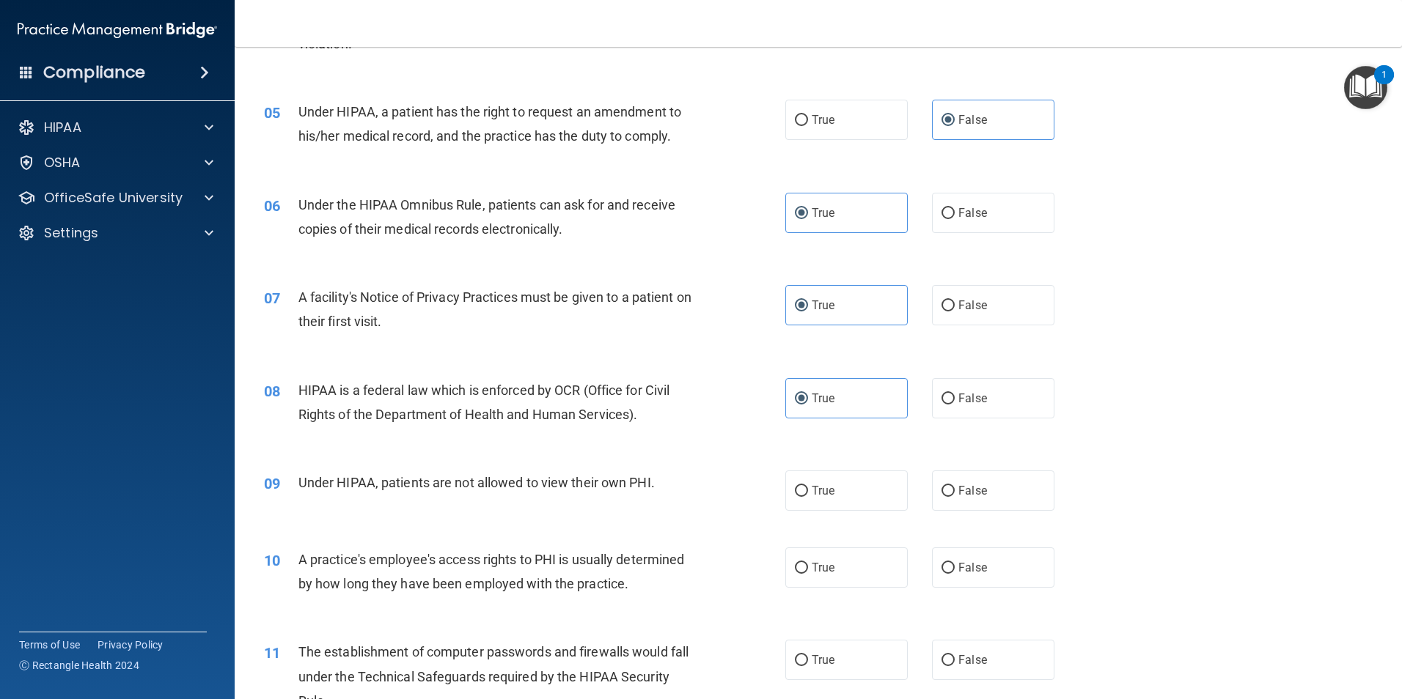
scroll to position [513, 0]
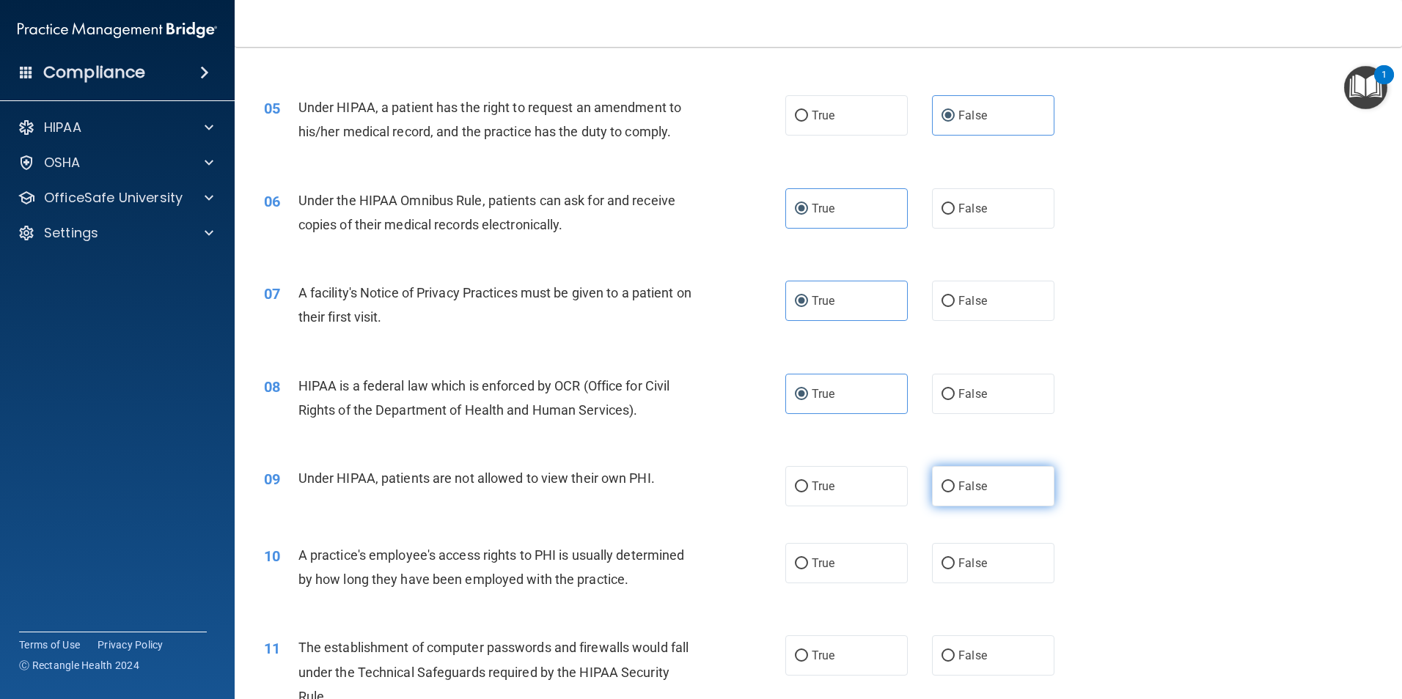
click at [958, 491] on span "False" at bounding box center [972, 486] width 29 height 14
click at [954, 491] on input "False" at bounding box center [947, 487] width 13 height 11
radio input "true"
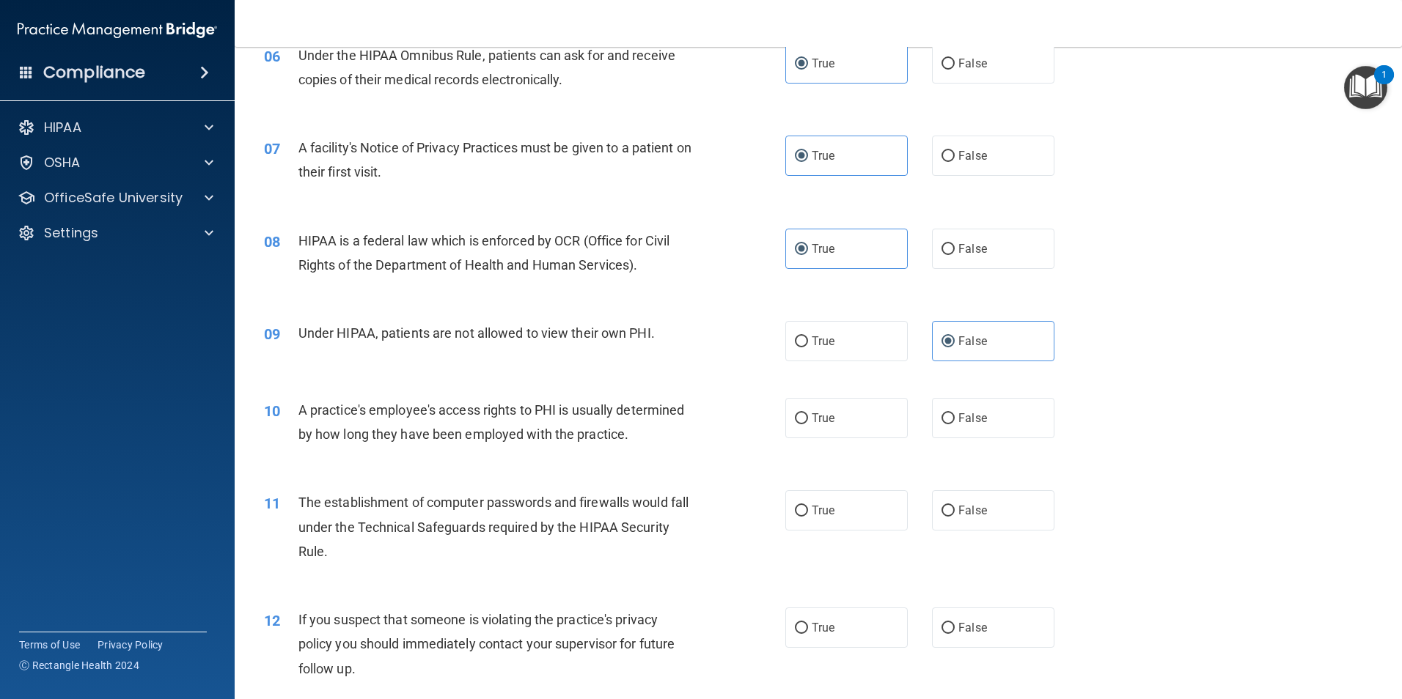
scroll to position [733, 0]
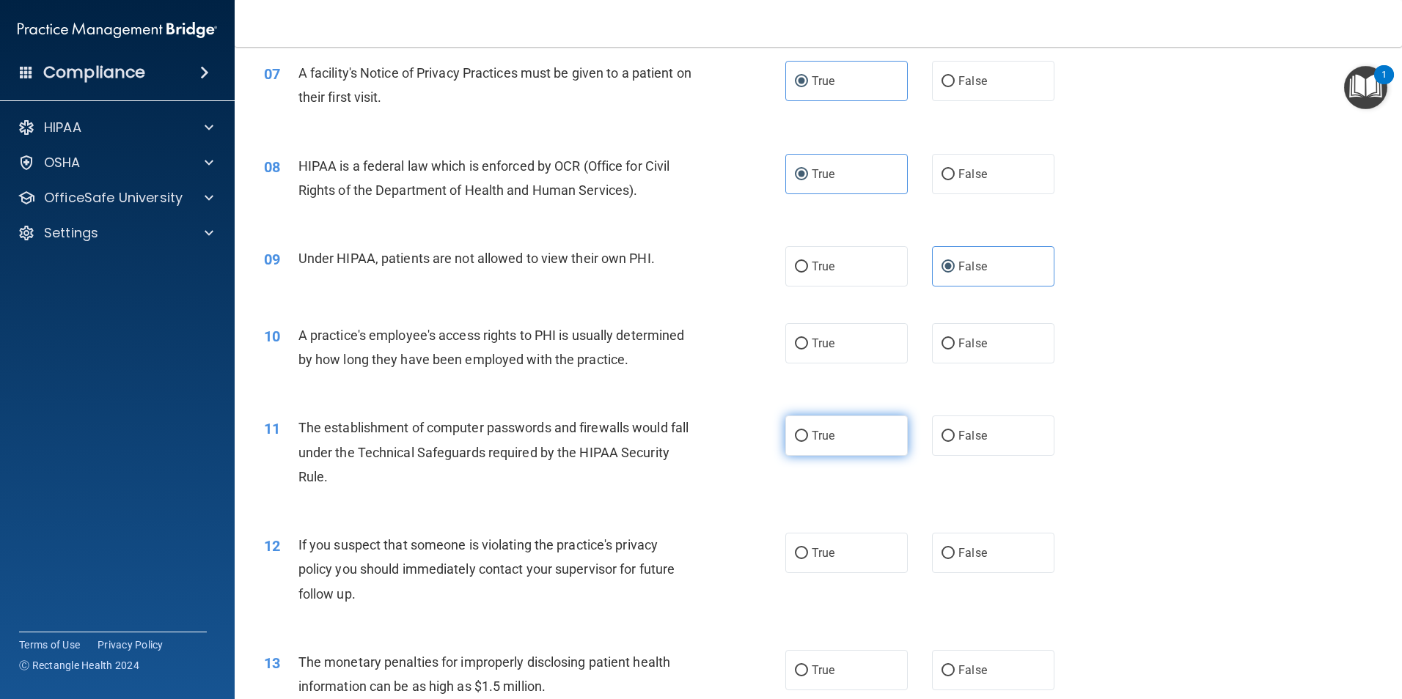
click at [854, 448] on label "True" at bounding box center [846, 436] width 122 height 40
click at [808, 442] on input "True" at bounding box center [801, 436] width 13 height 11
radio input "true"
click at [949, 348] on label "False" at bounding box center [993, 343] width 122 height 40
click at [949, 348] on input "False" at bounding box center [947, 344] width 13 height 11
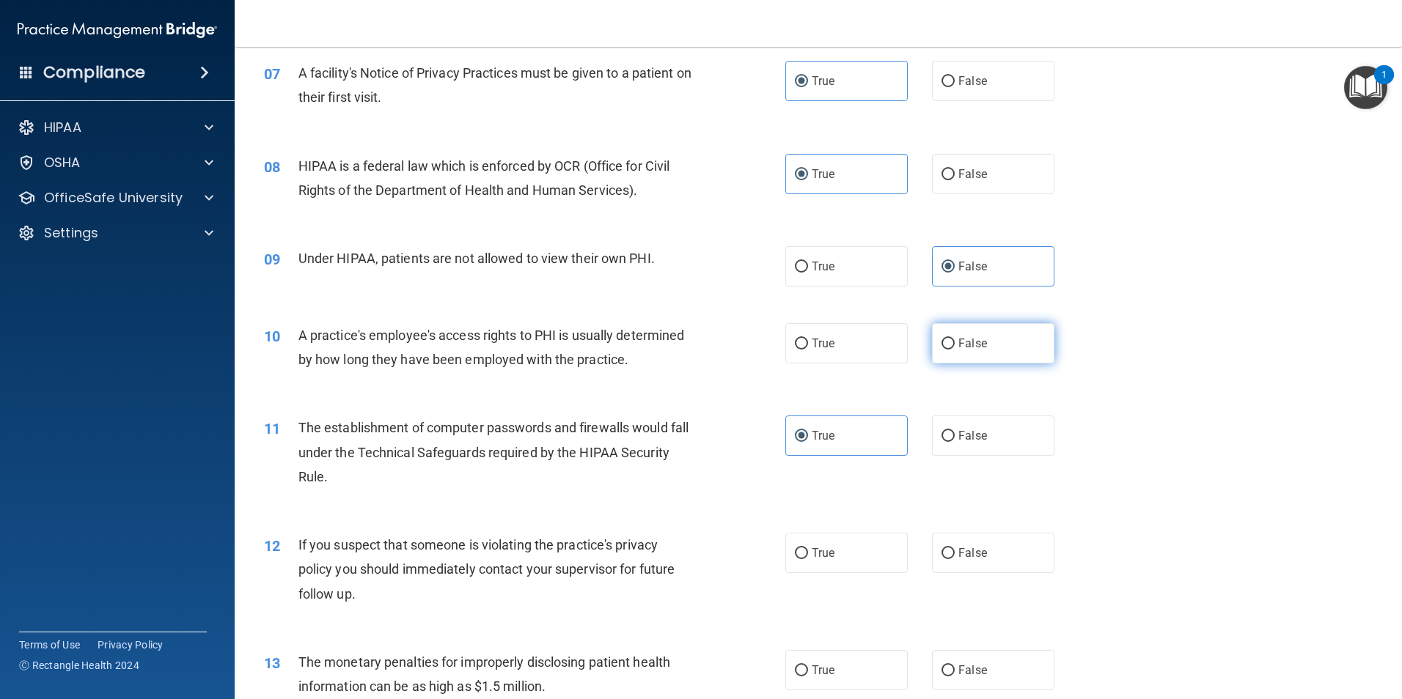
radio input "true"
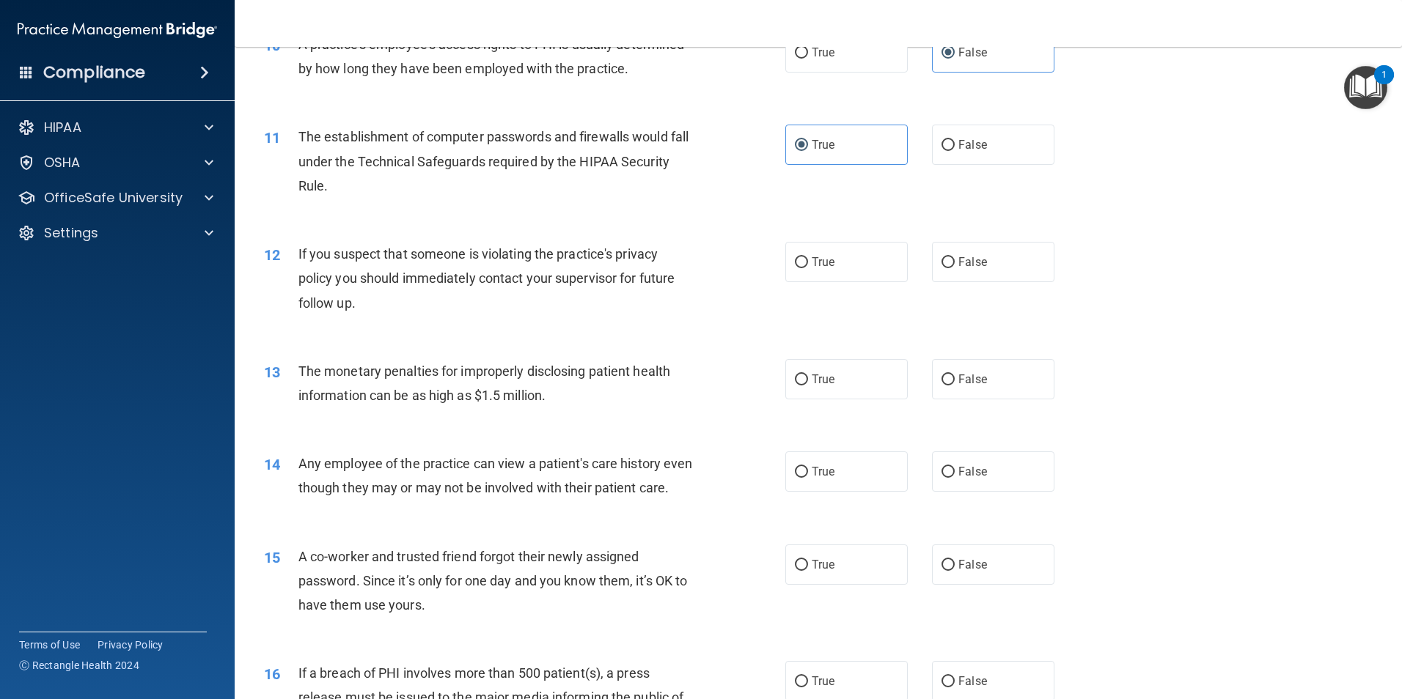
scroll to position [1026, 0]
click at [816, 258] on span "True" at bounding box center [822, 260] width 23 height 14
click at [808, 258] on input "True" at bounding box center [801, 260] width 13 height 11
radio input "true"
click at [833, 380] on label "True" at bounding box center [846, 377] width 122 height 40
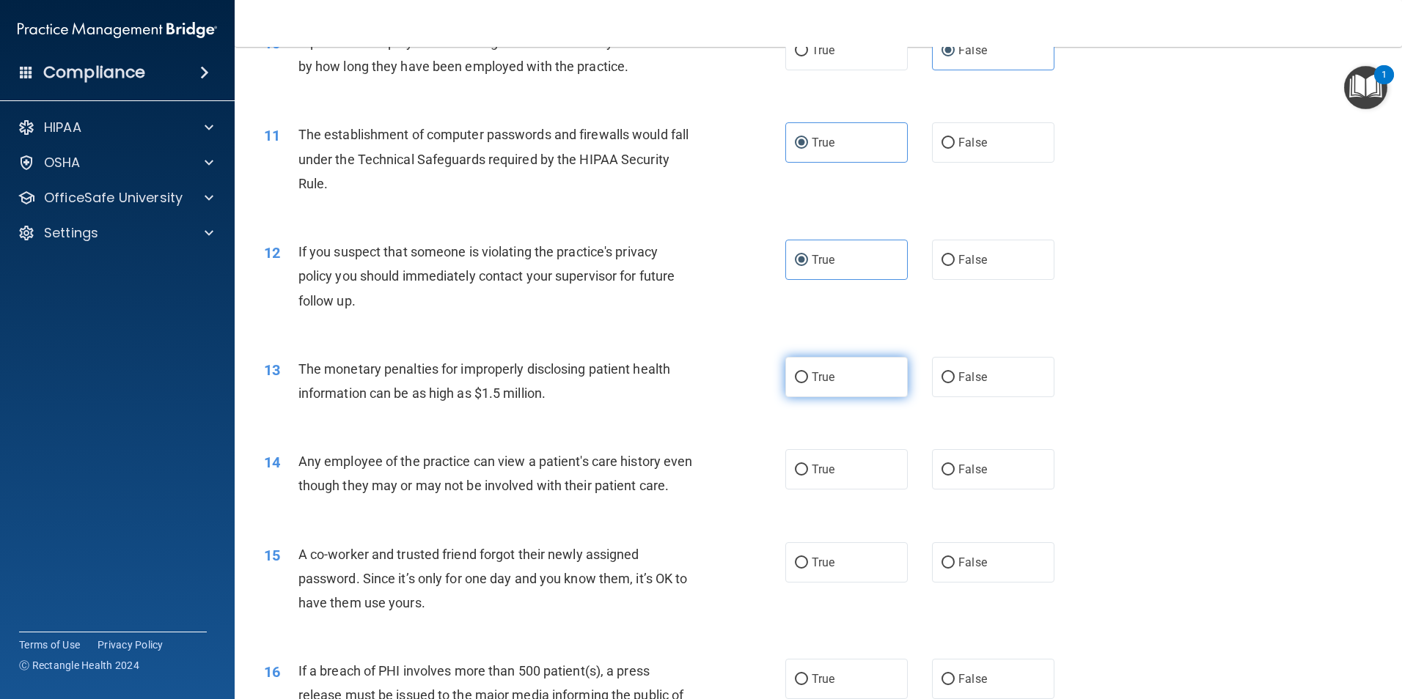
click at [808, 380] on input "True" at bounding box center [801, 377] width 13 height 11
radio input "true"
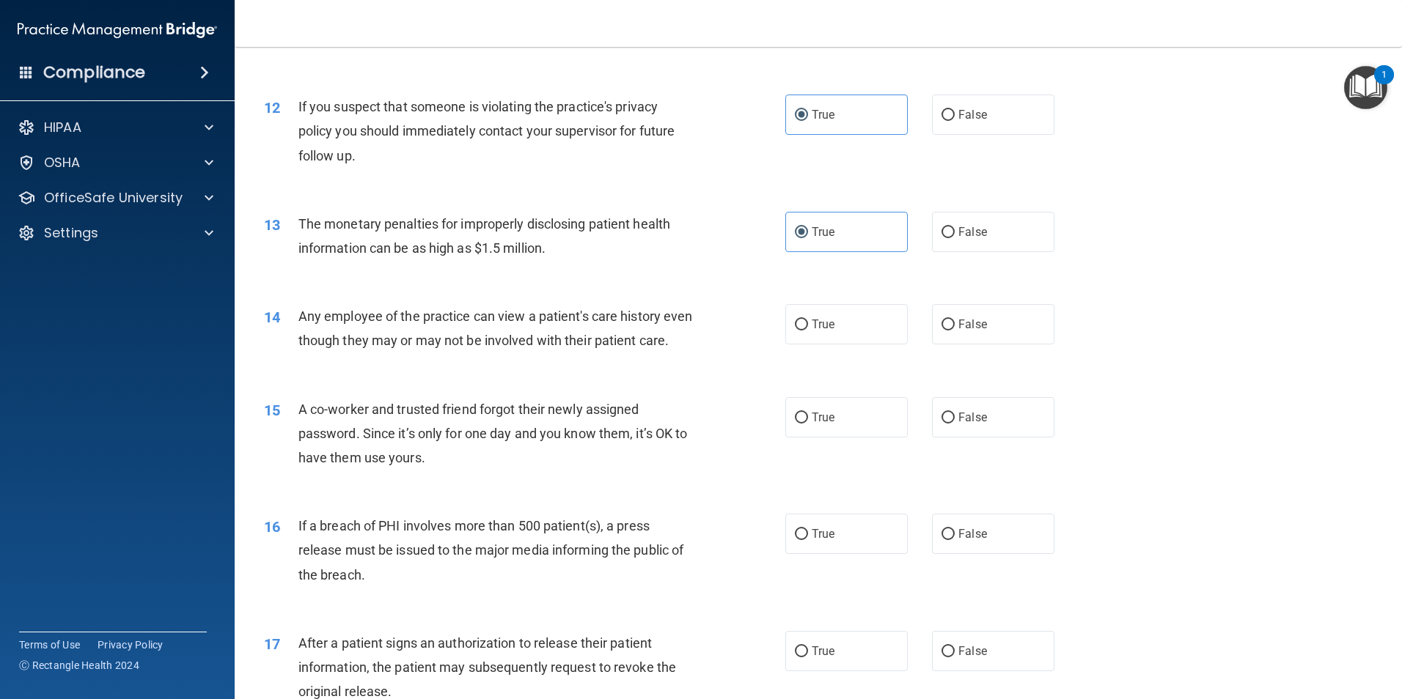
scroll to position [1173, 0]
click at [952, 340] on label "False" at bounding box center [993, 323] width 122 height 40
click at [952, 329] on input "False" at bounding box center [947, 323] width 13 height 11
radio input "true"
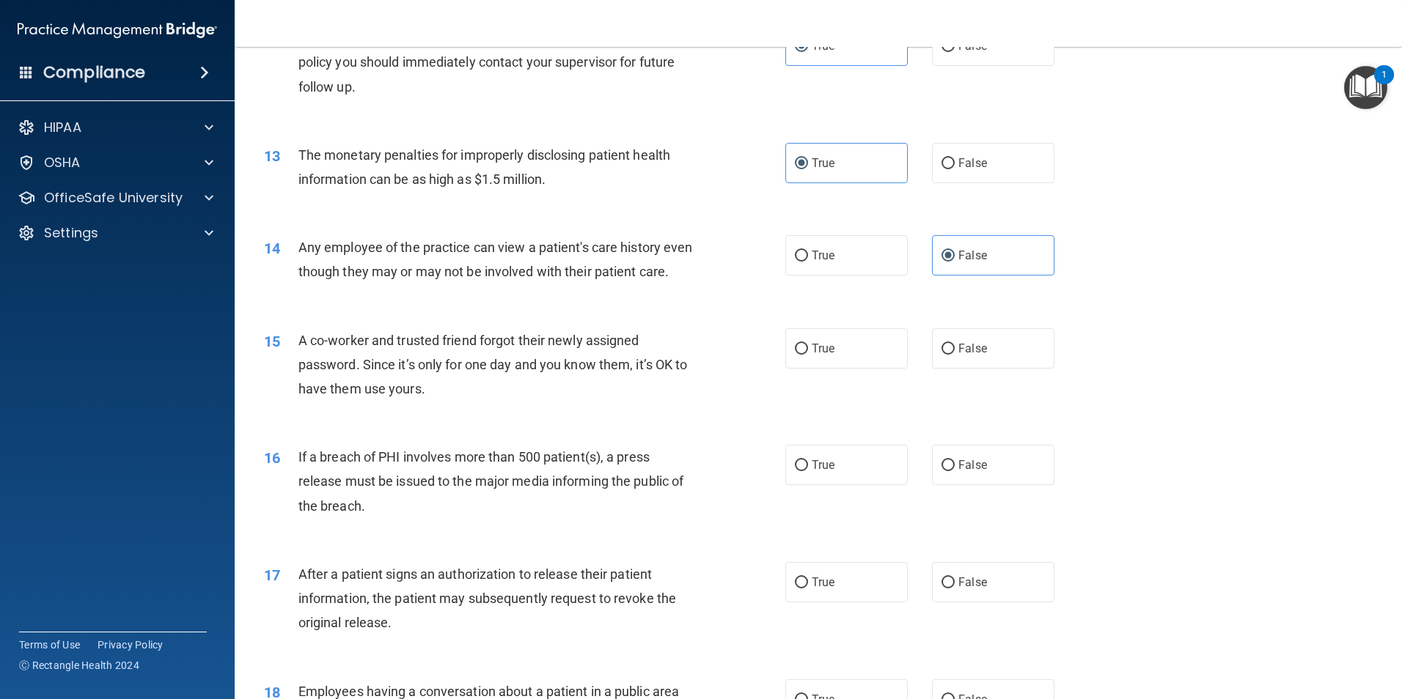
scroll to position [1319, 0]
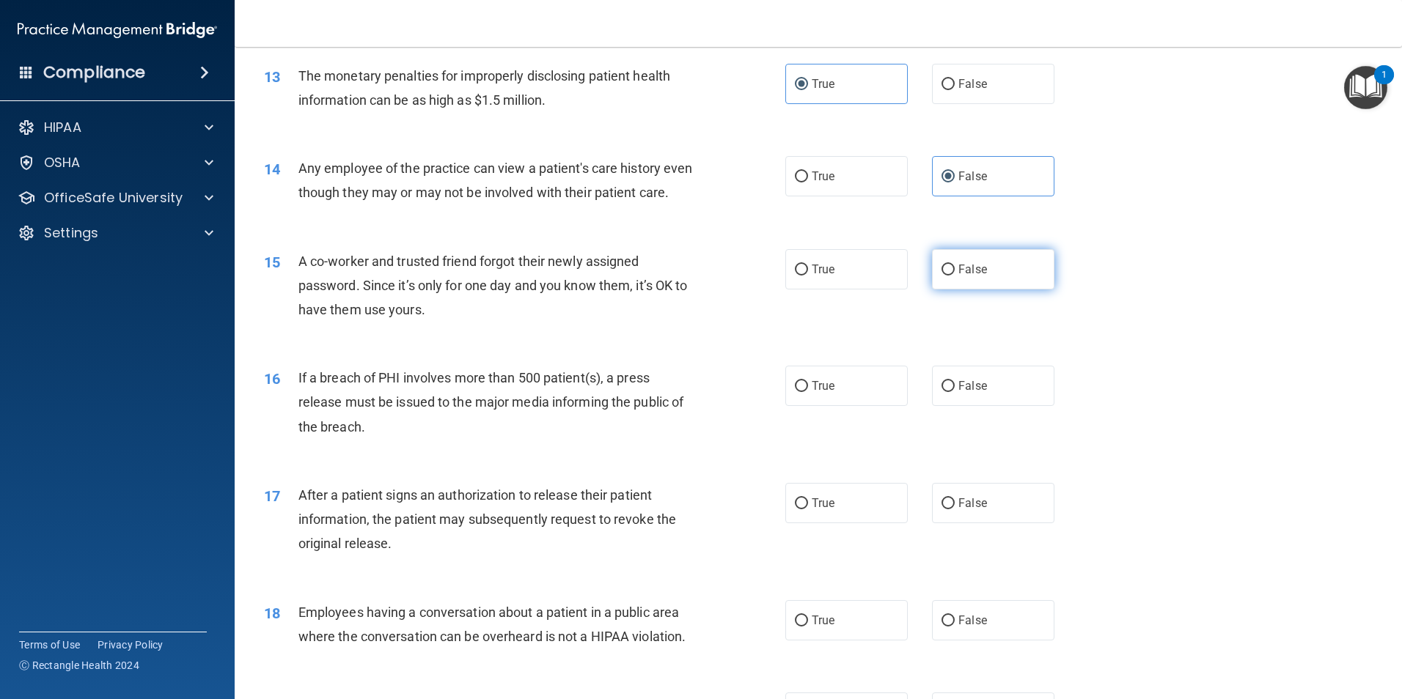
click at [933, 290] on label "False" at bounding box center [993, 269] width 122 height 40
click at [941, 276] on input "False" at bounding box center [947, 270] width 13 height 11
radio input "true"
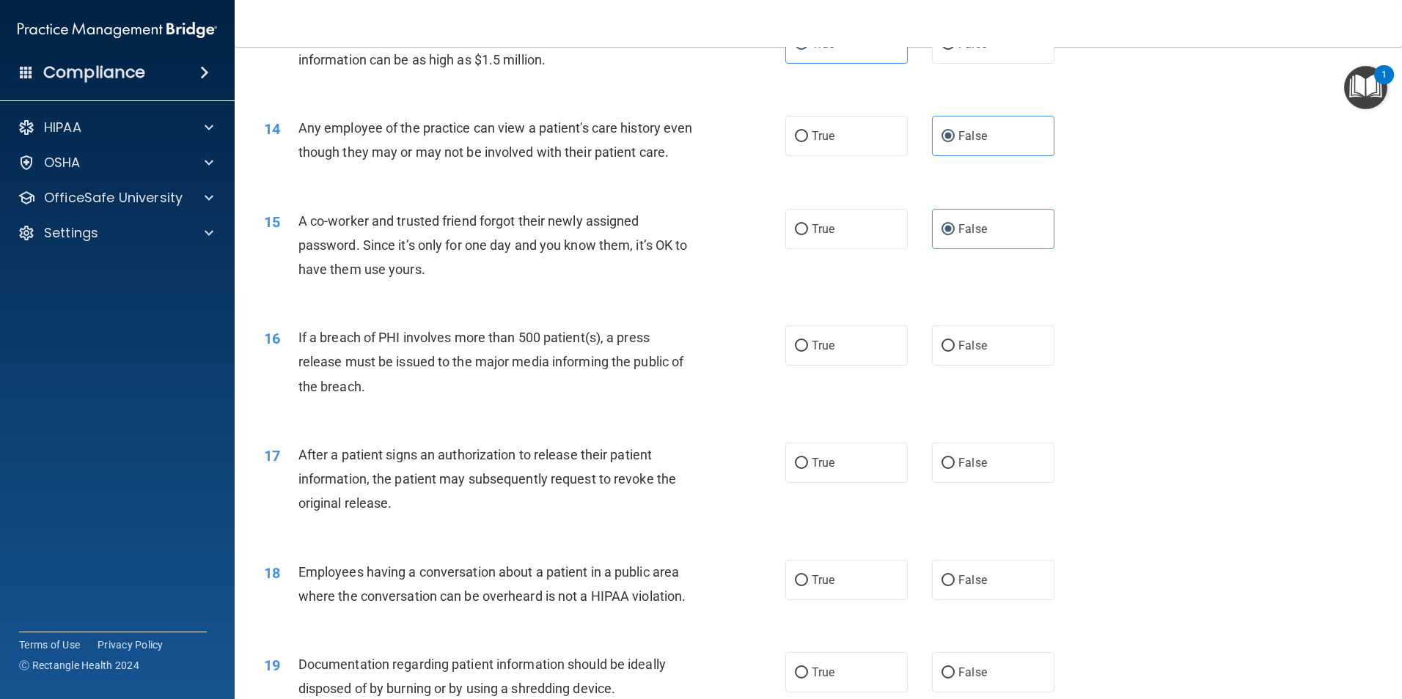
scroll to position [1539, 0]
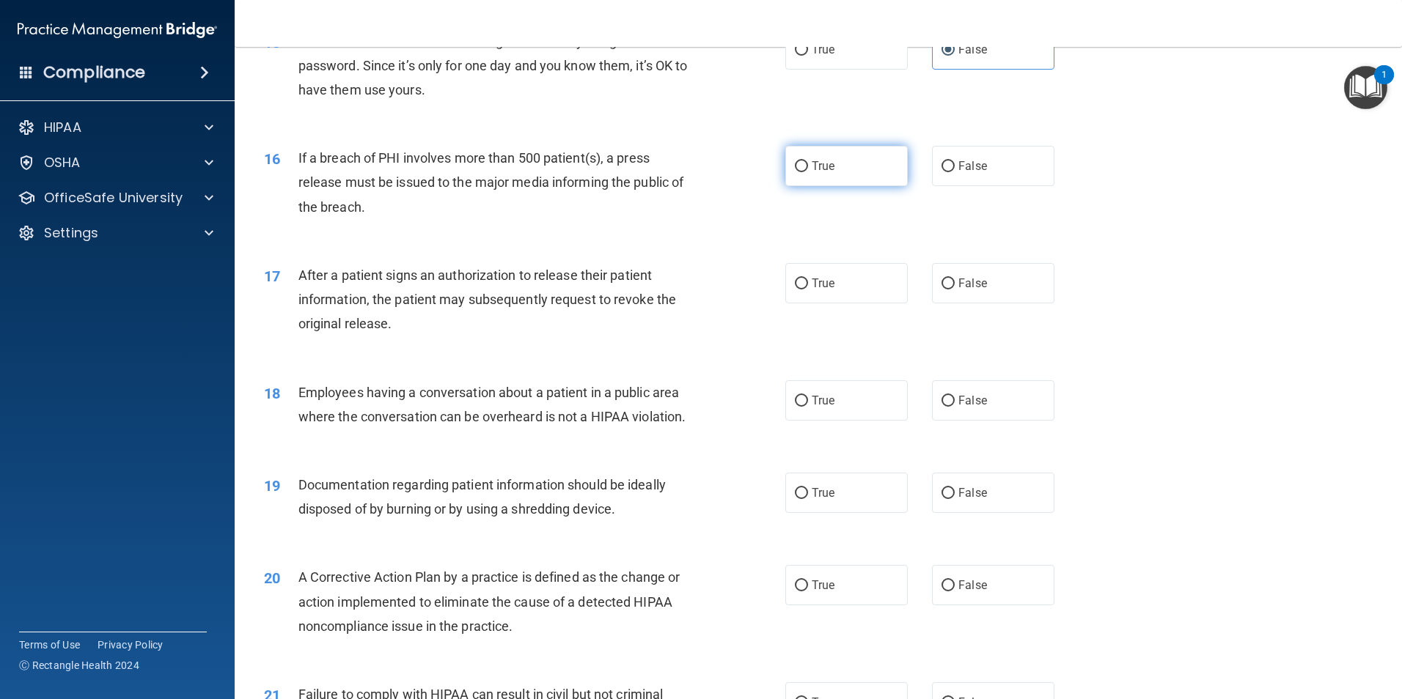
click at [875, 185] on label "True" at bounding box center [846, 166] width 122 height 40
click at [808, 172] on input "True" at bounding box center [801, 166] width 13 height 11
radio input "true"
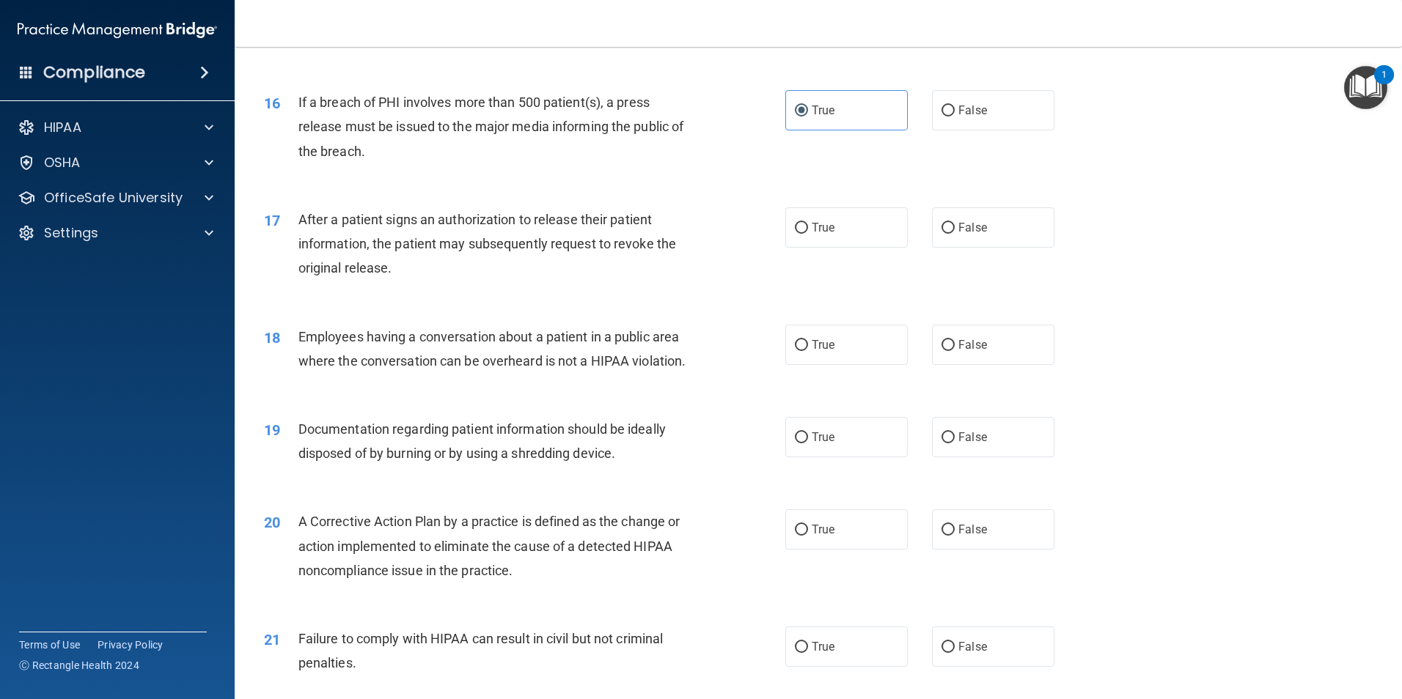
scroll to position [1759, 0]
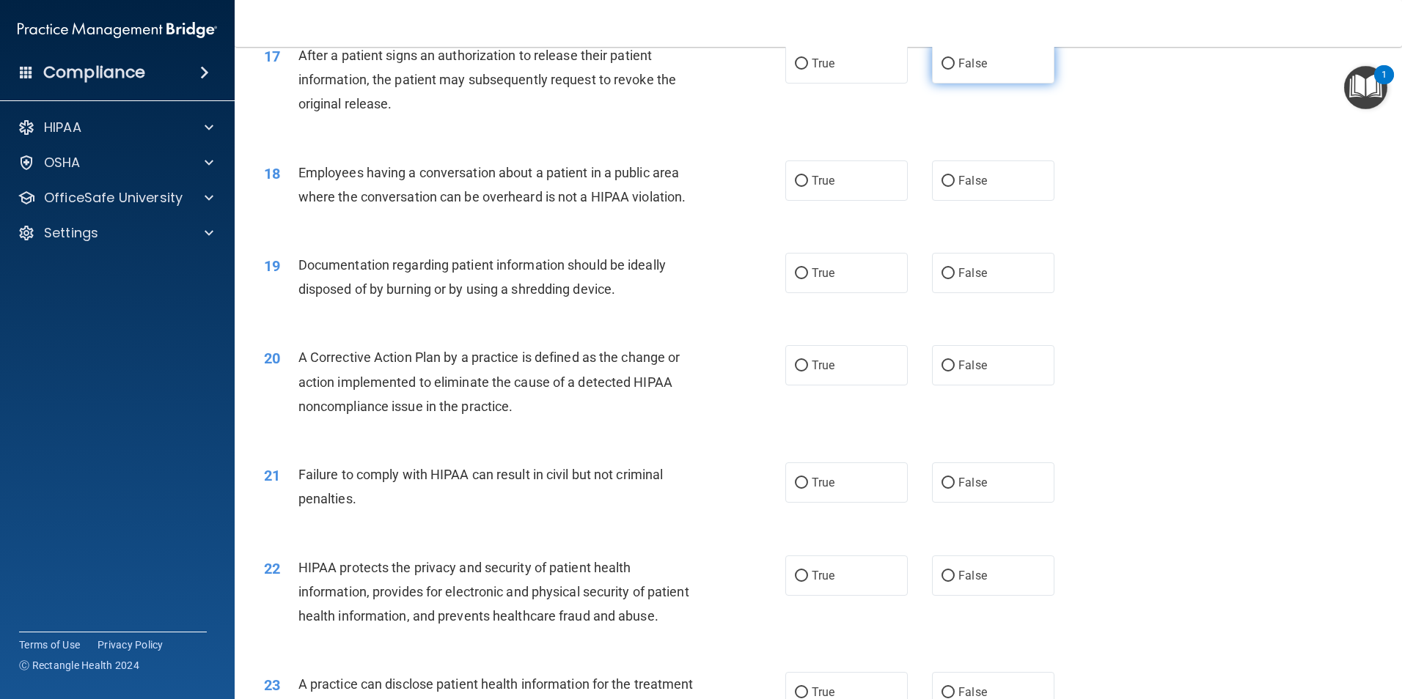
click at [966, 84] on label "False" at bounding box center [993, 63] width 122 height 40
click at [954, 70] on input "False" at bounding box center [947, 64] width 13 height 11
radio input "true"
click at [993, 201] on label "False" at bounding box center [993, 181] width 122 height 40
click at [954, 187] on input "False" at bounding box center [947, 181] width 13 height 11
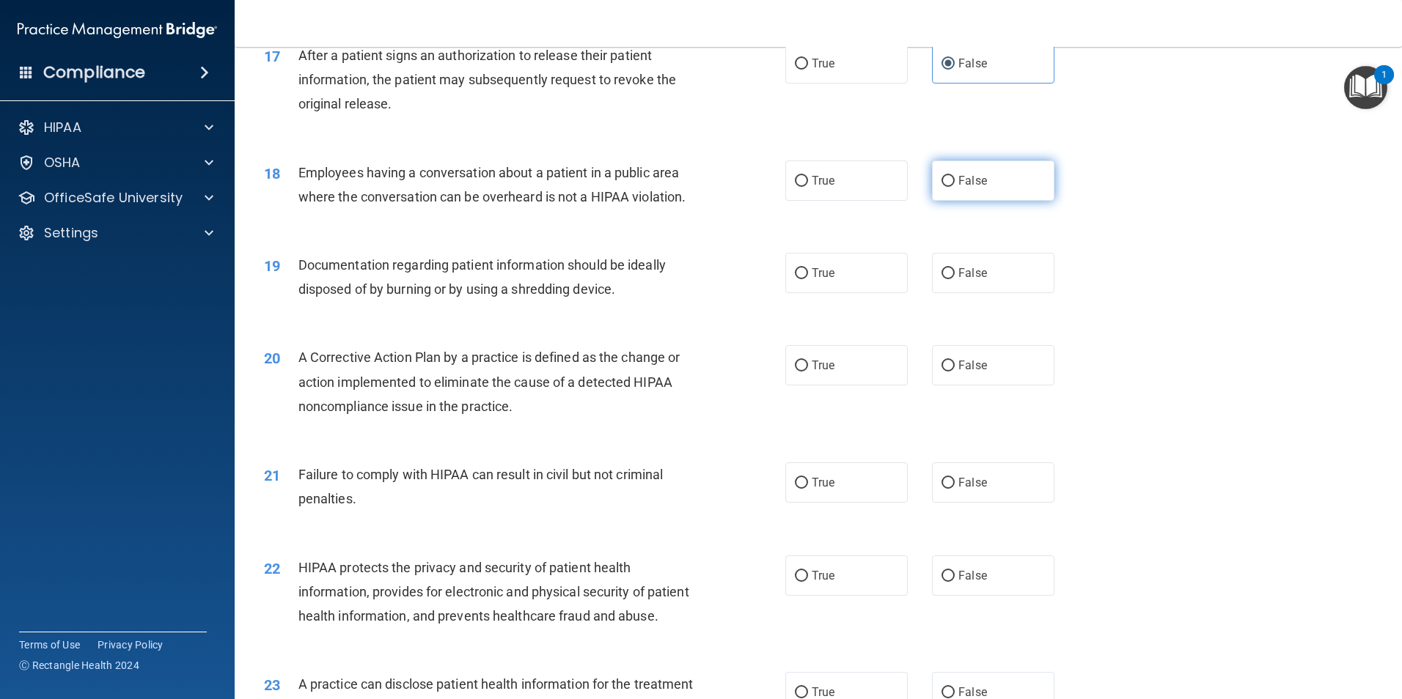
radio input "true"
click at [812, 280] on span "True" at bounding box center [822, 273] width 23 height 14
click at [808, 279] on input "True" at bounding box center [801, 273] width 13 height 11
radio input "true"
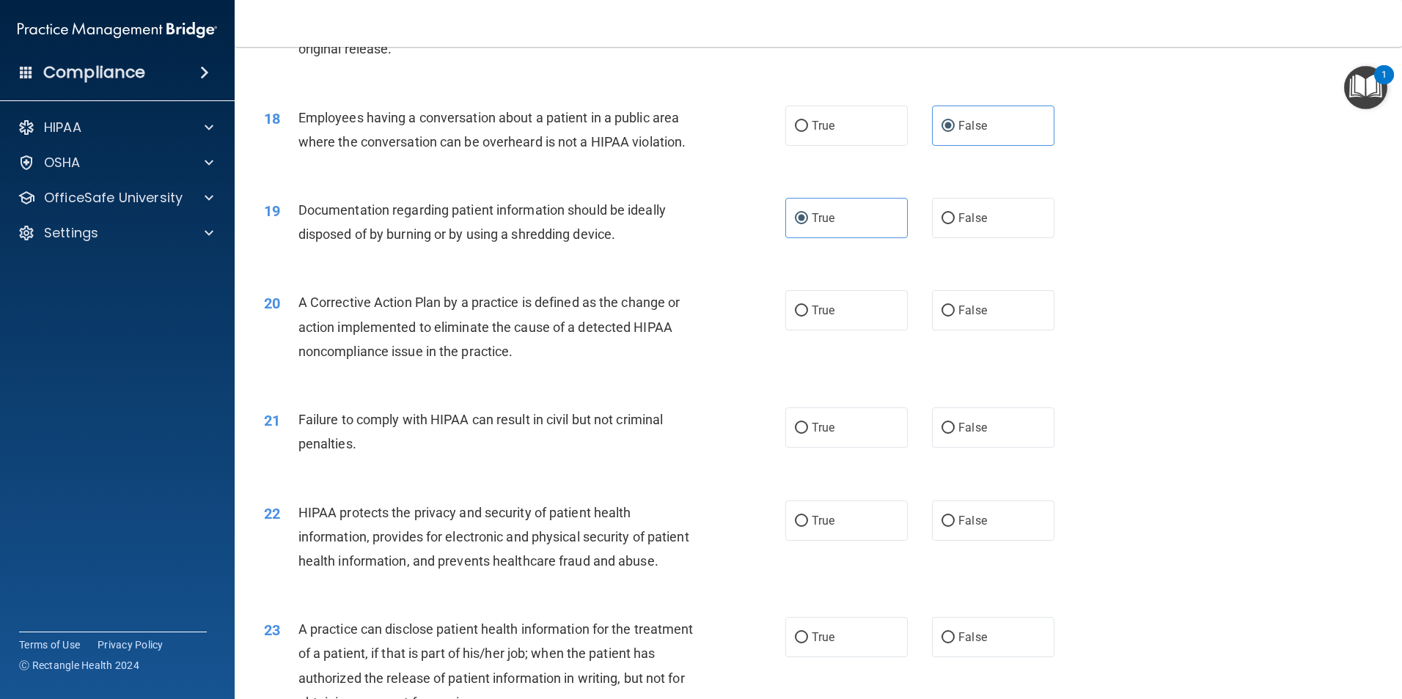
scroll to position [1906, 0]
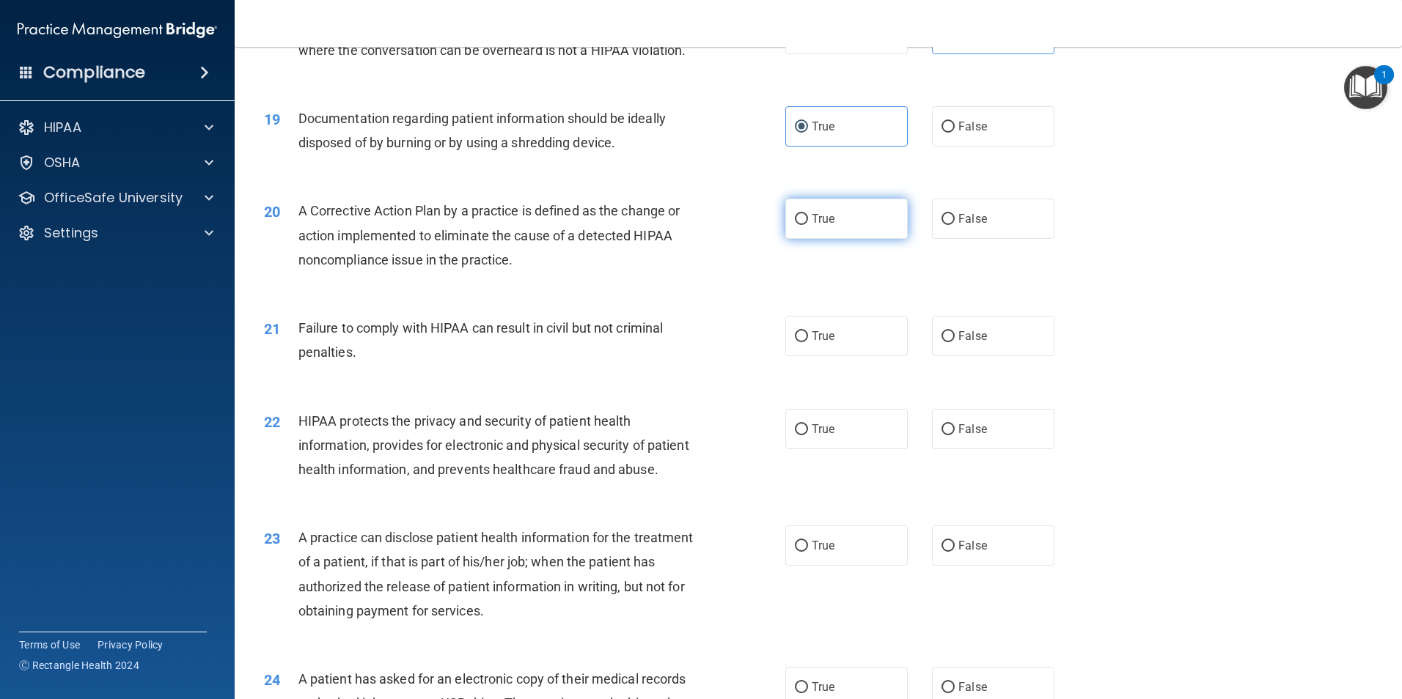
click at [855, 239] on label "True" at bounding box center [846, 219] width 122 height 40
click at [808, 225] on input "True" at bounding box center [801, 219] width 13 height 11
radio input "true"
click at [964, 343] on span "False" at bounding box center [972, 336] width 29 height 14
click at [954, 342] on input "False" at bounding box center [947, 336] width 13 height 11
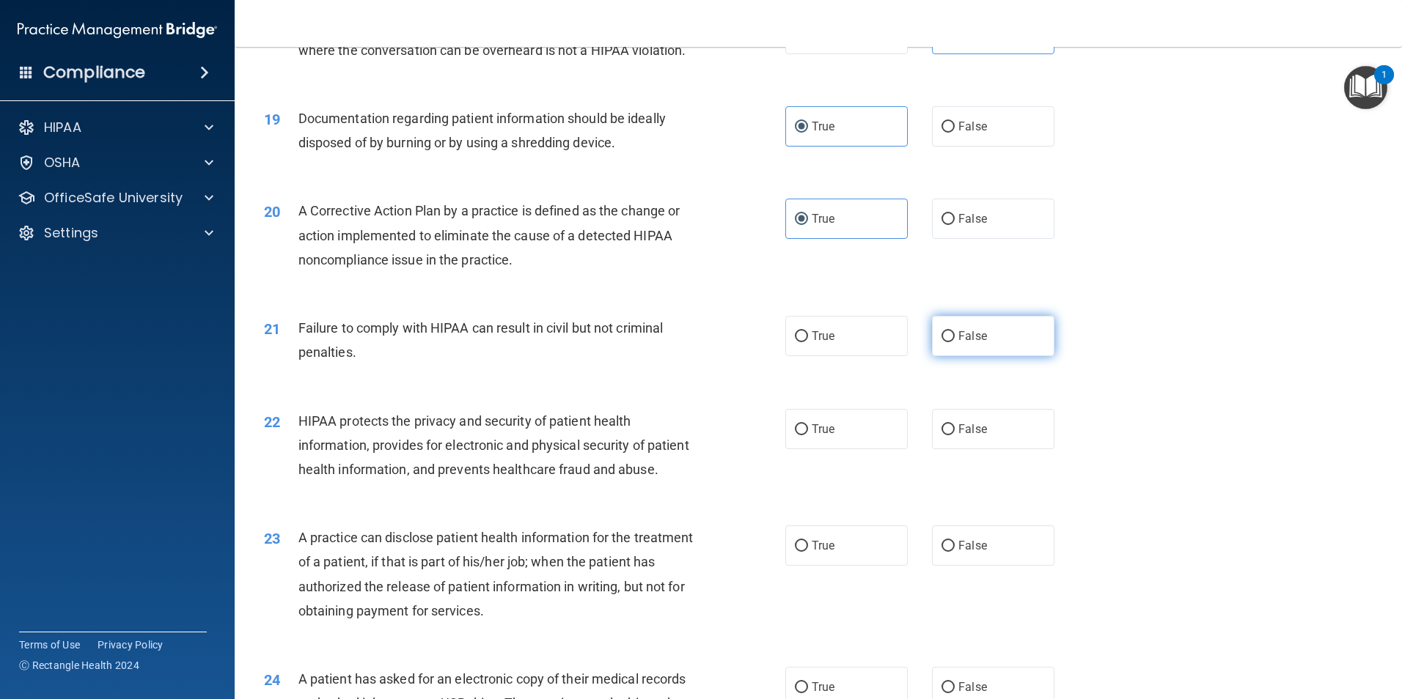
radio input "true"
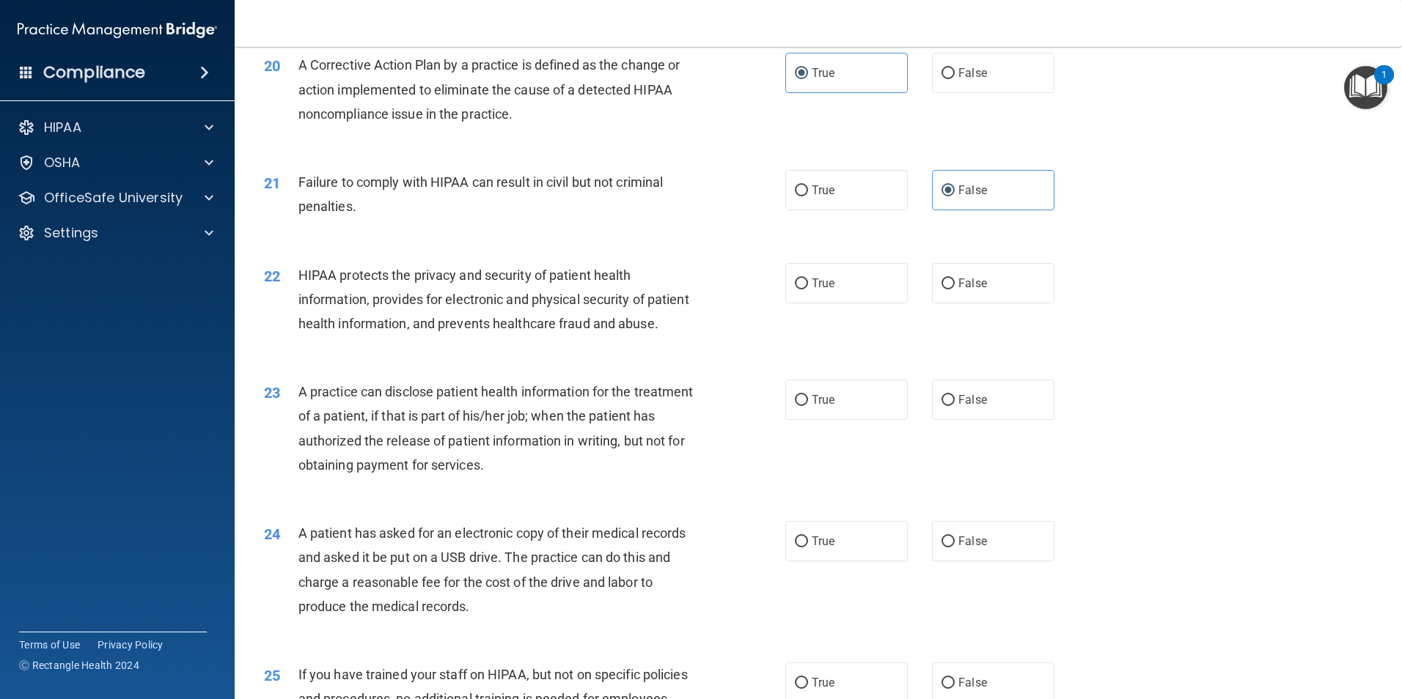
scroll to position [2126, 0]
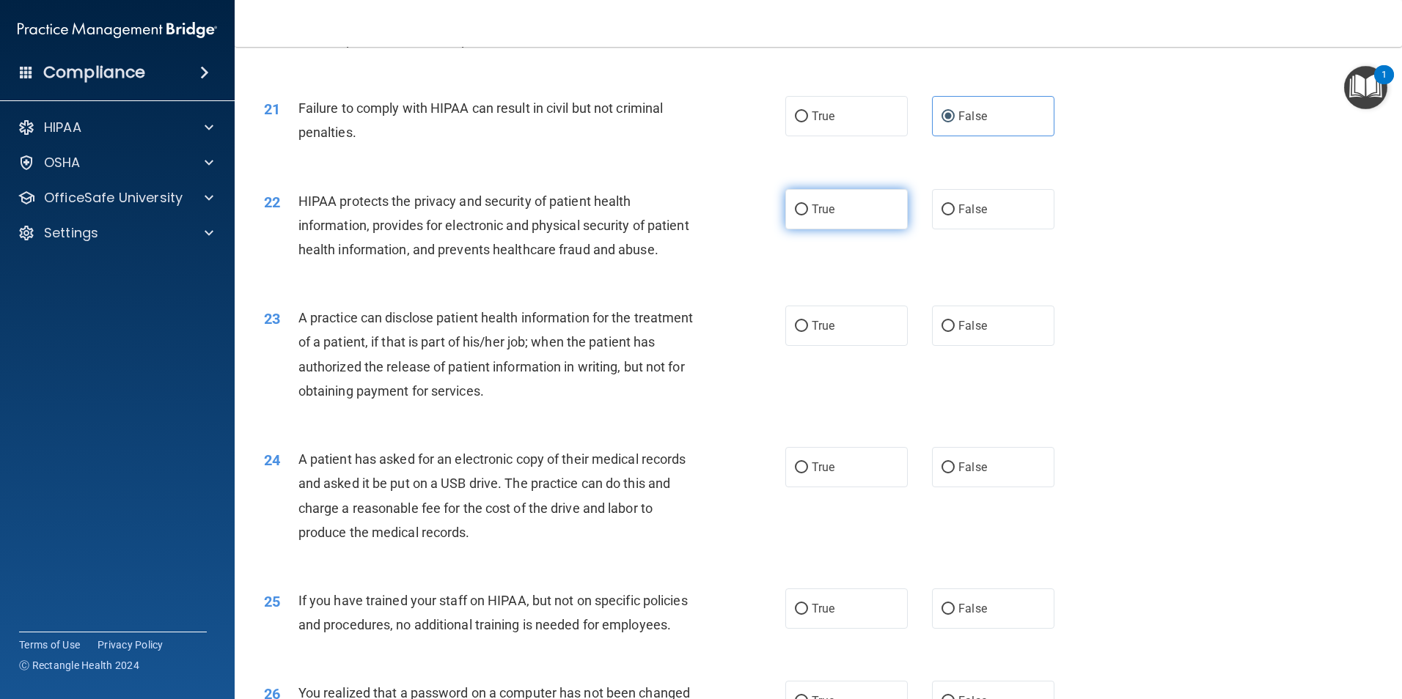
click at [795, 216] on input "True" at bounding box center [801, 210] width 13 height 11
radio input "true"
click at [811, 474] on span "True" at bounding box center [822, 467] width 23 height 14
click at [808, 474] on input "True" at bounding box center [801, 468] width 13 height 11
radio input "true"
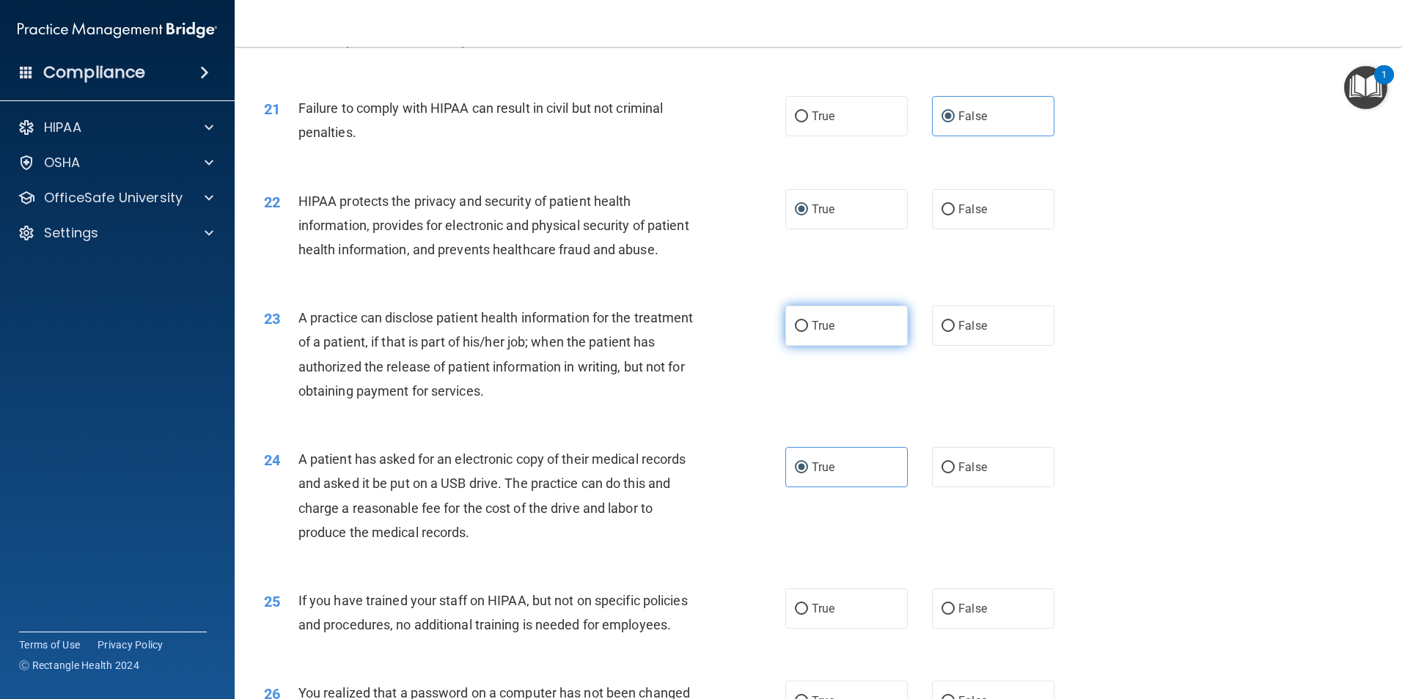
click at [834, 346] on label "True" at bounding box center [846, 326] width 122 height 40
click at [808, 332] on input "True" at bounding box center [801, 326] width 13 height 11
radio input "true"
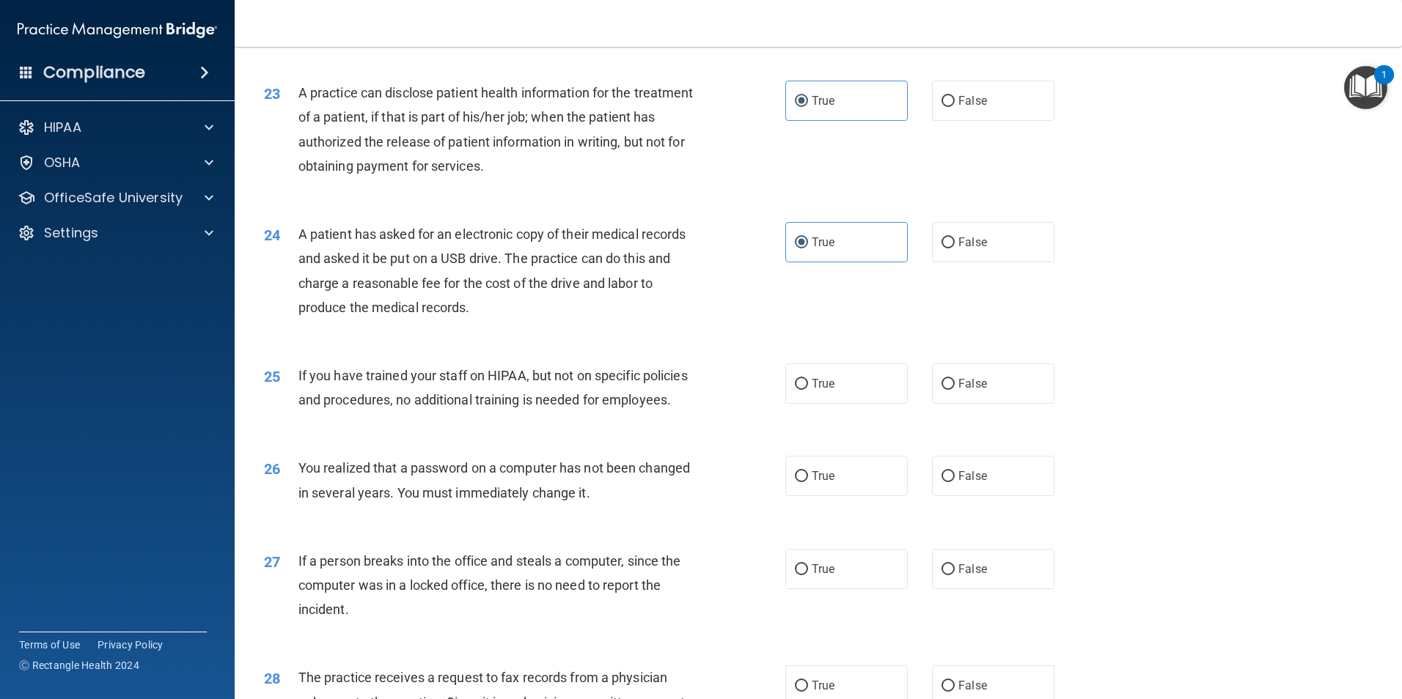
scroll to position [2419, 0]
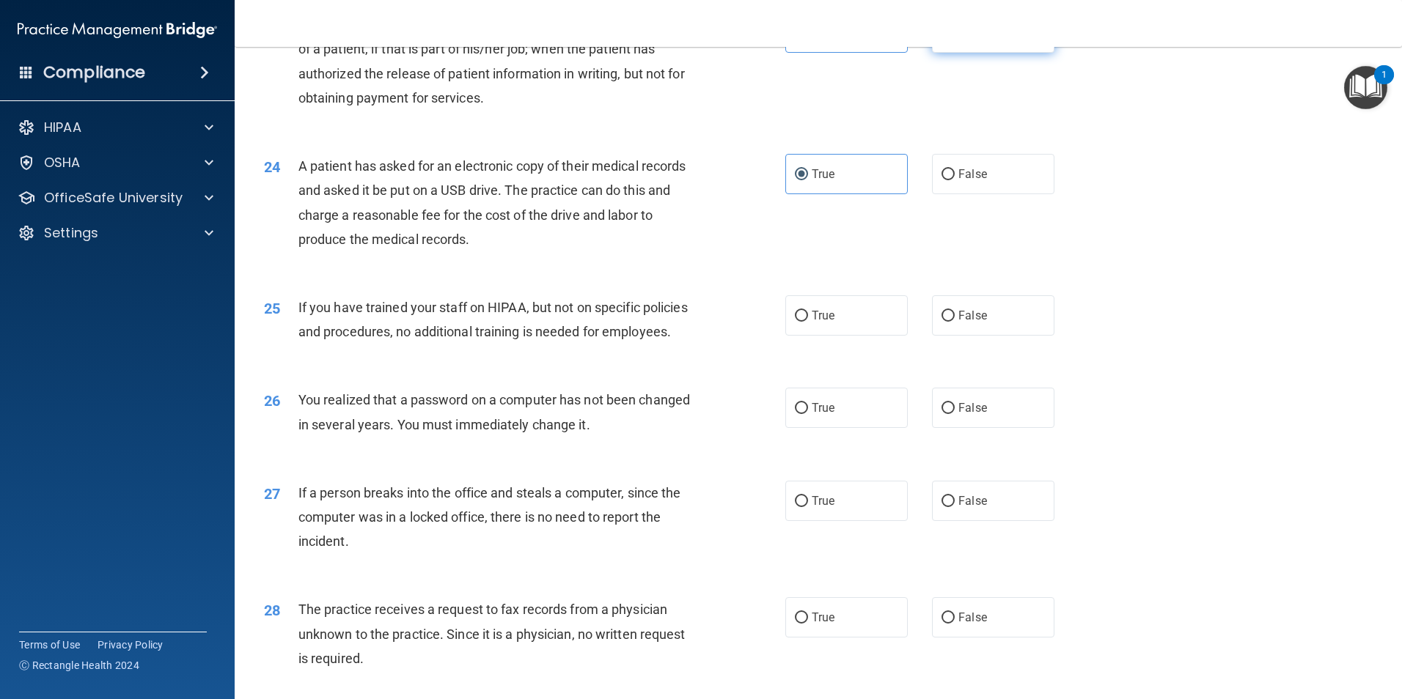
click at [976, 40] on span "False" at bounding box center [972, 33] width 29 height 14
click at [954, 39] on input "False" at bounding box center [947, 33] width 13 height 11
radio input "true"
radio input "false"
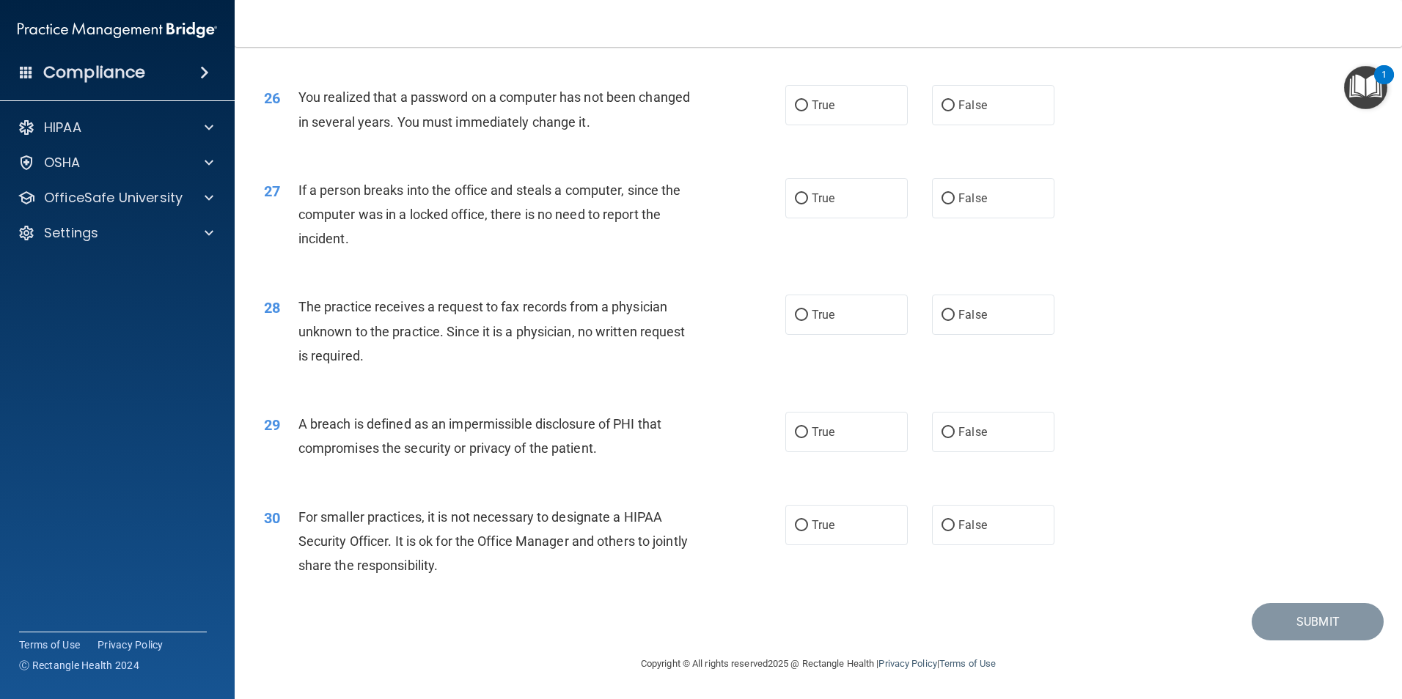
scroll to position [2794, 0]
click at [951, 530] on label "False" at bounding box center [993, 525] width 122 height 40
click at [951, 530] on input "False" at bounding box center [947, 525] width 13 height 11
radio input "true"
click at [850, 433] on label "True" at bounding box center [846, 432] width 122 height 40
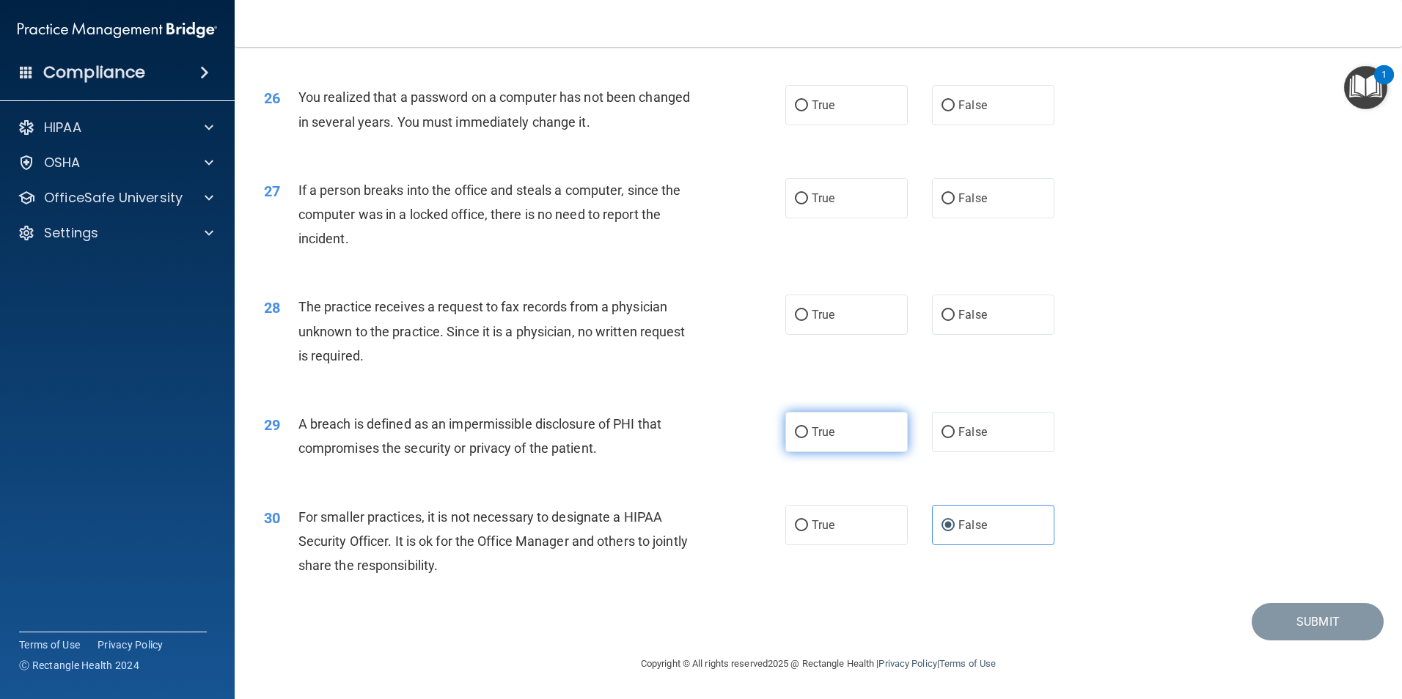
click at [808, 433] on input "True" at bounding box center [801, 432] width 13 height 11
radio input "true"
click at [949, 309] on label "False" at bounding box center [993, 315] width 122 height 40
click at [949, 310] on input "False" at bounding box center [947, 315] width 13 height 11
radio input "true"
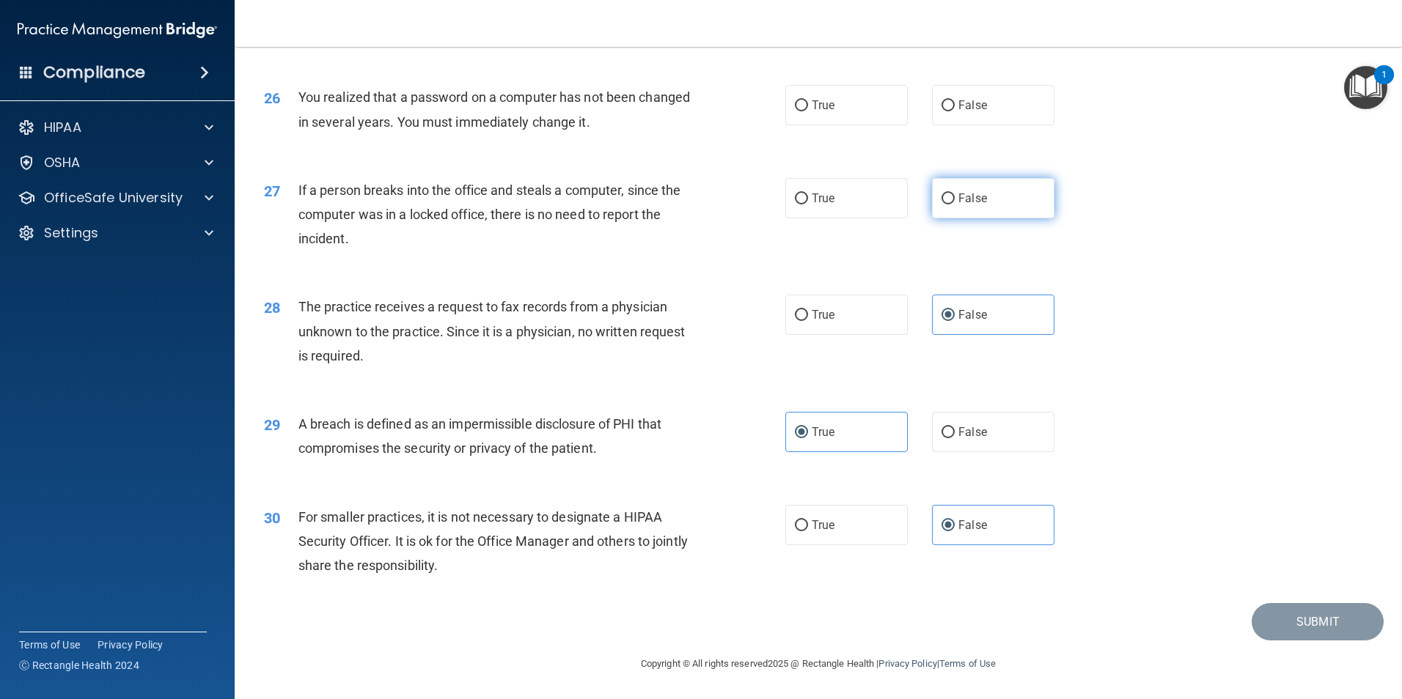
click at [949, 196] on label "False" at bounding box center [993, 198] width 122 height 40
click at [949, 196] on input "False" at bounding box center [947, 199] width 13 height 11
radio input "true"
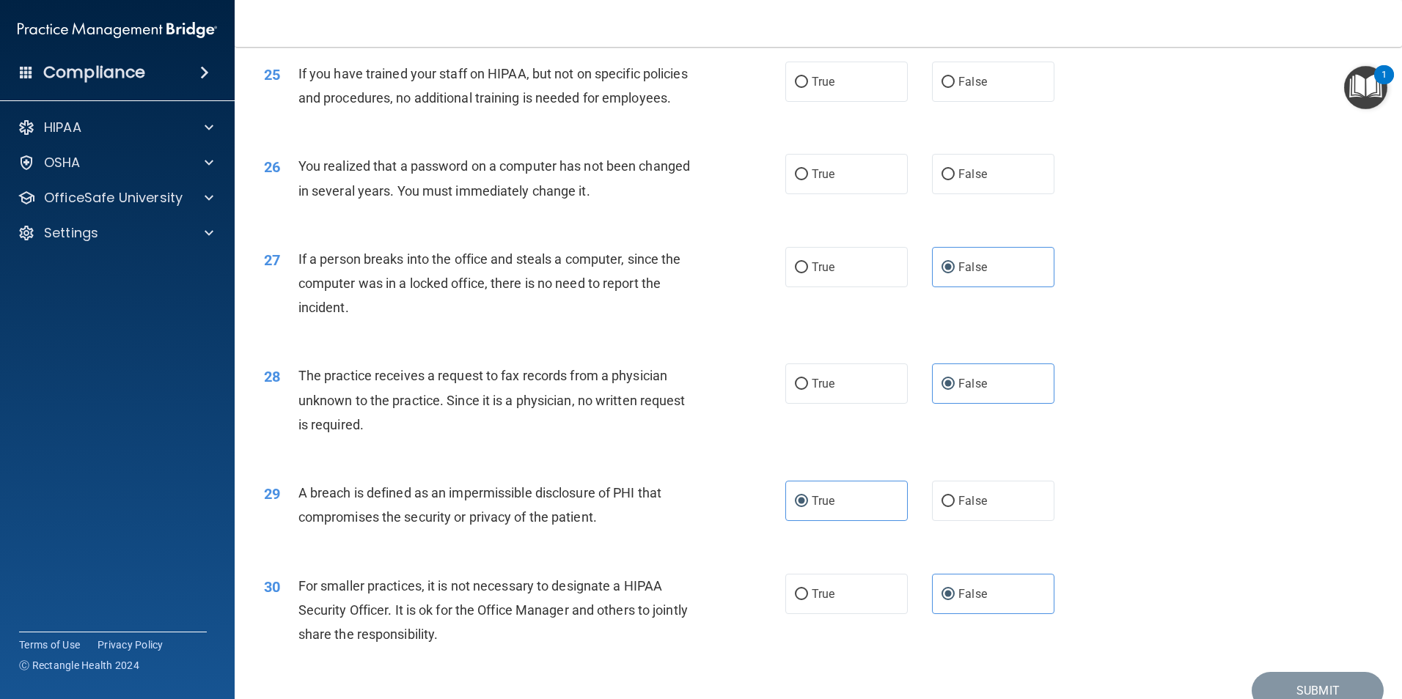
scroll to position [2648, 0]
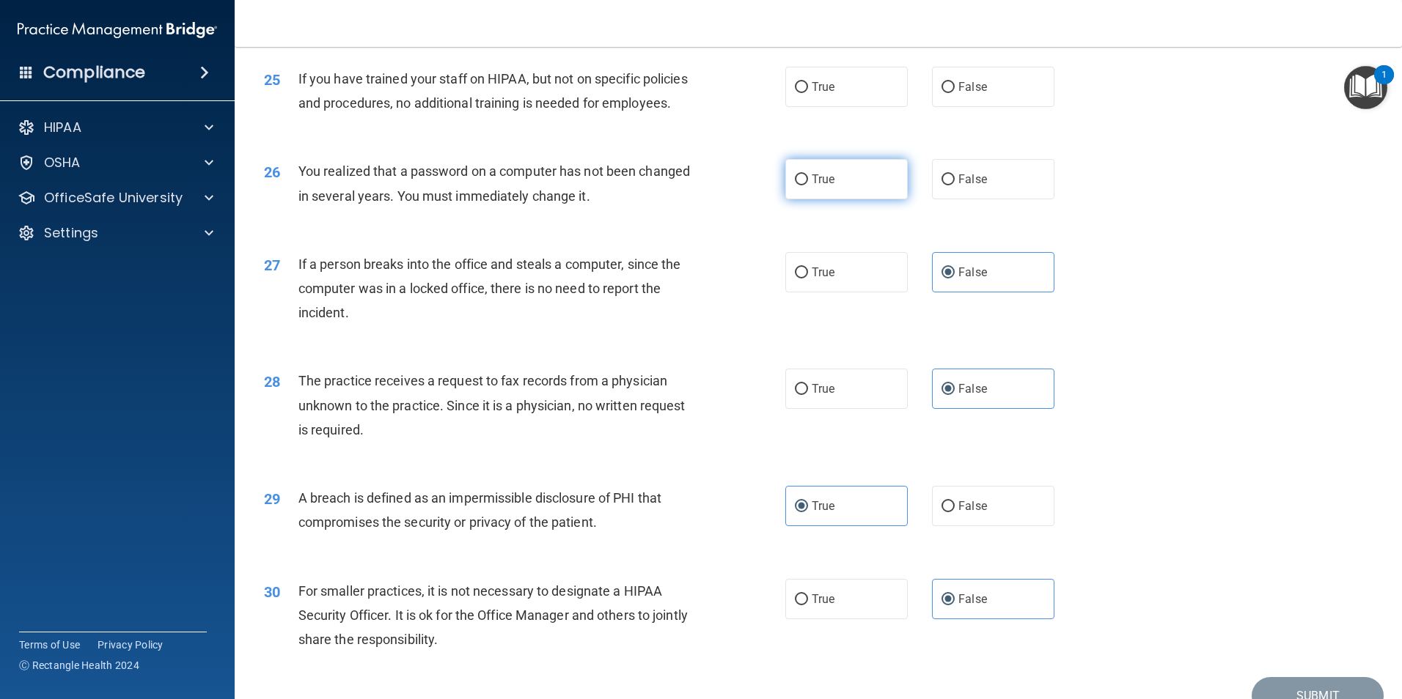
click at [795, 185] on input "True" at bounding box center [801, 179] width 13 height 11
radio input "true"
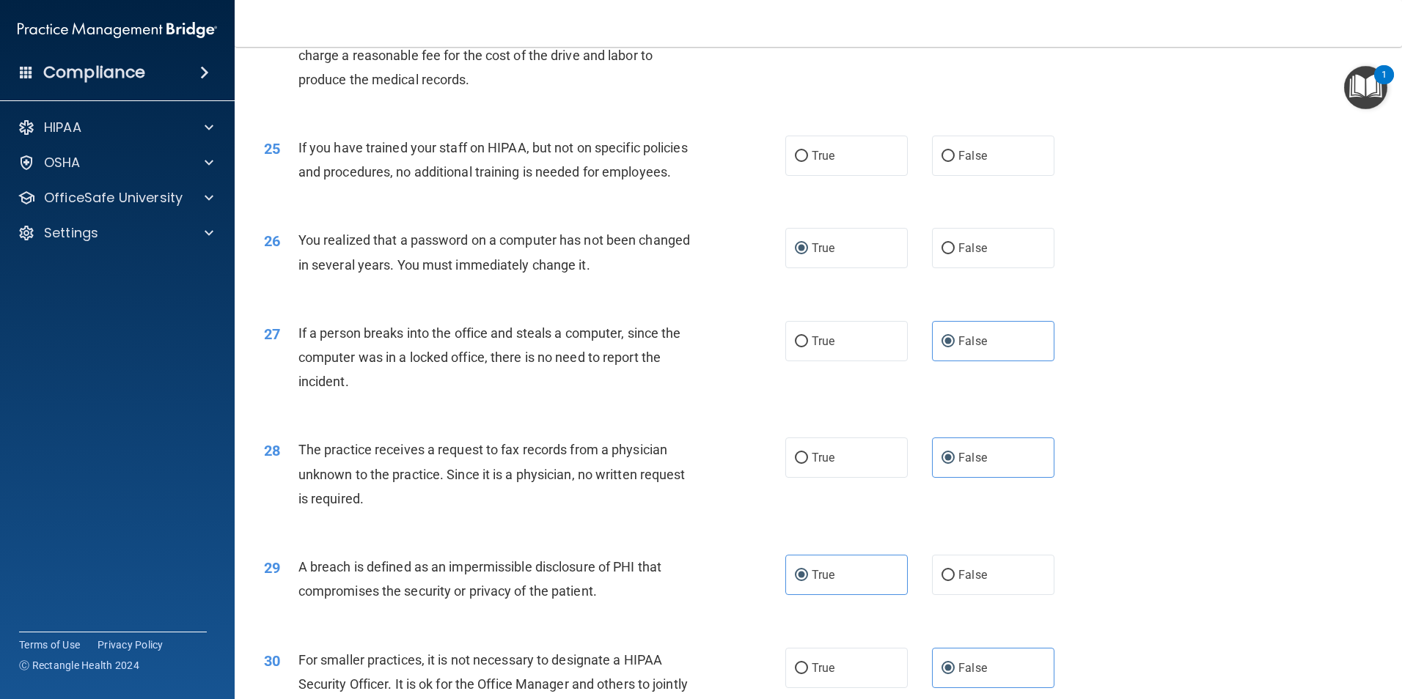
scroll to position [2501, 0]
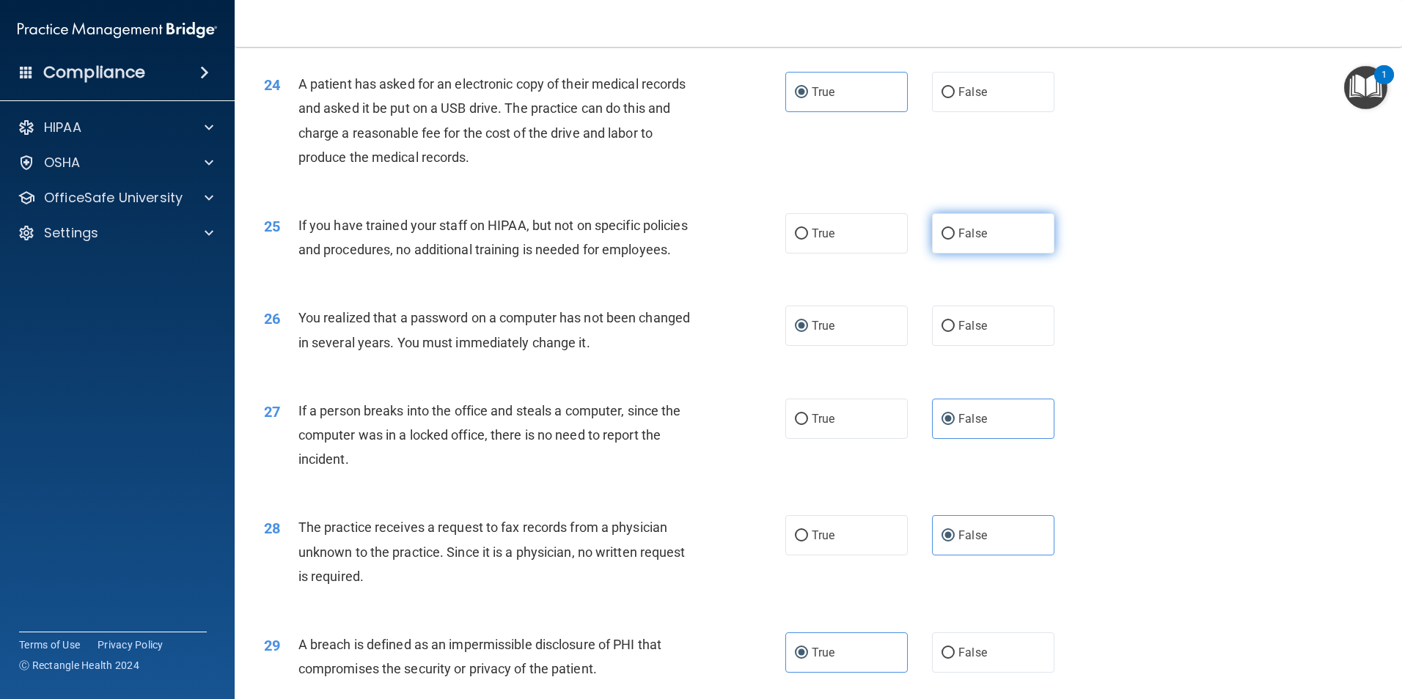
click at [944, 240] on input "False" at bounding box center [947, 234] width 13 height 11
radio input "true"
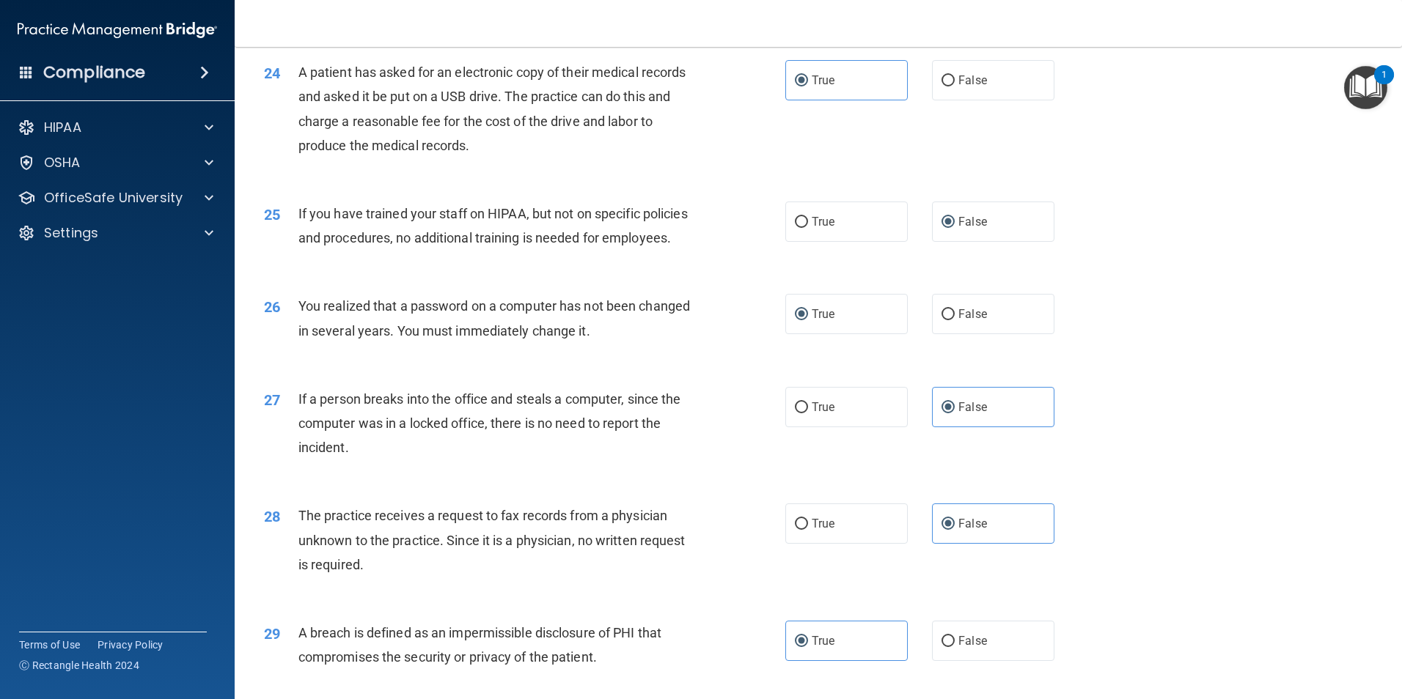
scroll to position [2794, 0]
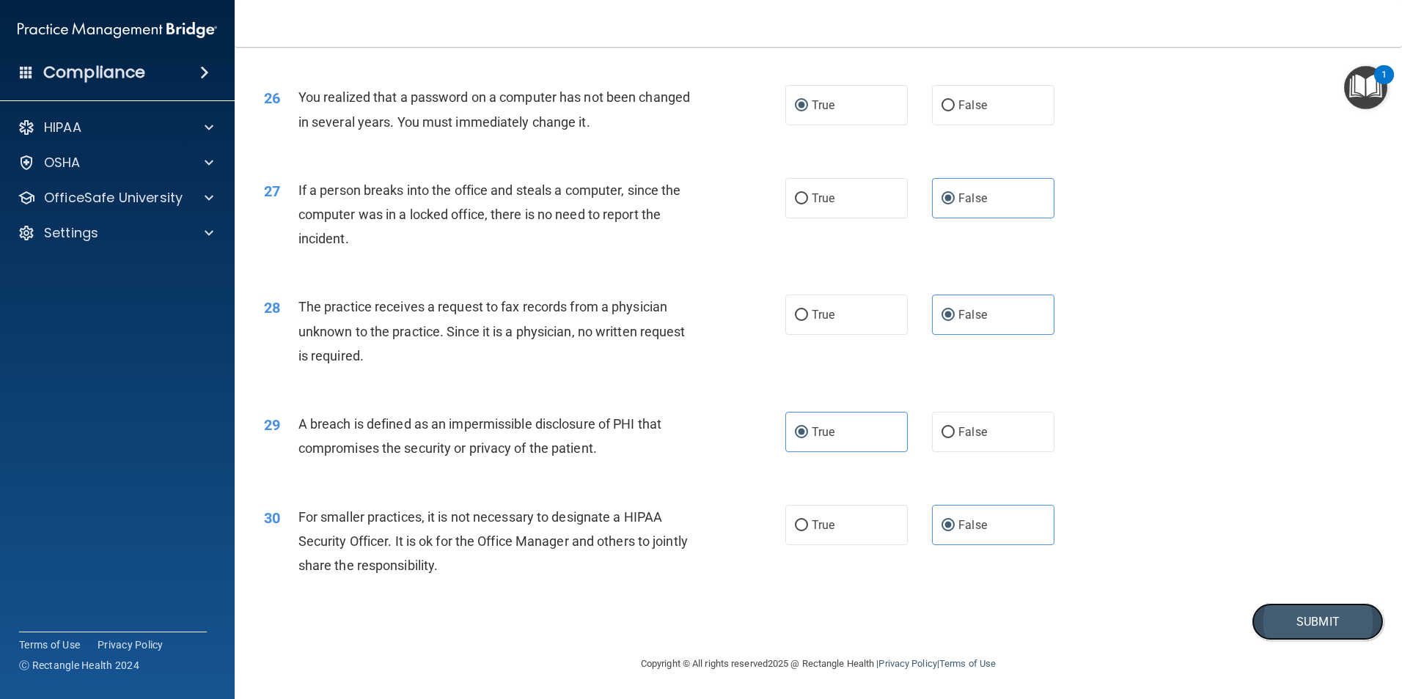
click at [1287, 625] on button "Submit" at bounding box center [1317, 621] width 132 height 37
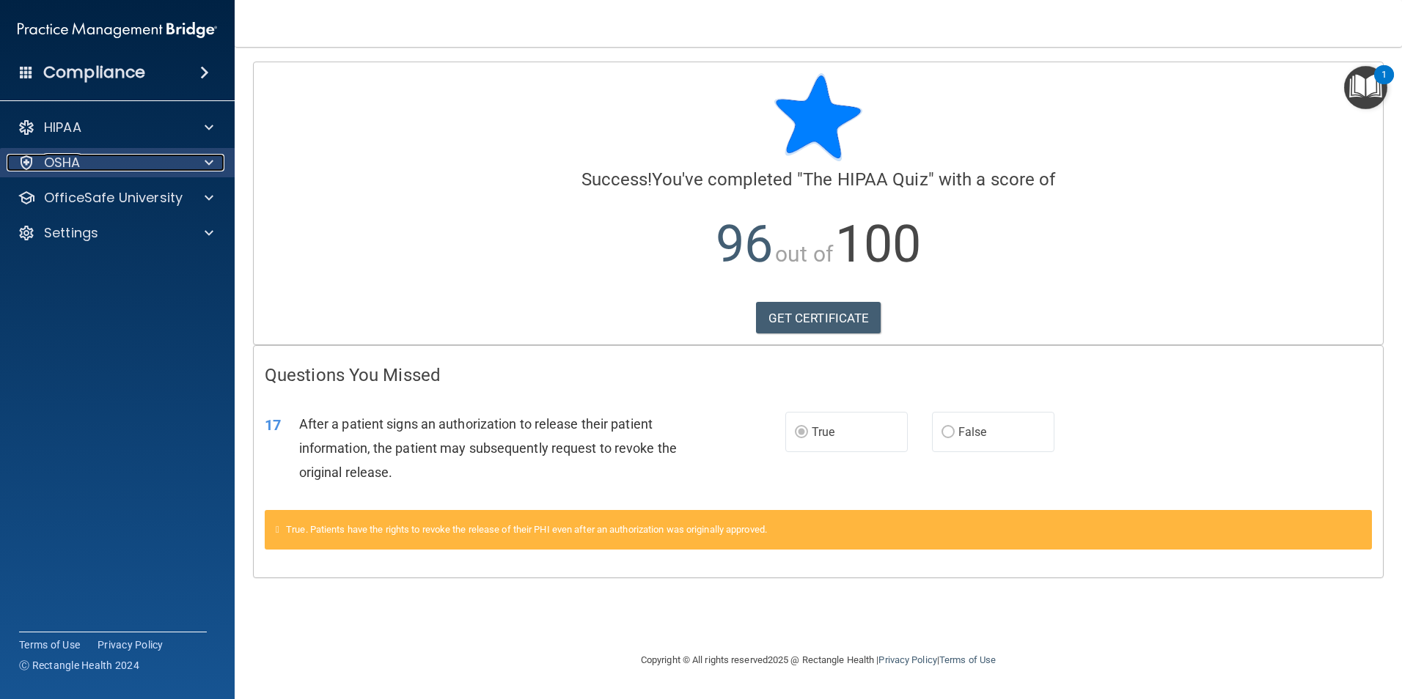
click at [133, 164] on div "OSHA" at bounding box center [98, 163] width 182 height 18
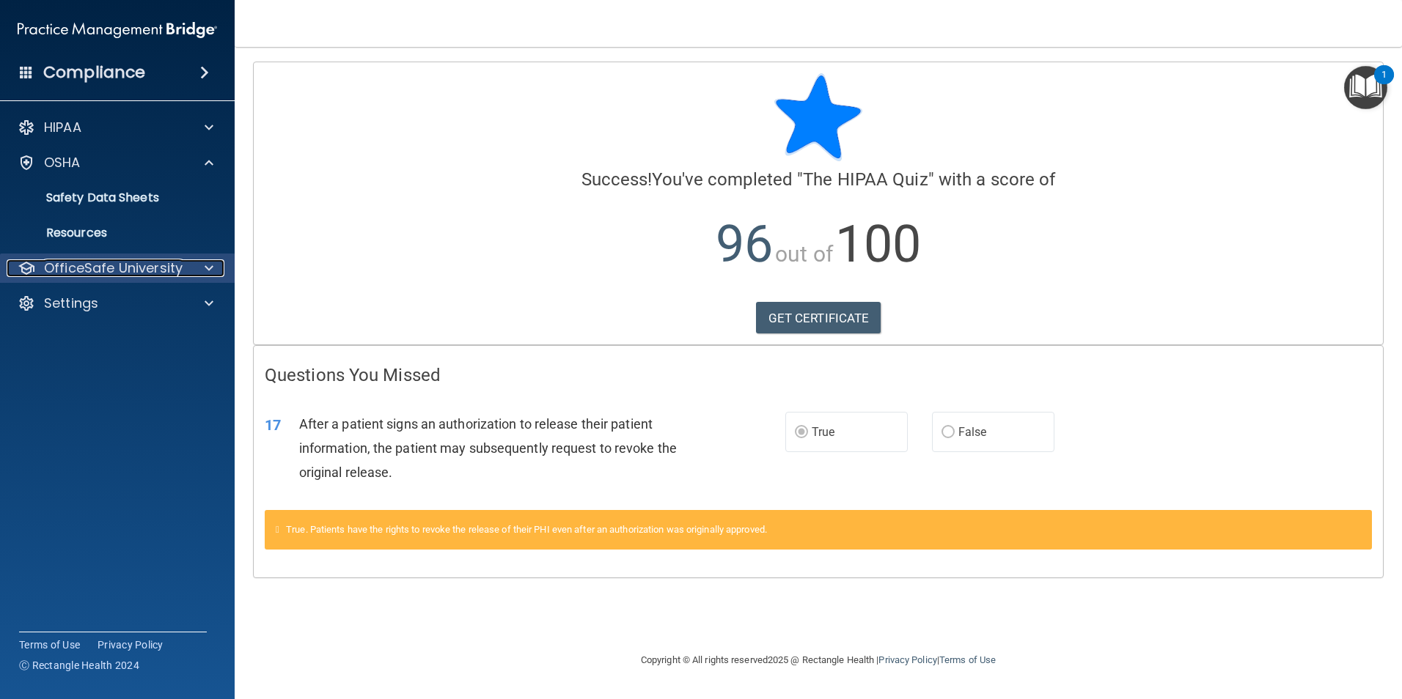
click at [149, 272] on p "OfficeSafe University" at bounding box center [113, 268] width 139 height 18
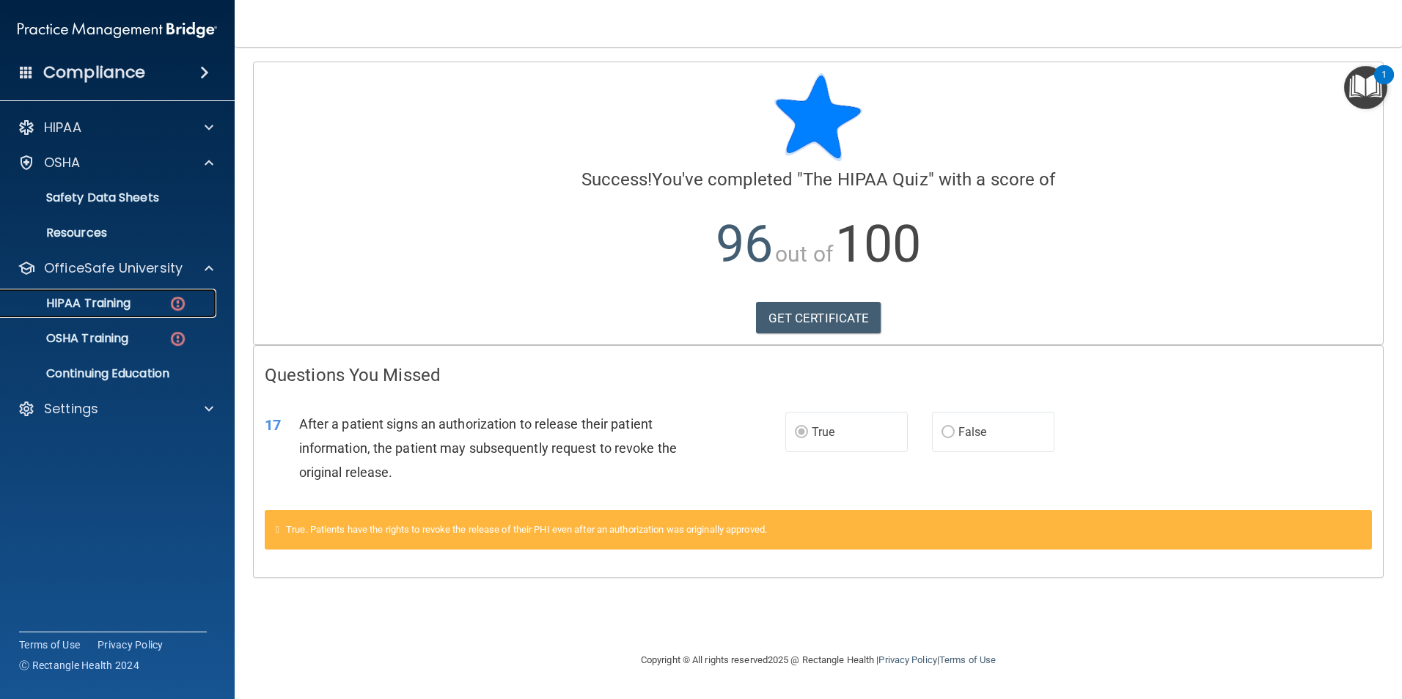
click at [125, 309] on p "HIPAA Training" at bounding box center [70, 303] width 121 height 15
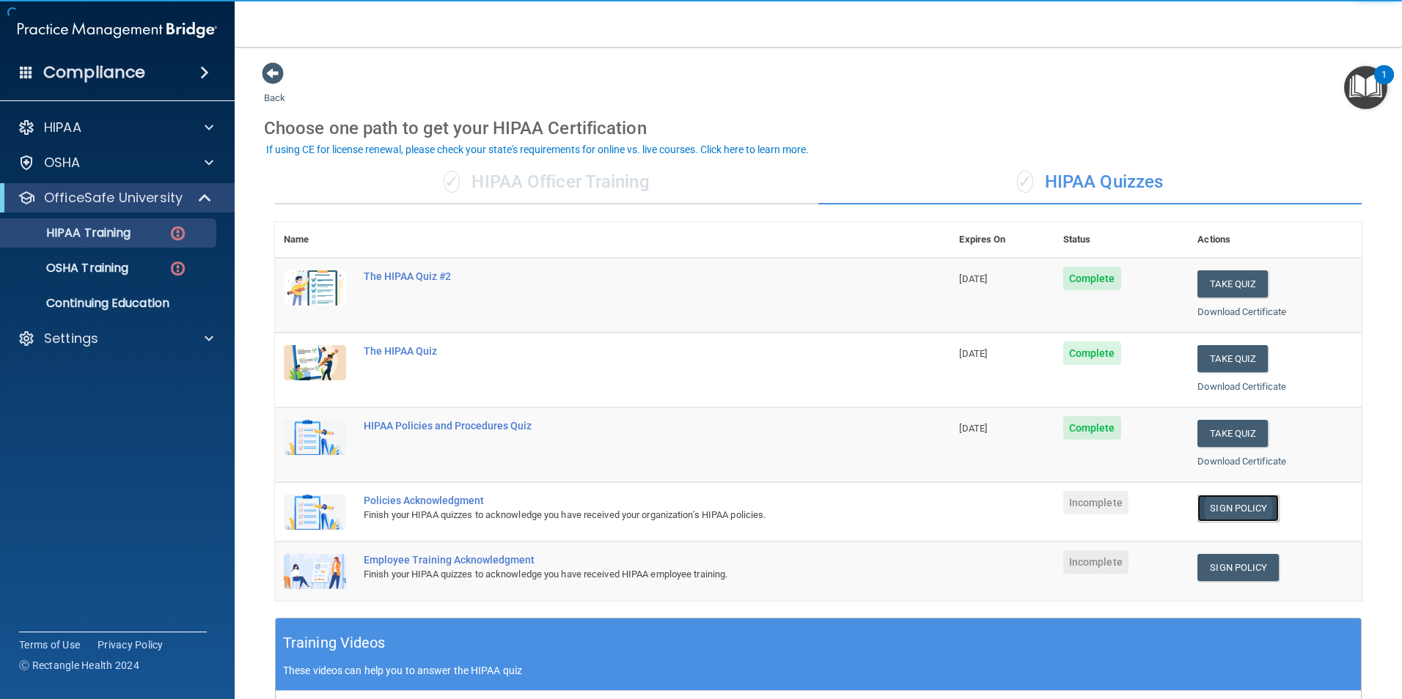
click at [1226, 514] on link "Sign Policy" at bounding box center [1237, 508] width 81 height 27
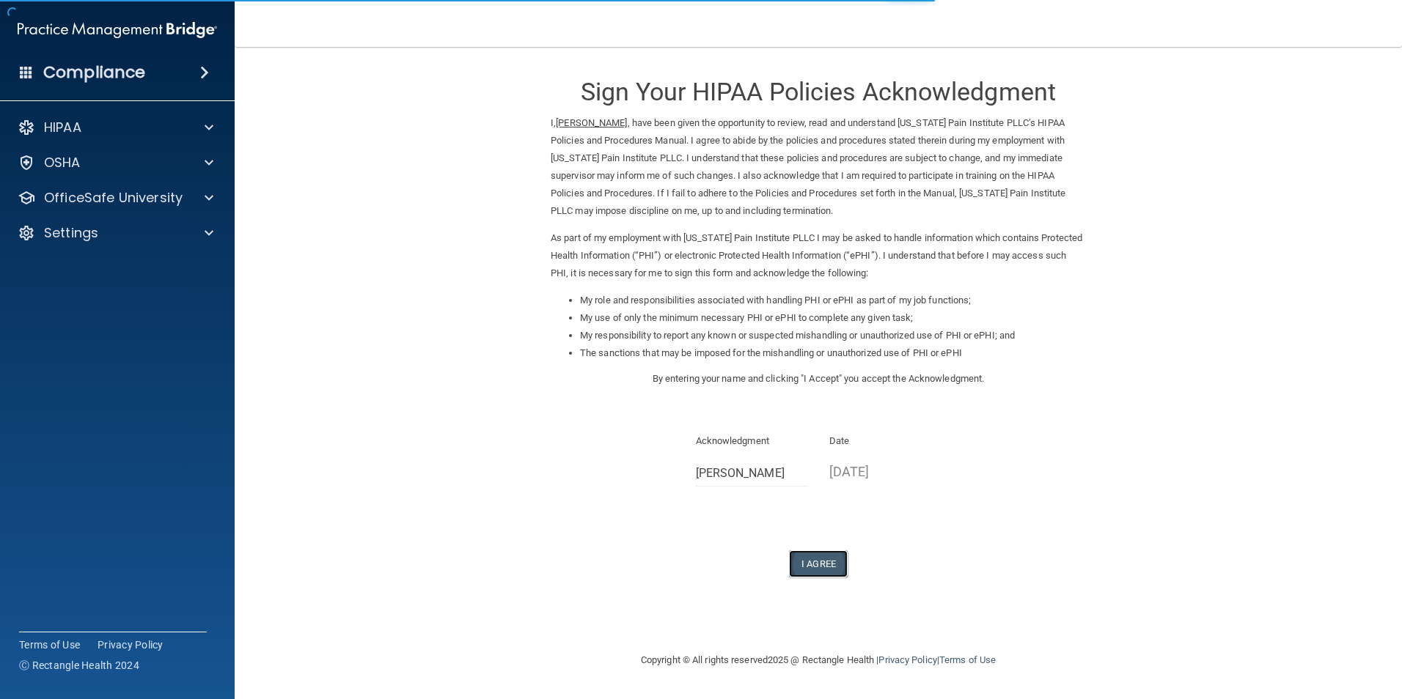
click at [833, 567] on button "I Agree" at bounding box center [818, 564] width 59 height 27
click at [817, 565] on button "I Agree" at bounding box center [818, 564] width 59 height 27
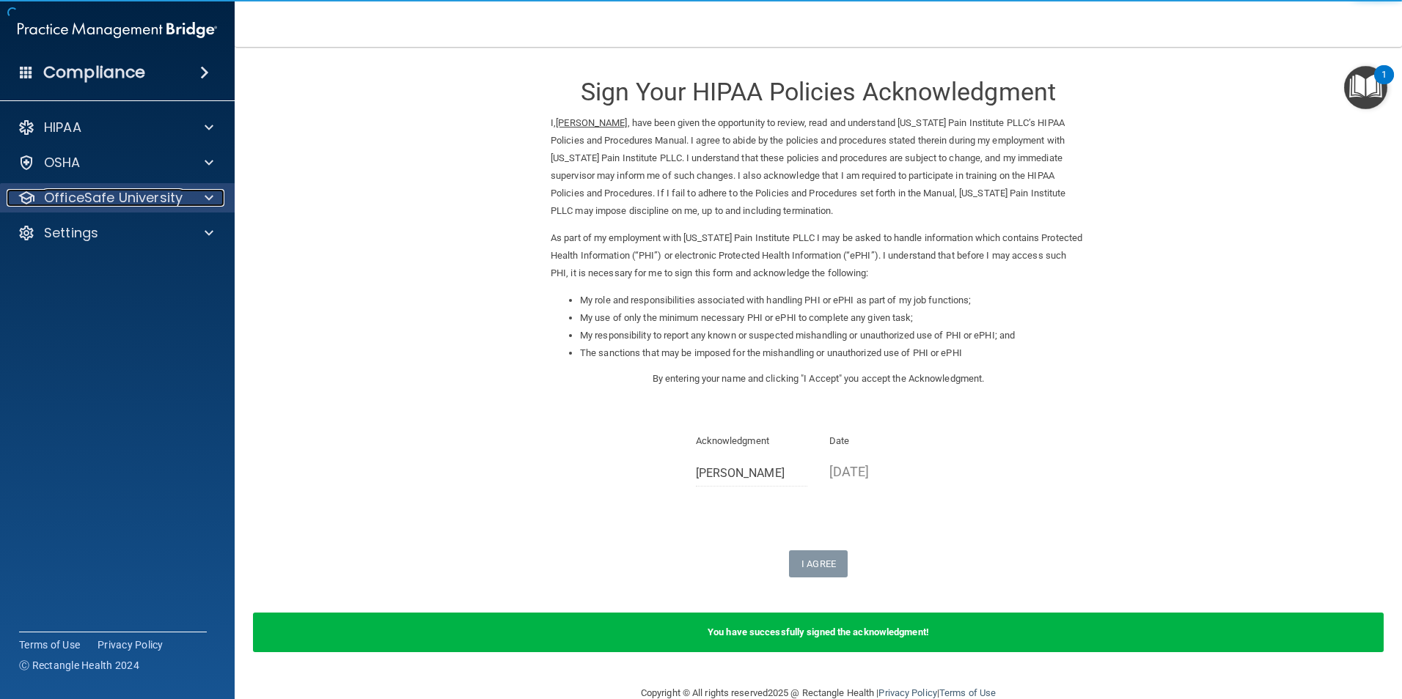
click at [191, 194] on div at bounding box center [206, 198] width 37 height 18
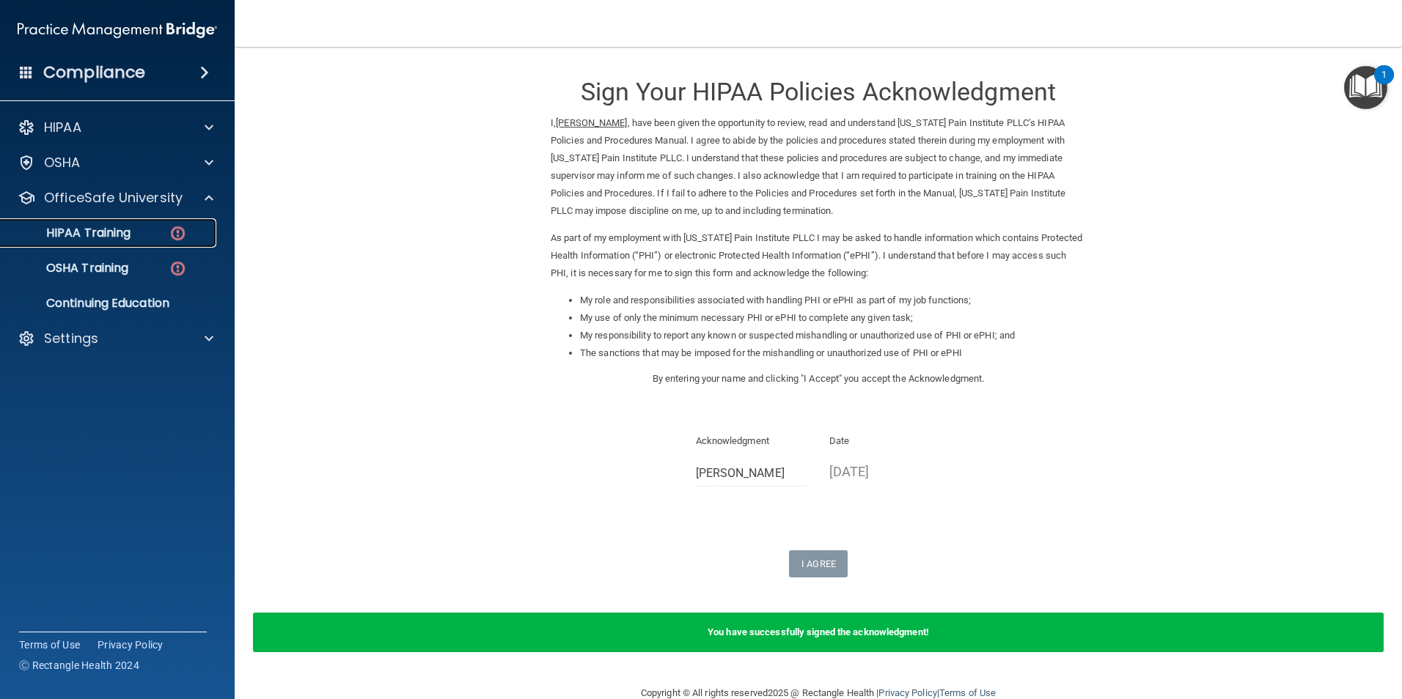
click at [181, 228] on img at bounding box center [178, 233] width 18 height 18
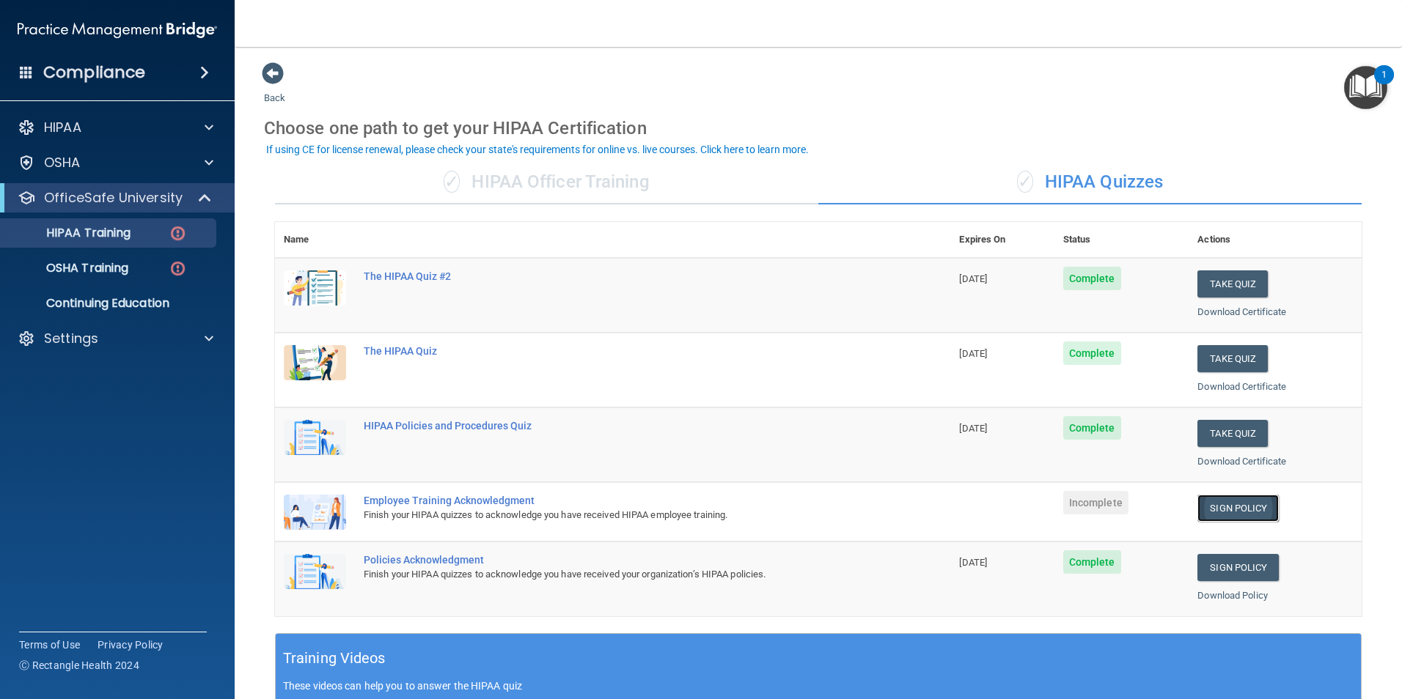
click at [1233, 506] on link "Sign Policy" at bounding box center [1237, 508] width 81 height 27
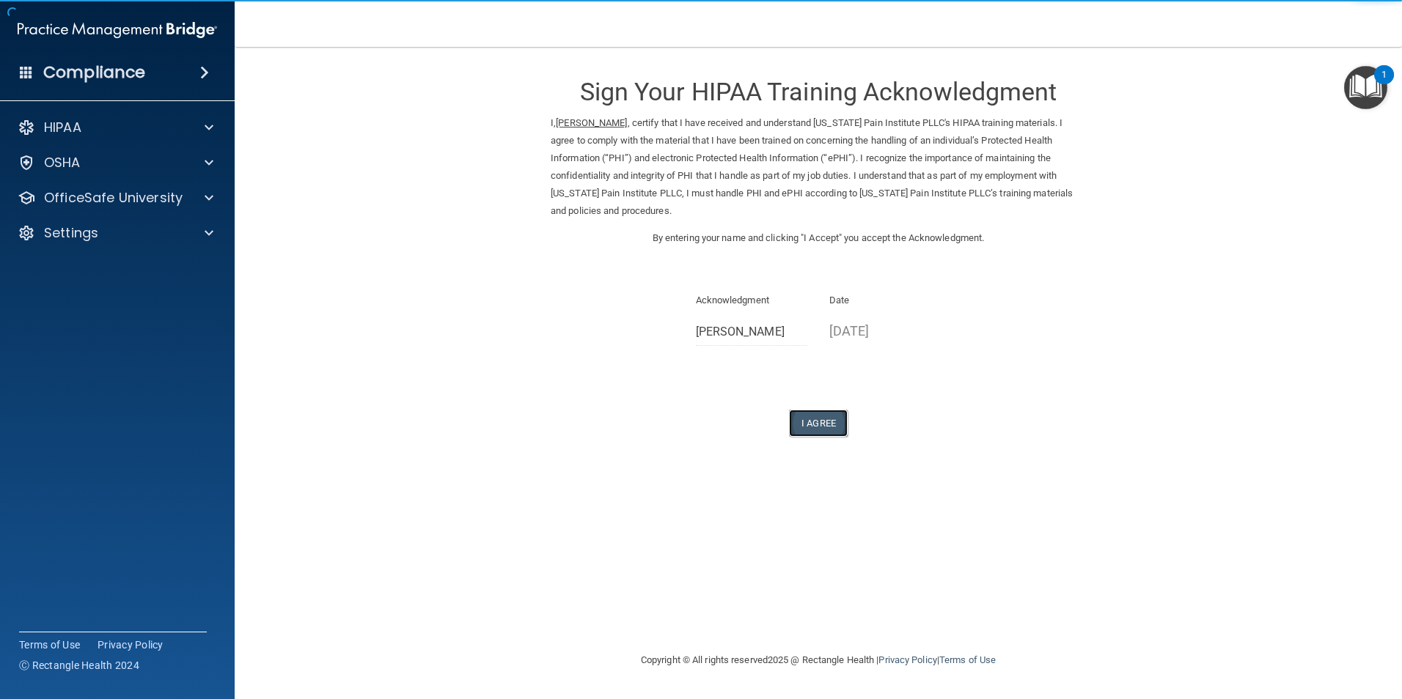
click at [812, 426] on button "I Agree" at bounding box center [818, 423] width 59 height 27
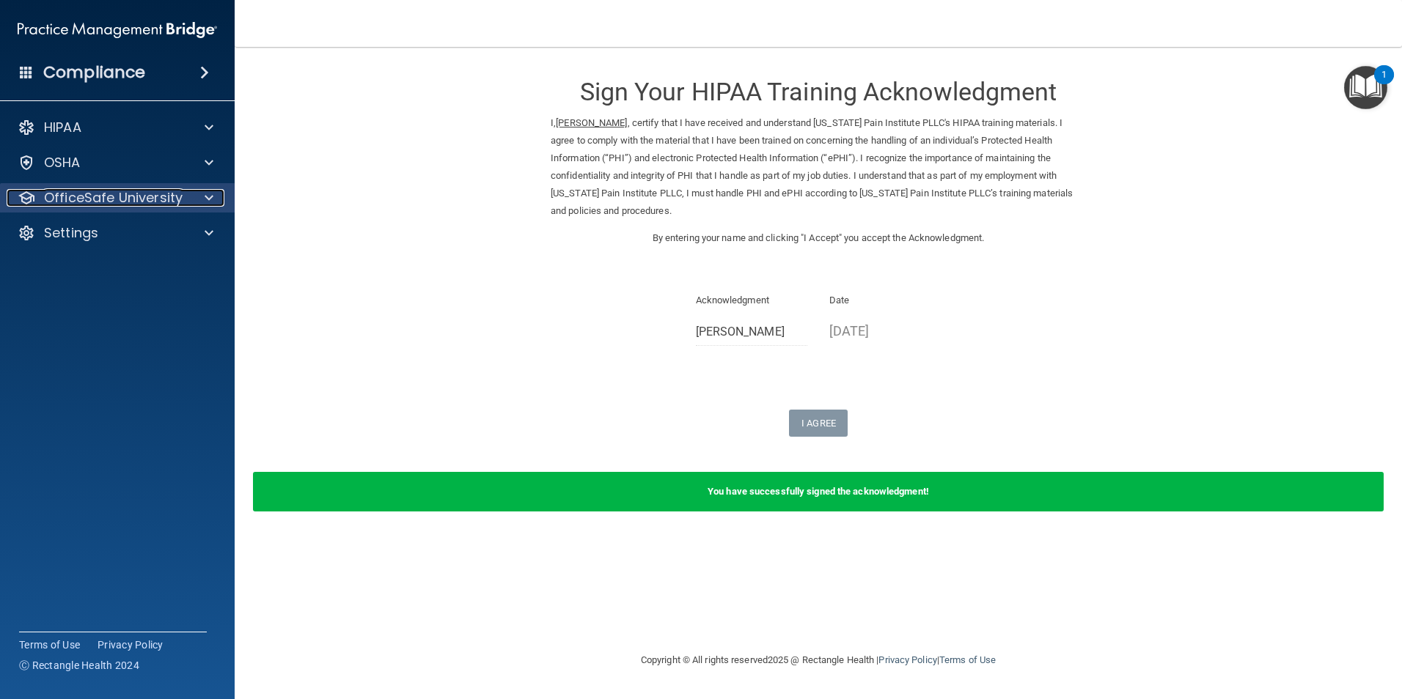
click at [196, 194] on div at bounding box center [206, 198] width 37 height 18
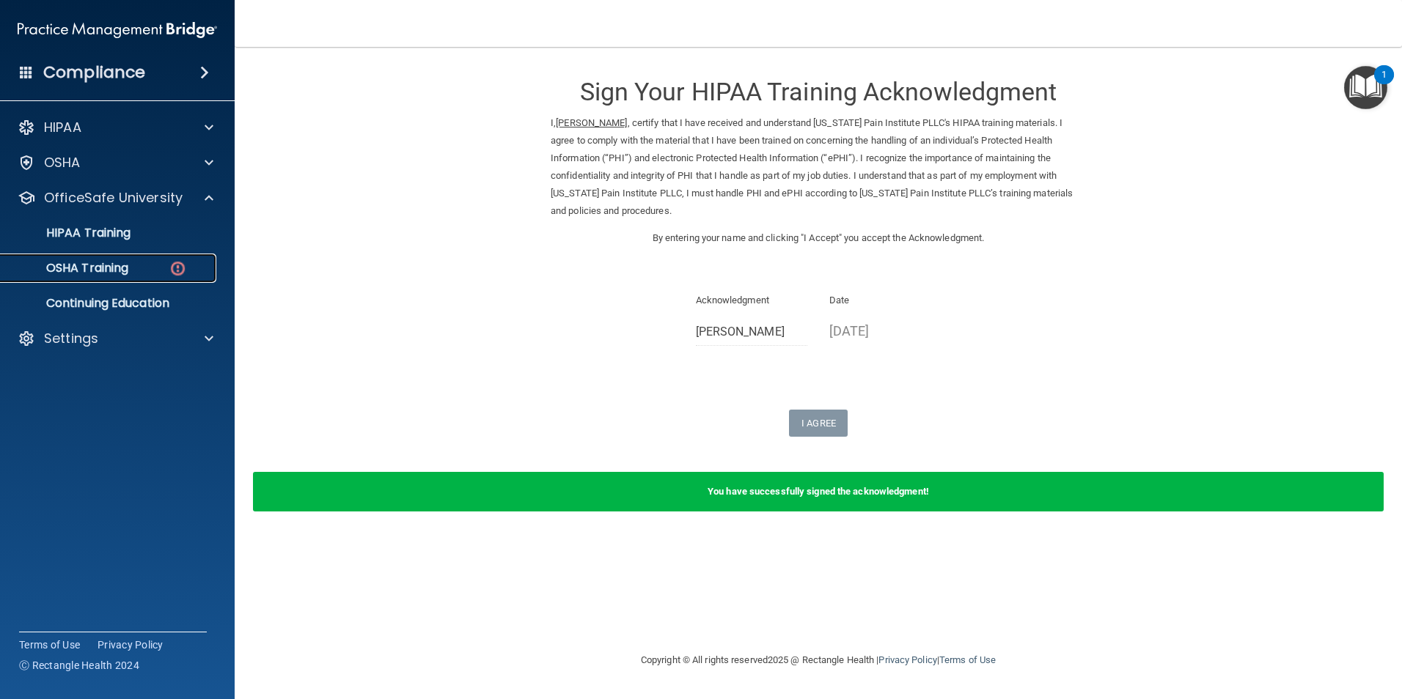
click at [139, 270] on div "OSHA Training" at bounding box center [110, 268] width 200 height 15
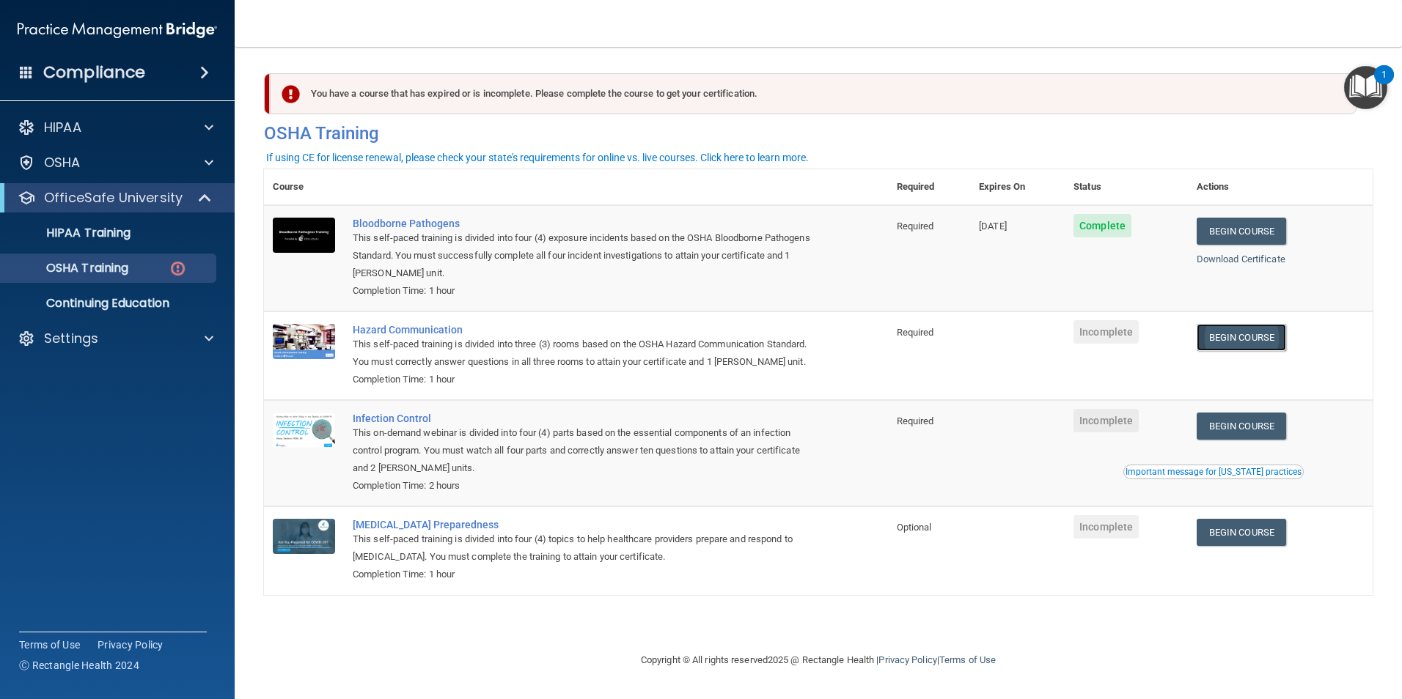
click at [1246, 331] on link "Begin Course" at bounding box center [1240, 337] width 89 height 27
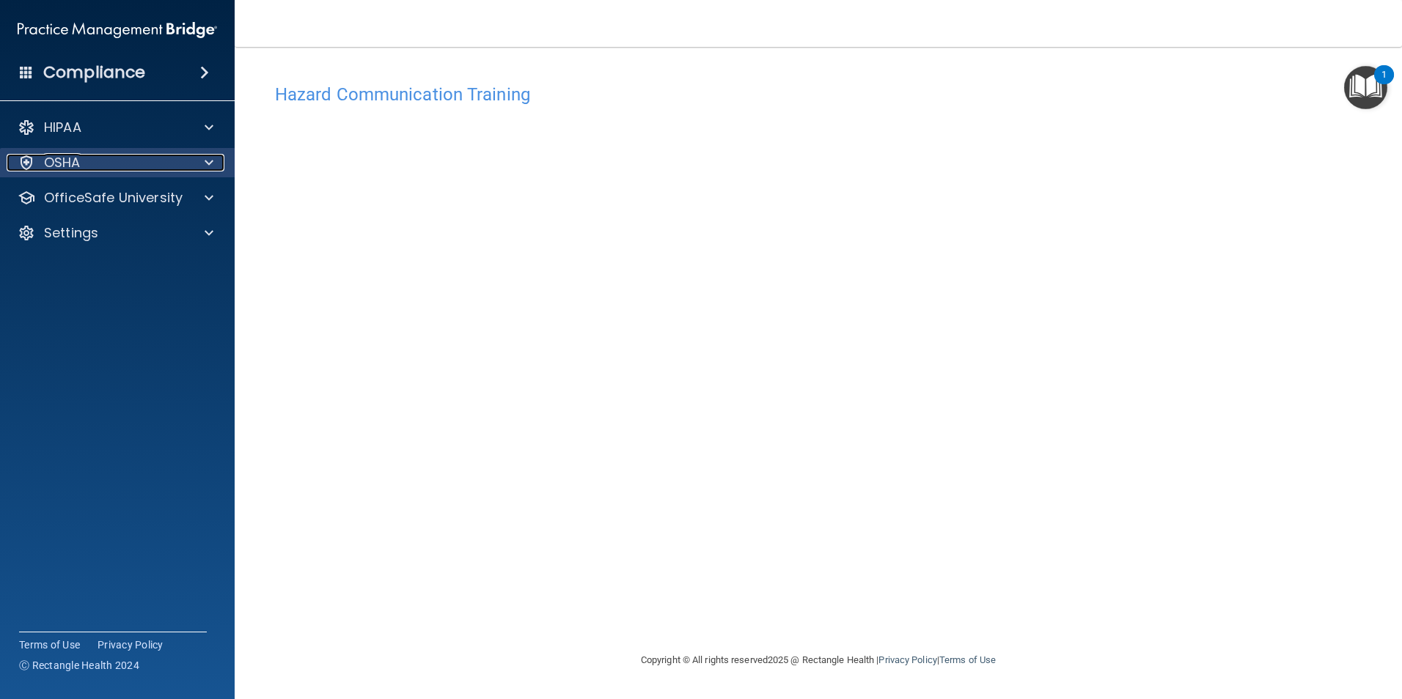
click at [205, 158] on span at bounding box center [209, 163] width 9 height 18
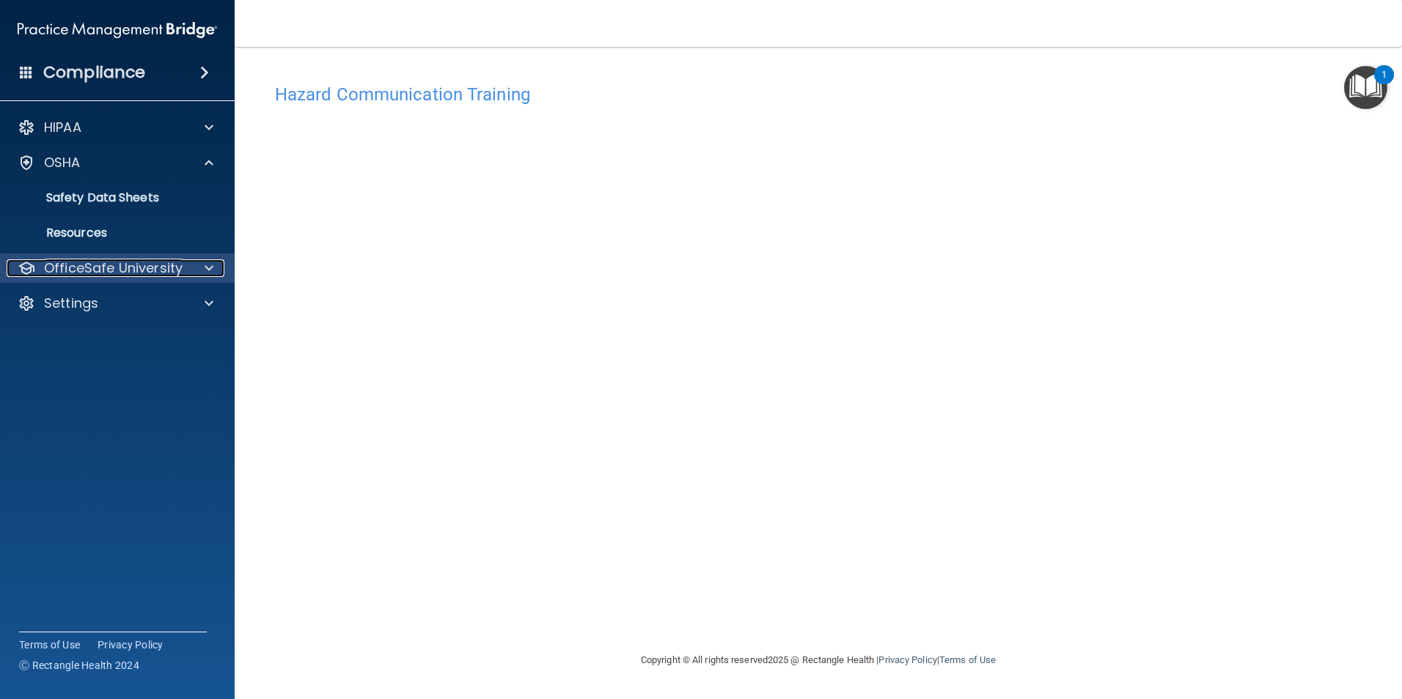
click at [192, 272] on div at bounding box center [206, 268] width 37 height 18
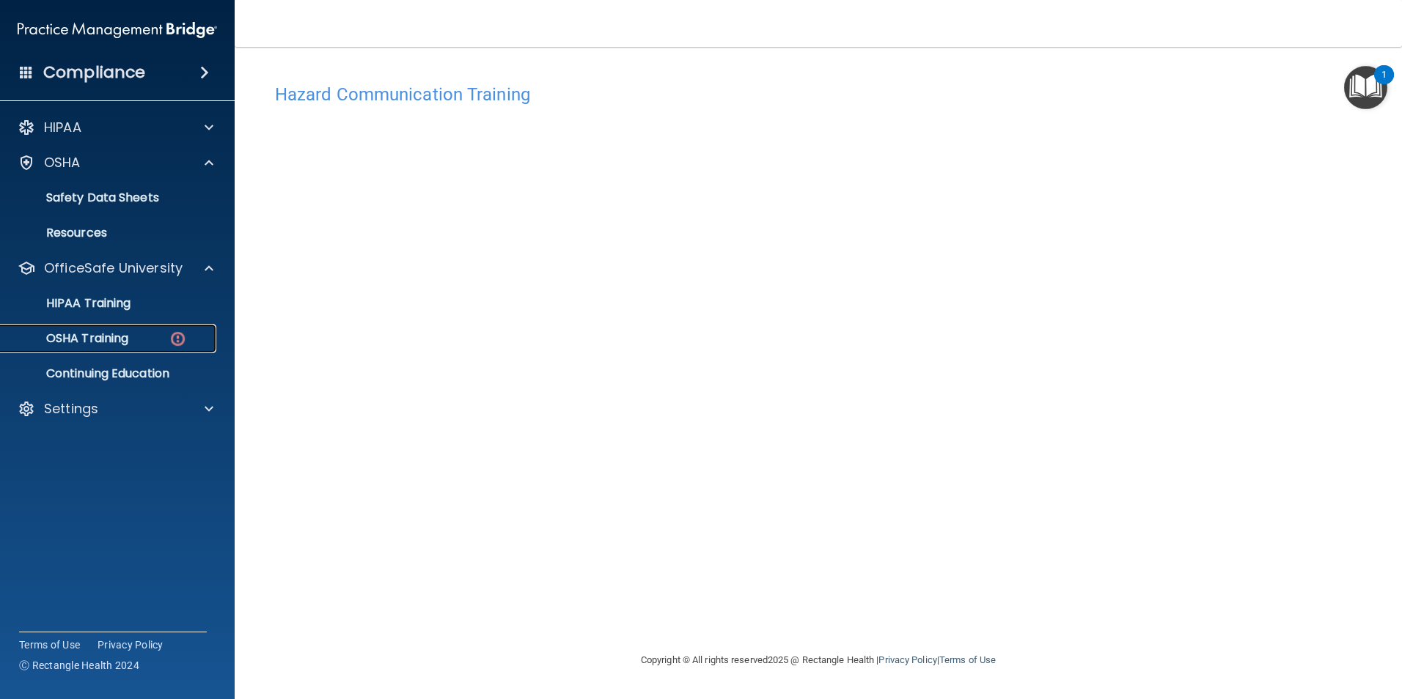
click at [169, 333] on img at bounding box center [178, 339] width 18 height 18
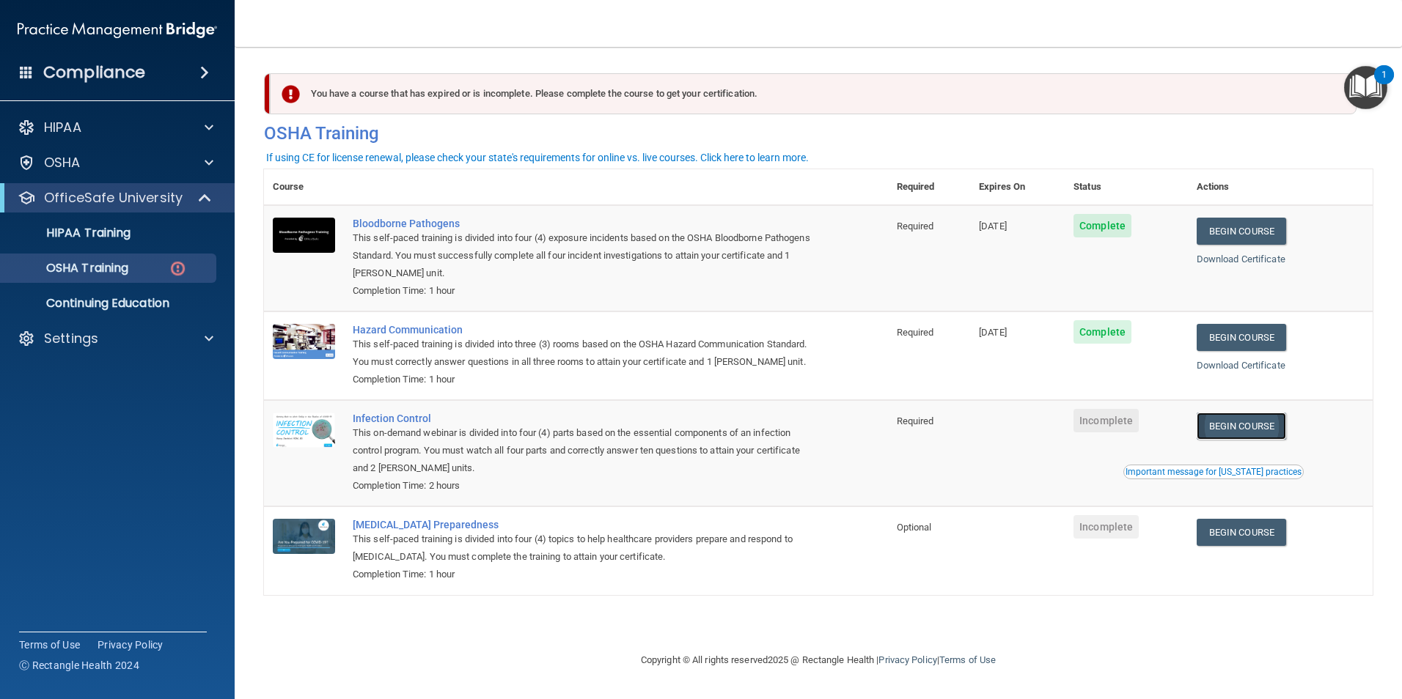
click at [1277, 440] on link "Begin Course" at bounding box center [1240, 426] width 89 height 27
click at [1263, 440] on link "Begin Course" at bounding box center [1240, 426] width 89 height 27
click at [1267, 440] on link "Begin Course" at bounding box center [1240, 426] width 89 height 27
click at [118, 229] on p "HIPAA Training" at bounding box center [70, 233] width 121 height 15
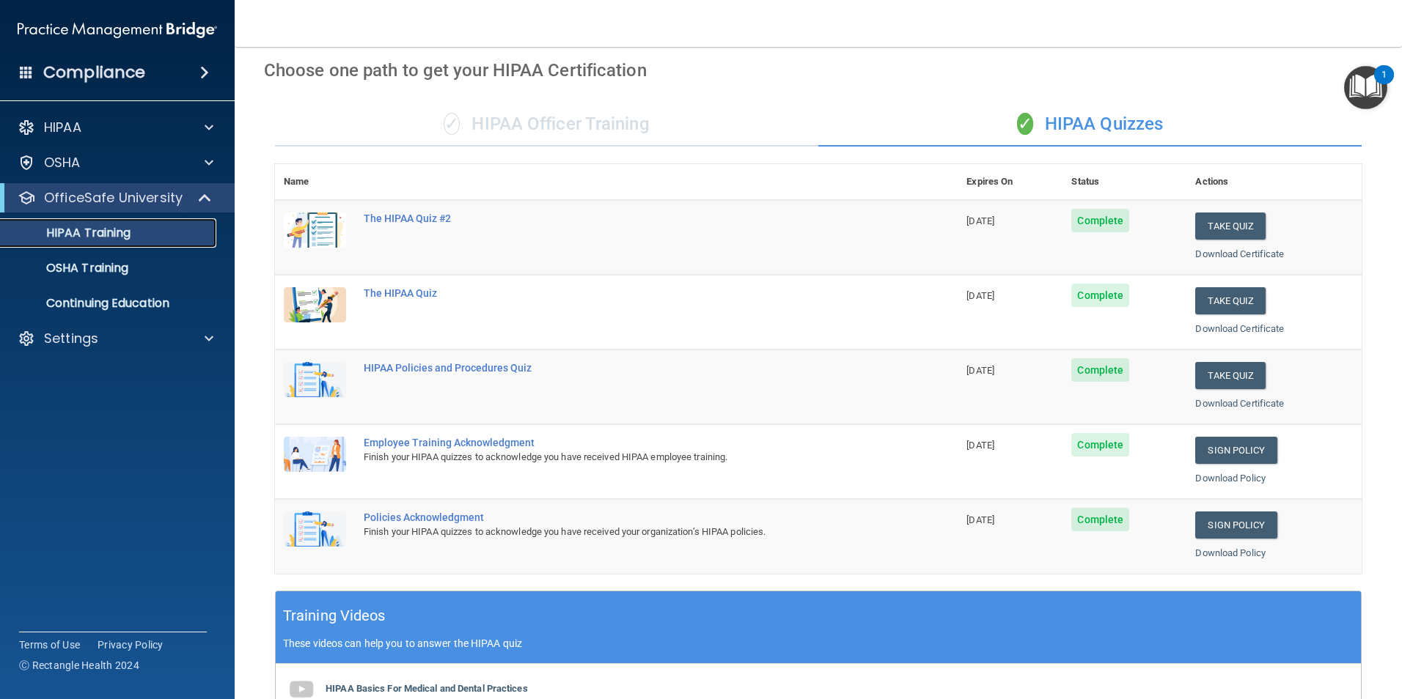
scroll to position [405, 0]
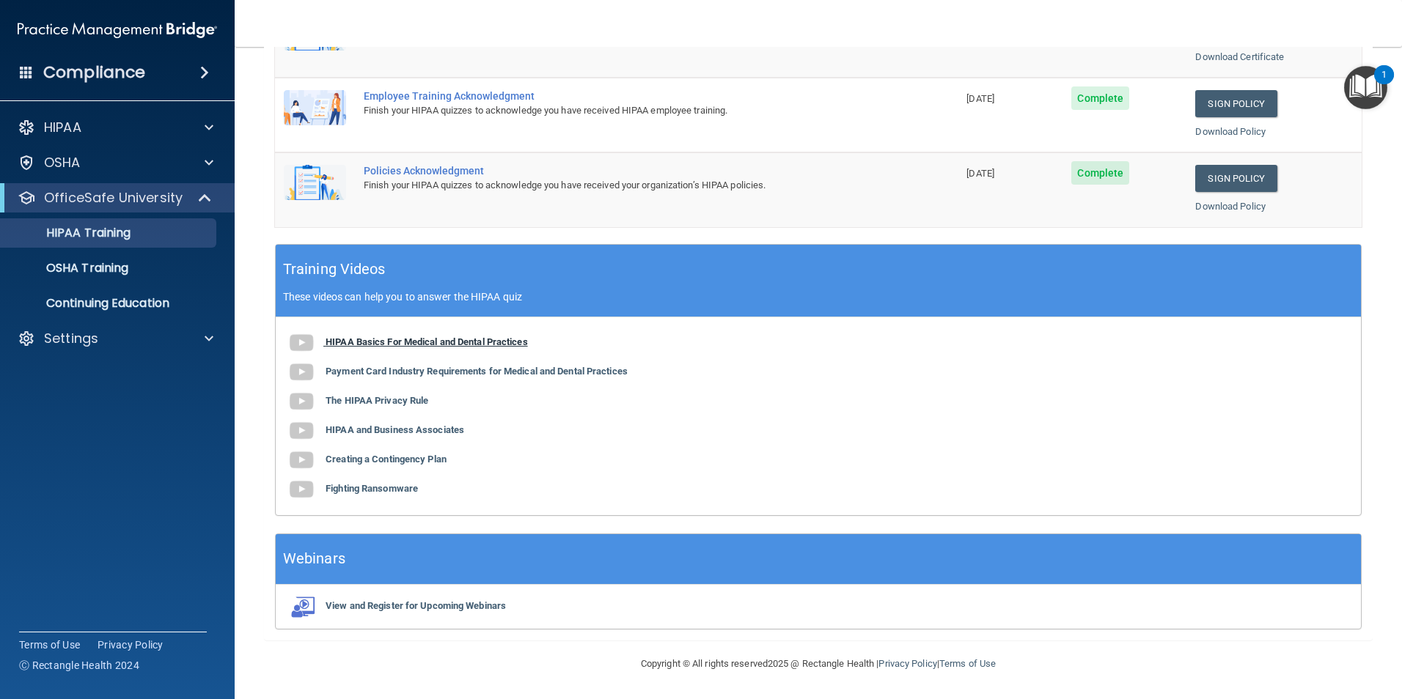
click at [375, 338] on b "HIPAA Basics For Medical and Dental Practices" at bounding box center [426, 341] width 202 height 11
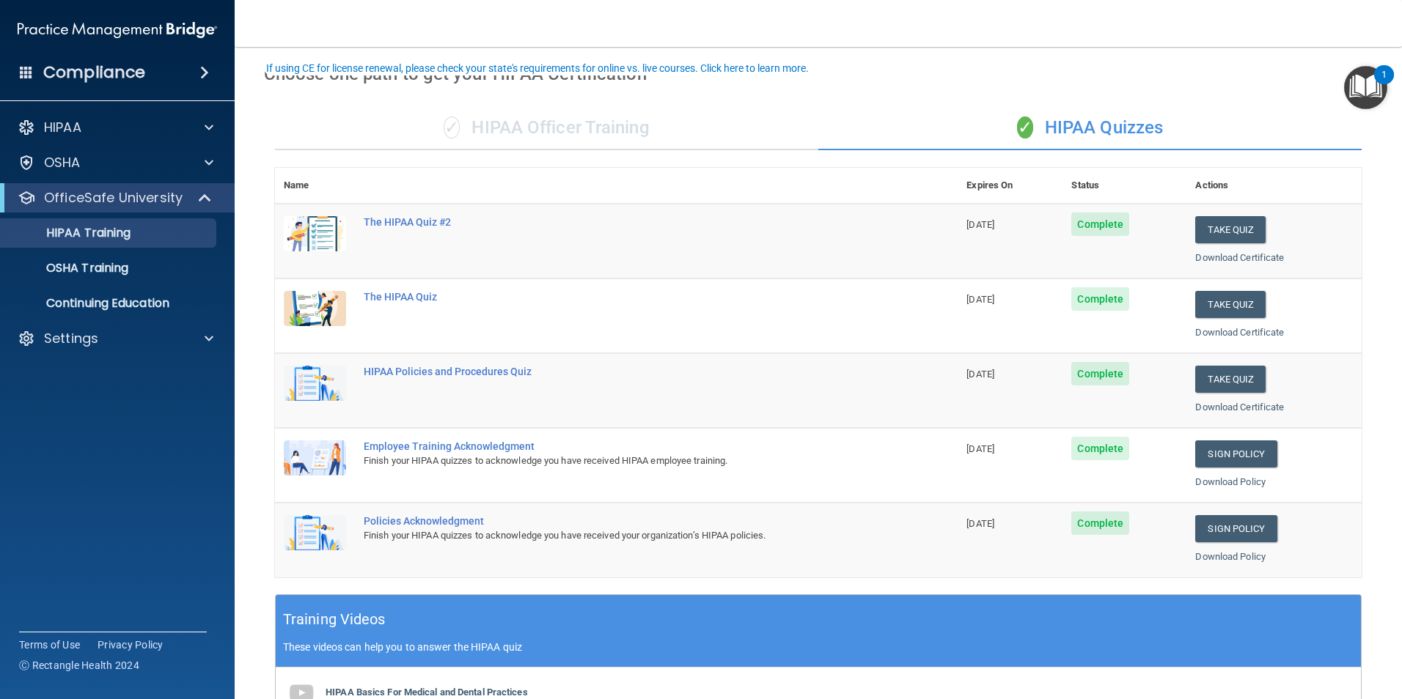
scroll to position [0, 0]
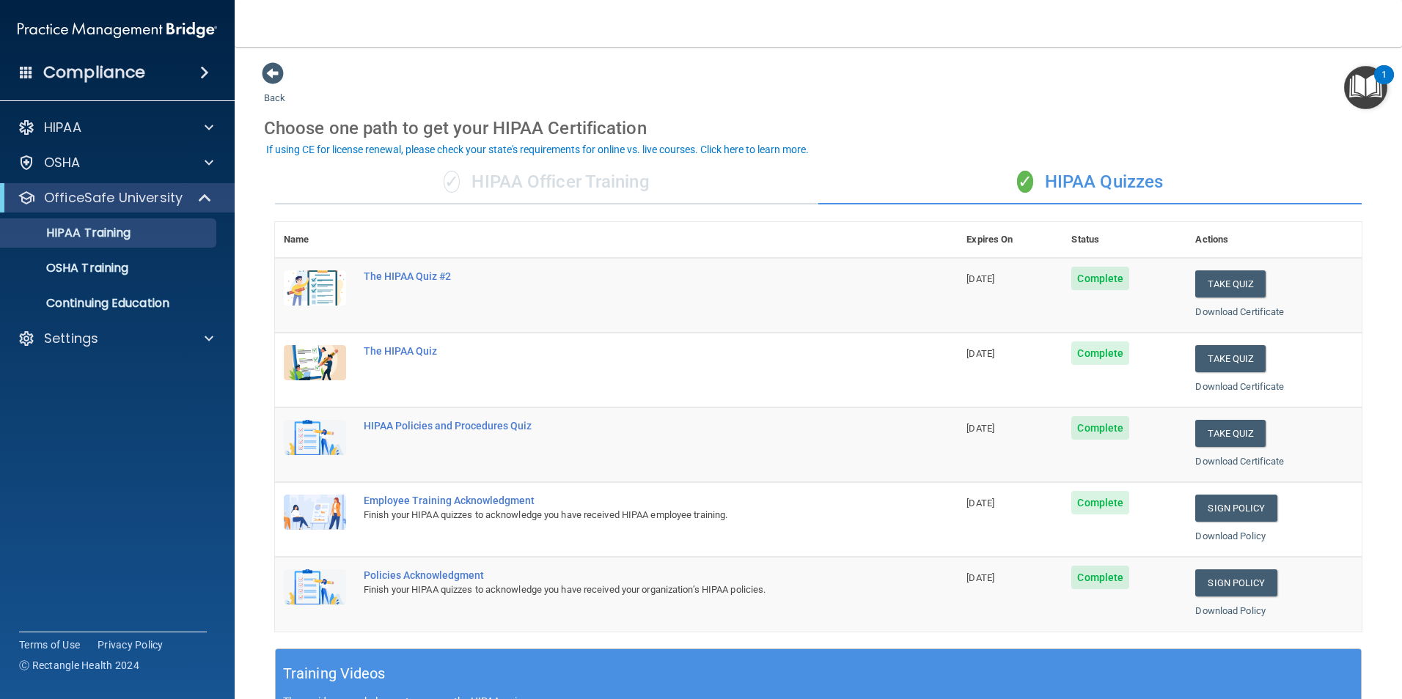
click at [518, 188] on div "✓ HIPAA Officer Training" at bounding box center [546, 183] width 543 height 44
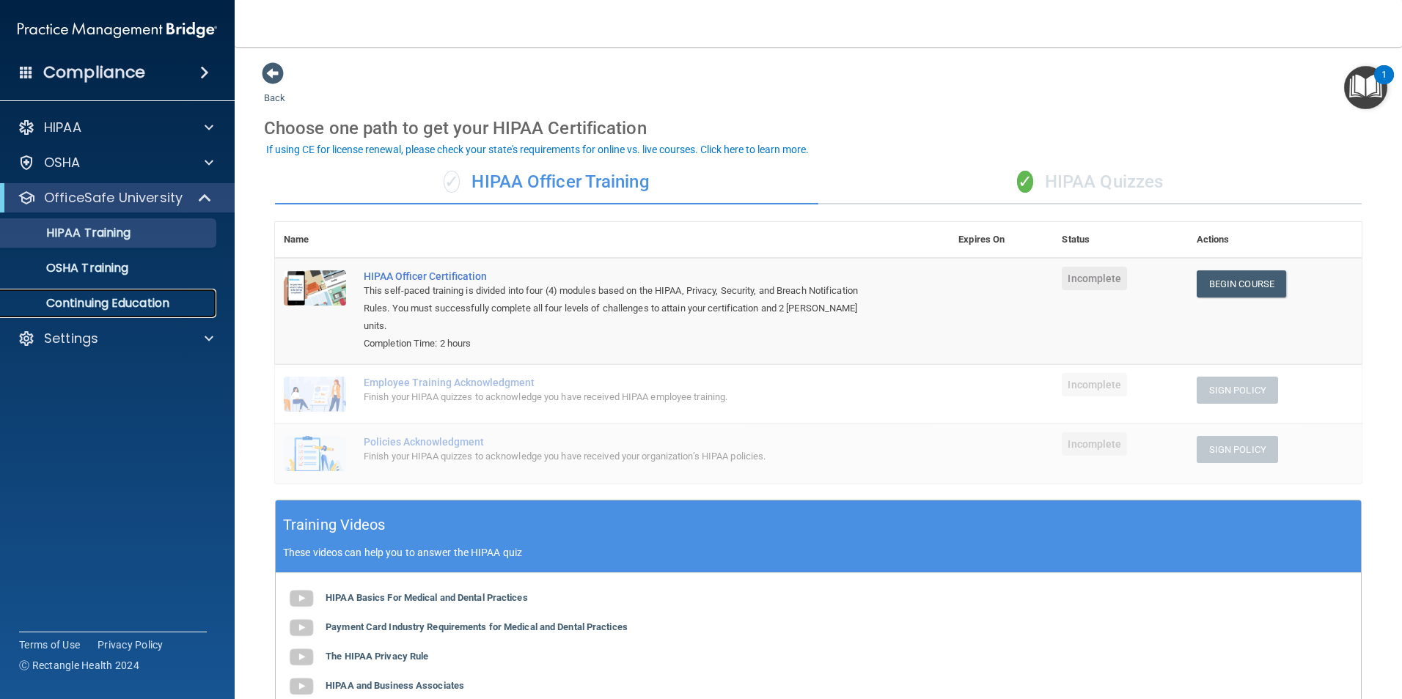
click at [90, 313] on link "Continuing Education" at bounding box center [100, 303] width 231 height 29
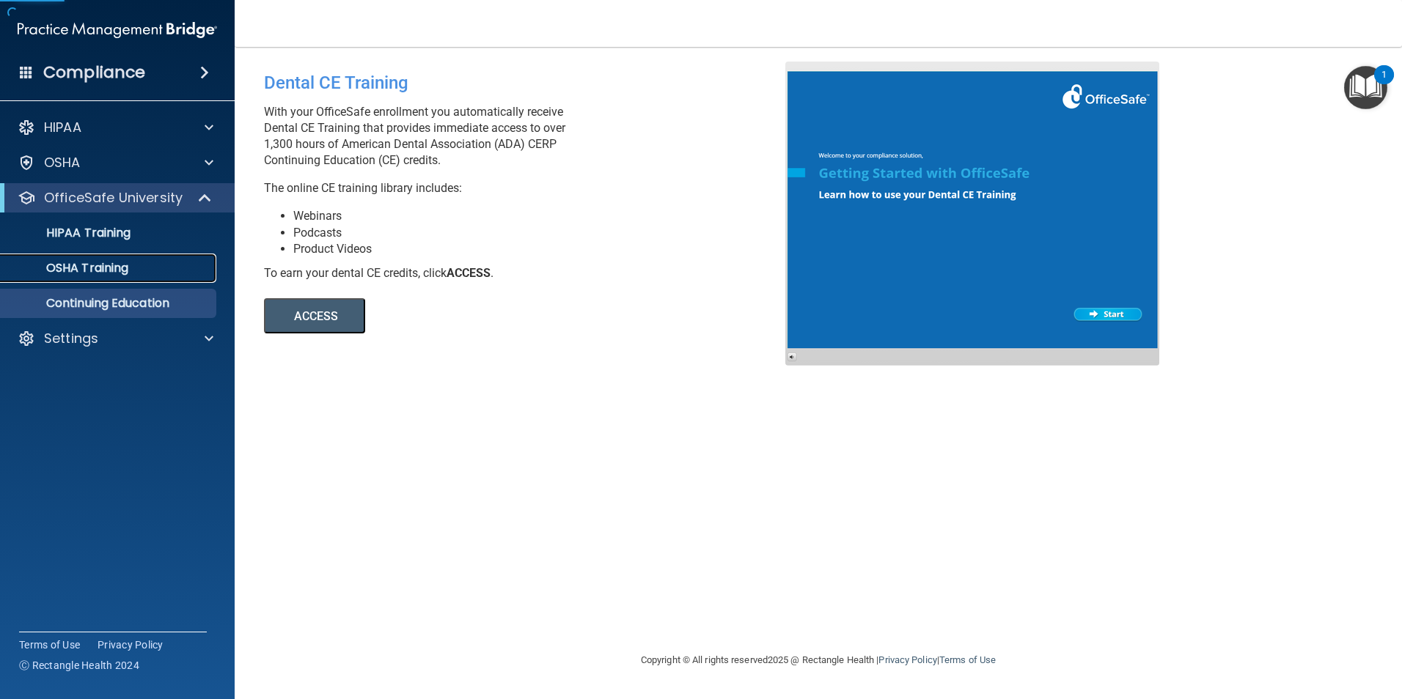
click at [108, 279] on link "OSHA Training" at bounding box center [100, 268] width 231 height 29
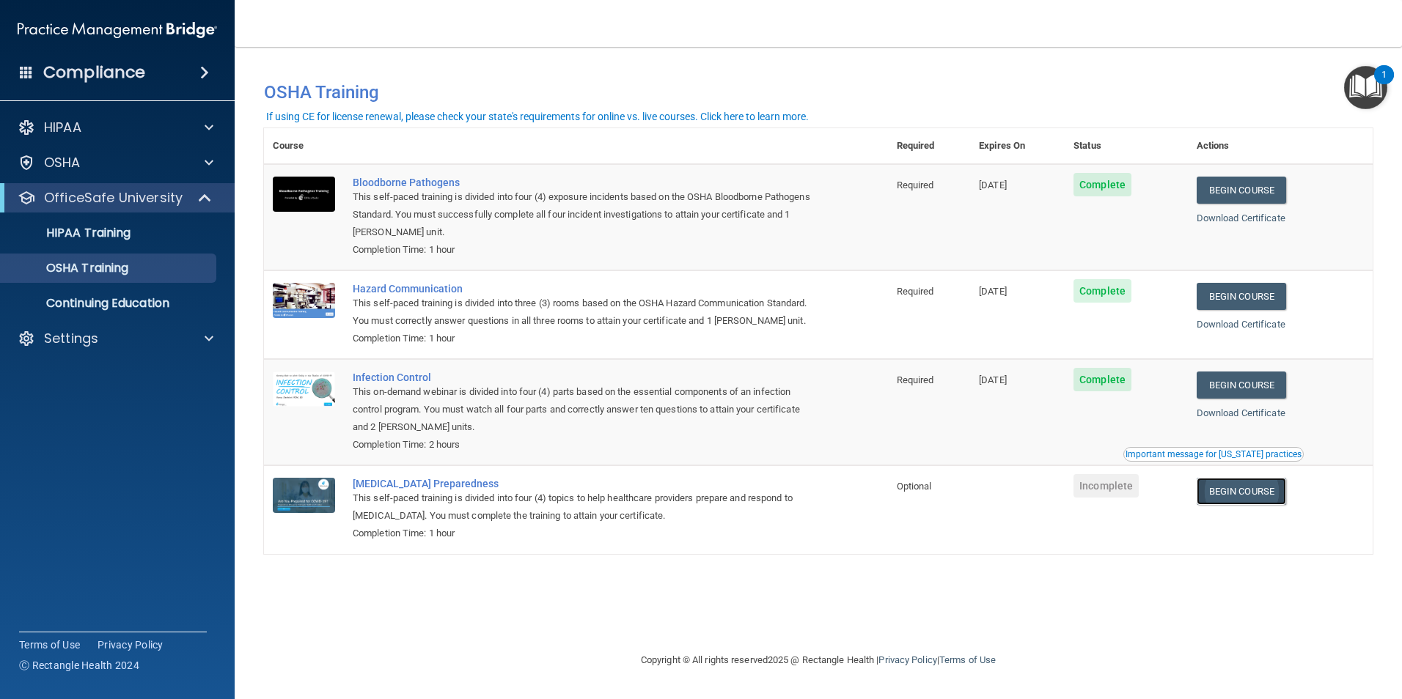
click at [1245, 505] on link "Begin Course" at bounding box center [1240, 491] width 89 height 27
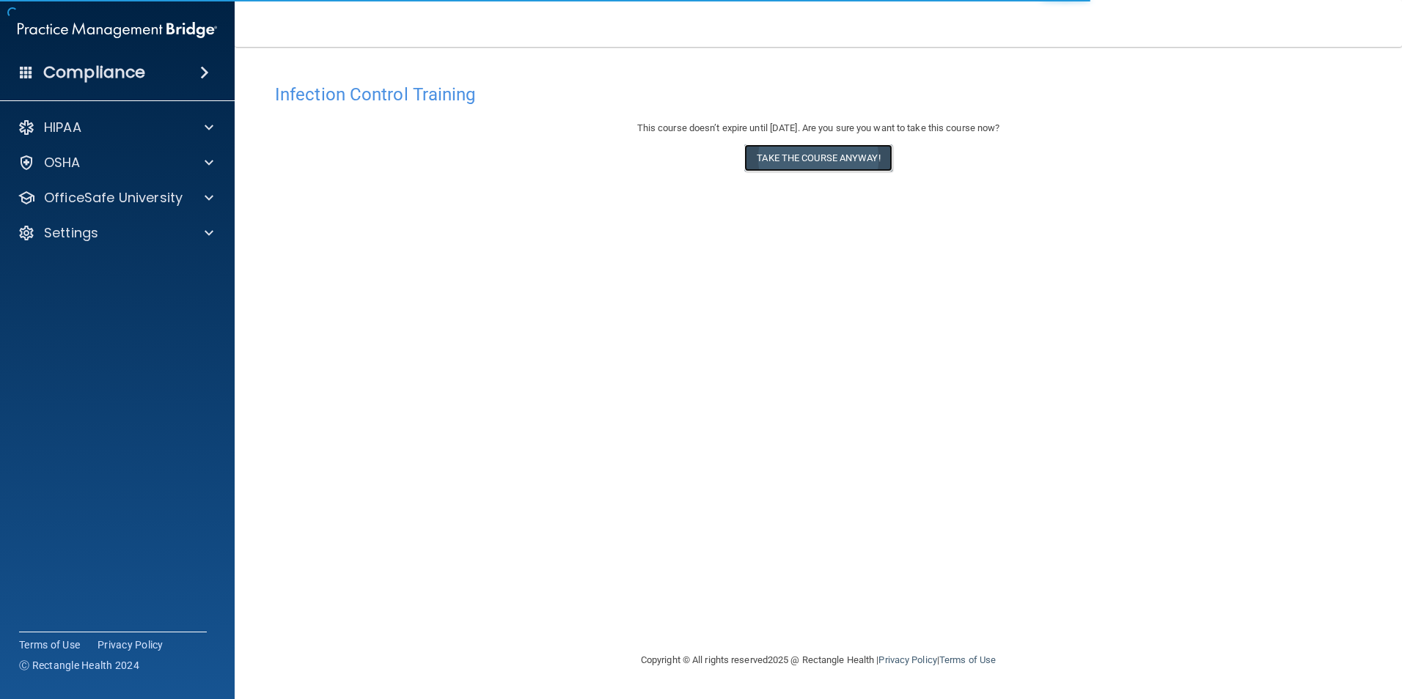
click at [826, 158] on button "Take the course anyway!" at bounding box center [817, 157] width 147 height 27
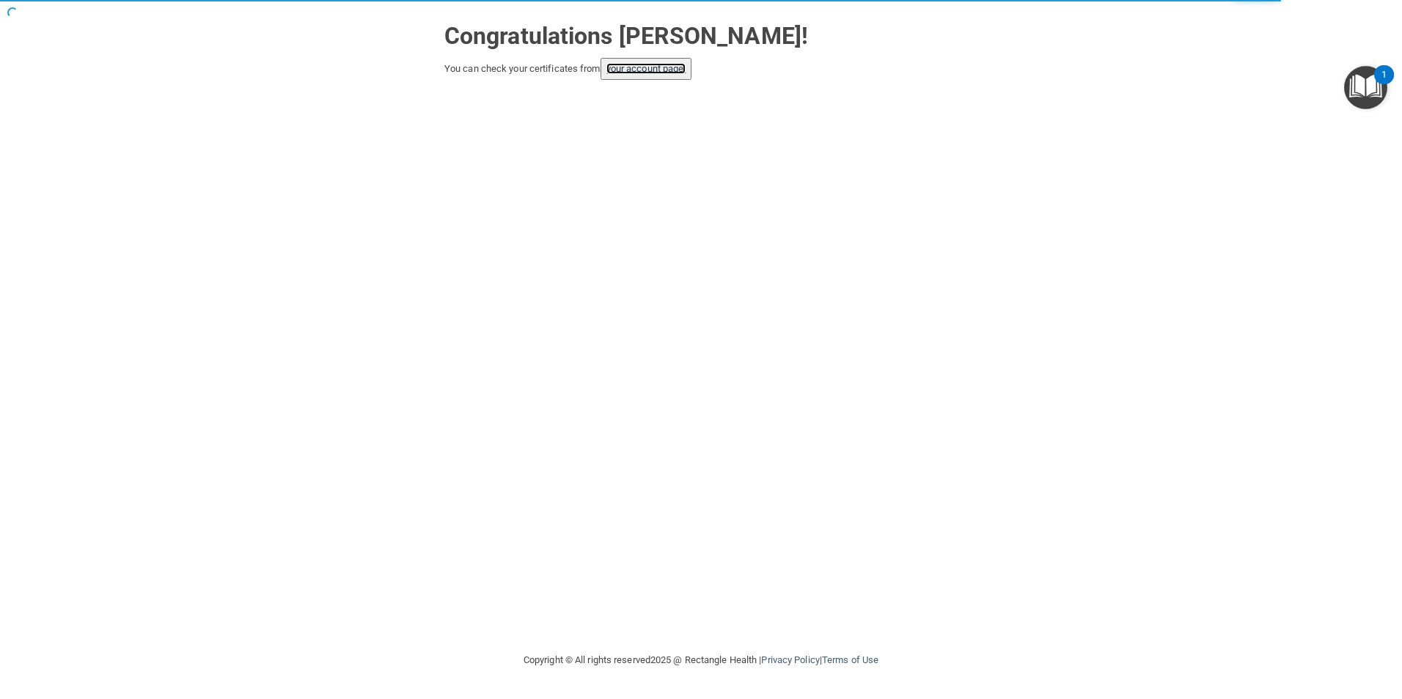
click at [625, 74] on link "your account page!" at bounding box center [646, 68] width 80 height 11
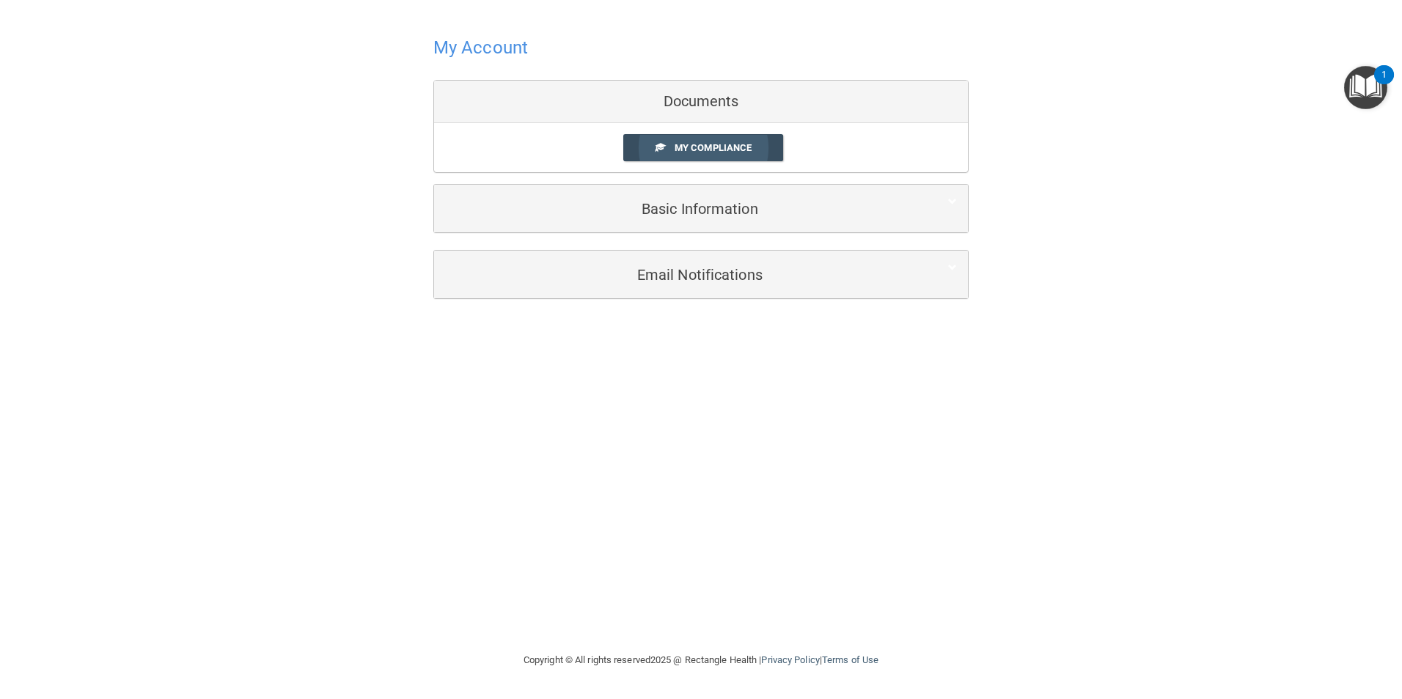
click at [729, 156] on link "My Compliance" at bounding box center [703, 147] width 161 height 27
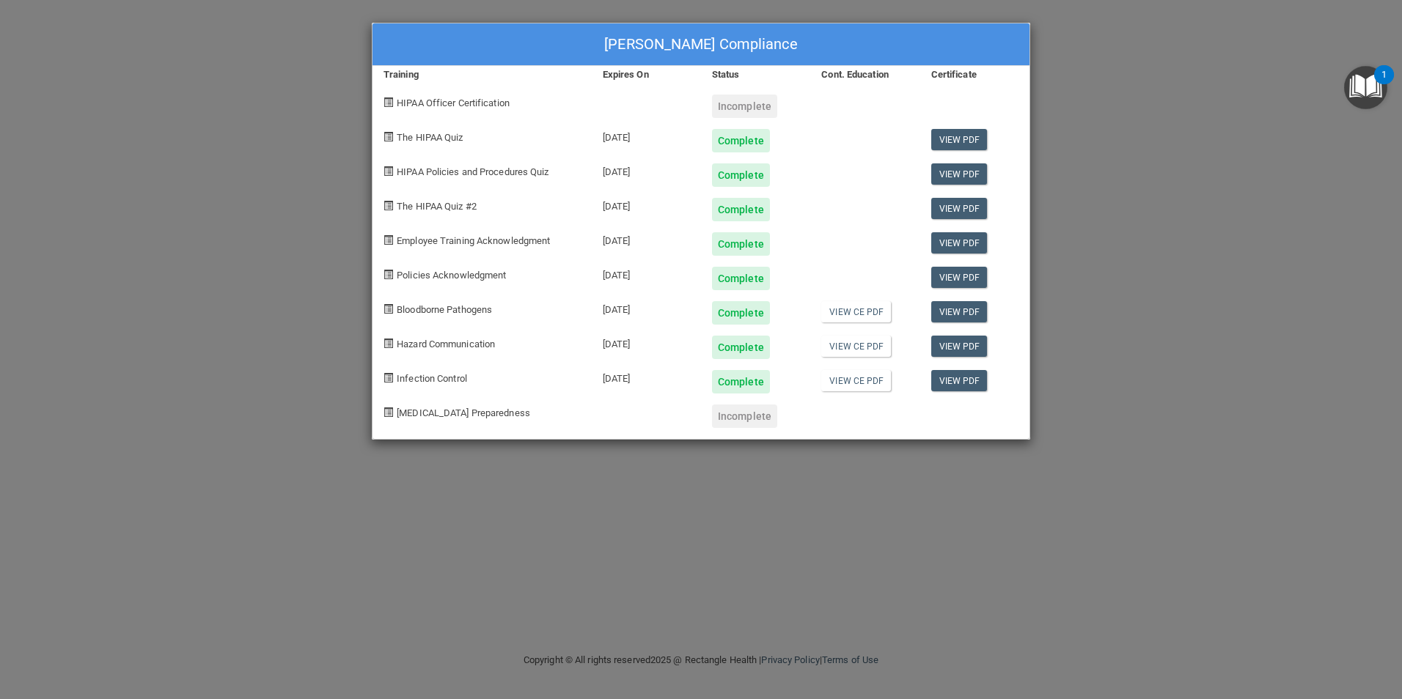
click at [739, 102] on div "Incomplete" at bounding box center [744, 106] width 65 height 23
click at [1063, 28] on div "[PERSON_NAME] Compliance Training Expires On Status Cont. Education Certificate…" at bounding box center [701, 349] width 1402 height 699
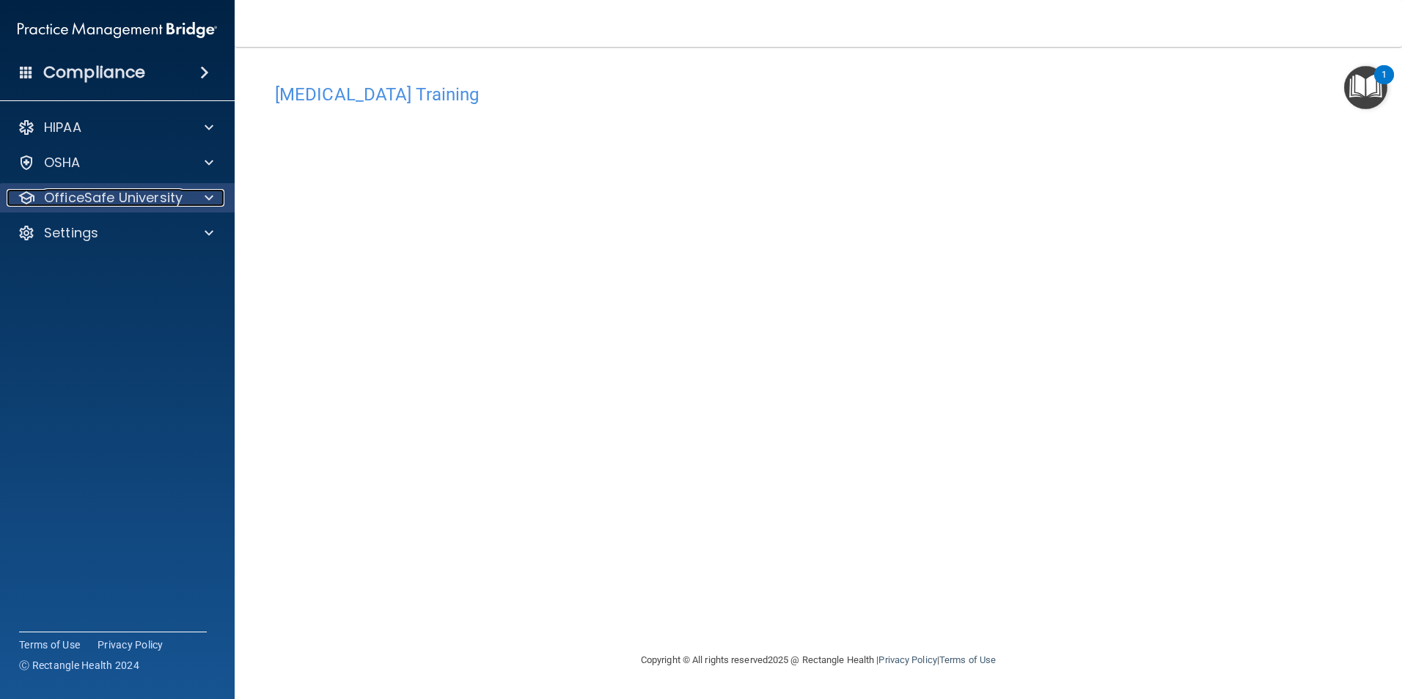
click at [210, 201] on span at bounding box center [209, 198] width 9 height 18
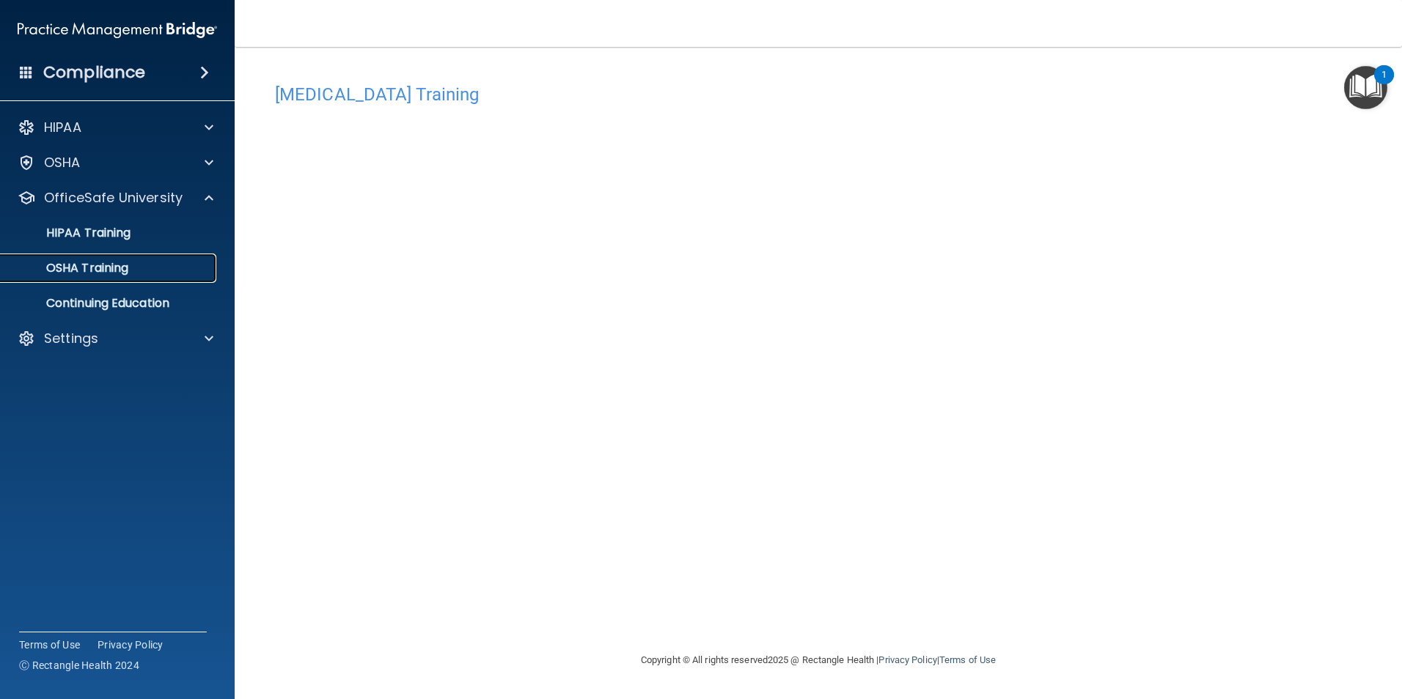
click at [112, 264] on p "OSHA Training" at bounding box center [69, 268] width 119 height 15
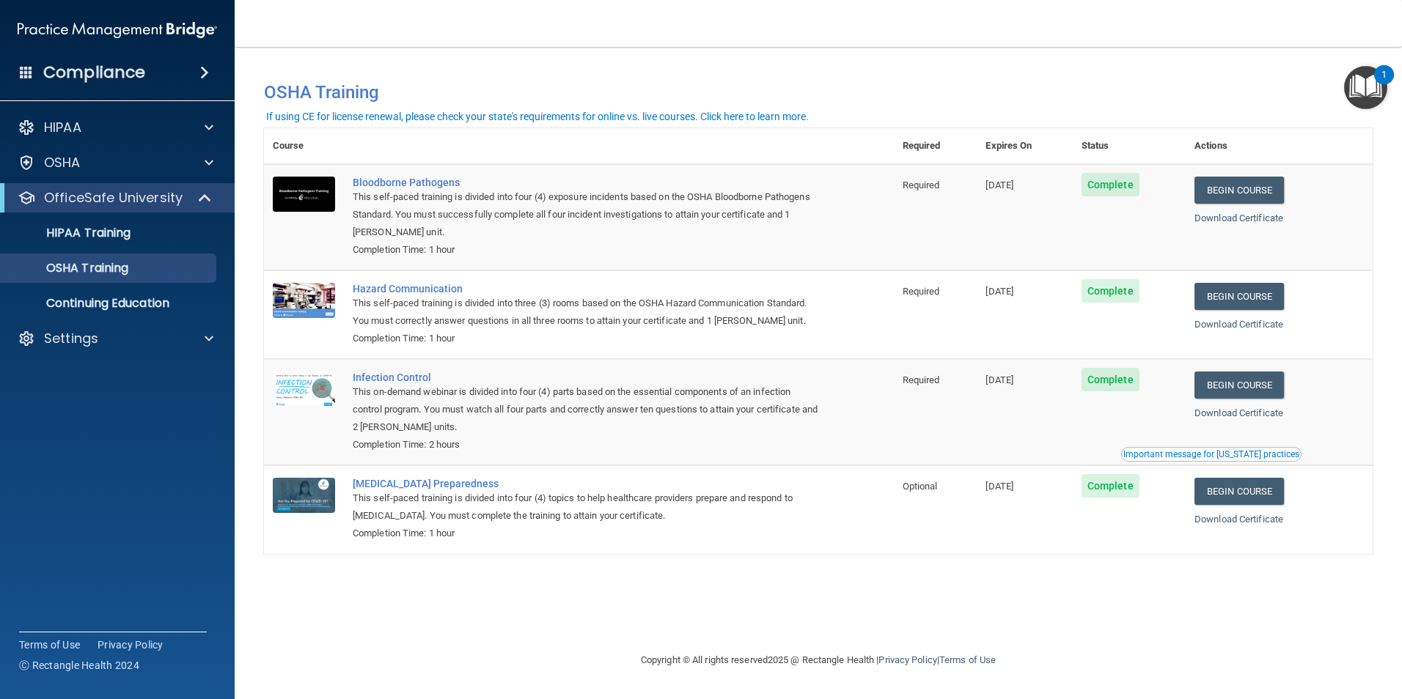
click at [1366, 99] on img "Open Resource Center, 1 new notification" at bounding box center [1365, 87] width 43 height 43
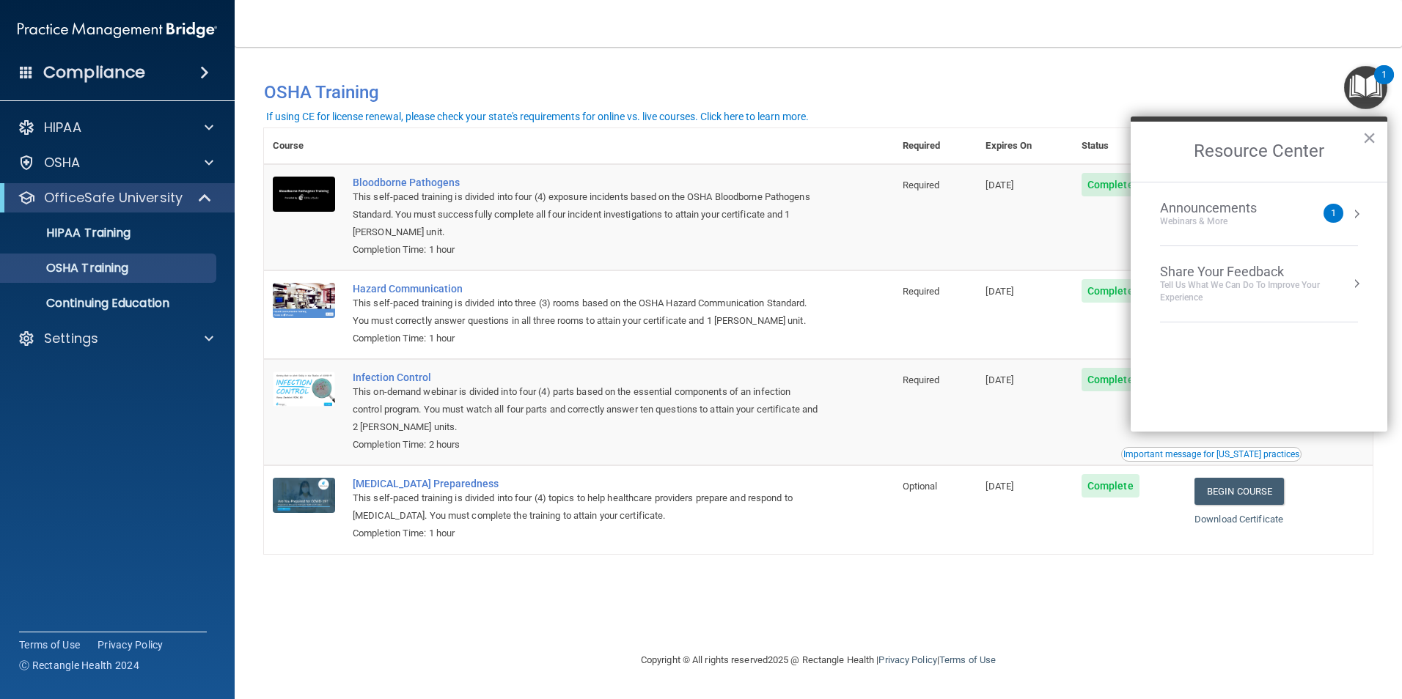
click at [1331, 213] on div "1" at bounding box center [1332, 213] width 5 height 0
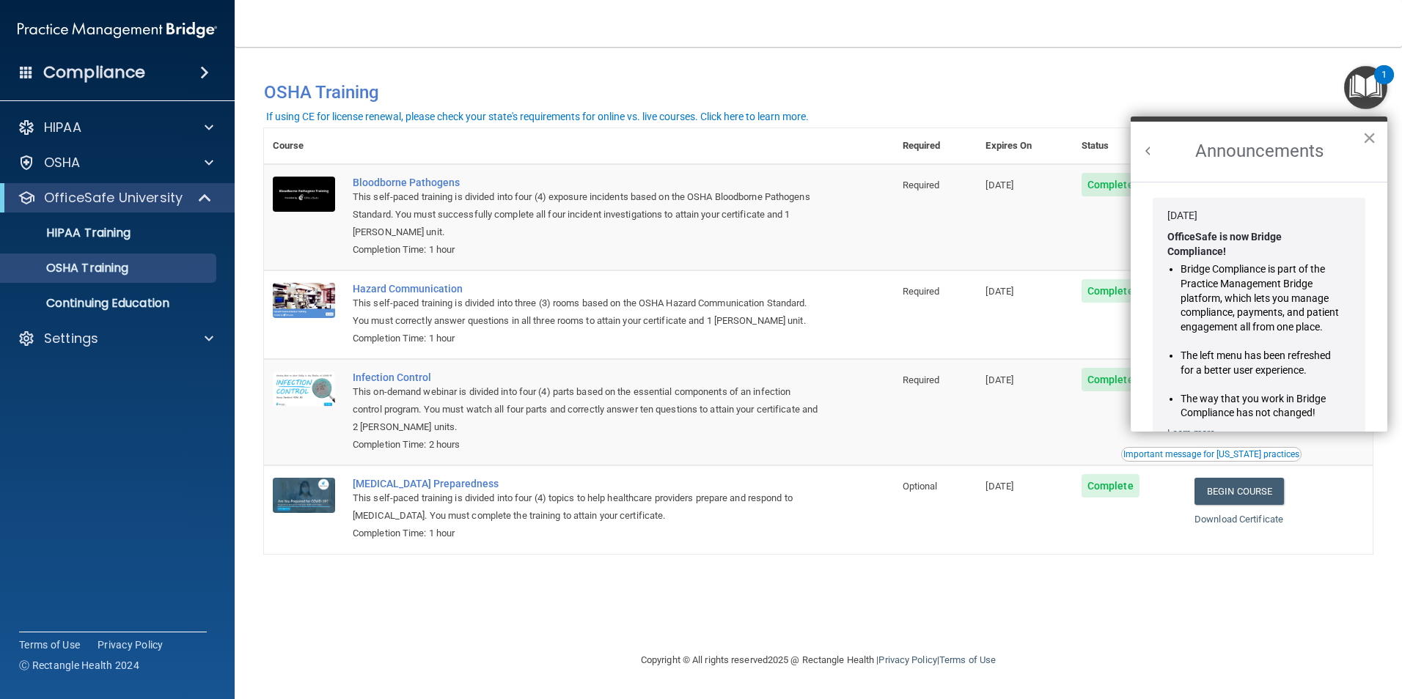
click at [1363, 139] on button "×" at bounding box center [1369, 137] width 14 height 23
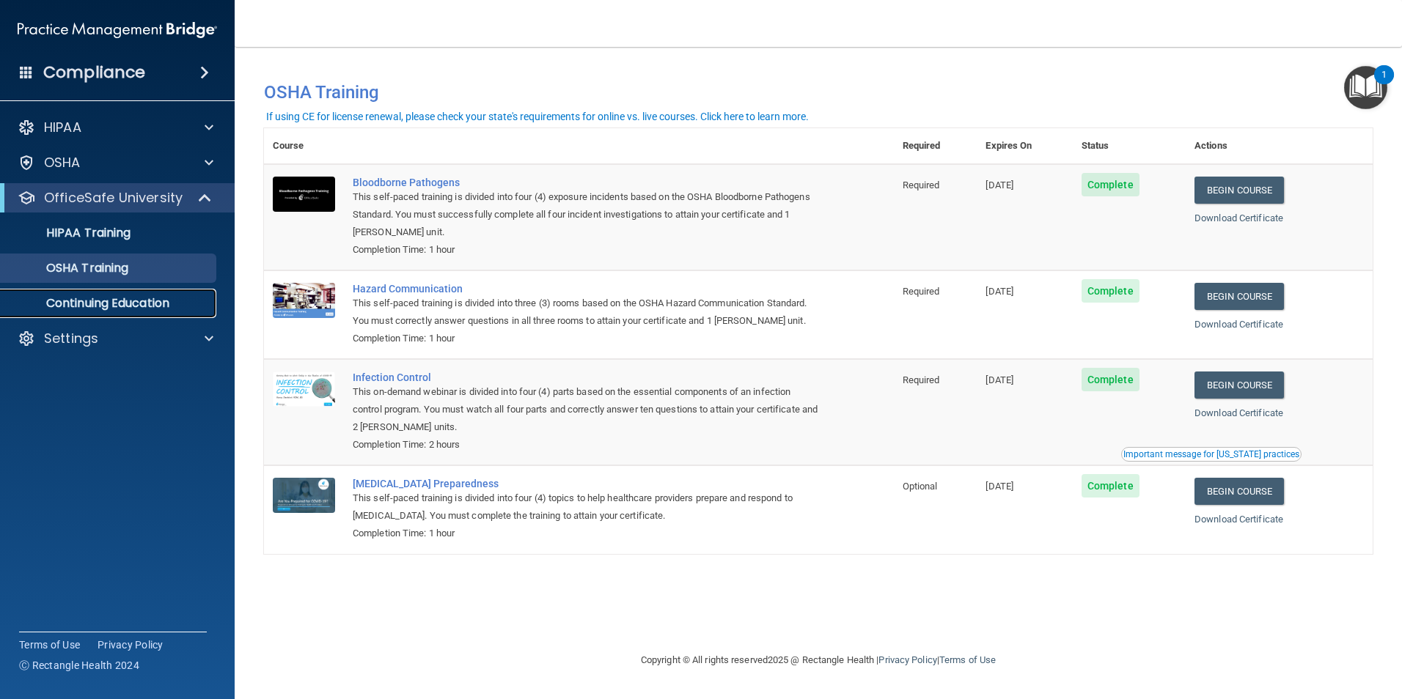
click at [91, 302] on p "Continuing Education" at bounding box center [110, 303] width 200 height 15
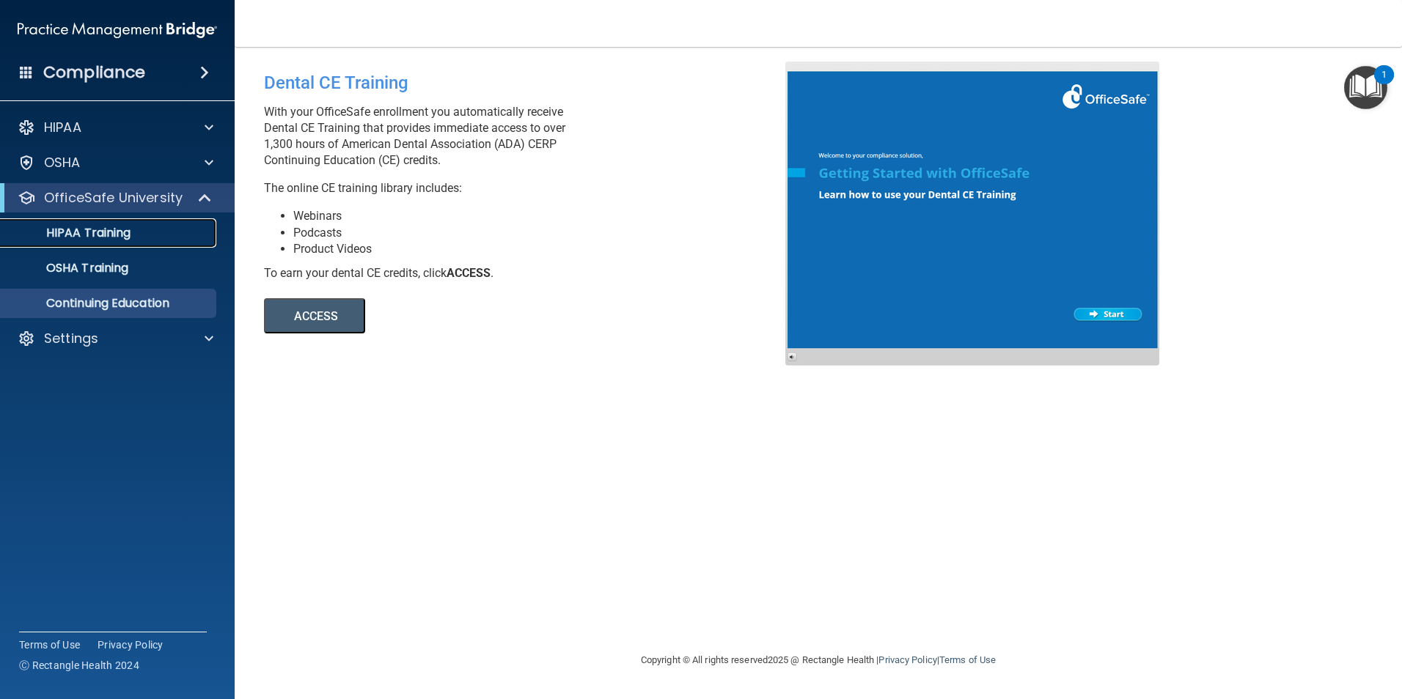
click at [121, 229] on p "HIPAA Training" at bounding box center [70, 233] width 121 height 15
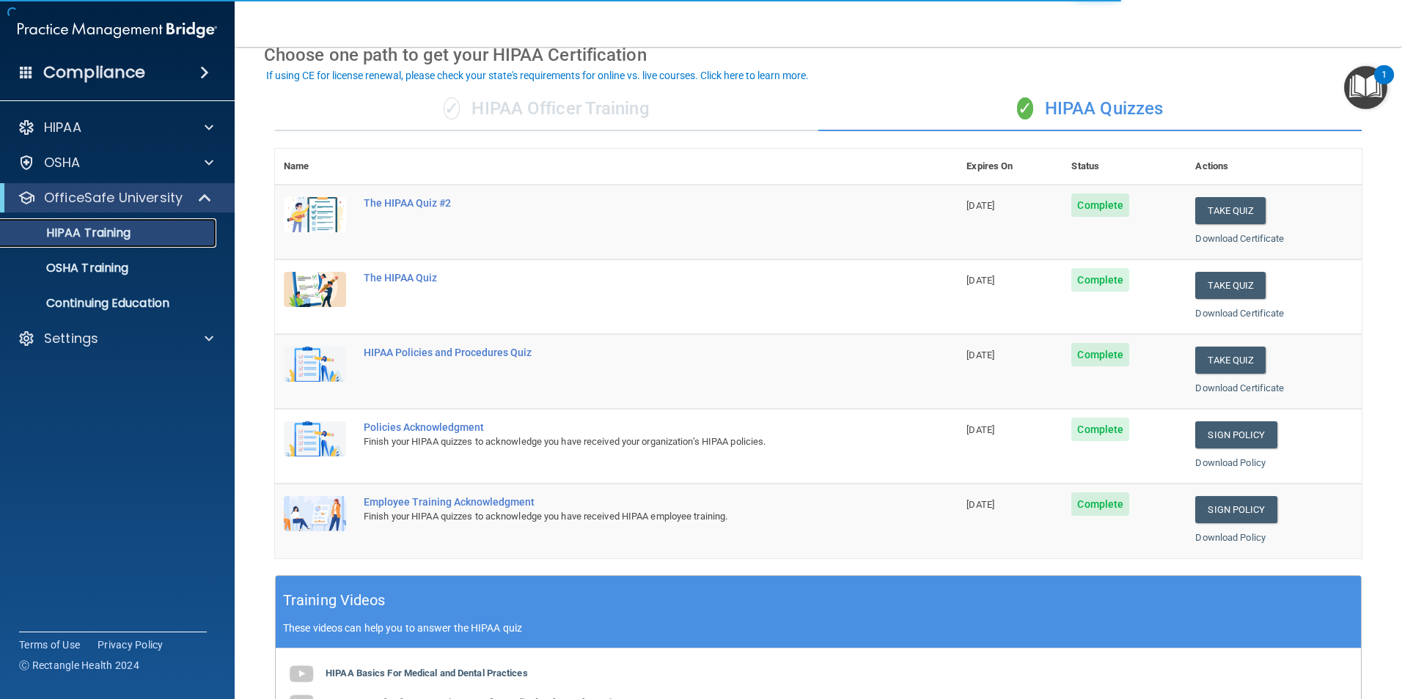
scroll to position [147, 0]
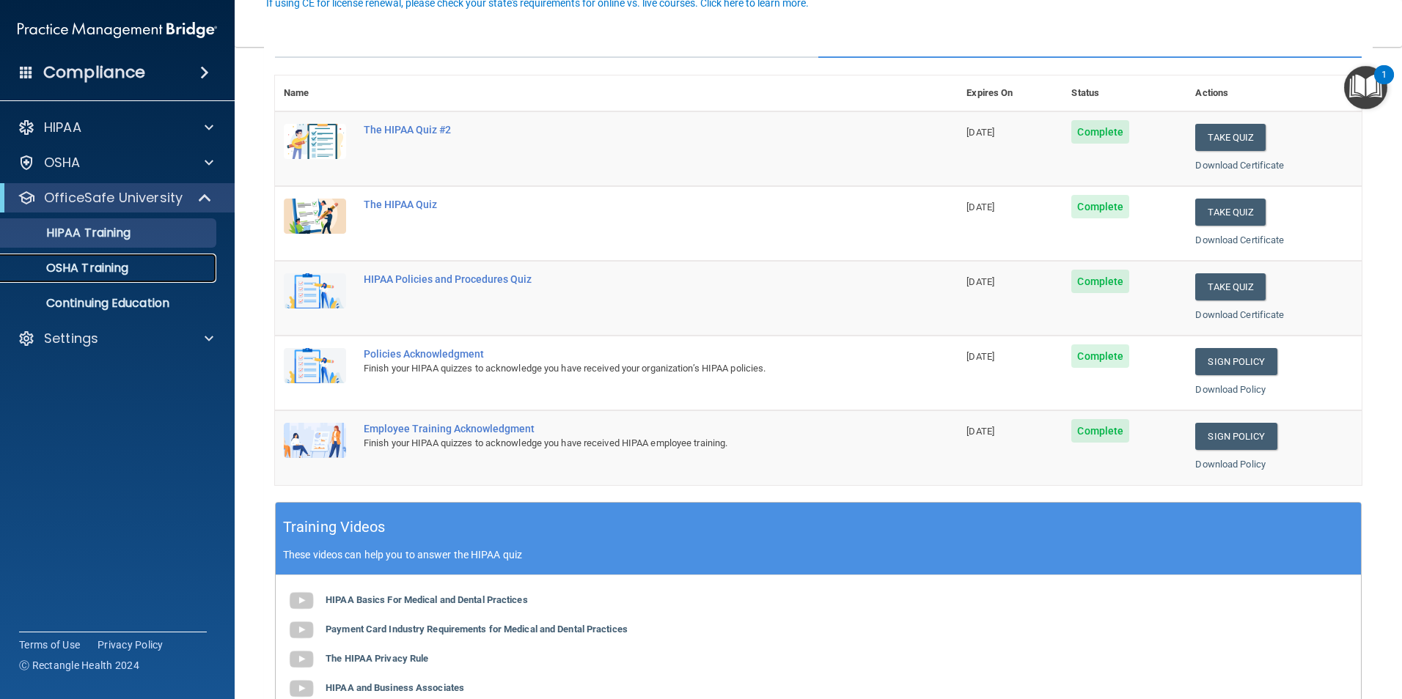
click at [89, 267] on p "OSHA Training" at bounding box center [69, 268] width 119 height 15
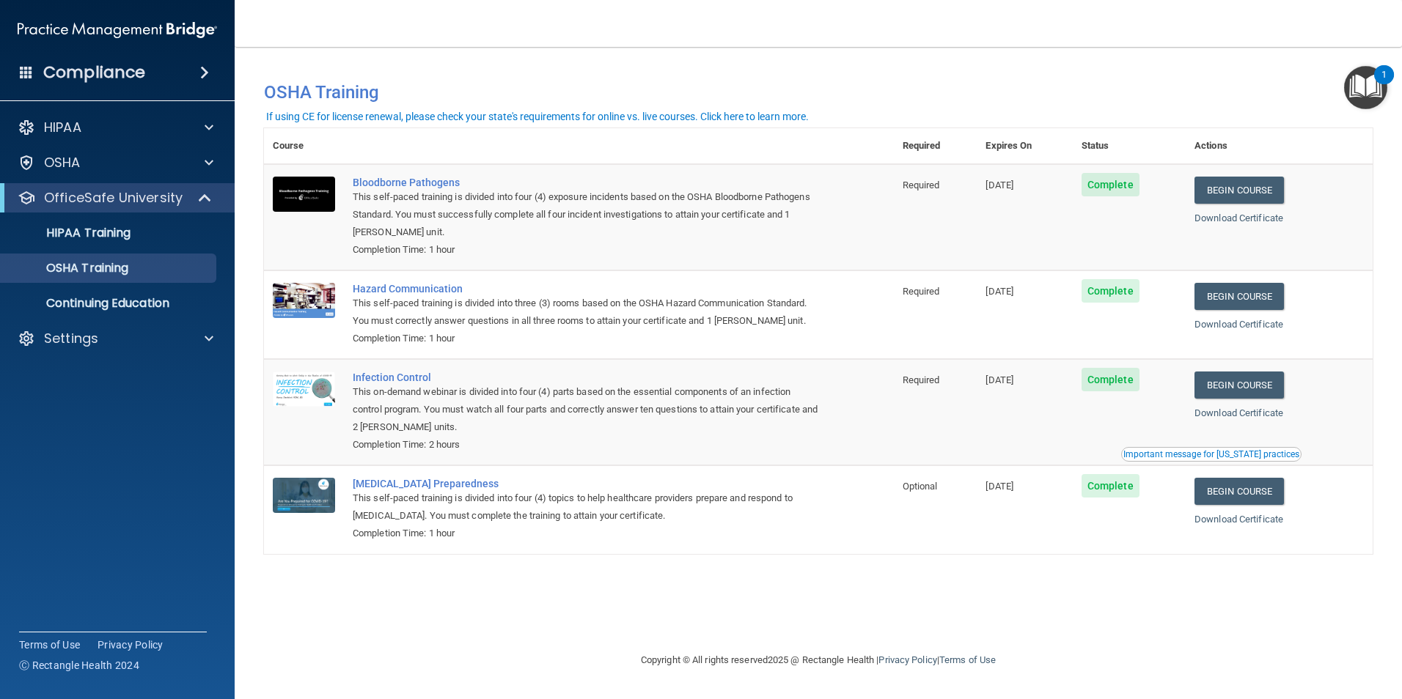
click at [1165, 454] on div "Important message for California practices" at bounding box center [1211, 454] width 176 height 9
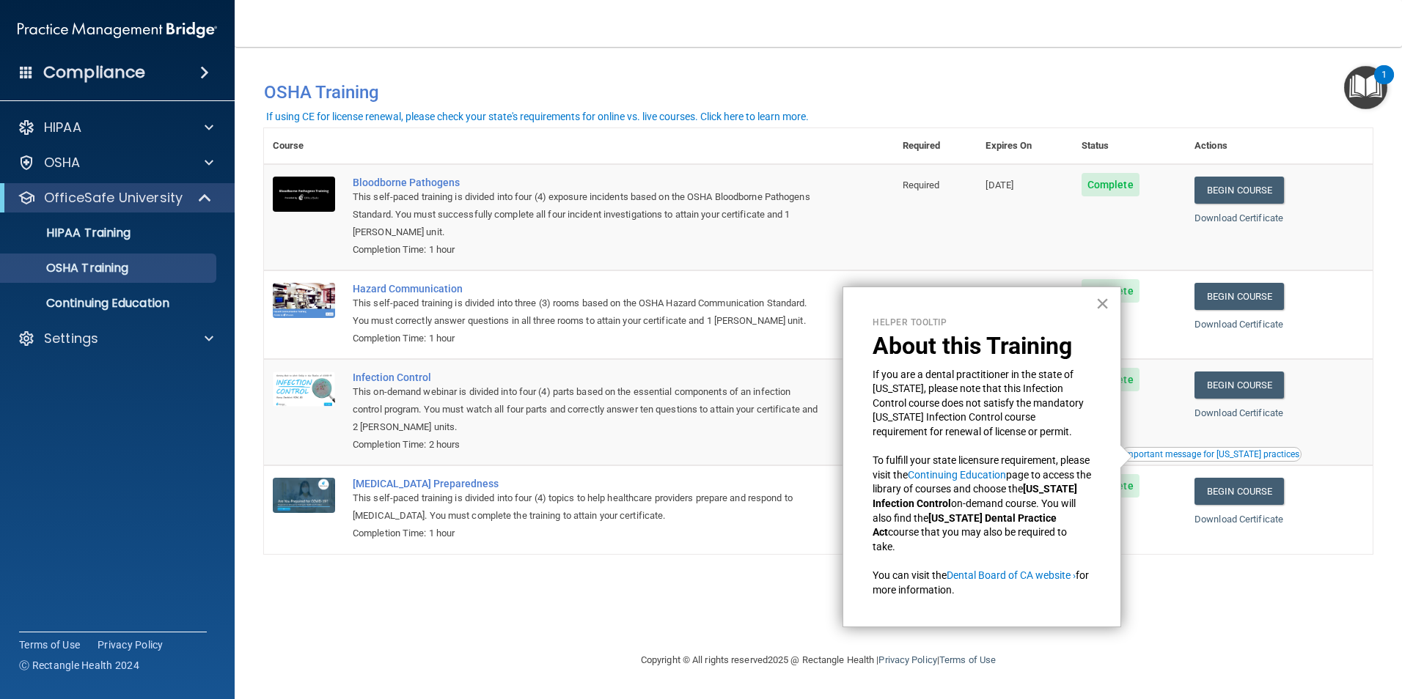
click at [1100, 312] on button "×" at bounding box center [1102, 303] width 14 height 23
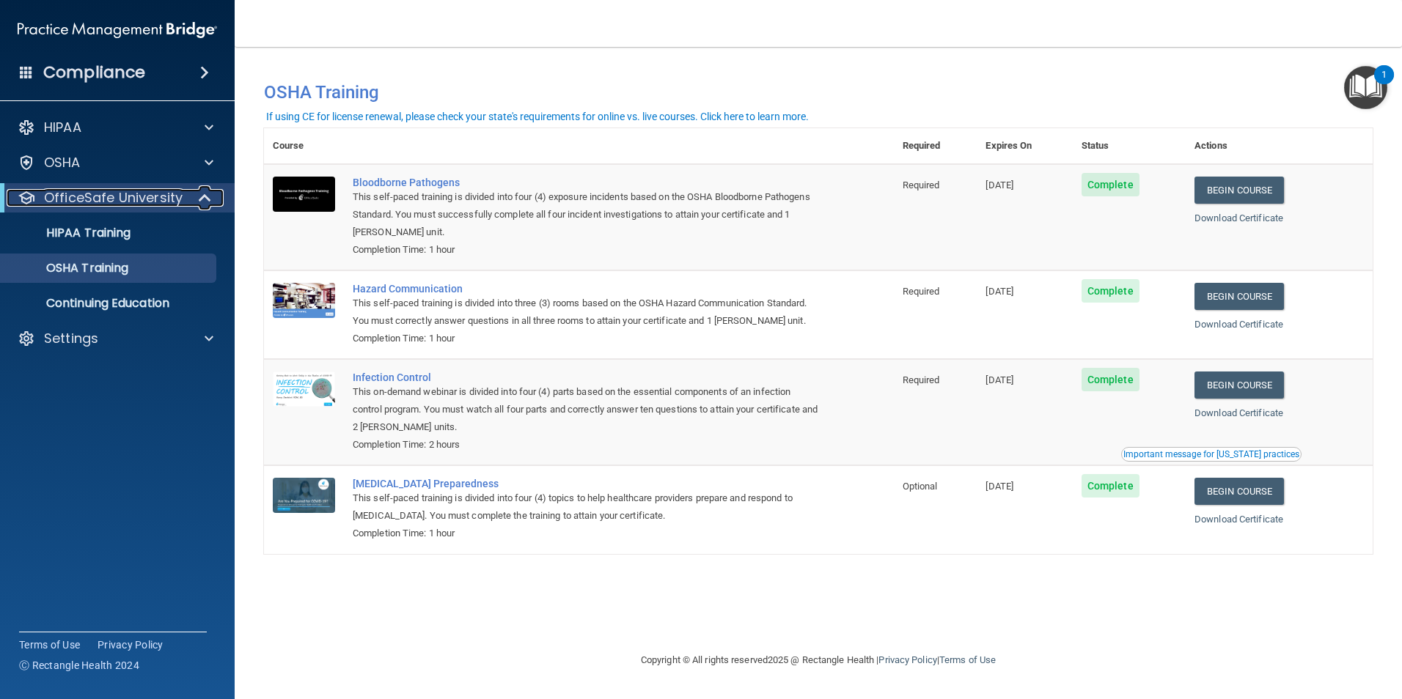
click at [200, 197] on span at bounding box center [206, 198] width 12 height 18
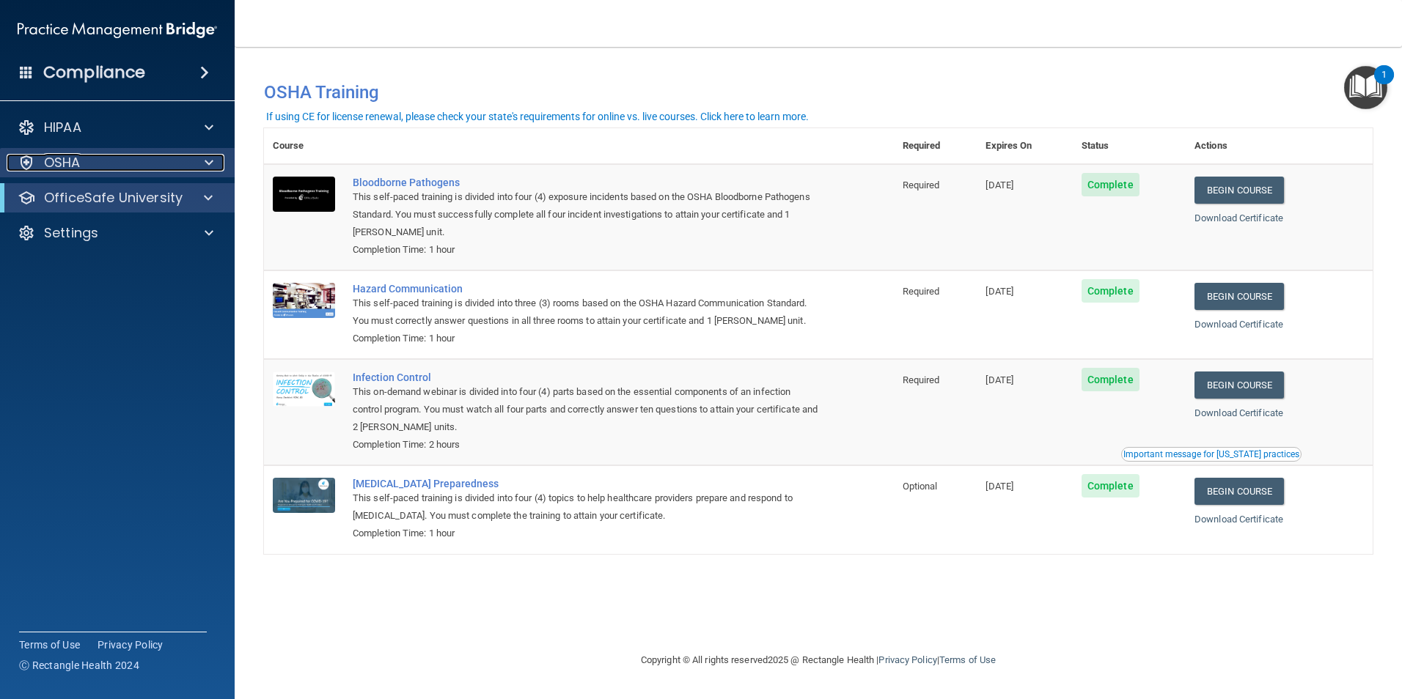
click at [210, 160] on span at bounding box center [209, 163] width 9 height 18
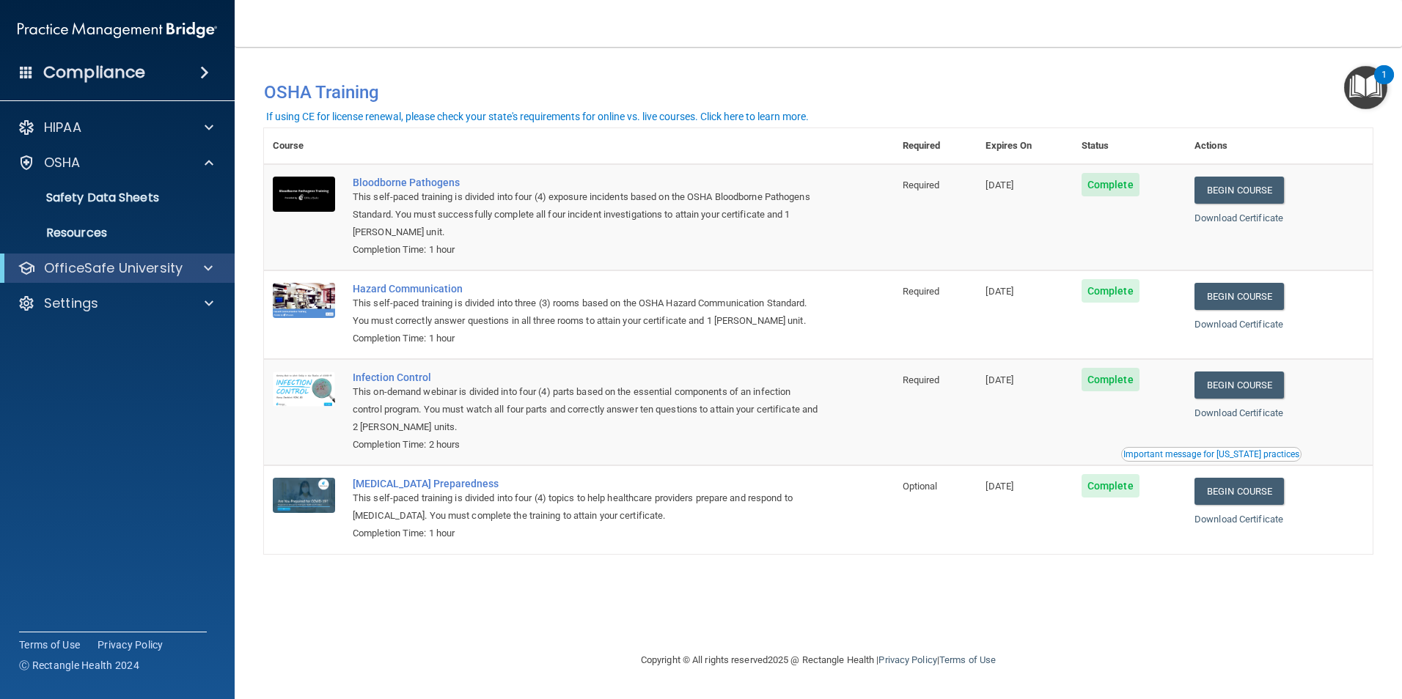
click at [208, 259] on div "OfficeSafe University" at bounding box center [117, 268] width 235 height 29
click at [207, 283] on div "HIPAA Documents and Policies Report an Incident Business Associates Emergency P…" at bounding box center [117, 218] width 235 height 223
click at [207, 268] on span at bounding box center [208, 268] width 9 height 18
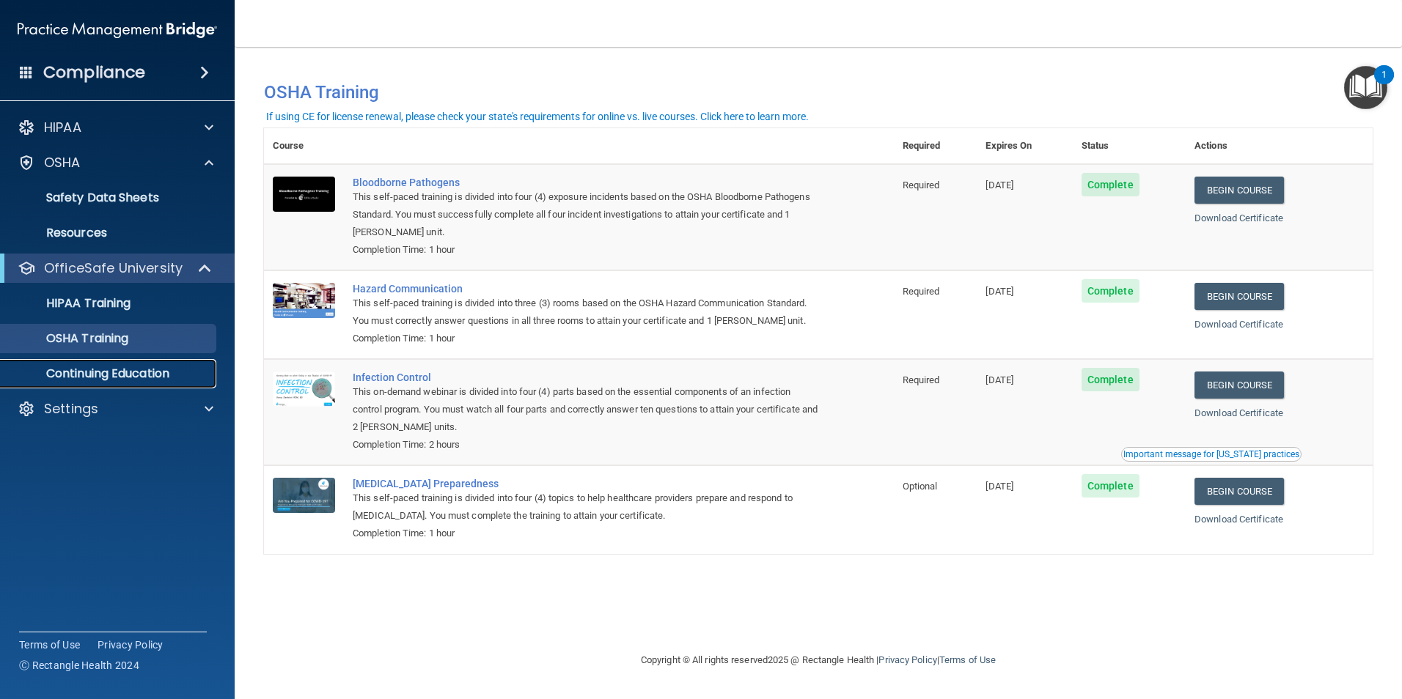
click at [106, 371] on p "Continuing Education" at bounding box center [110, 374] width 200 height 15
